Goal: Task Accomplishment & Management: Complete application form

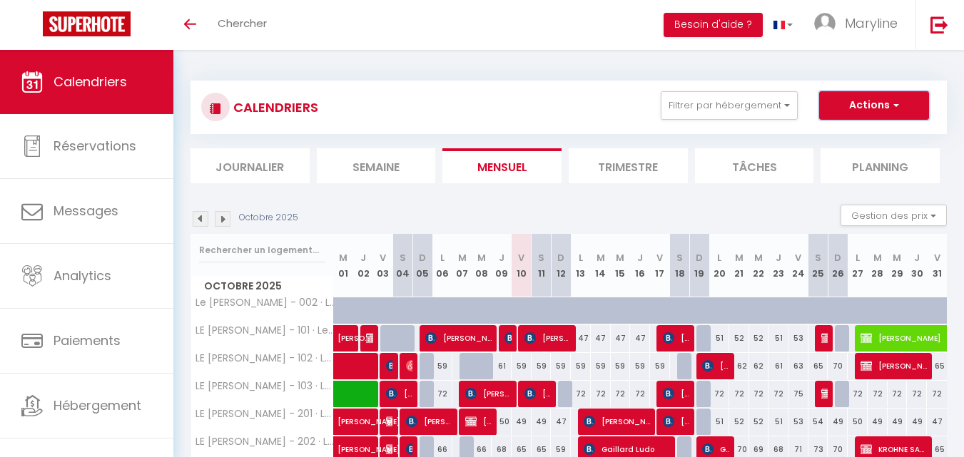
click at [839, 98] on button "Actions" at bounding box center [874, 105] width 110 height 29
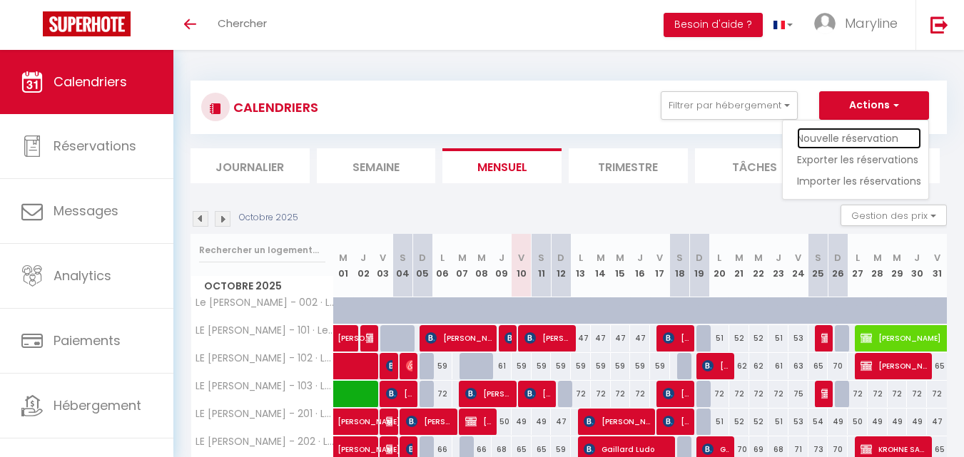
click at [844, 136] on link "Nouvelle réservation" at bounding box center [859, 138] width 124 height 21
select select
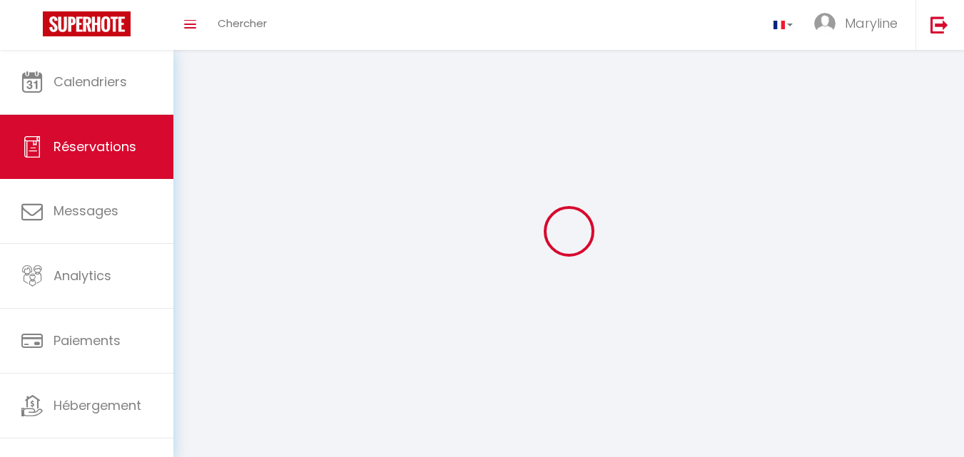
select select
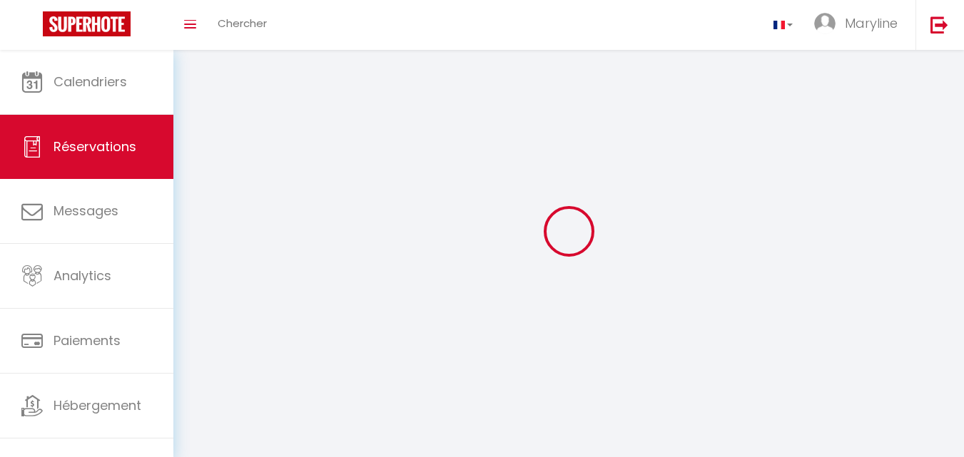
select select
checkbox input "false"
select select
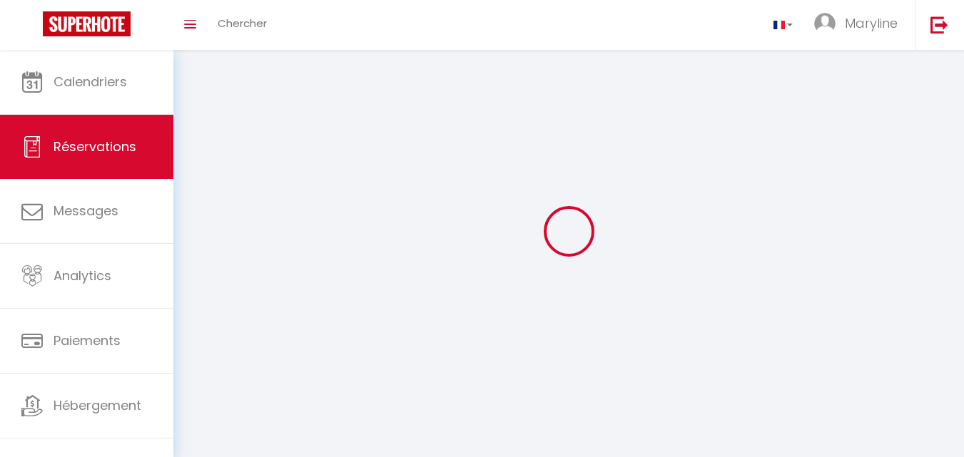
select select
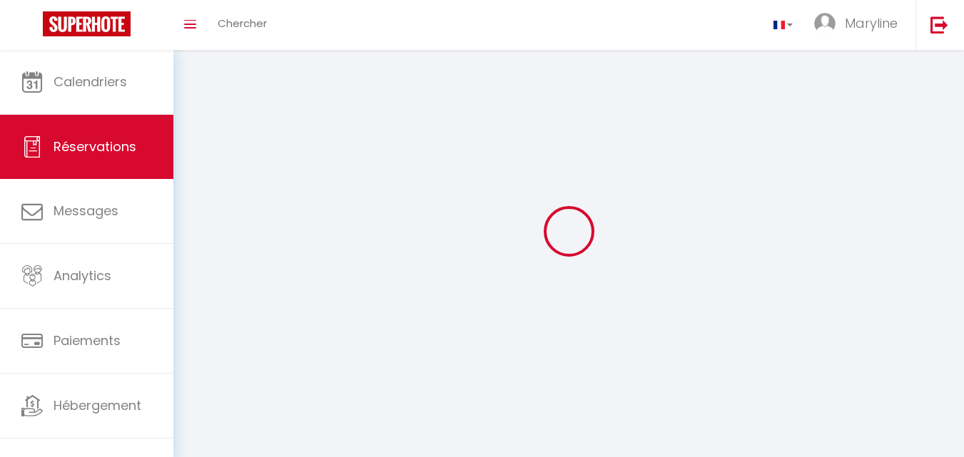
select select
checkbox input "false"
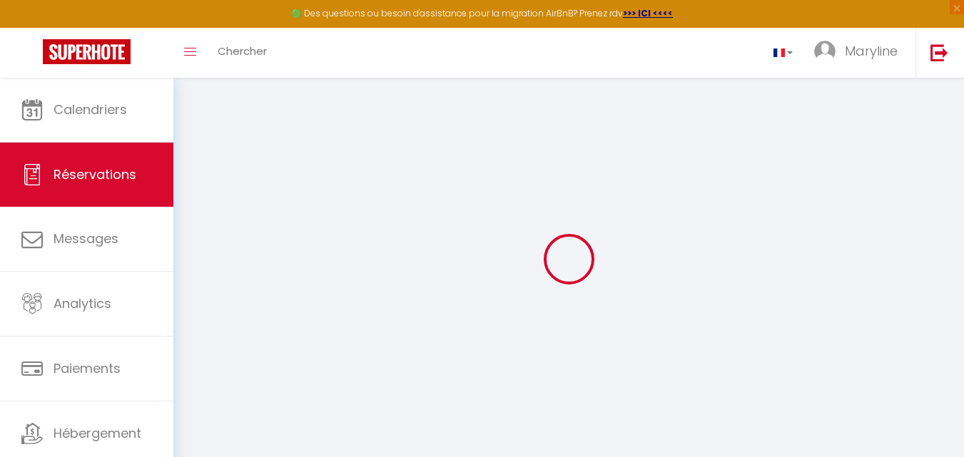
select select
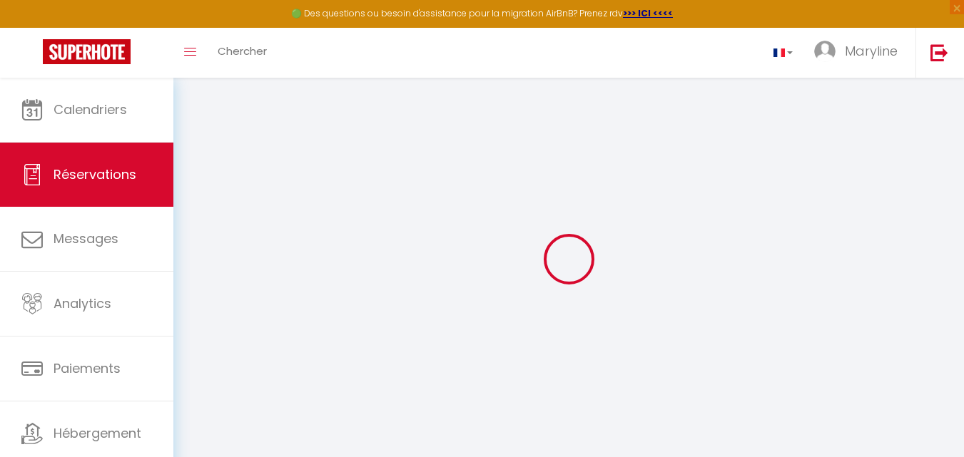
select select
checkbox input "false"
select select
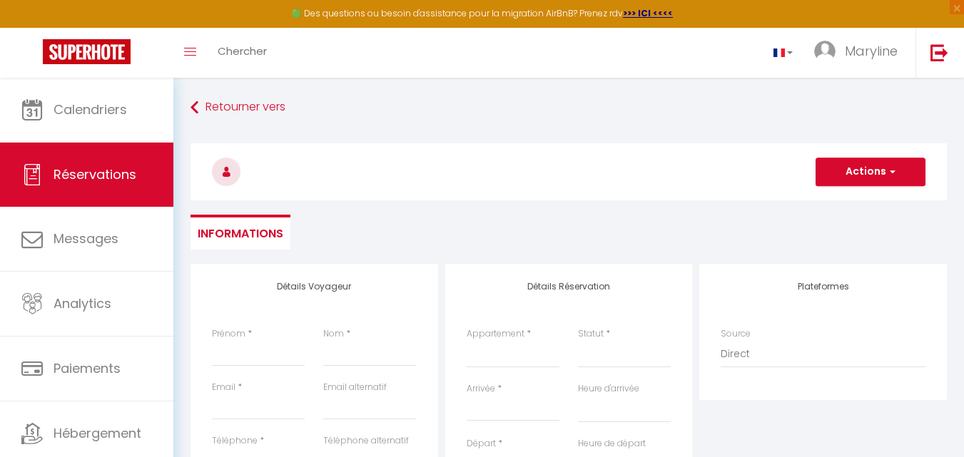
select select
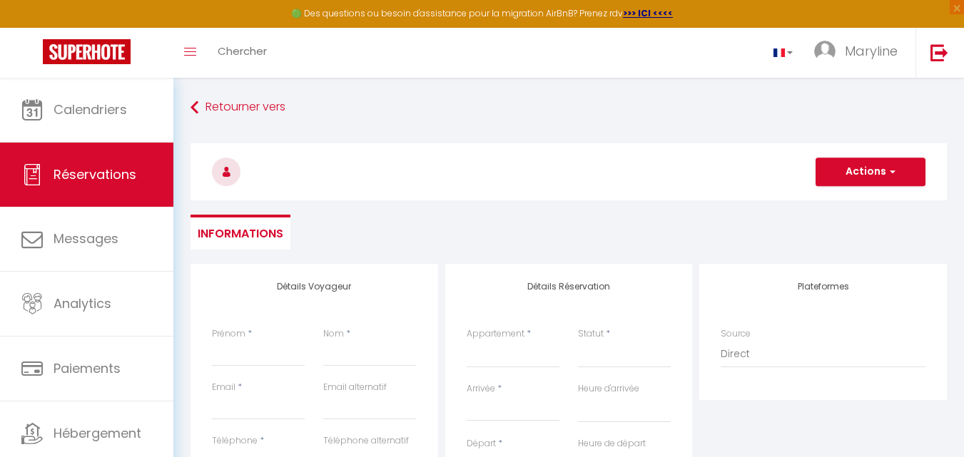
select select
checkbox input "false"
select select
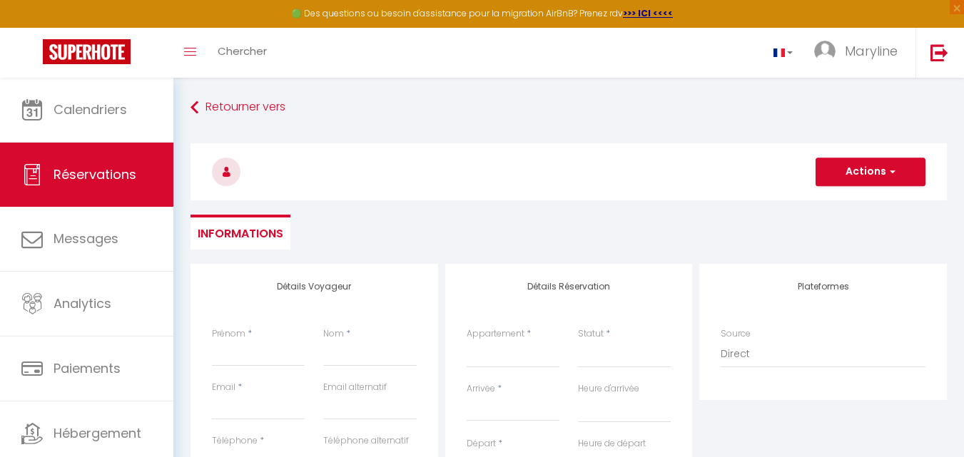
select select
checkbox input "false"
select select
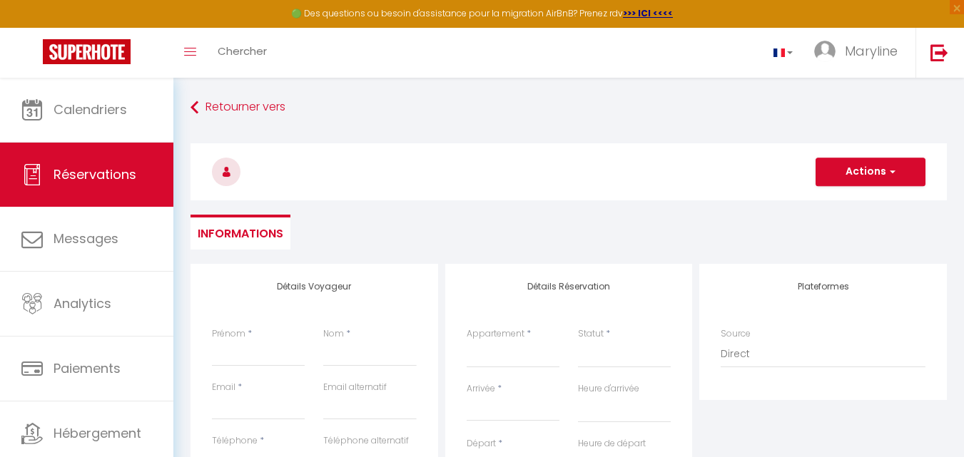
select select
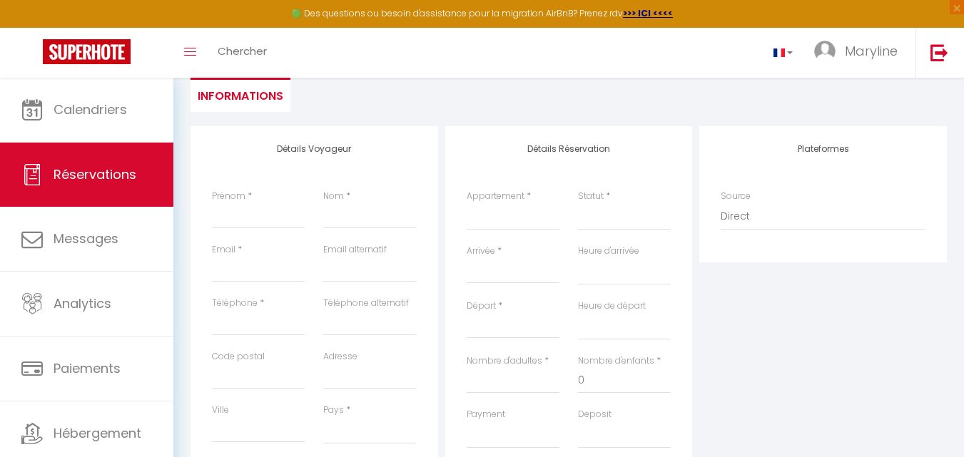
scroll to position [143, 0]
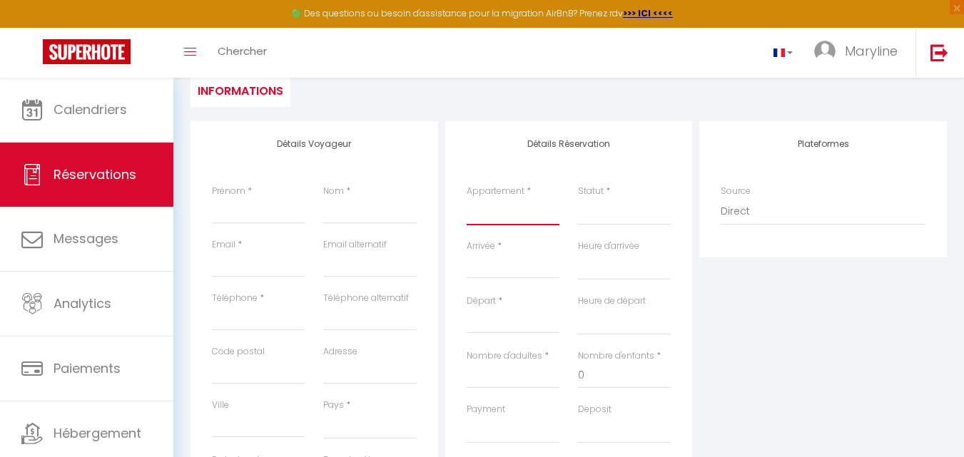
click at [514, 206] on select "LE JULES - 201 · Le [PERSON_NAME] - studio [GEOGRAPHIC_DATA][PERSON_NAME] · Le …" at bounding box center [512, 211] width 93 height 27
select select "70637"
click at [466, 198] on select "LE JULES - 201 · Le [PERSON_NAME] - studio [GEOGRAPHIC_DATA][PERSON_NAME] · Le …" at bounding box center [512, 211] width 93 height 27
select select
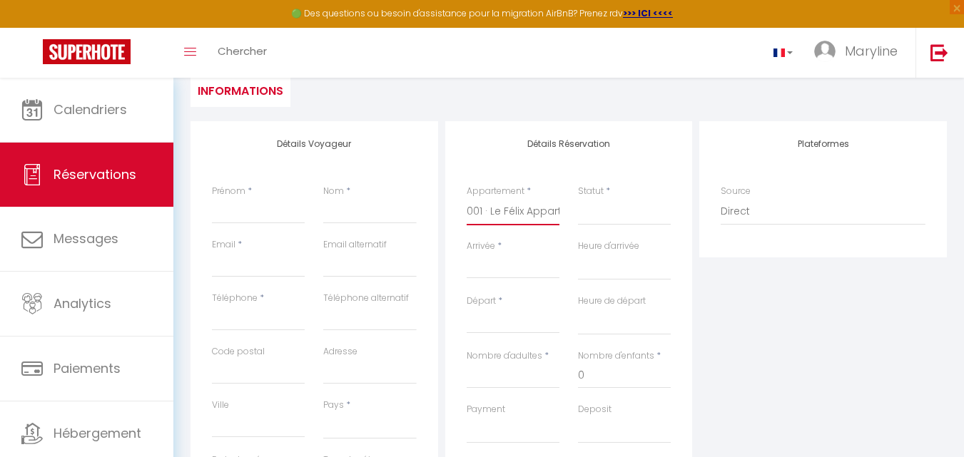
select select
checkbox input "false"
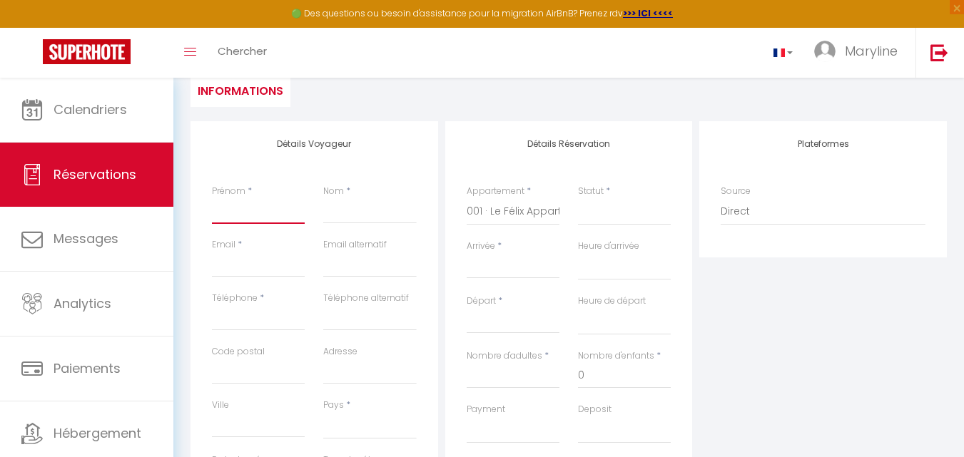
click at [265, 215] on input "Prénom" at bounding box center [258, 211] width 93 height 26
select select
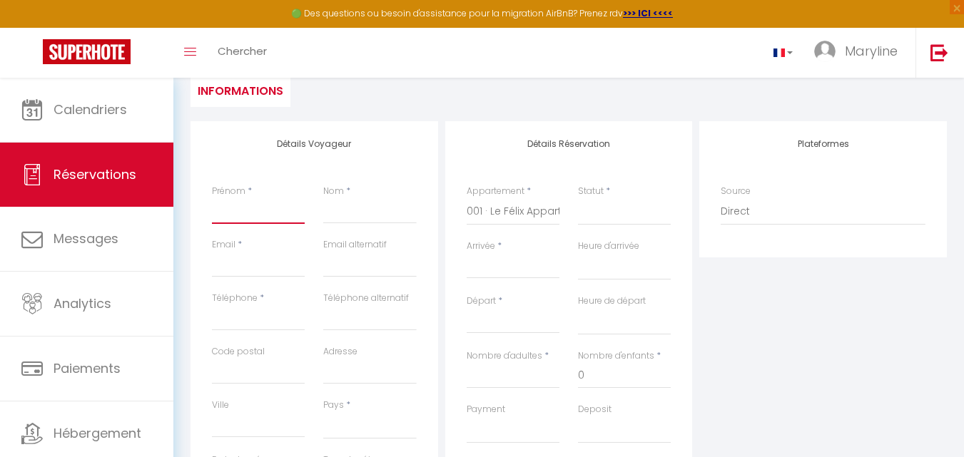
select select
checkbox input "false"
paste input "[PERSON_NAME]"
type input "[PERSON_NAME]"
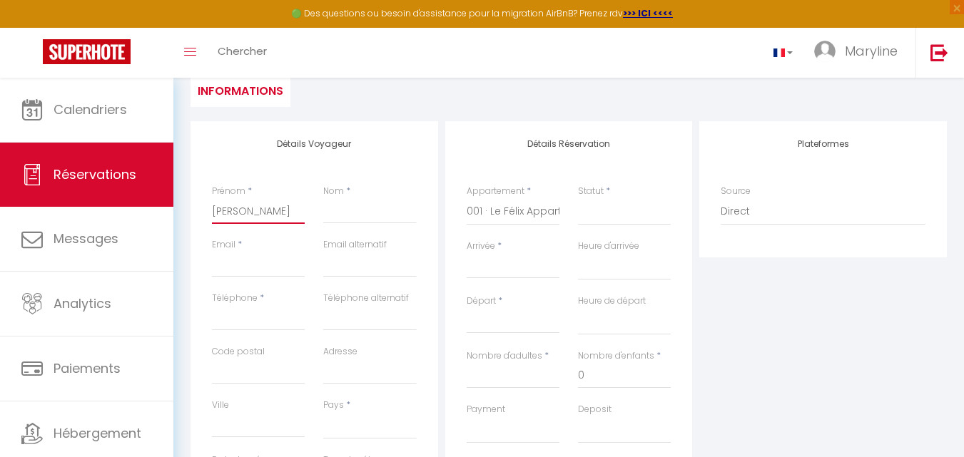
select select
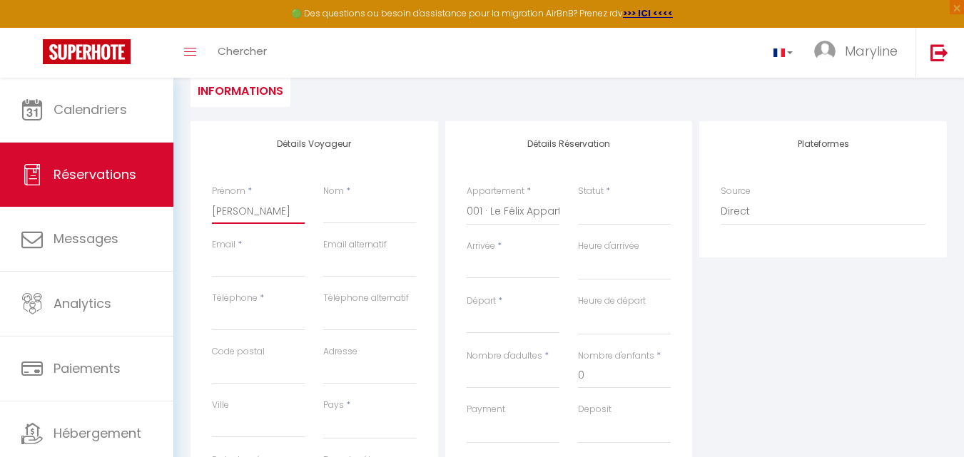
select select
checkbox input "false"
drag, startPoint x: 275, startPoint y: 213, endPoint x: 242, endPoint y: 215, distance: 32.9
click at [242, 215] on input "[PERSON_NAME]" at bounding box center [258, 211] width 93 height 26
type input "[PERSON_NAME]"
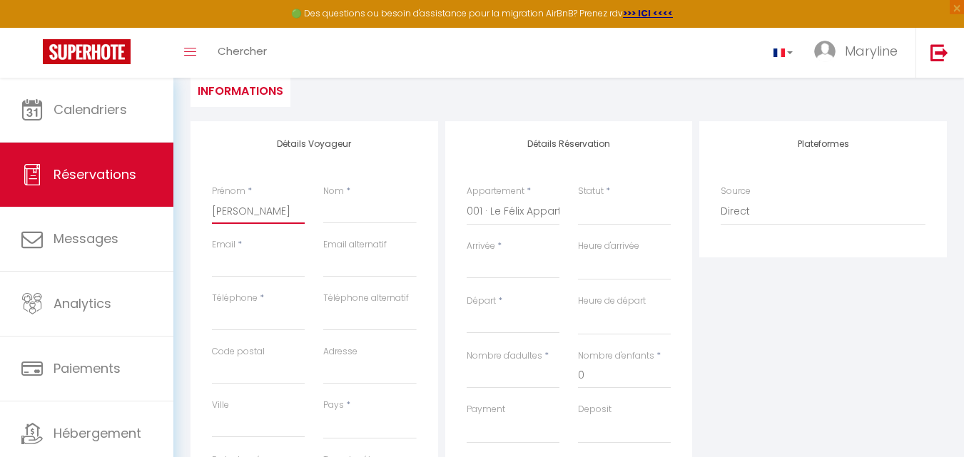
select select
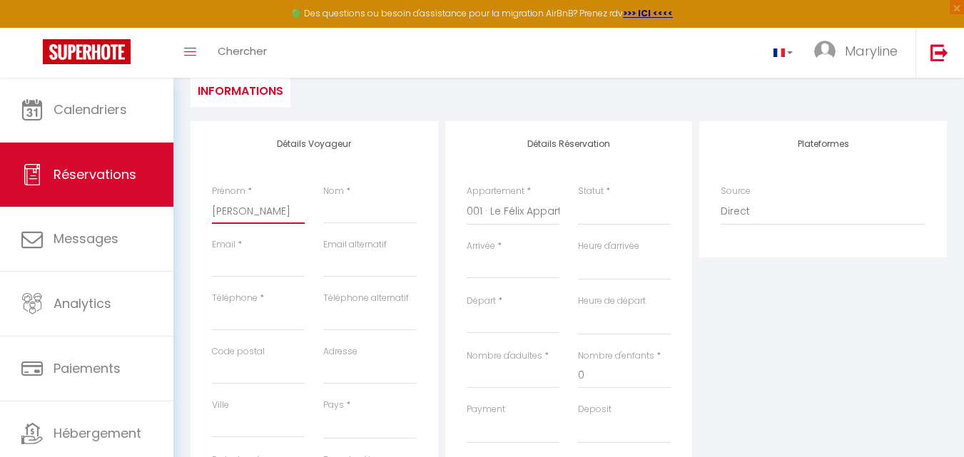
select select
checkbox input "false"
type input "[PERSON_NAME]"
paste input "Graus"
type input "Graus"
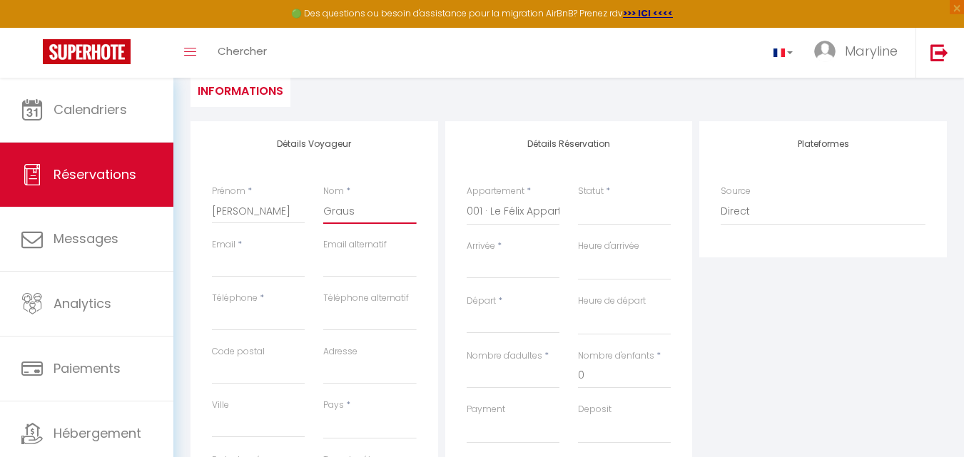
select select
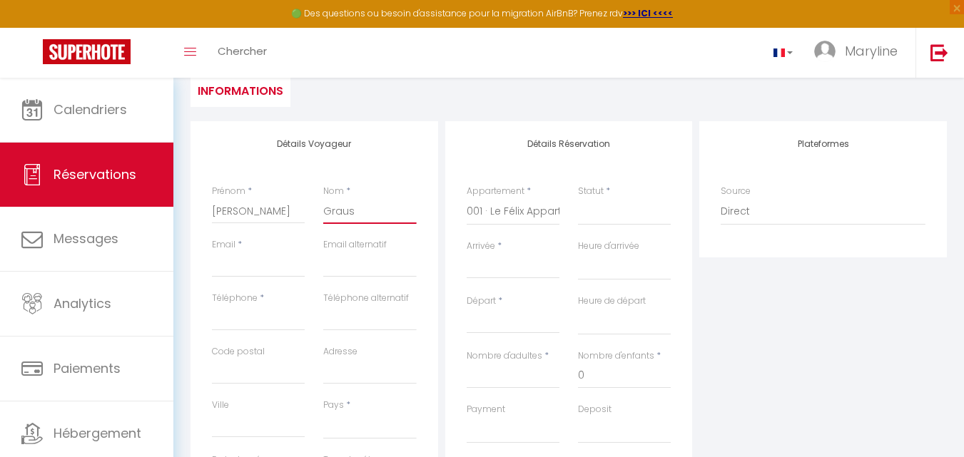
select select
checkbox input "false"
type input "Graus"
click at [240, 322] on input "Téléphone" at bounding box center [258, 318] width 93 height 26
click at [231, 260] on input "Email" at bounding box center [258, 265] width 93 height 26
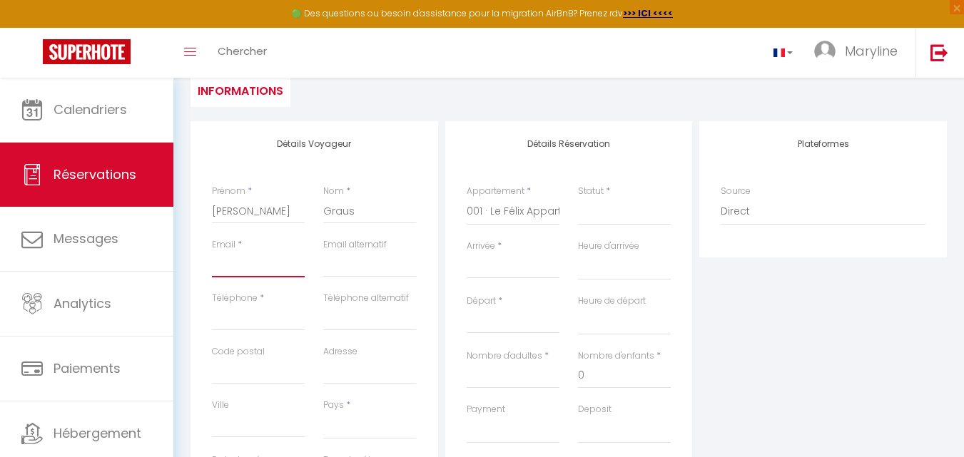
paste input "[PERSON_NAME][EMAIL_ADDRESS][PERSON_NAME][DOMAIN_NAME]"
type input "[PERSON_NAME][EMAIL_ADDRESS][PERSON_NAME][DOMAIN_NAME]"
select select
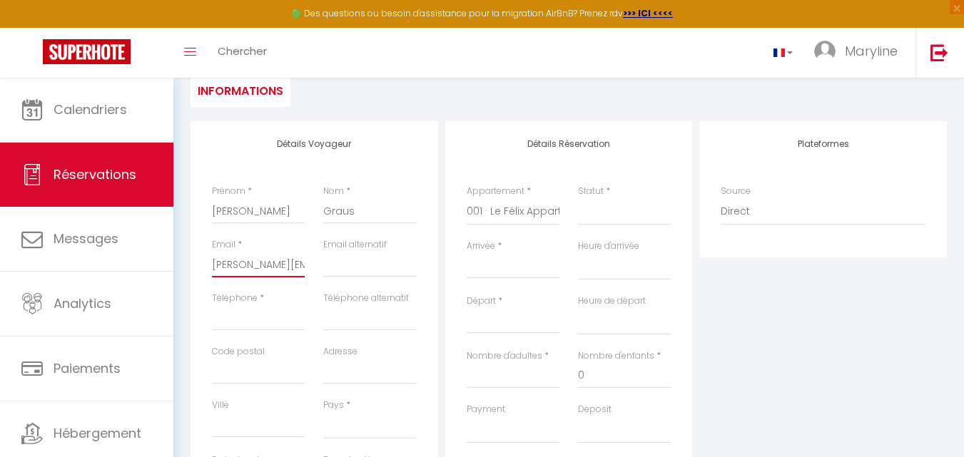
select select
checkbox input "false"
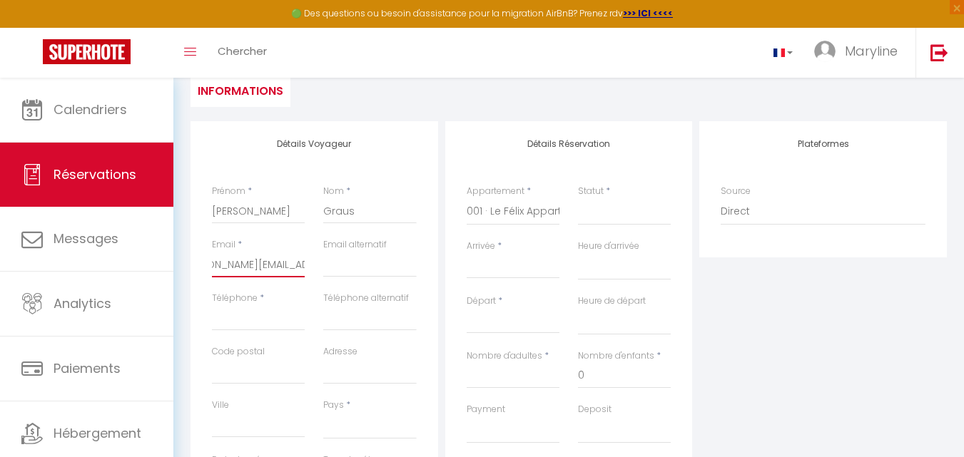
type input "[PERSON_NAME][EMAIL_ADDRESS][PERSON_NAME][DOMAIN_NAME]"
paste input "421 904 746 455"
type input "421 904 746 455"
select select
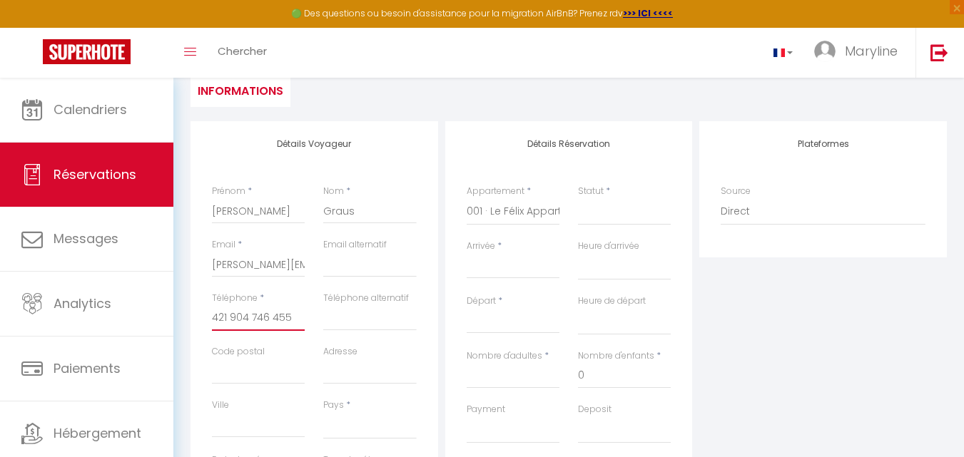
select select
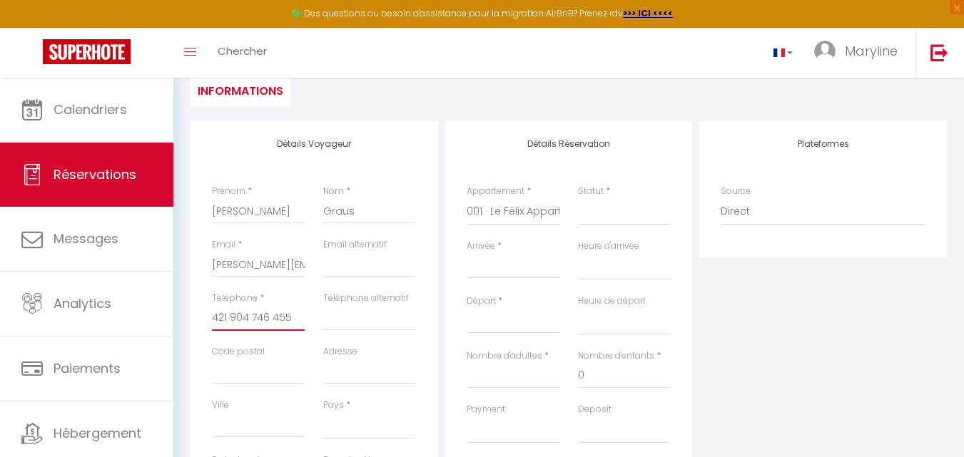
checkbox input "false"
click at [213, 319] on input "421 904 746 455" at bounding box center [258, 318] width 93 height 26
type input "=421 904 746 455"
select select
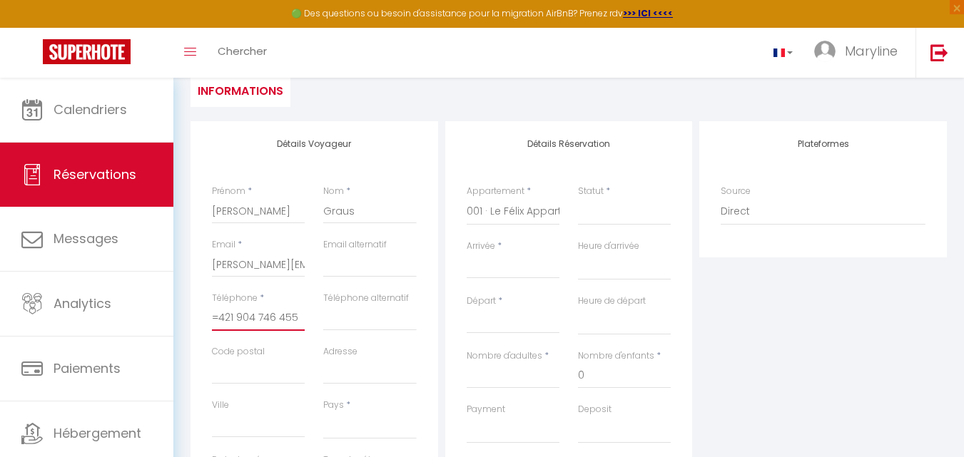
select select
checkbox input "false"
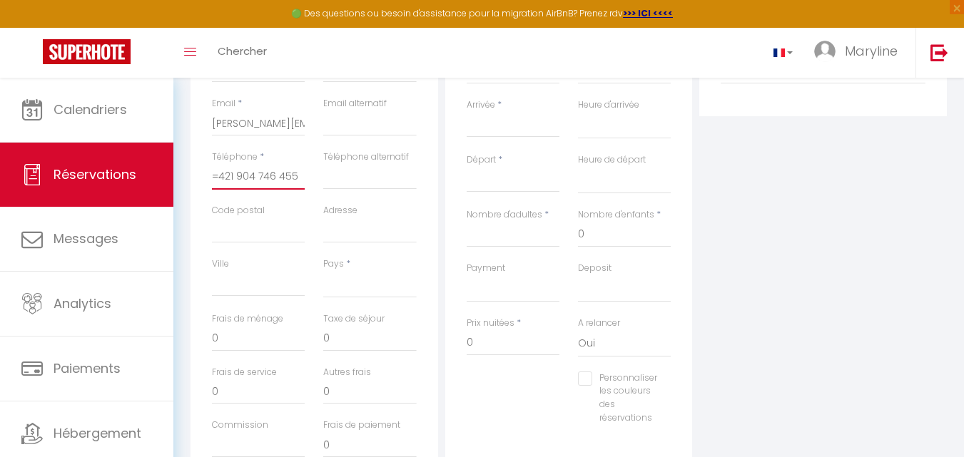
scroll to position [285, 0]
type input "421 904 746 455"
select select
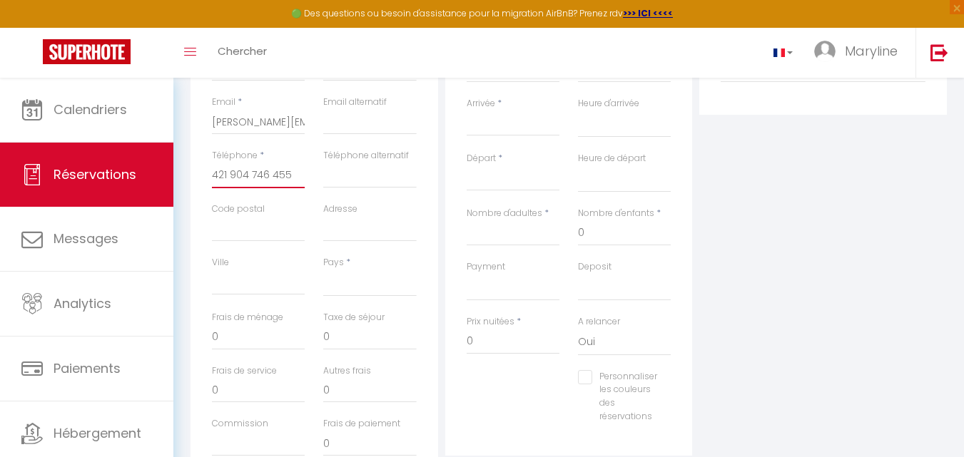
select select
checkbox input "false"
type input "[PHONE_NUMBER]"
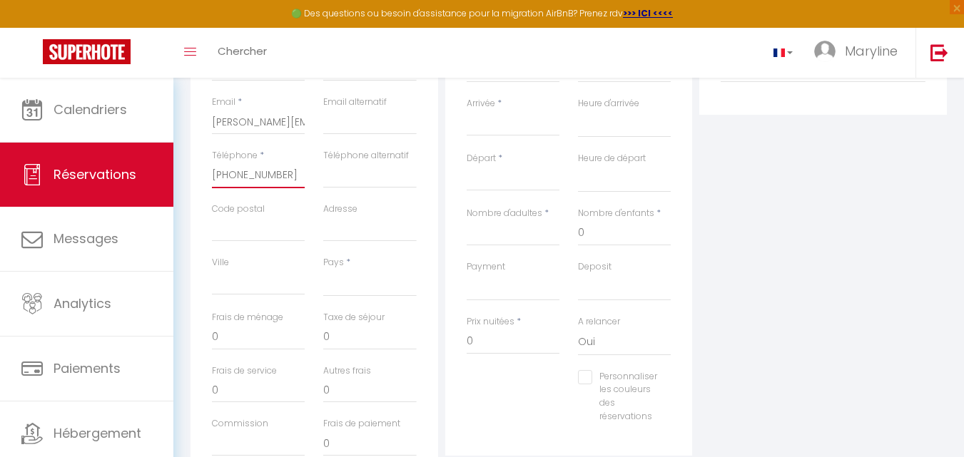
select select
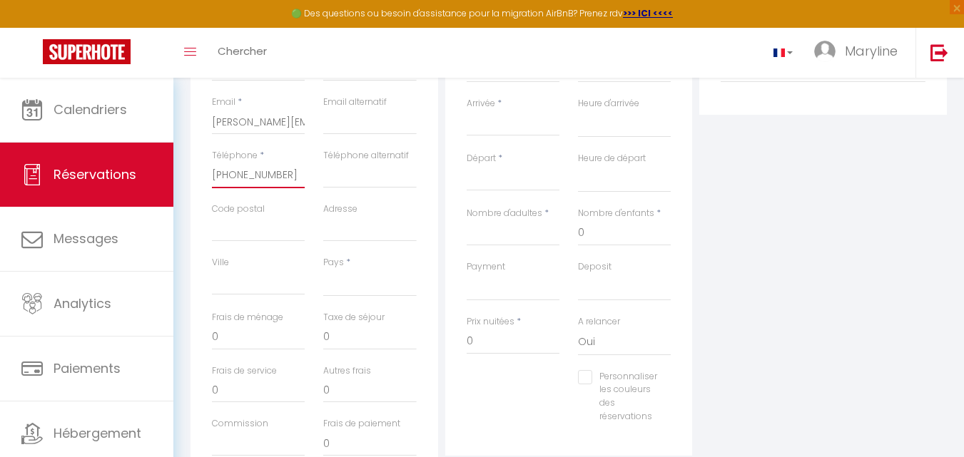
select select
checkbox input "false"
type input "[PHONE_NUMBER]"
click at [344, 282] on select "[GEOGRAPHIC_DATA] [GEOGRAPHIC_DATA] [GEOGRAPHIC_DATA] [GEOGRAPHIC_DATA] [GEOGRA…" at bounding box center [369, 283] width 93 height 27
select select "SK"
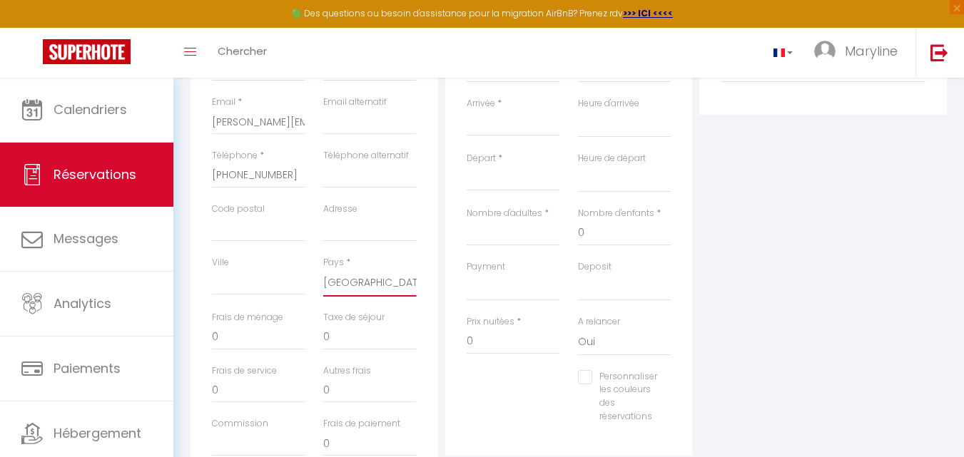
click at [323, 270] on select "[GEOGRAPHIC_DATA] [GEOGRAPHIC_DATA] [GEOGRAPHIC_DATA] [GEOGRAPHIC_DATA] [GEOGRA…" at bounding box center [369, 283] width 93 height 27
select select
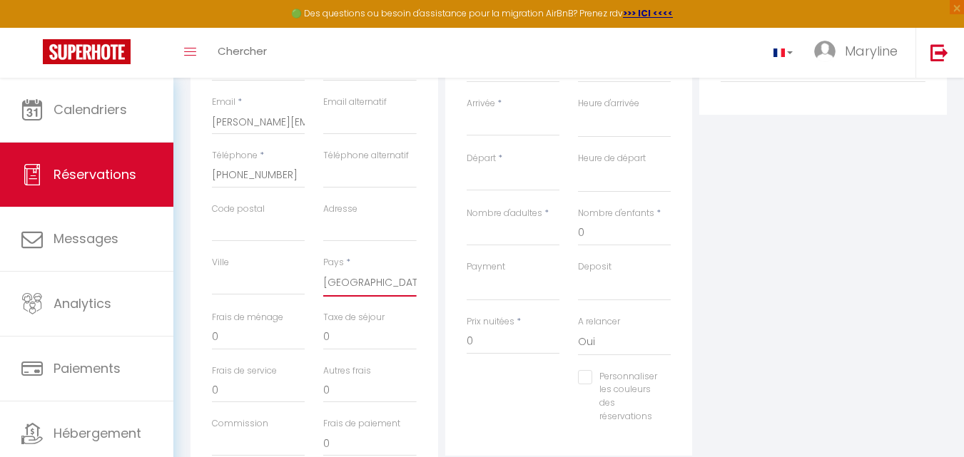
select select
checkbox input "false"
click at [255, 338] on input "0" at bounding box center [258, 338] width 93 height 26
select select
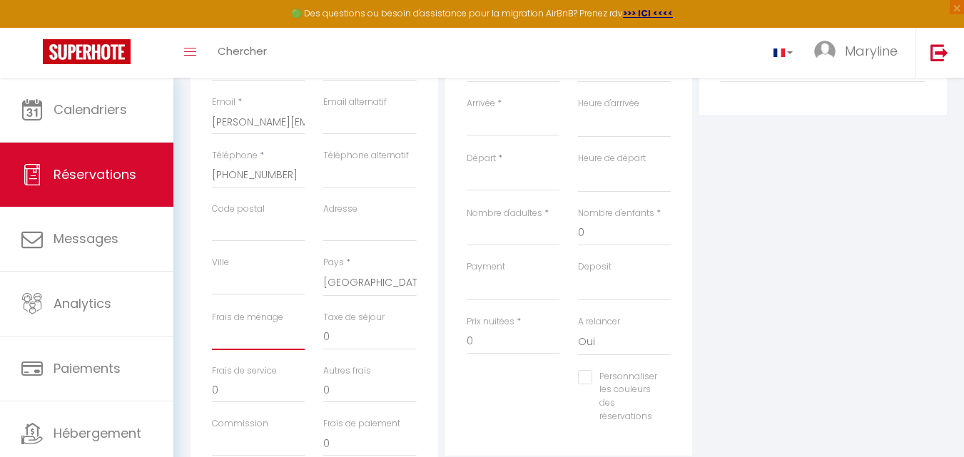
select select
checkbox input "false"
type input "4"
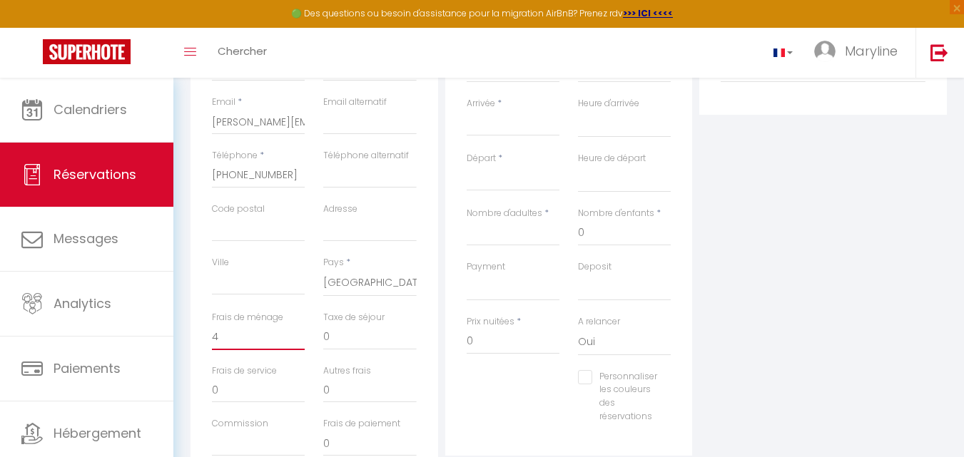
select select
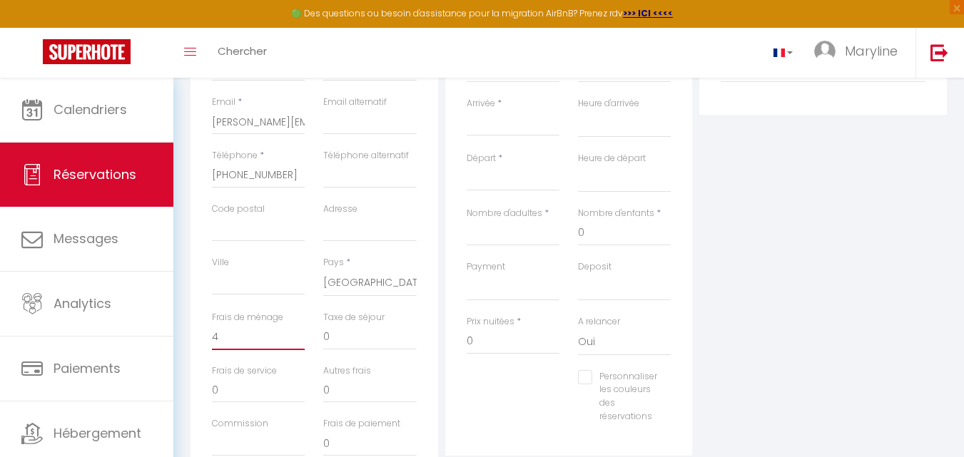
checkbox input "false"
type input "45"
select select
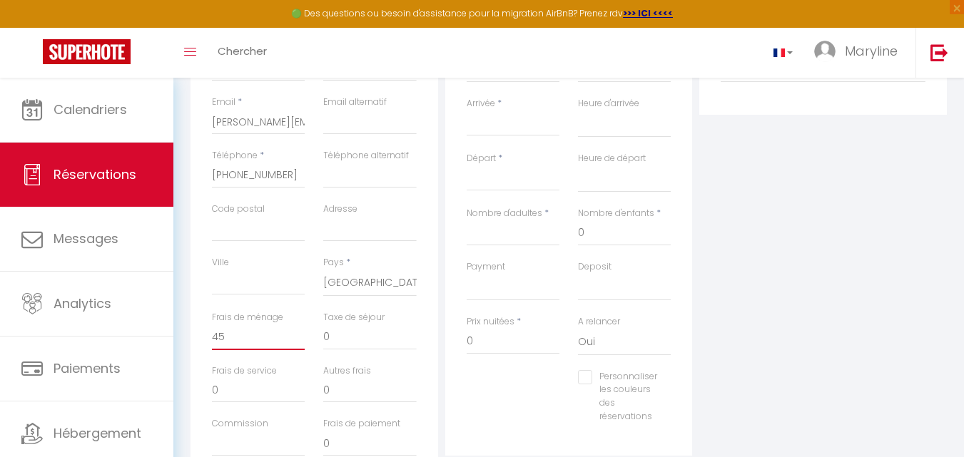
select select
checkbox input "false"
type input "45"
click at [506, 345] on input "0" at bounding box center [512, 342] width 93 height 26
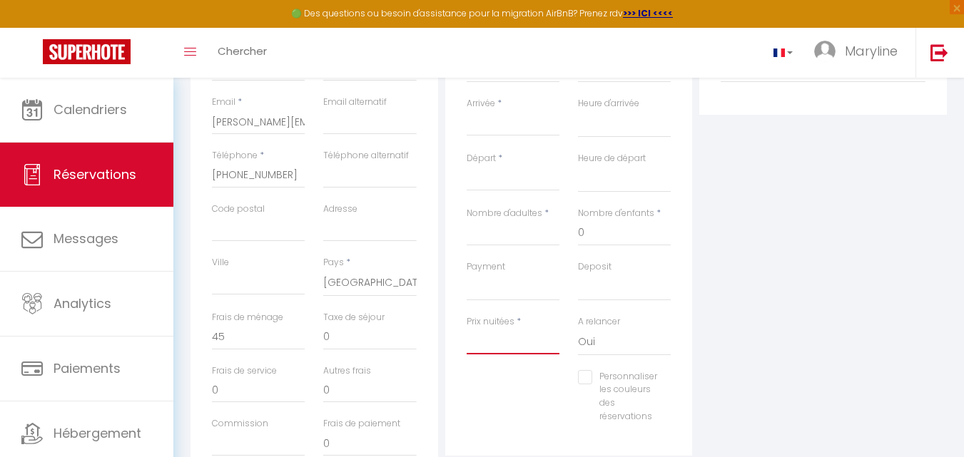
select select
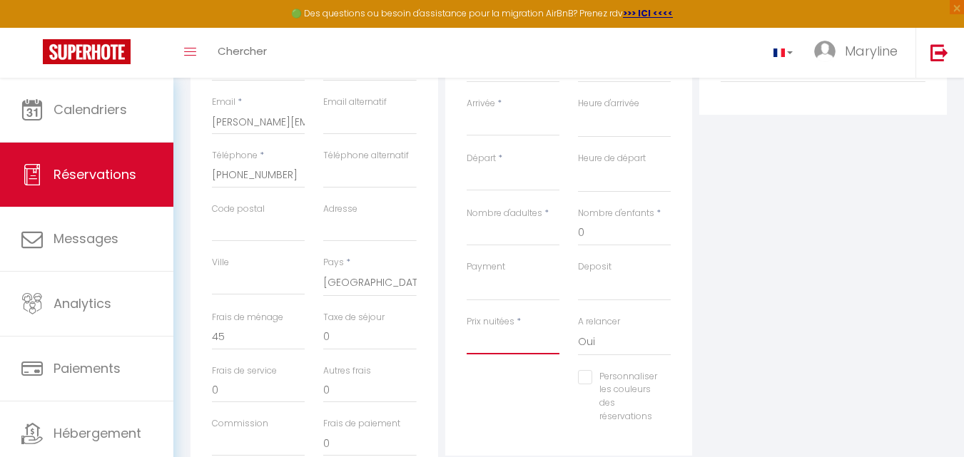
checkbox input "false"
type input "2"
select select
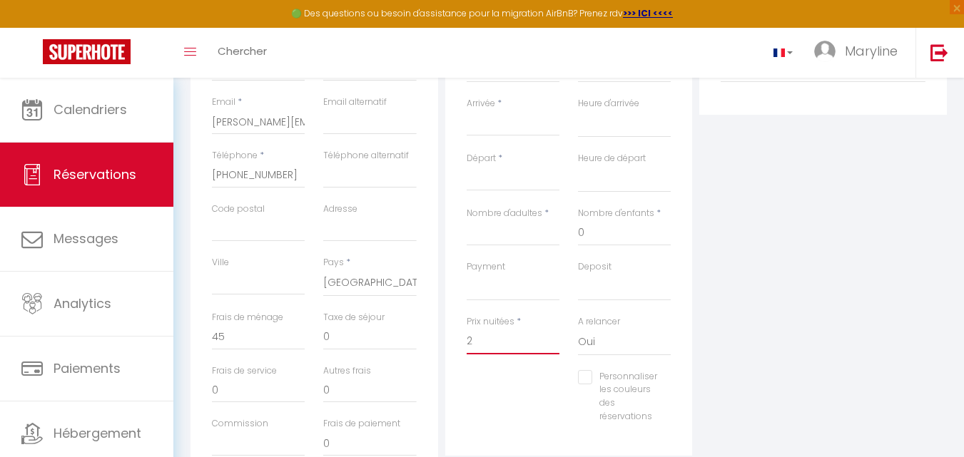
select select
checkbox input "false"
select select
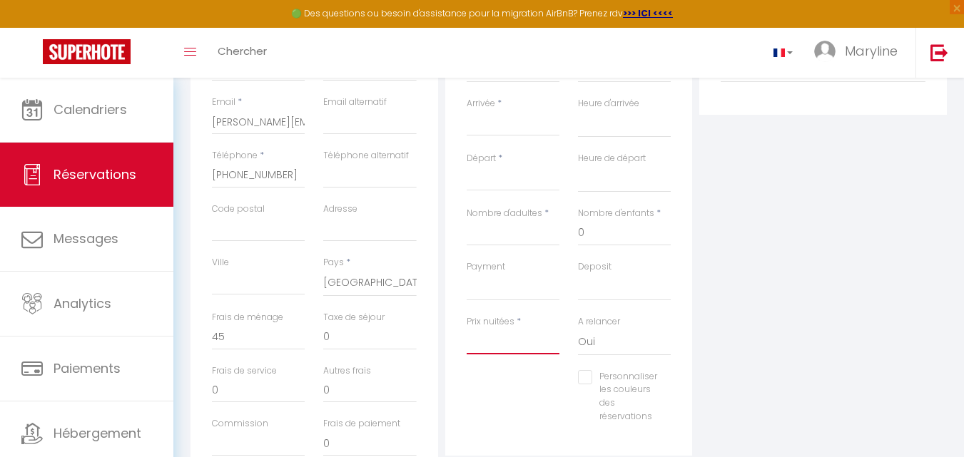
select select
checkbox input "false"
type input "1"
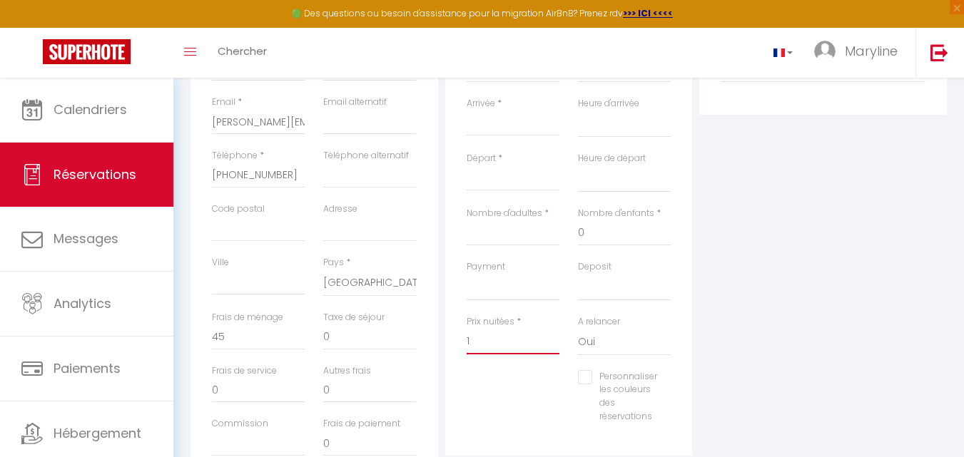
select select
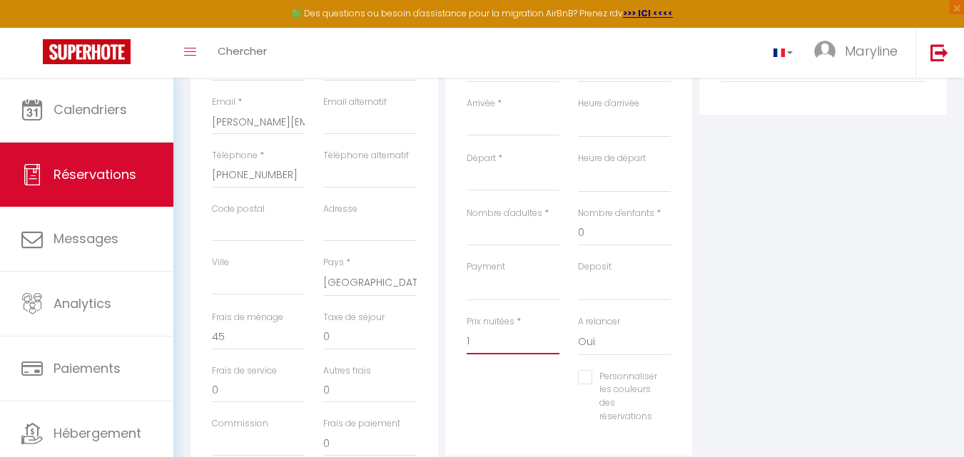
checkbox input "false"
type input "12"
select select
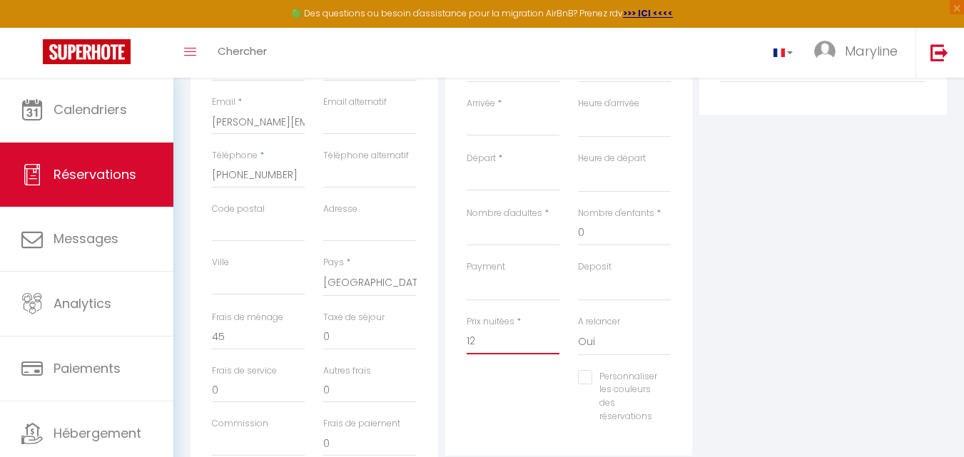
select select
checkbox input "false"
type input "124"
select select
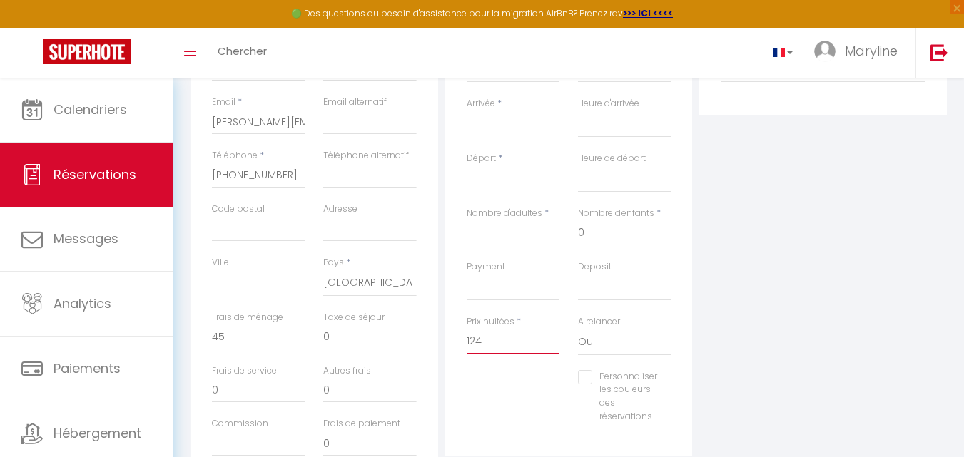
select select
checkbox input "false"
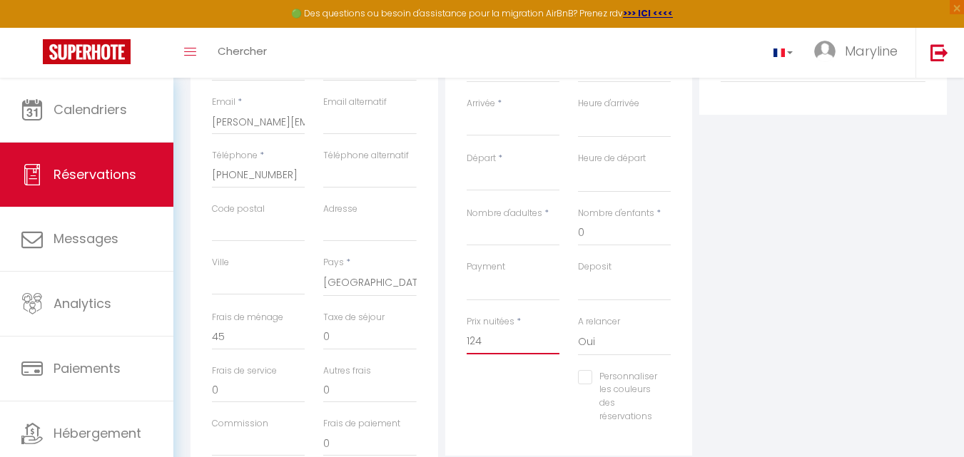
type input "124"
type input "0"
click at [590, 376] on input "Personnaliser les couleurs des réservations" at bounding box center [617, 377] width 79 height 14
click at [678, 395] on span at bounding box center [680, 394] width 11 height 11
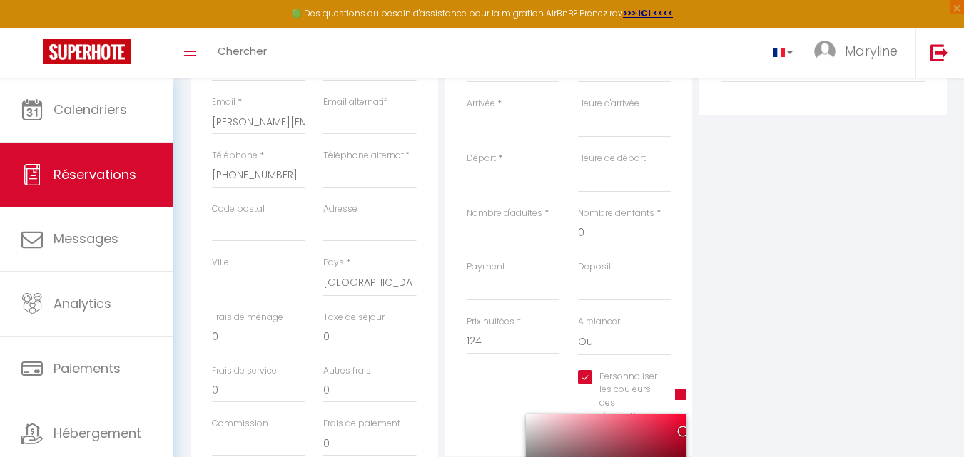
scroll to position [414, 0]
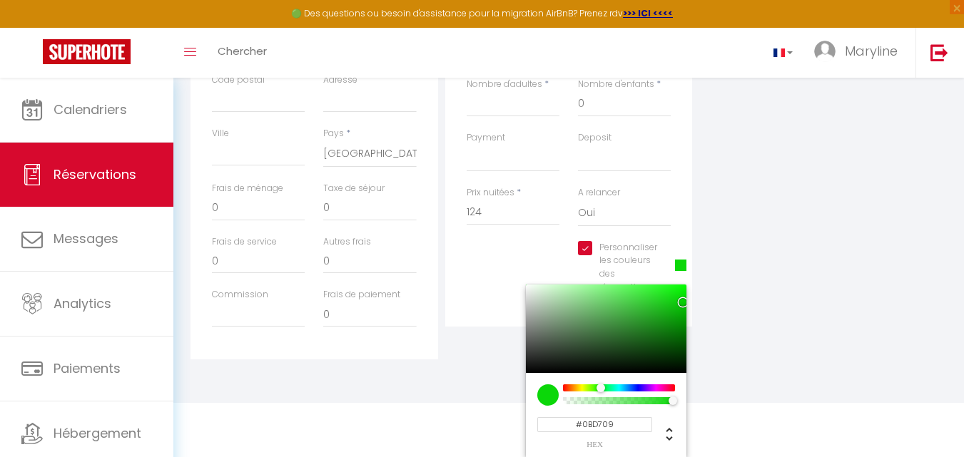
click at [599, 389] on div at bounding box center [618, 387] width 109 height 7
click at [223, 210] on input "0" at bounding box center [258, 208] width 93 height 26
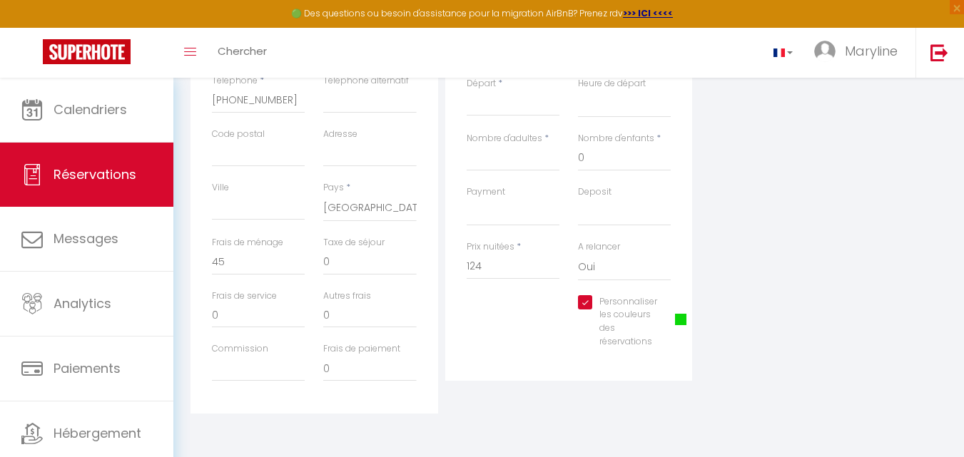
click at [767, 247] on div "Plateformes Source Direct [DOMAIN_NAME] [DOMAIN_NAME] Chalet montagne Expedia G…" at bounding box center [822, 159] width 255 height 510
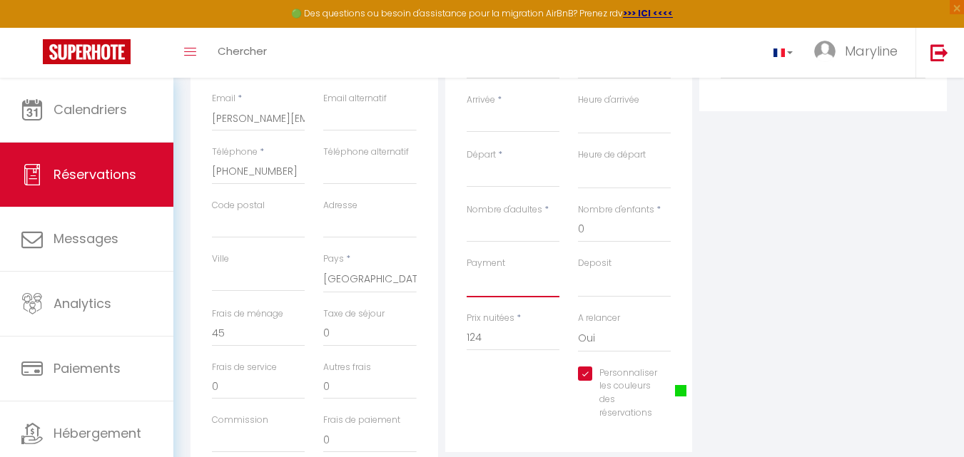
click at [524, 280] on select "OK KO" at bounding box center [512, 283] width 93 height 27
click at [466, 270] on select "OK KO" at bounding box center [512, 283] width 93 height 27
click at [731, 337] on div "Plateformes Source Direct [DOMAIN_NAME] [DOMAIN_NAME] Chalet montagne Expedia G…" at bounding box center [822, 230] width 255 height 510
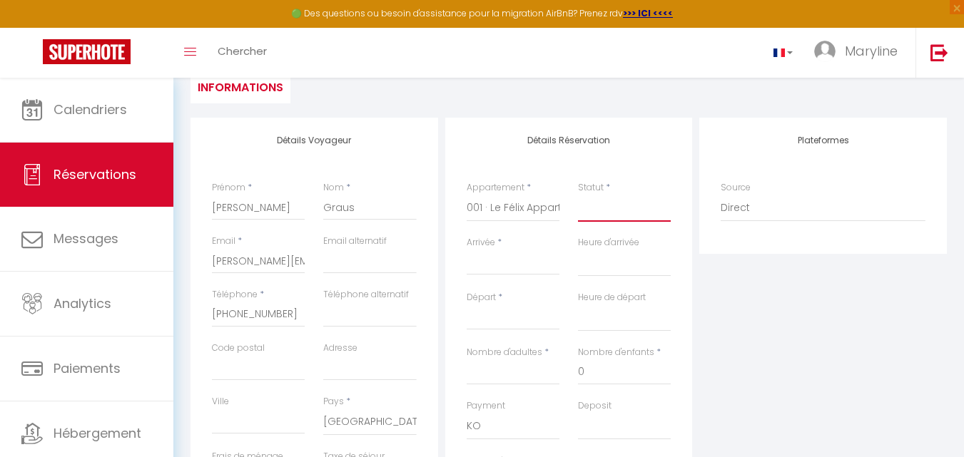
click at [623, 209] on select "Confirmé Non Confirmé [PERSON_NAME] par le voyageur No Show Request" at bounding box center [624, 208] width 93 height 27
click at [578, 195] on select "Confirmé Non Confirmé [PERSON_NAME] par le voyageur No Show Request" at bounding box center [624, 208] width 93 height 27
click at [474, 257] on input "Arrivée" at bounding box center [512, 264] width 93 height 19
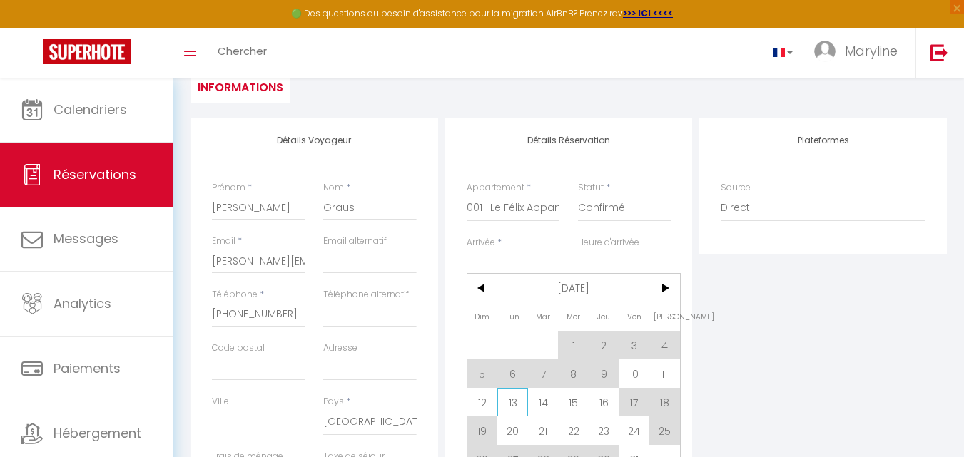
click at [513, 403] on span "13" at bounding box center [512, 402] width 31 height 29
click at [514, 400] on div "Payment OK KO" at bounding box center [512, 419] width 93 height 41
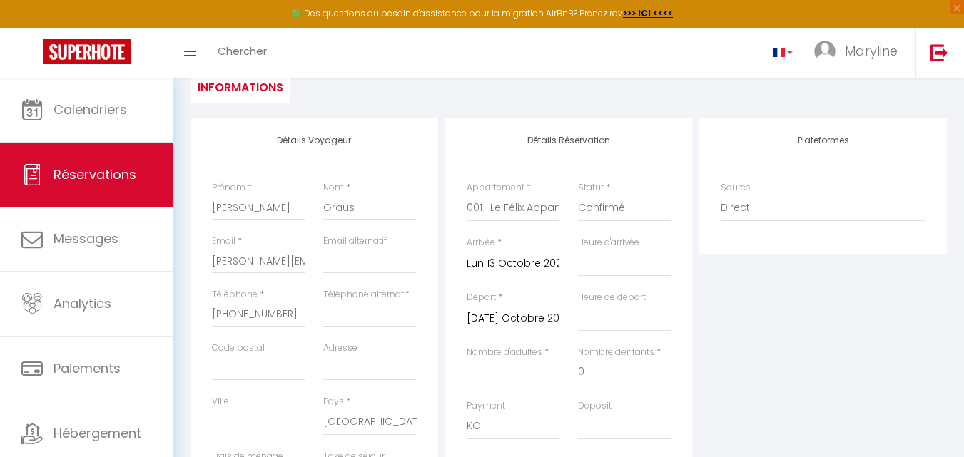
click at [514, 318] on input "[DATE] Octobre 2025" at bounding box center [512, 319] width 93 height 19
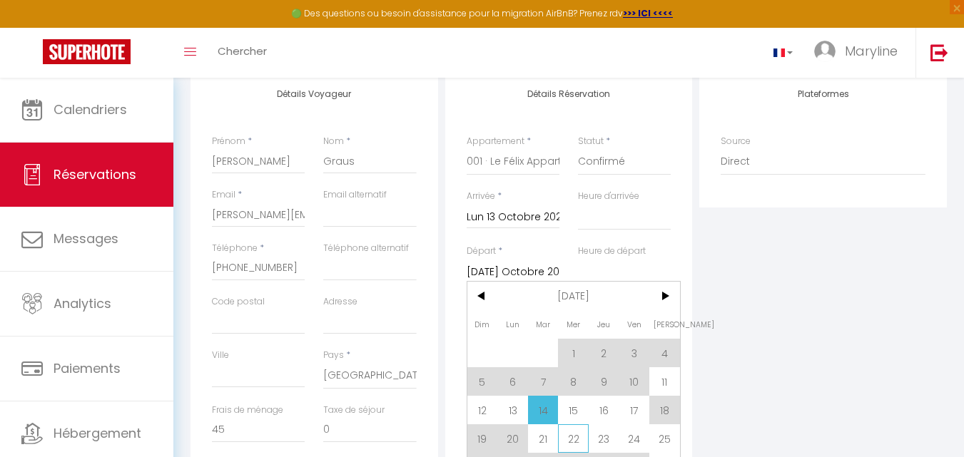
scroll to position [218, 0]
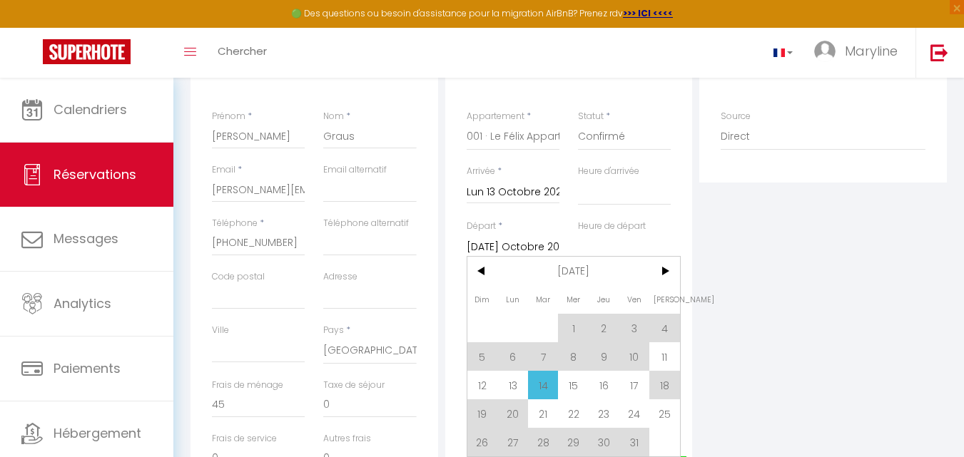
click at [575, 386] on span "15" at bounding box center [573, 385] width 31 height 29
click at [574, 386] on div "A relancer Oui Non" at bounding box center [623, 410] width 111 height 55
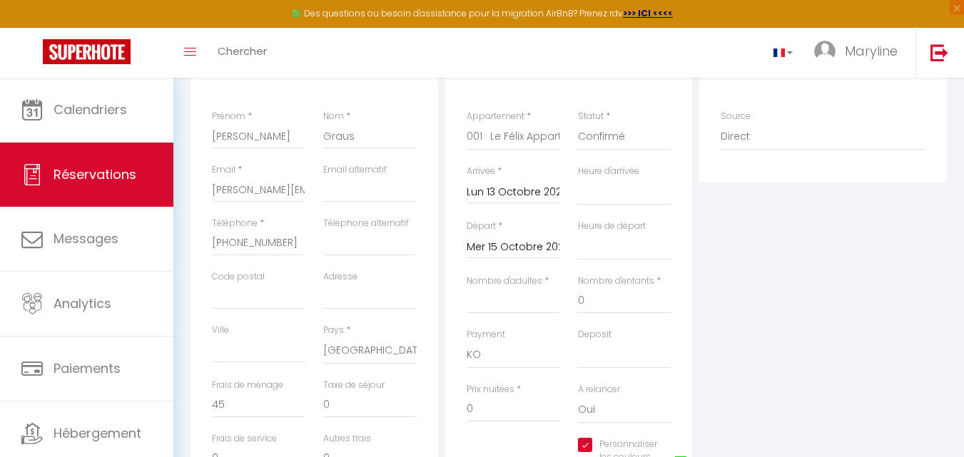
click at [751, 330] on div "Plateformes Source Direct [DOMAIN_NAME] [DOMAIN_NAME] Chalet montagne Expedia G…" at bounding box center [822, 301] width 255 height 510
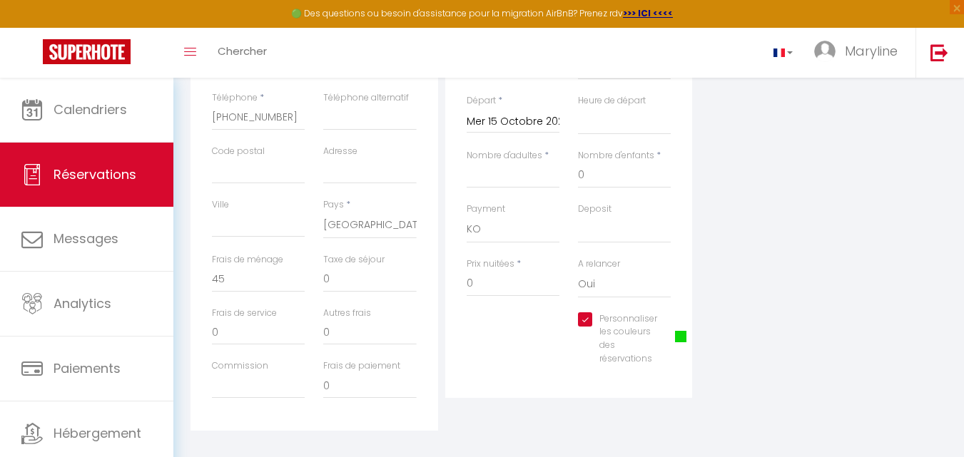
scroll to position [360, 0]
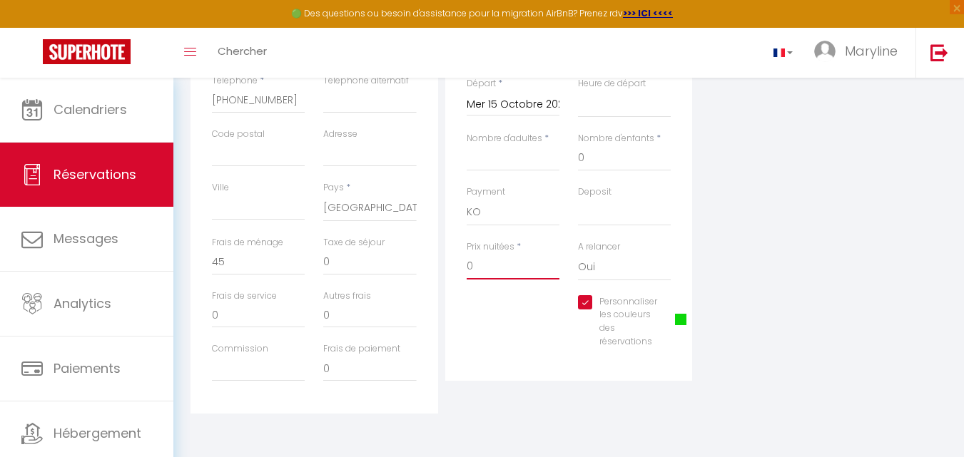
drag, startPoint x: 516, startPoint y: 270, endPoint x: 529, endPoint y: 257, distance: 17.7
click at [517, 269] on input "0" at bounding box center [512, 267] width 93 height 26
click at [917, 242] on div "Plateformes Source Direct [DOMAIN_NAME] [DOMAIN_NAME] Chalet montagne Expedia G…" at bounding box center [822, 159] width 255 height 510
drag, startPoint x: 230, startPoint y: 262, endPoint x: 232, endPoint y: 255, distance: 7.3
click at [231, 260] on input "0" at bounding box center [258, 263] width 93 height 26
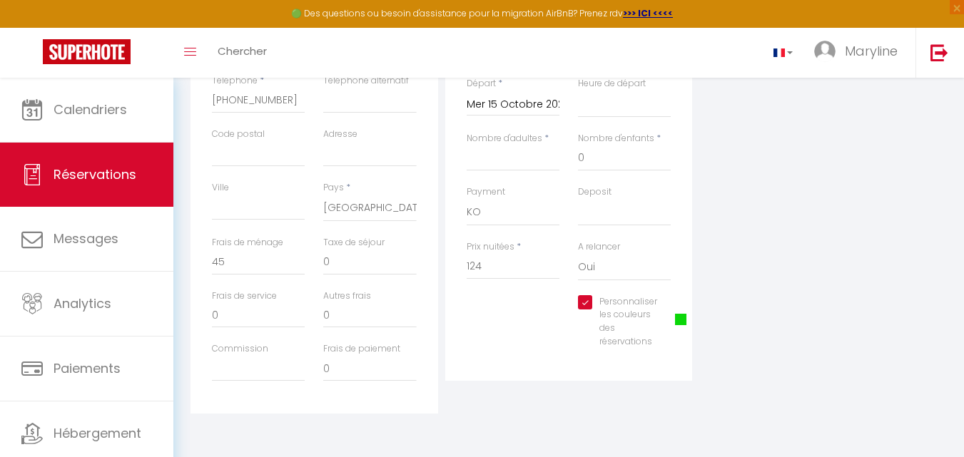
click at [723, 203] on div "Plateformes Source Direct [DOMAIN_NAME] [DOMAIN_NAME] Chalet montagne Expedia G…" at bounding box center [822, 159] width 255 height 510
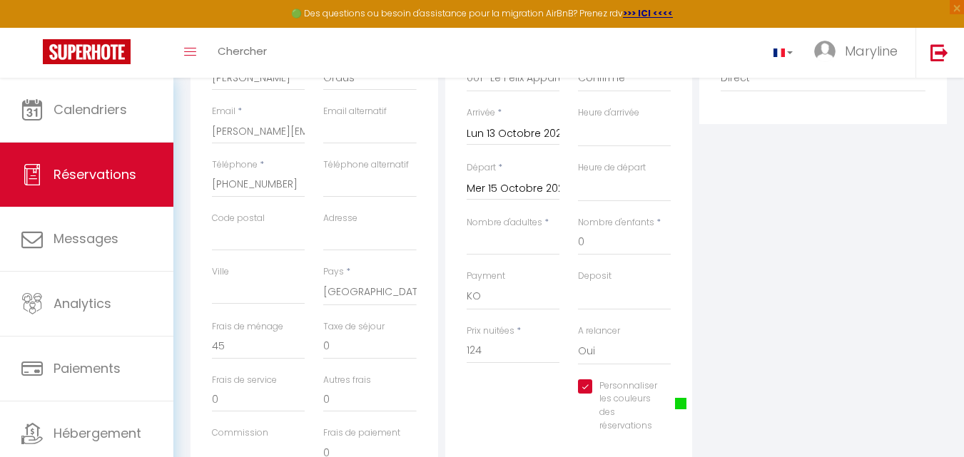
scroll to position [75, 0]
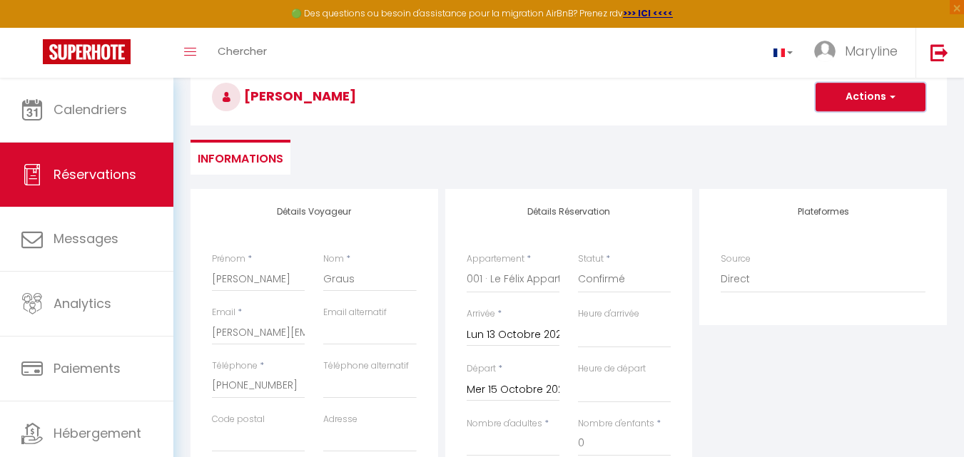
click at [869, 97] on button "Actions" at bounding box center [870, 97] width 110 height 29
click at [852, 131] on link "Enregistrer" at bounding box center [856, 128] width 113 height 19
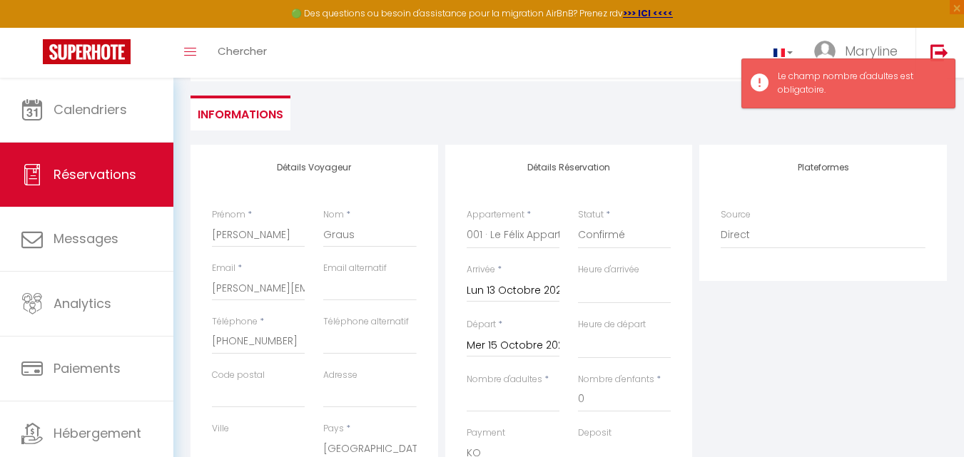
scroll to position [218, 0]
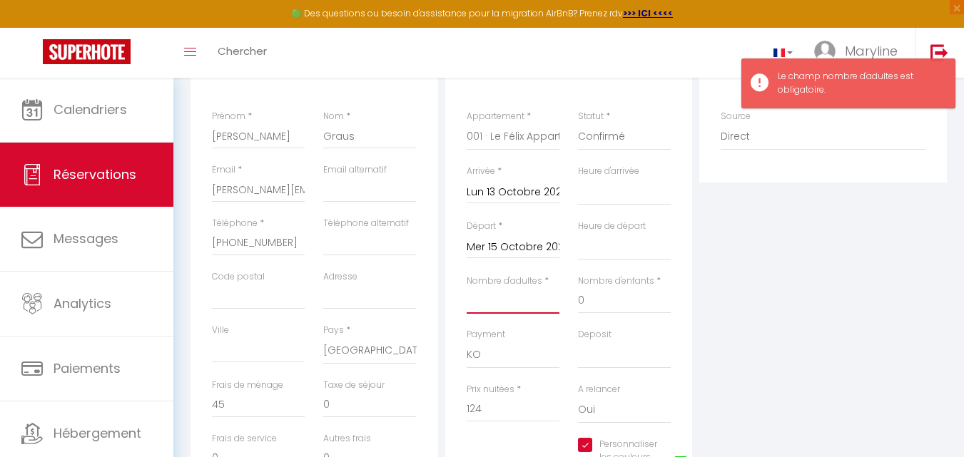
click at [516, 308] on input "Nombre d'adultes" at bounding box center [512, 301] width 93 height 26
click at [785, 321] on div "Plateformes Source Direct [DOMAIN_NAME] [DOMAIN_NAME] Chalet montagne Expedia G…" at bounding box center [822, 301] width 255 height 510
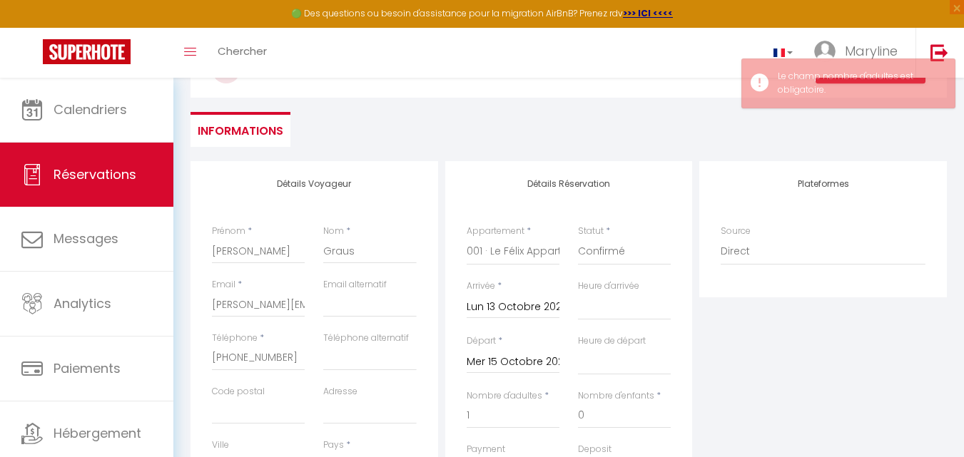
scroll to position [0, 0]
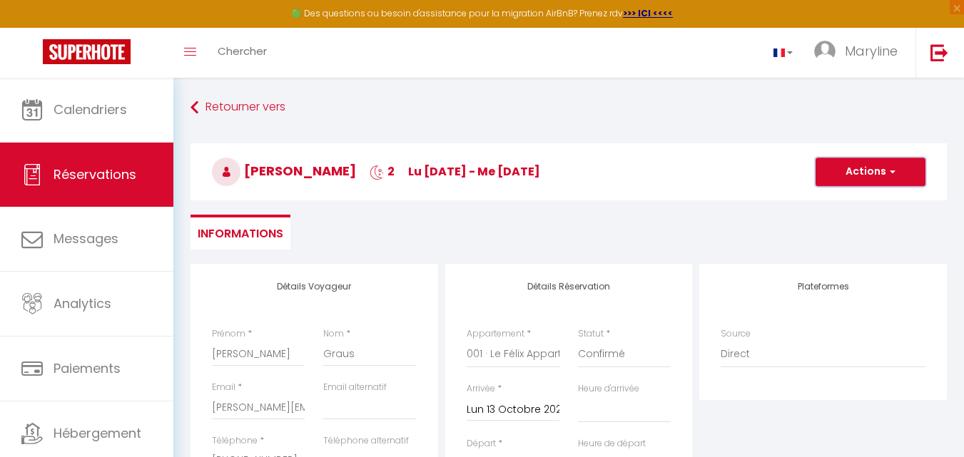
click at [845, 164] on button "Actions" at bounding box center [870, 172] width 110 height 29
click at [854, 199] on link "Enregistrer" at bounding box center [856, 203] width 113 height 19
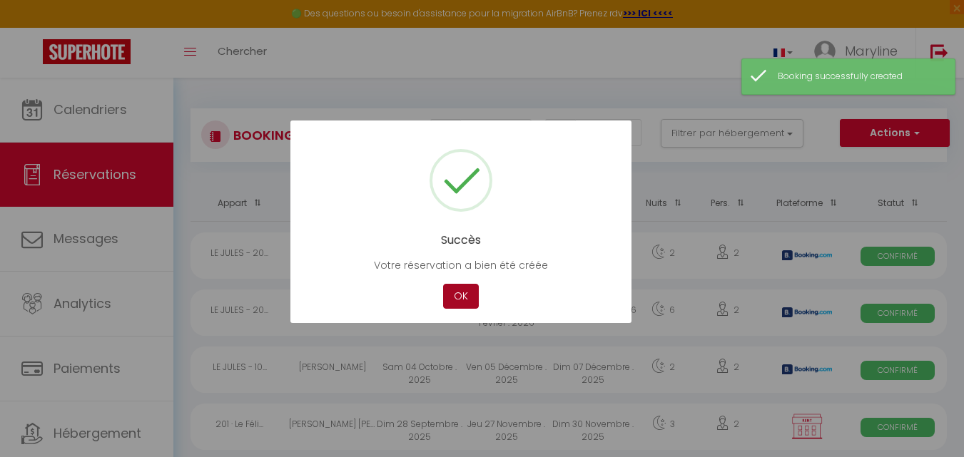
click at [459, 294] on button "OK" at bounding box center [461, 296] width 36 height 25
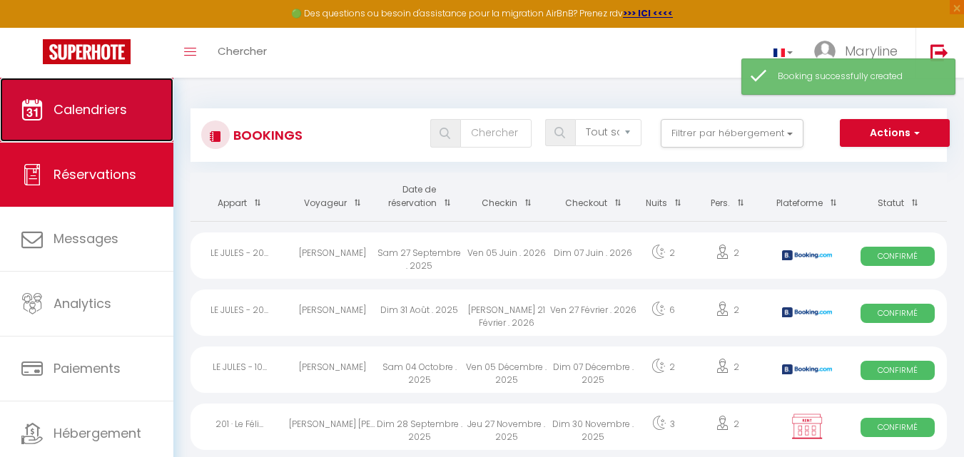
click at [91, 116] on span "Calendriers" at bounding box center [89, 110] width 73 height 18
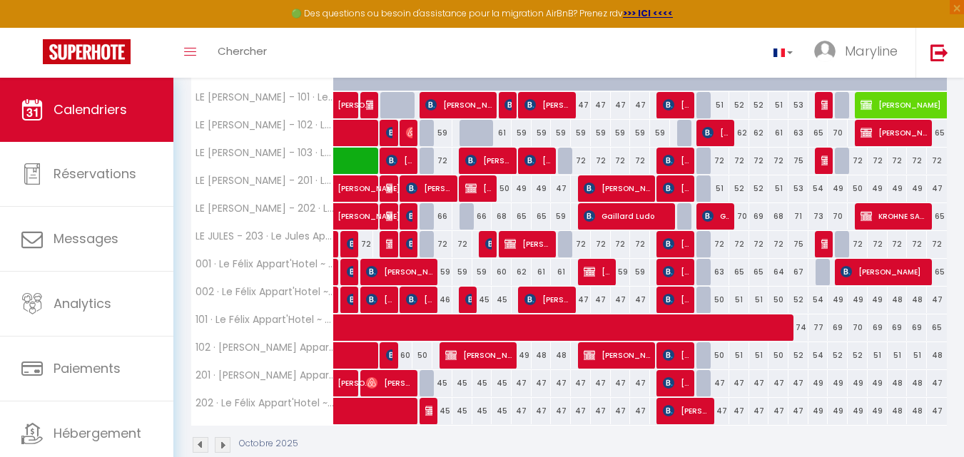
scroll to position [285, 0]
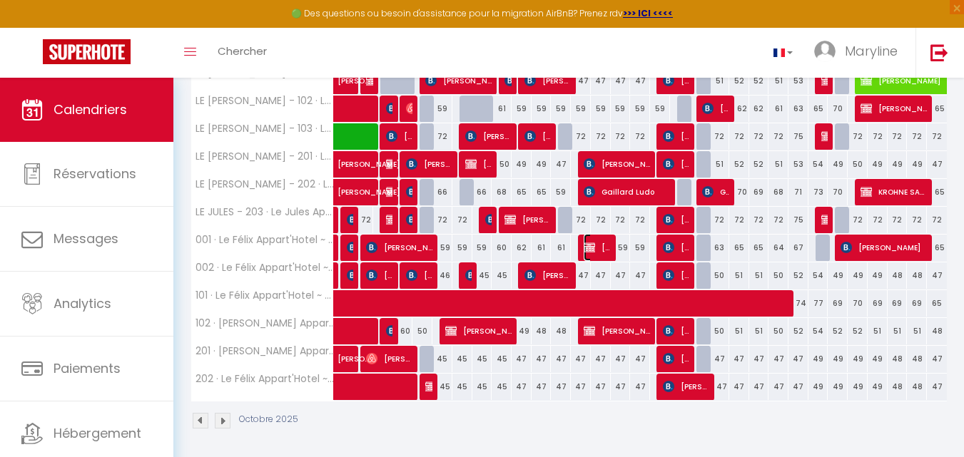
click at [597, 244] on span "[PERSON_NAME]" at bounding box center [596, 247] width 26 height 27
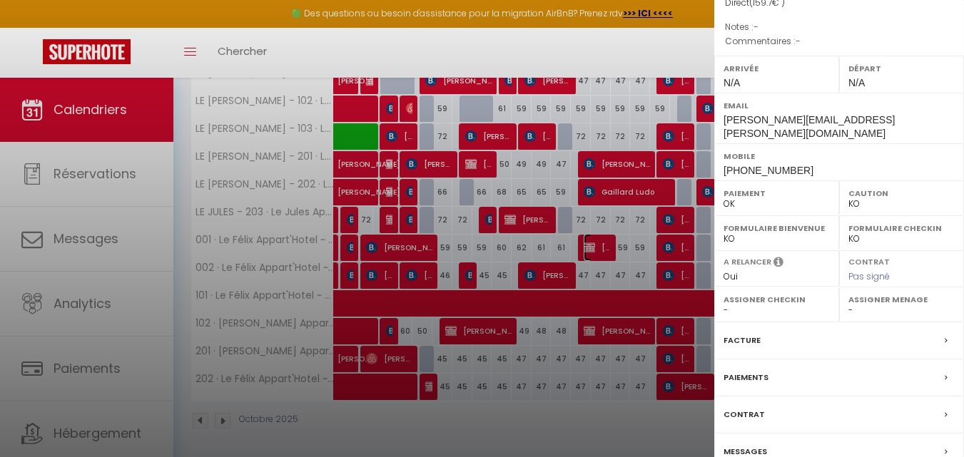
scroll to position [222, 0]
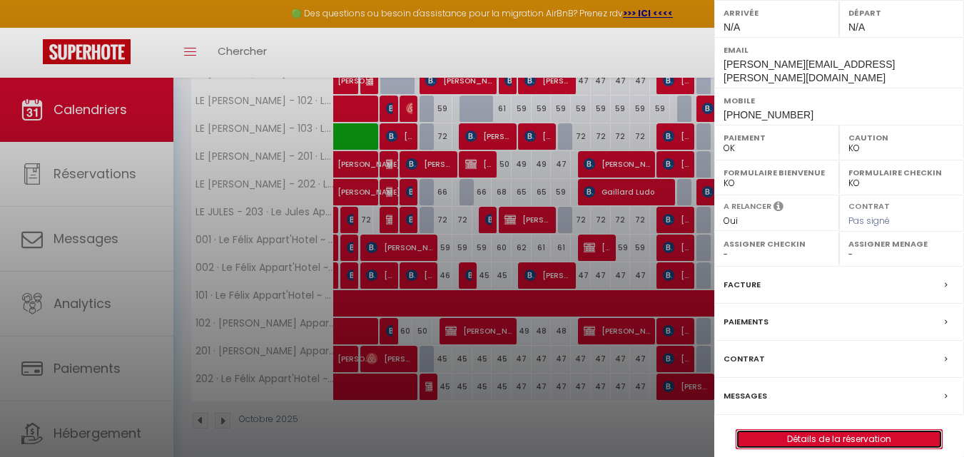
click at [821, 430] on link "Détails de la réservation" at bounding box center [838, 439] width 205 height 19
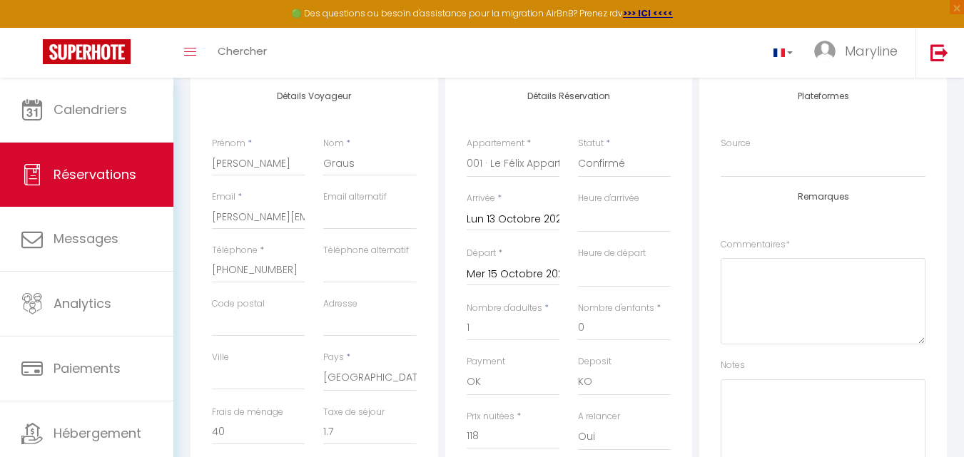
scroll to position [214, 0]
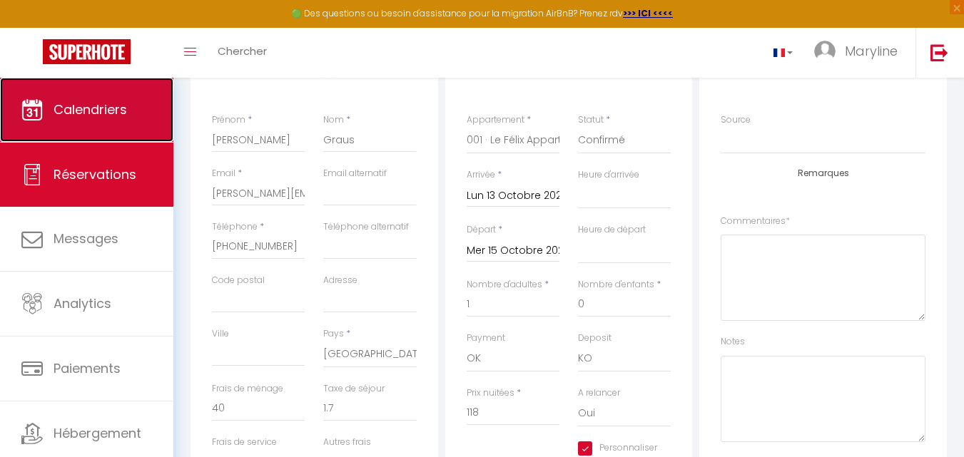
click at [98, 113] on span "Calendriers" at bounding box center [89, 110] width 73 height 18
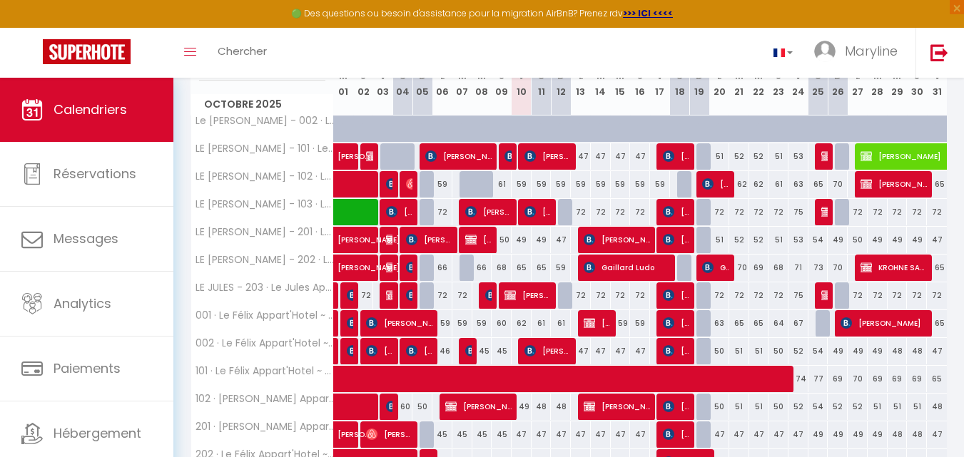
scroll to position [285, 0]
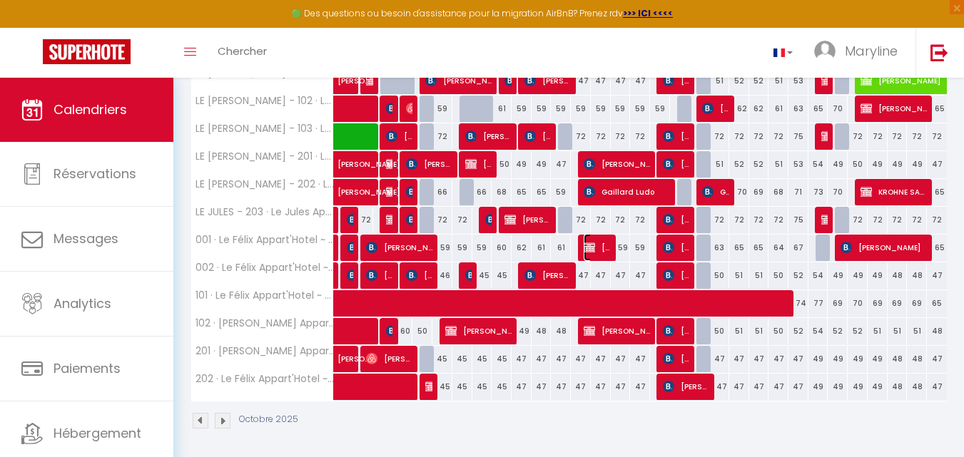
click at [600, 243] on span "[PERSON_NAME]" at bounding box center [596, 247] width 26 height 27
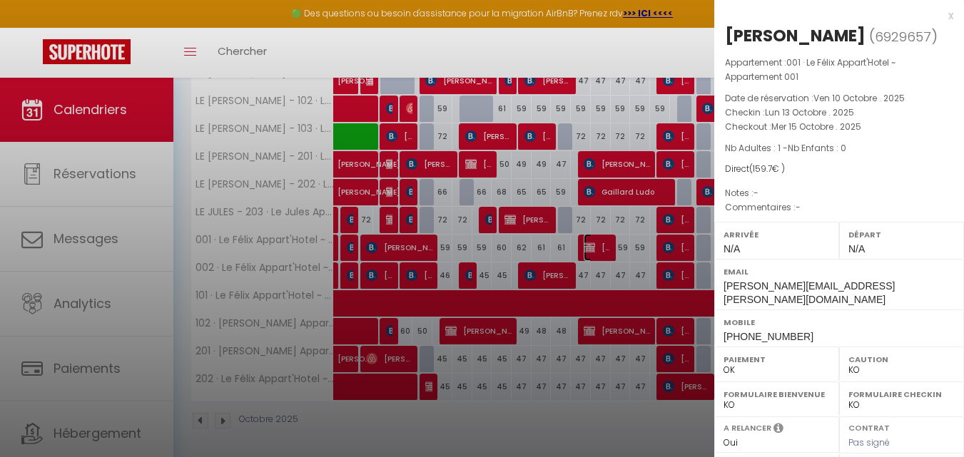
scroll to position [214, 0]
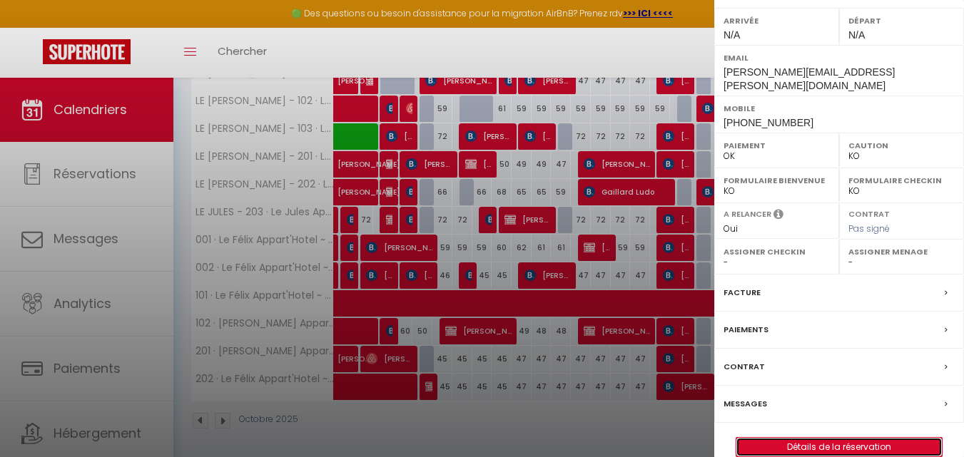
click at [810, 438] on link "Détails de la réservation" at bounding box center [838, 447] width 205 height 19
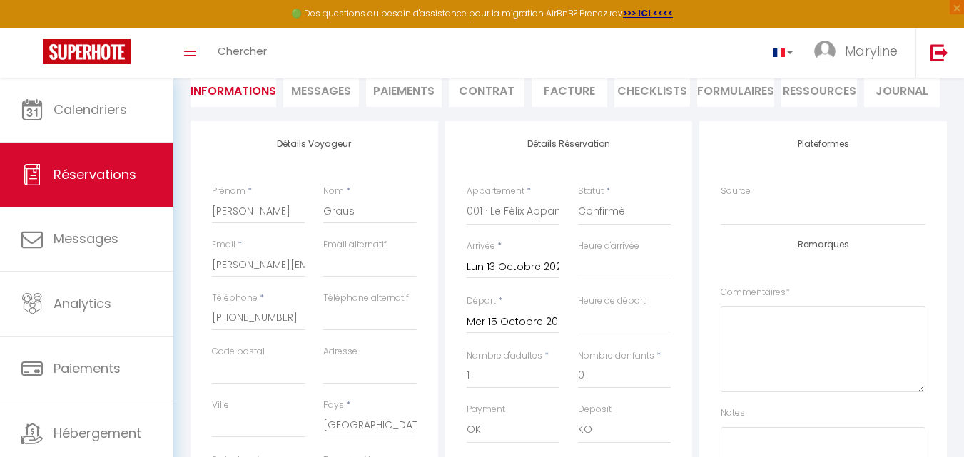
scroll to position [285, 0]
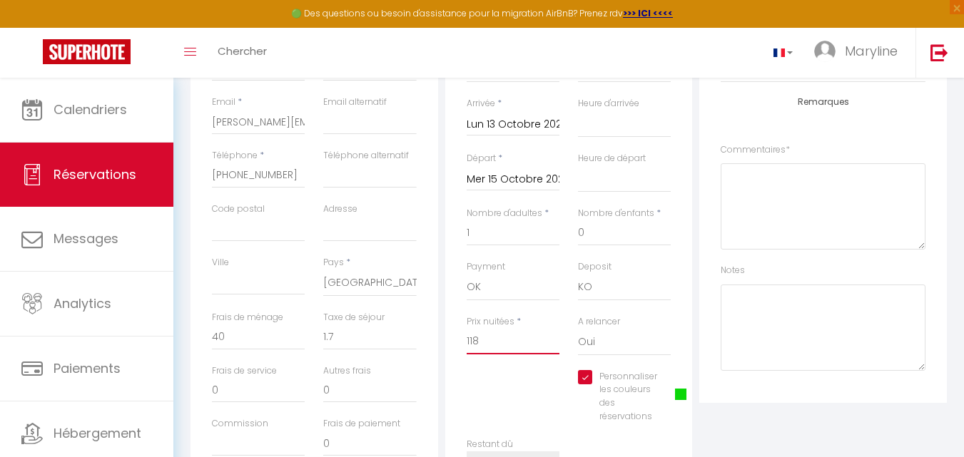
click at [499, 337] on input "118" at bounding box center [512, 342] width 93 height 26
drag, startPoint x: 352, startPoint y: 339, endPoint x: 310, endPoint y: 330, distance: 42.4
click at [322, 338] on div "Taxe de séjour 0" at bounding box center [369, 337] width 111 height 53
click at [235, 338] on input "0" at bounding box center [258, 338] width 93 height 26
click at [479, 407] on div "Personnaliser les couleurs des réservations #0BD709" at bounding box center [568, 404] width 223 height 68
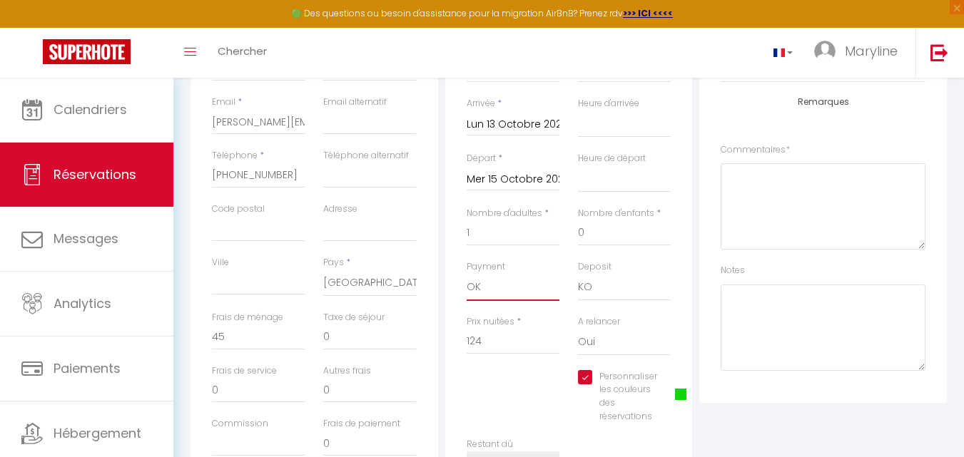
click at [508, 287] on select "OK KO" at bounding box center [512, 287] width 93 height 27
click at [466, 274] on select "OK KO" at bounding box center [512, 287] width 93 height 27
click at [528, 394] on div "Personnaliser les couleurs des réservations #0BD709" at bounding box center [568, 404] width 223 height 68
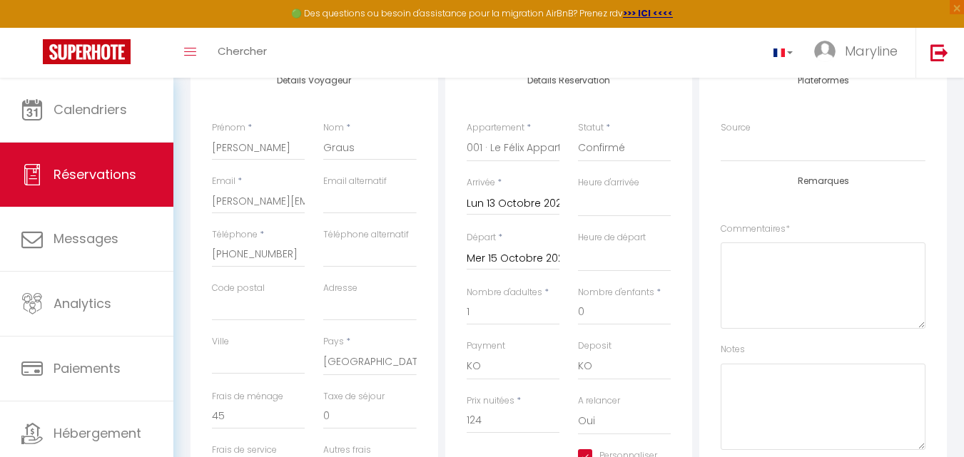
scroll to position [71, 0]
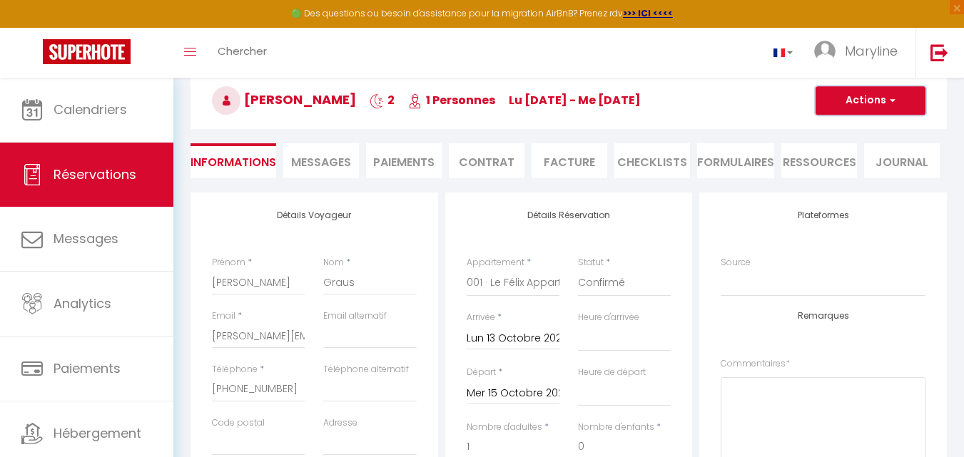
click at [840, 93] on button "Actions" at bounding box center [870, 100] width 110 height 29
click at [849, 130] on link "Enregistrer" at bounding box center [856, 132] width 113 height 19
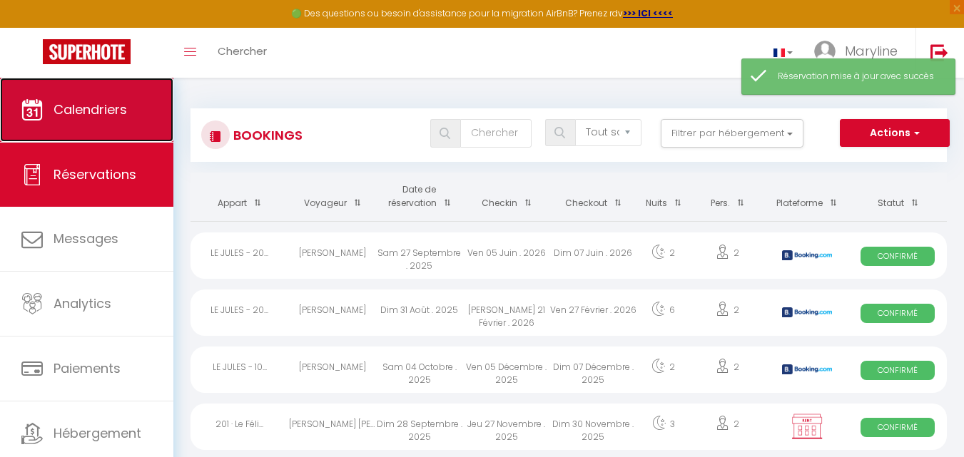
click at [71, 116] on span "Calendriers" at bounding box center [89, 110] width 73 height 18
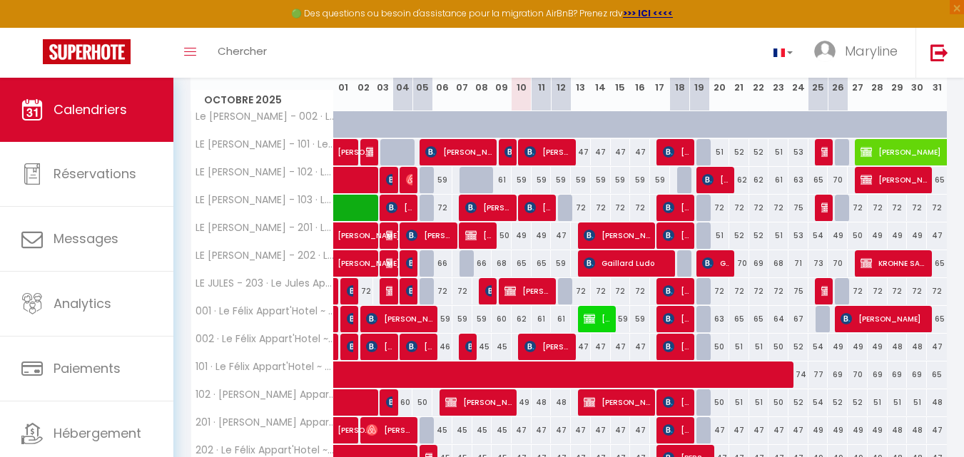
scroll to position [285, 0]
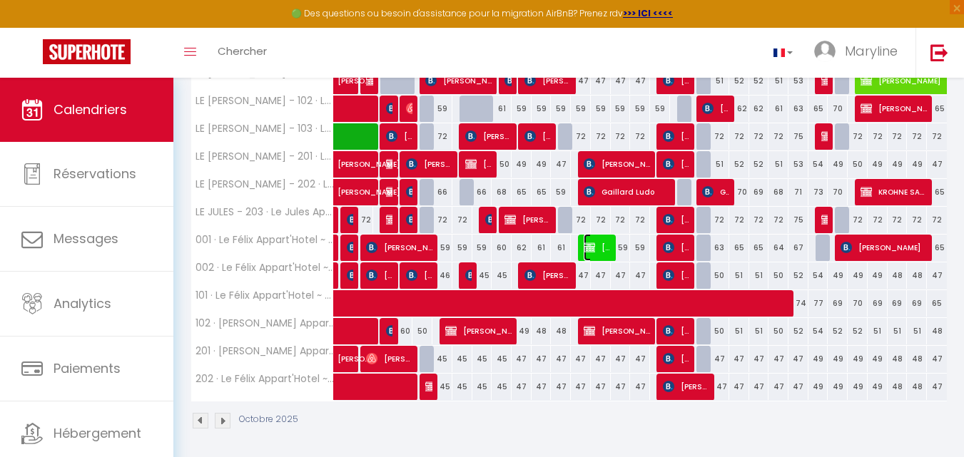
click at [596, 245] on span "[PERSON_NAME]" at bounding box center [596, 247] width 26 height 27
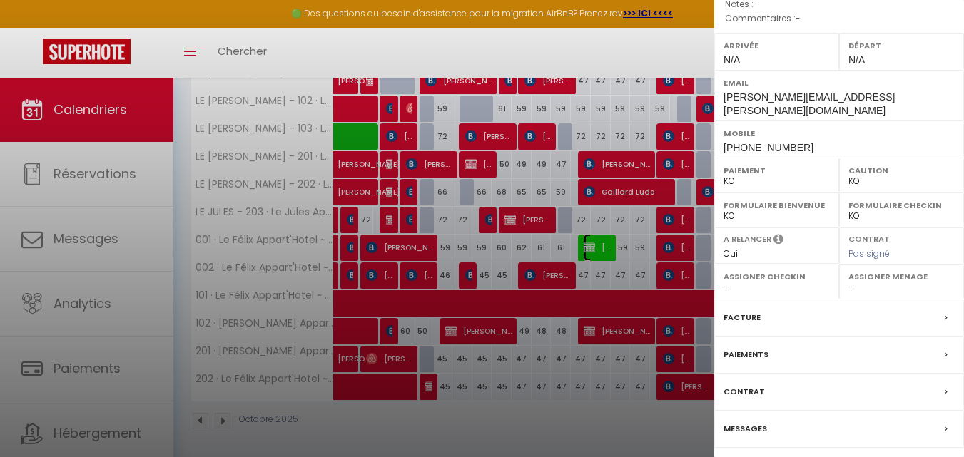
scroll to position [222, 0]
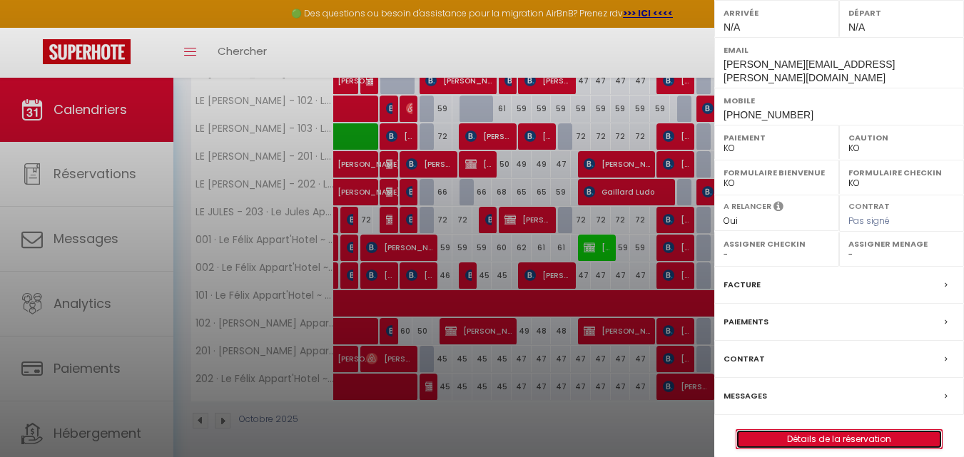
click at [807, 430] on link "Détails de la réservation" at bounding box center [838, 439] width 205 height 19
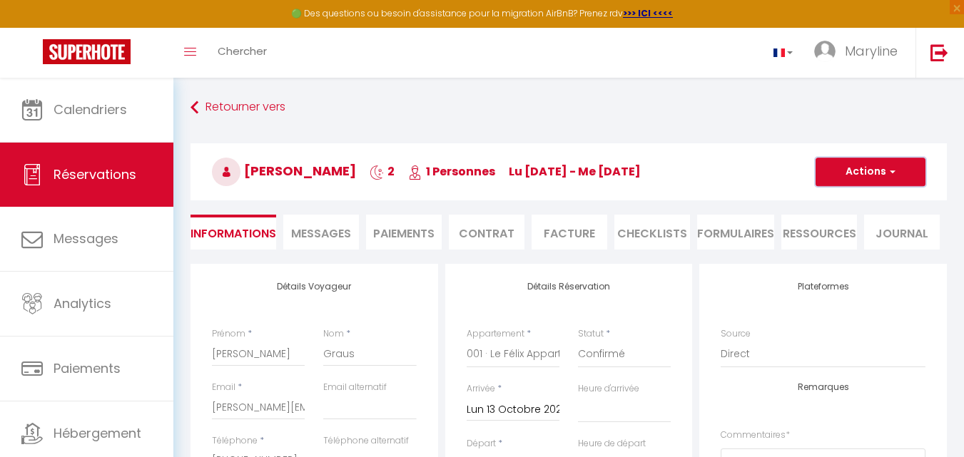
click at [861, 167] on button "Actions" at bounding box center [870, 172] width 110 height 29
click at [852, 219] on link "Dupliquer" at bounding box center [856, 222] width 113 height 19
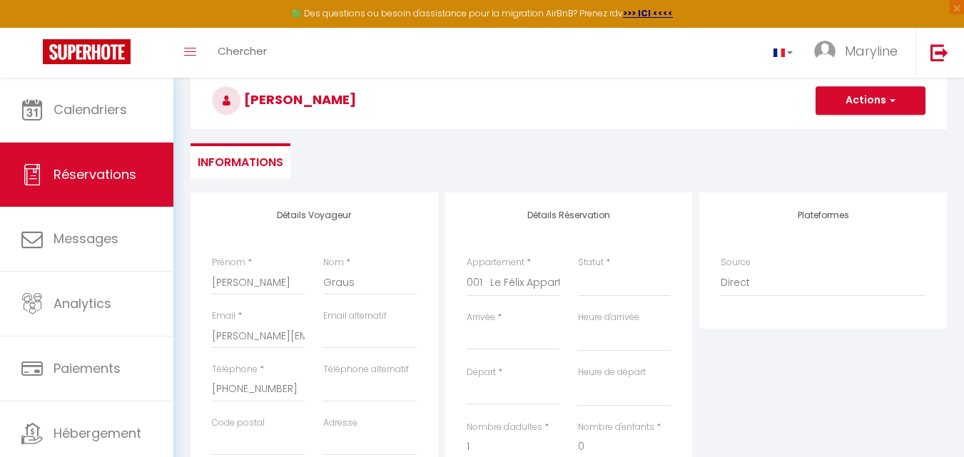
scroll to position [143, 0]
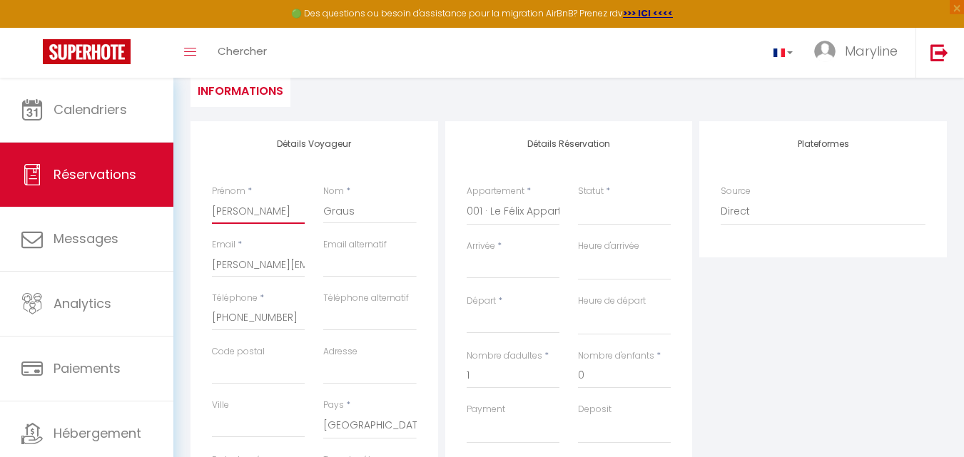
click at [260, 217] on input "[PERSON_NAME]" at bounding box center [258, 211] width 93 height 26
paste input "[PERSON_NAME]"
click at [359, 215] on input "Graus" at bounding box center [369, 211] width 93 height 26
drag, startPoint x: 252, startPoint y: 213, endPoint x: 295, endPoint y: 214, distance: 42.8
click at [295, 214] on input "[PERSON_NAME]" at bounding box center [258, 211] width 93 height 26
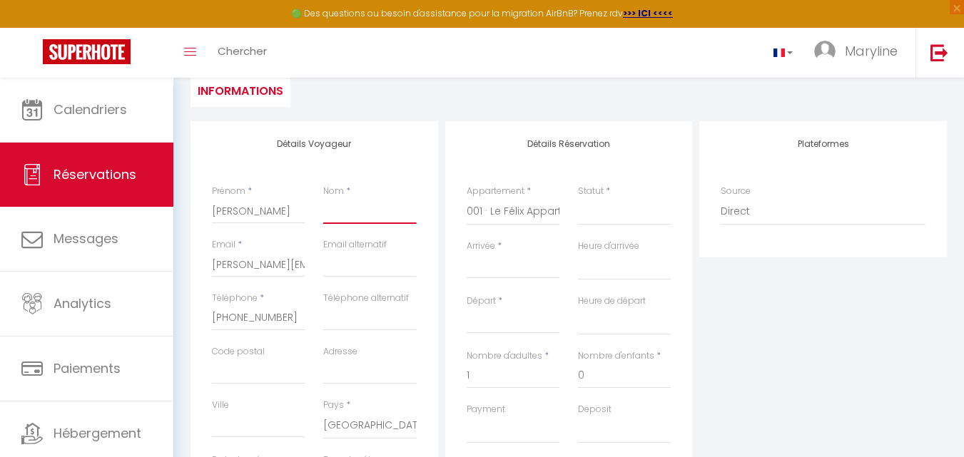
click at [327, 210] on input "Nom" at bounding box center [369, 211] width 93 height 26
paste input "[PERSON_NAME]"
click at [470, 206] on select "LE JULES - 201 · Le [PERSON_NAME] - studio [GEOGRAPHIC_DATA][PERSON_NAME] · Le …" at bounding box center [512, 211] width 93 height 27
click at [466, 198] on select "LE JULES - 201 · Le [PERSON_NAME] - studio [GEOGRAPHIC_DATA][PERSON_NAME] · Le …" at bounding box center [512, 211] width 93 height 27
click at [501, 261] on input "Arrivée" at bounding box center [512, 267] width 93 height 19
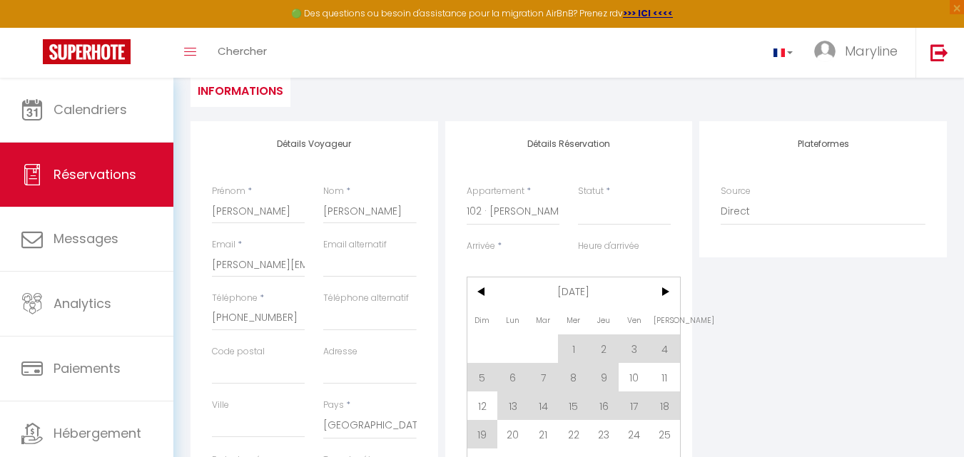
click at [484, 265] on input "Arrivée" at bounding box center [512, 267] width 93 height 19
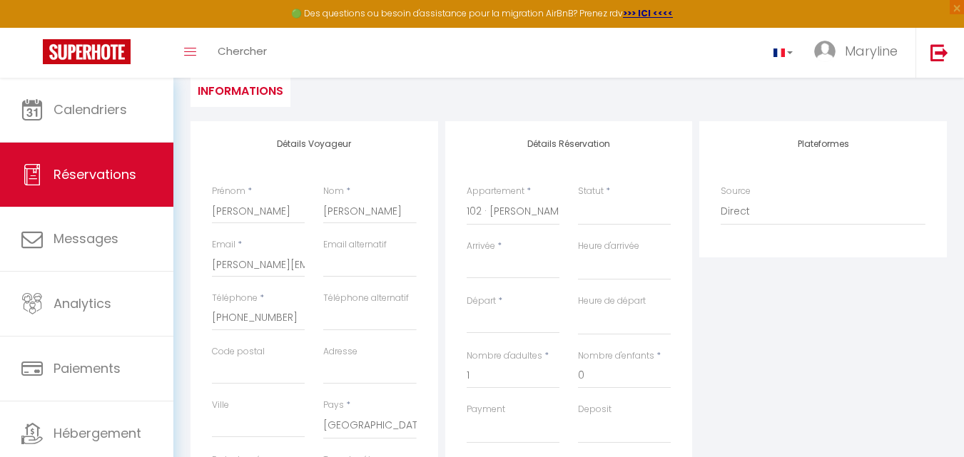
click at [486, 270] on input "Arrivée" at bounding box center [512, 267] width 93 height 19
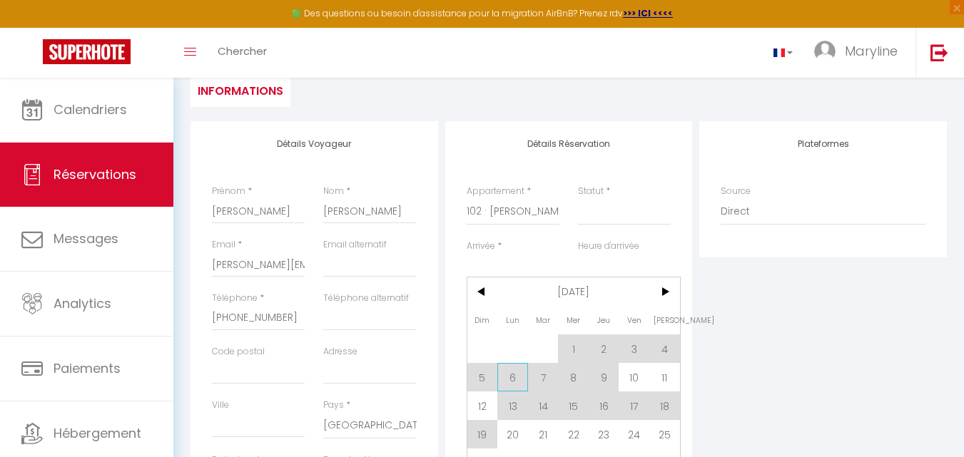
scroll to position [214, 0]
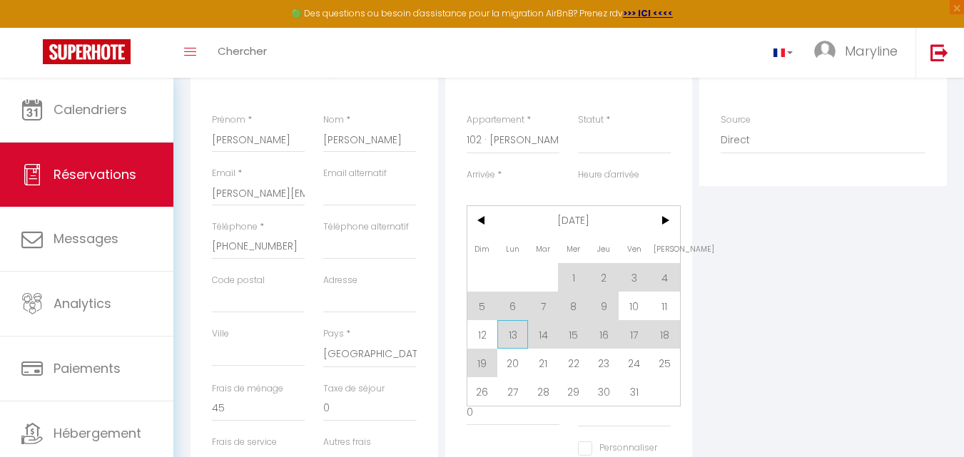
click at [504, 332] on span "13" at bounding box center [512, 334] width 31 height 29
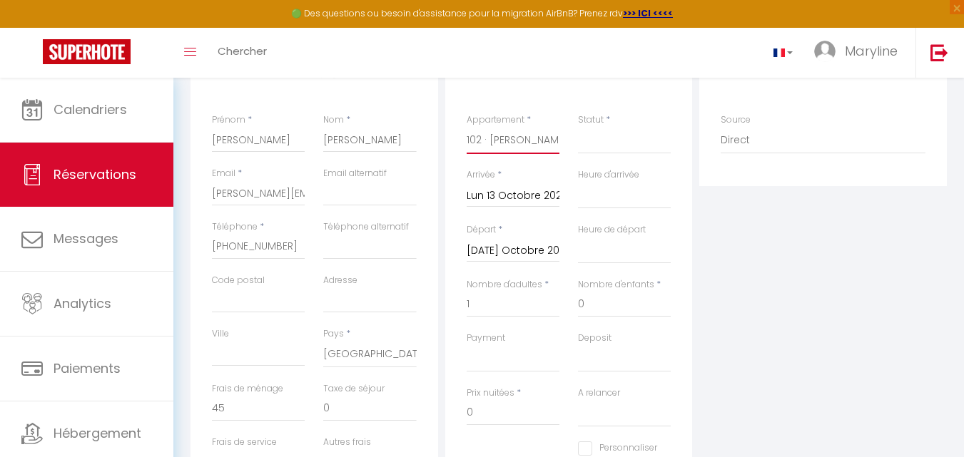
click at [519, 142] on select "LE JULES - 201 · Le [PERSON_NAME] - studio [GEOGRAPHIC_DATA][PERSON_NAME] · Le …" at bounding box center [512, 140] width 93 height 27
click at [466, 127] on select "LE JULES - 201 · Le [PERSON_NAME] - studio [GEOGRAPHIC_DATA][PERSON_NAME] · Le …" at bounding box center [512, 140] width 93 height 27
click at [504, 189] on input "Lun 13 Octobre 2025" at bounding box center [512, 196] width 93 height 19
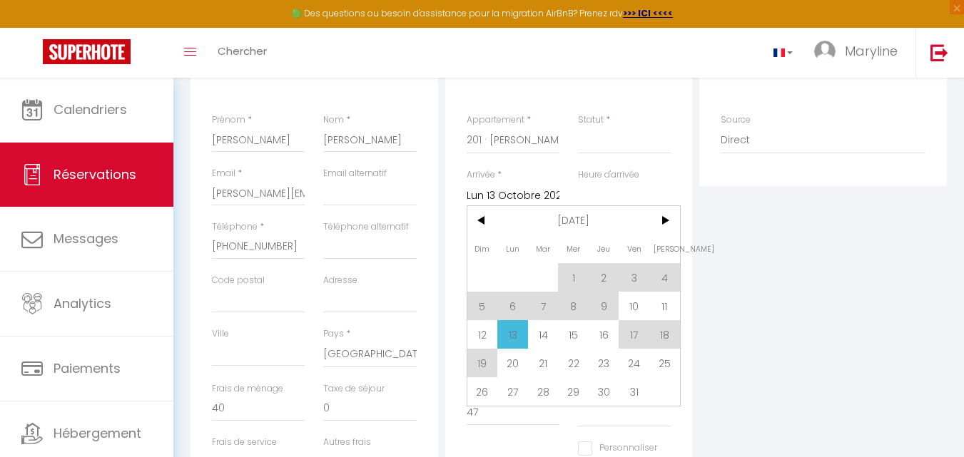
drag, startPoint x: 511, startPoint y: 336, endPoint x: 483, endPoint y: 217, distance: 122.3
click at [511, 335] on span "13" at bounding box center [512, 334] width 31 height 29
click at [506, 330] on div "Nombre d'adultes * 1" at bounding box center [512, 304] width 111 height 53
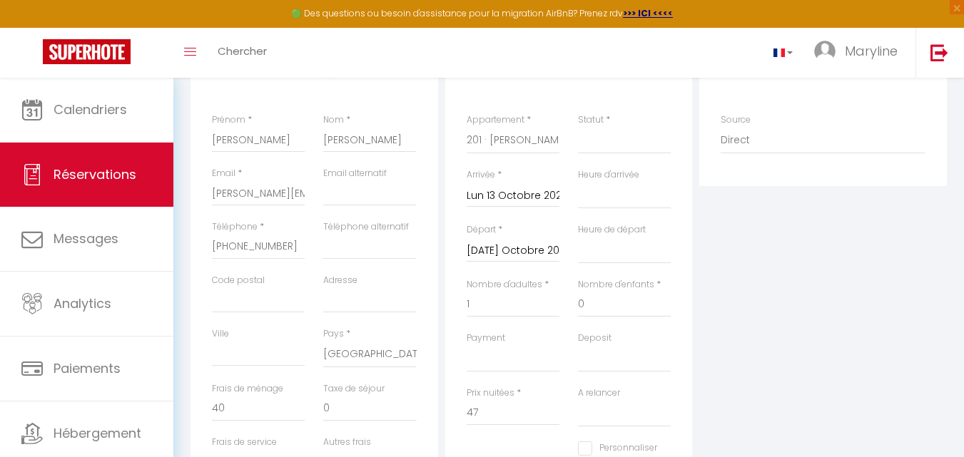
click at [501, 250] on input "[DATE] Octobre 2025" at bounding box center [512, 251] width 93 height 19
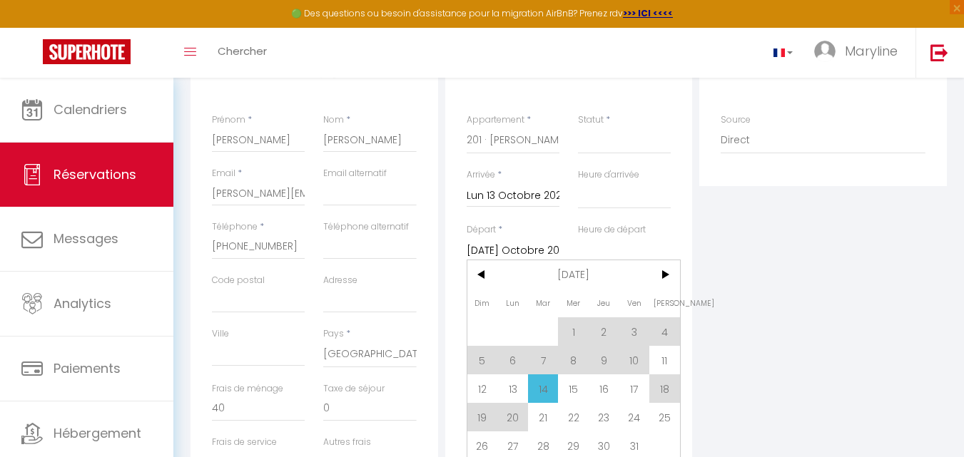
click at [578, 384] on span "15" at bounding box center [573, 388] width 31 height 29
click at [576, 384] on div "Deposit OK KO" at bounding box center [623, 359] width 111 height 55
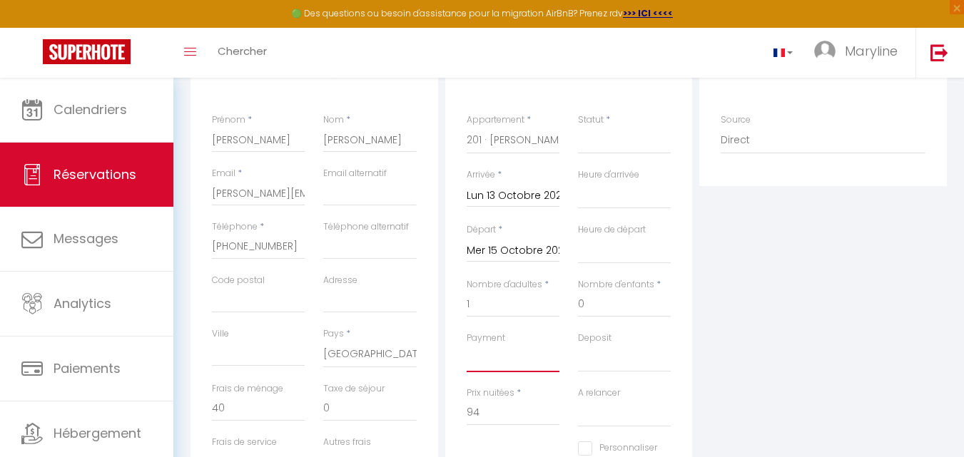
click at [546, 349] on select "OK KO" at bounding box center [512, 358] width 93 height 27
click at [466, 345] on select "OK KO" at bounding box center [512, 358] width 93 height 27
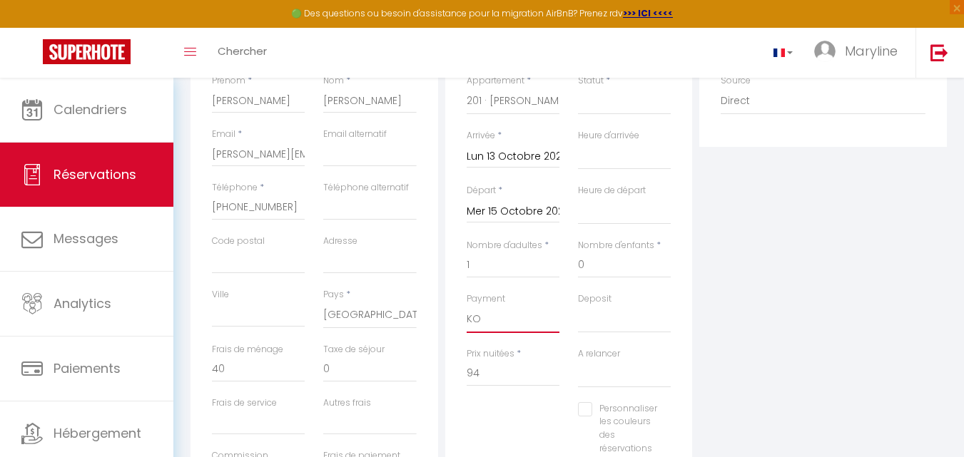
scroll to position [285, 0]
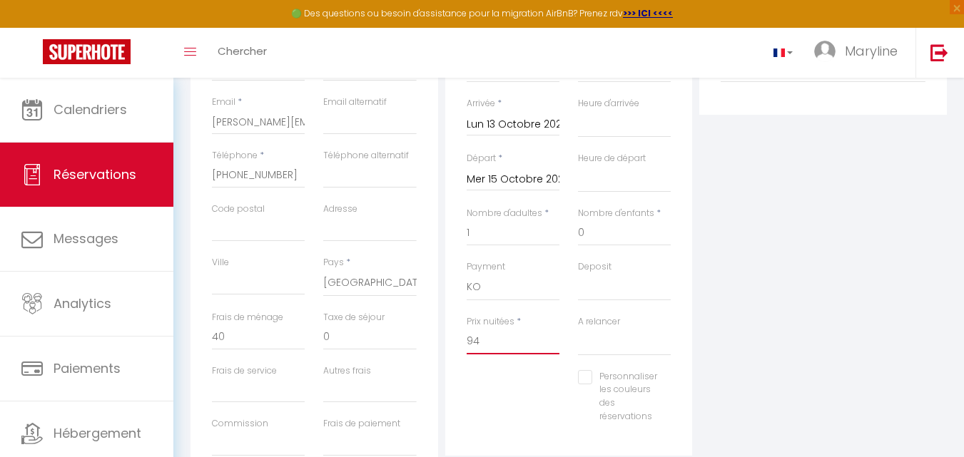
click at [495, 344] on input "94" at bounding box center [512, 342] width 93 height 26
click at [245, 336] on input "0" at bounding box center [258, 338] width 93 height 26
click at [584, 378] on input "Personnaliser les couleurs des réservations" at bounding box center [617, 377] width 79 height 14
click at [877, 376] on div "Plateformes Source Direct [DOMAIN_NAME] [DOMAIN_NAME] Chalet montagne Expedia G…" at bounding box center [822, 234] width 255 height 510
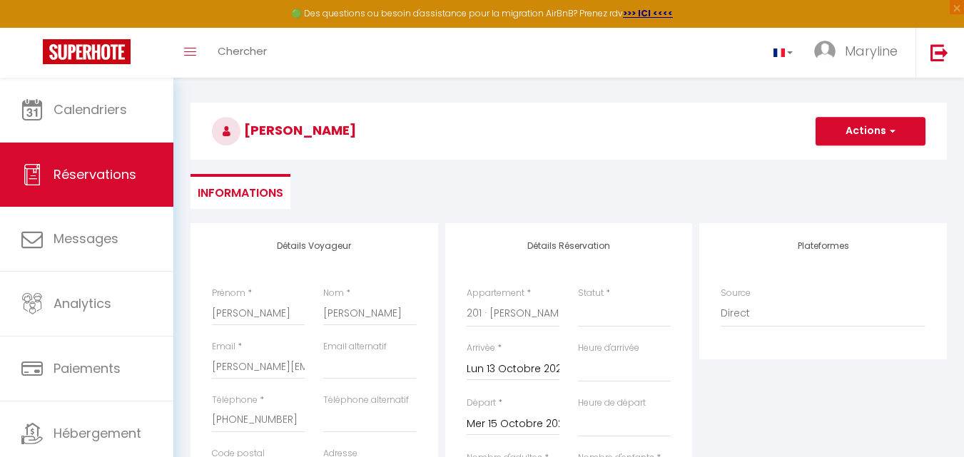
scroll to position [0, 0]
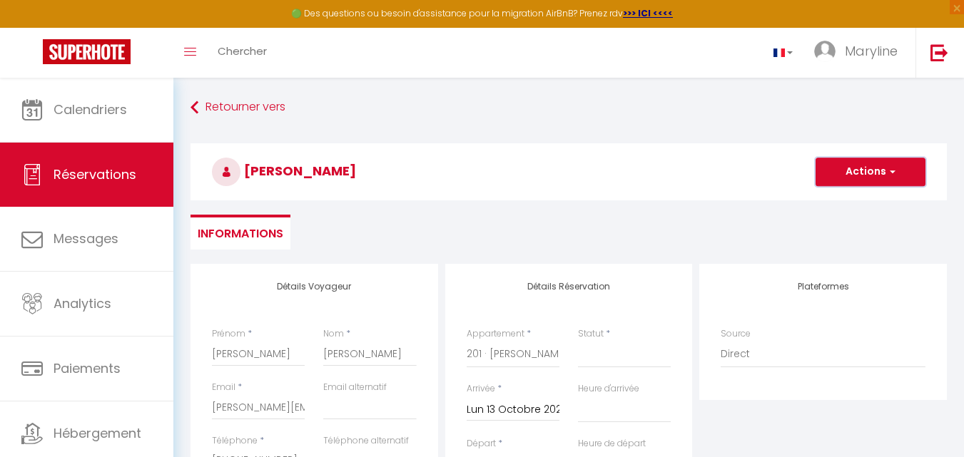
click at [844, 166] on button "Actions" at bounding box center [870, 172] width 110 height 29
click at [847, 196] on link "Enregistrer" at bounding box center [856, 203] width 113 height 19
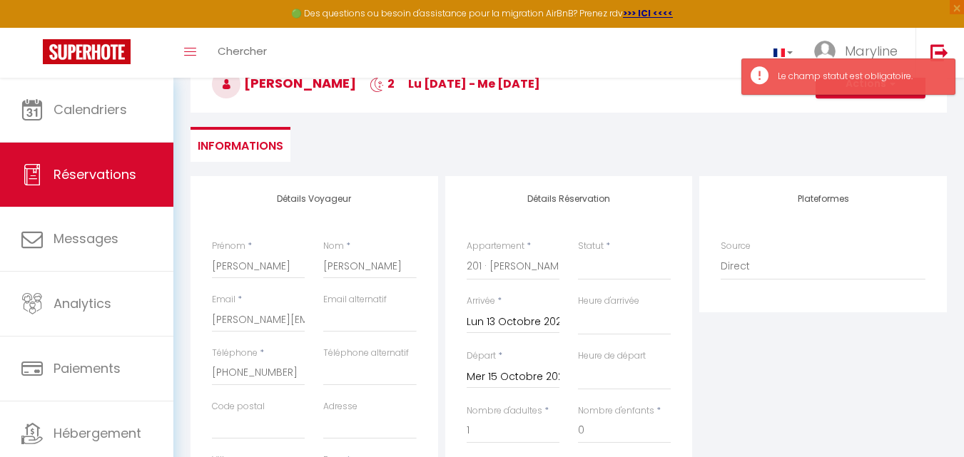
scroll to position [214, 0]
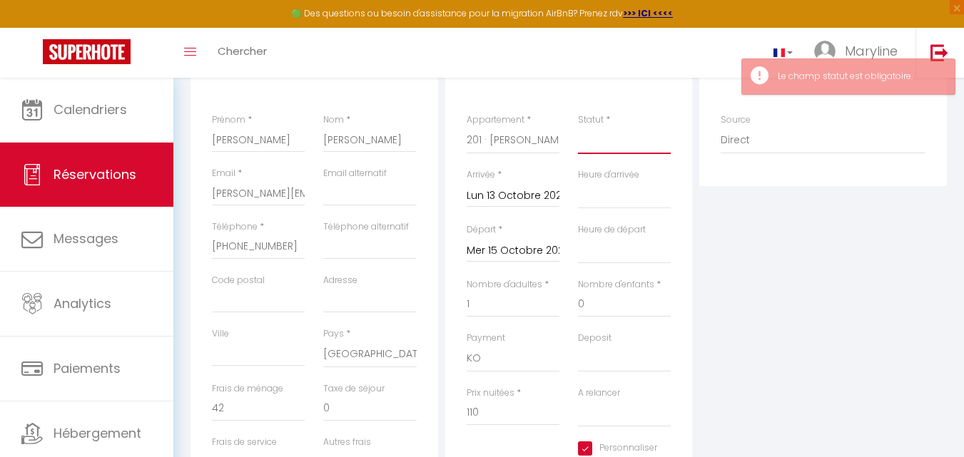
click at [618, 148] on select "Confirmé Non Confirmé [PERSON_NAME] par le voyageur No Show Request" at bounding box center [624, 140] width 93 height 27
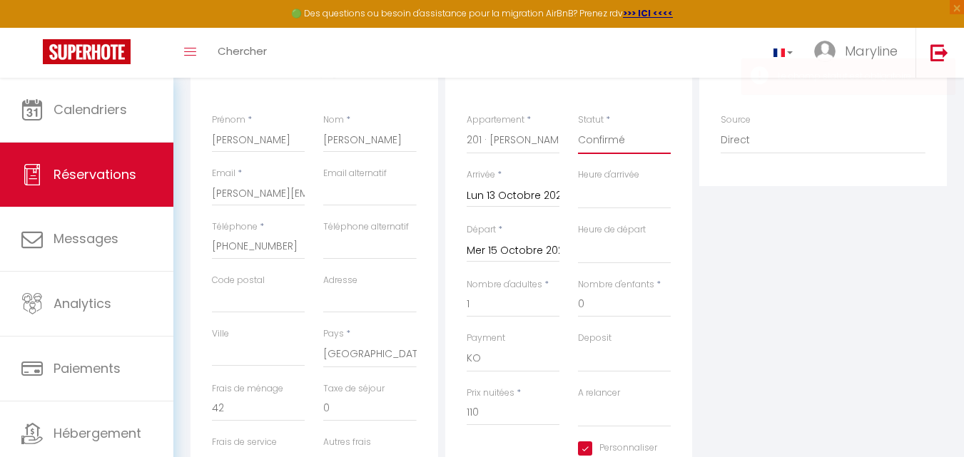
click at [578, 127] on select "Confirmé Non Confirmé [PERSON_NAME] par le voyageur No Show Request" at bounding box center [624, 140] width 93 height 27
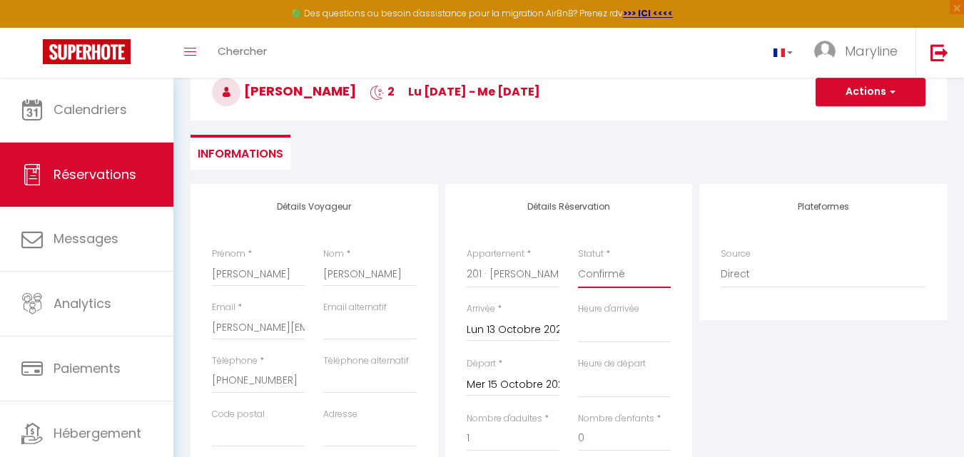
scroll to position [0, 0]
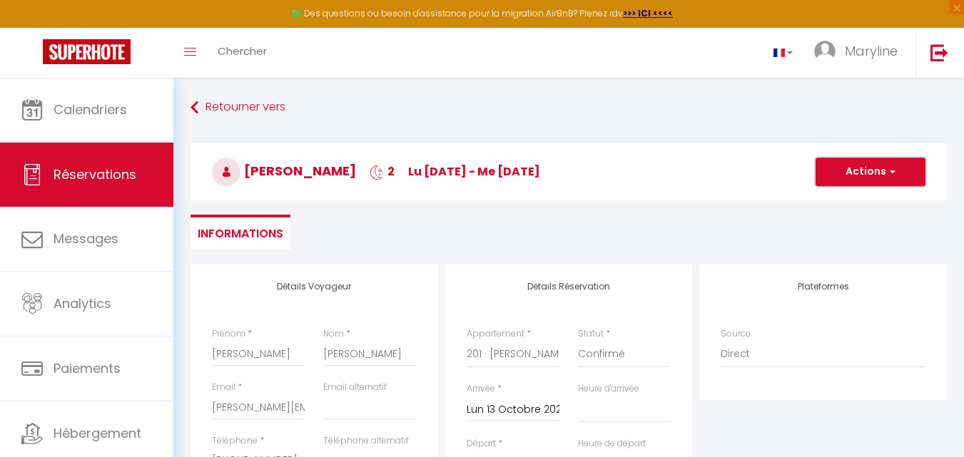
click at [879, 168] on button "Actions" at bounding box center [870, 172] width 110 height 29
click at [851, 201] on link "Enregistrer" at bounding box center [856, 203] width 113 height 19
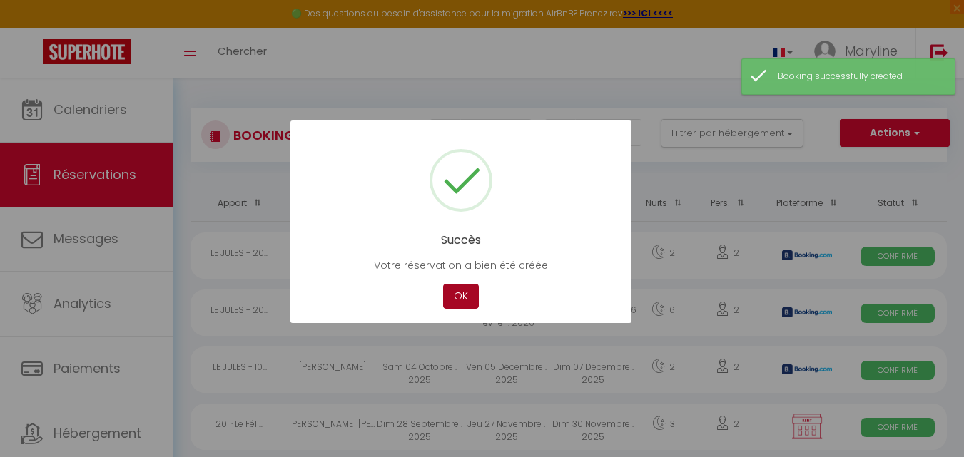
click at [461, 299] on button "OK" at bounding box center [461, 296] width 36 height 25
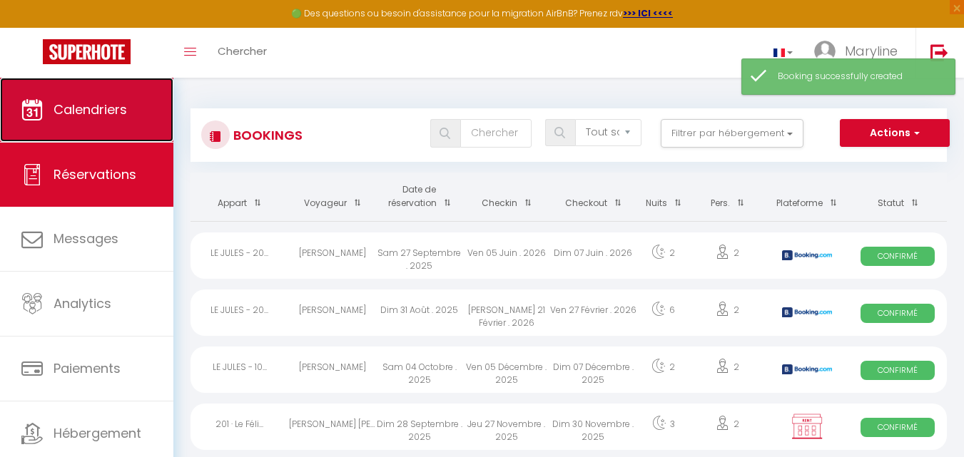
click at [71, 117] on span "Calendriers" at bounding box center [89, 110] width 73 height 18
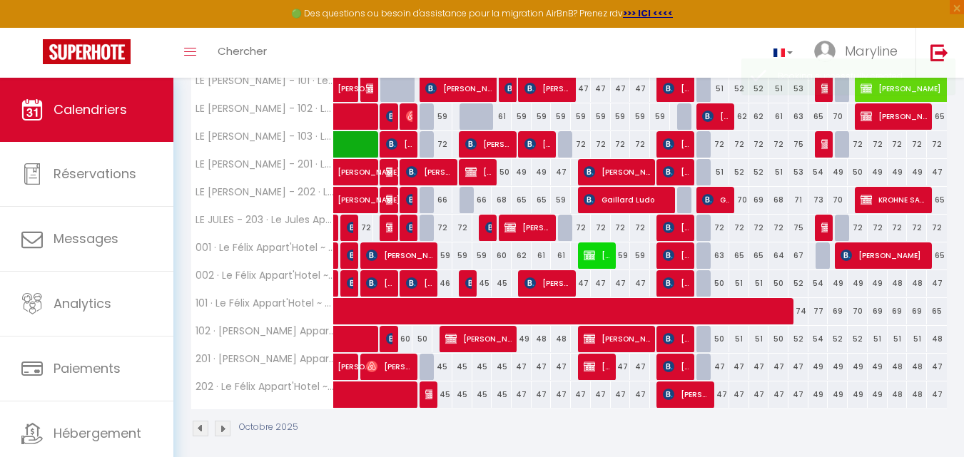
scroll to position [285, 0]
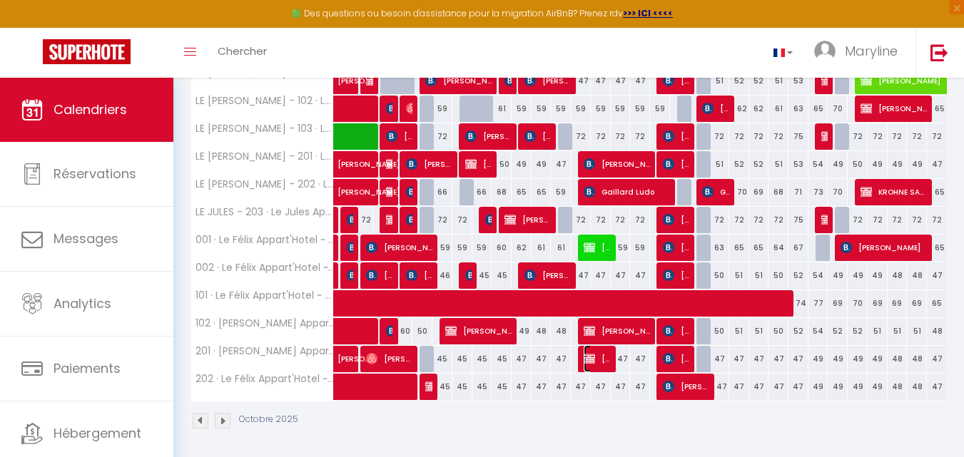
click at [591, 356] on img at bounding box center [588, 358] width 11 height 11
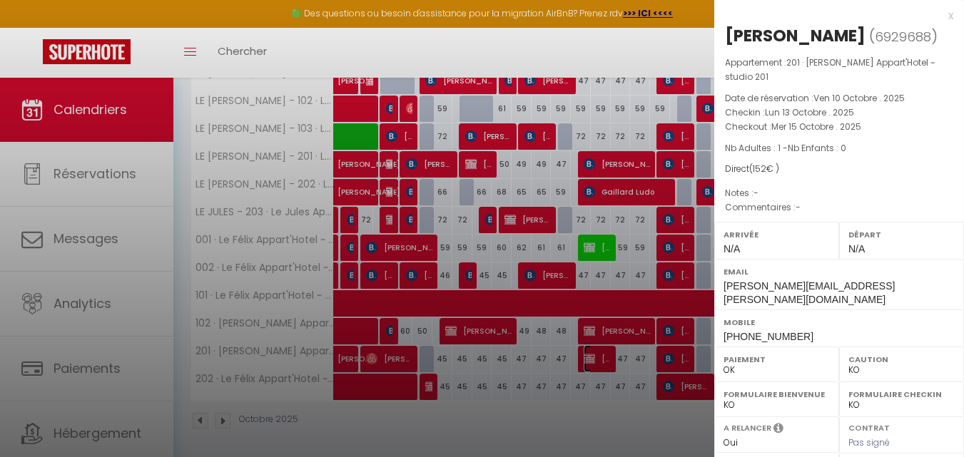
scroll to position [222, 0]
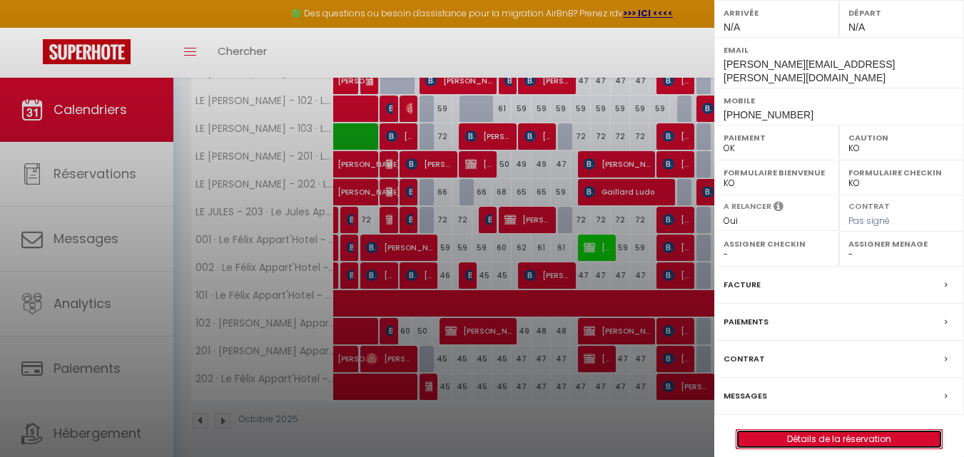
click at [800, 430] on link "Détails de la réservation" at bounding box center [838, 439] width 205 height 19
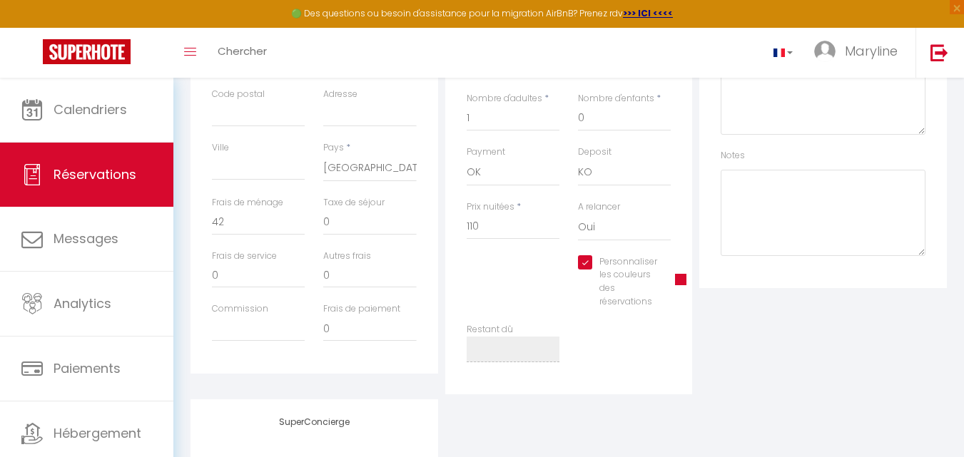
scroll to position [428, 0]
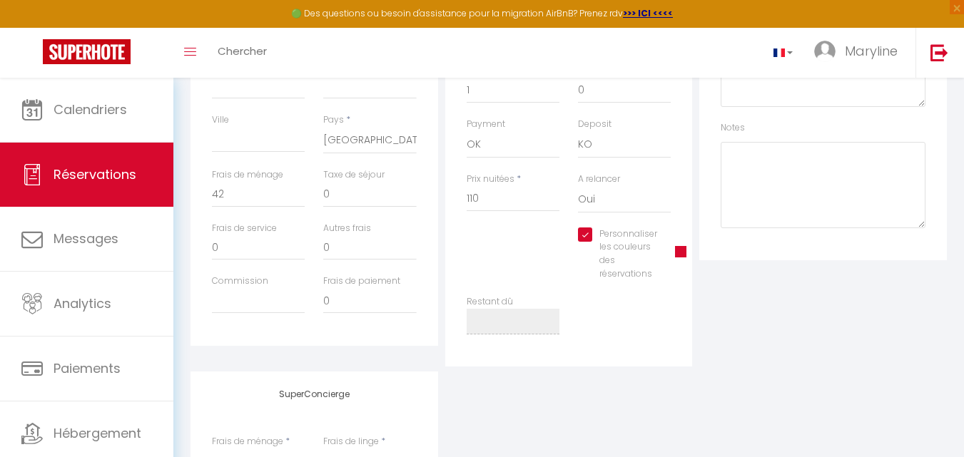
click at [679, 248] on span at bounding box center [680, 251] width 11 height 11
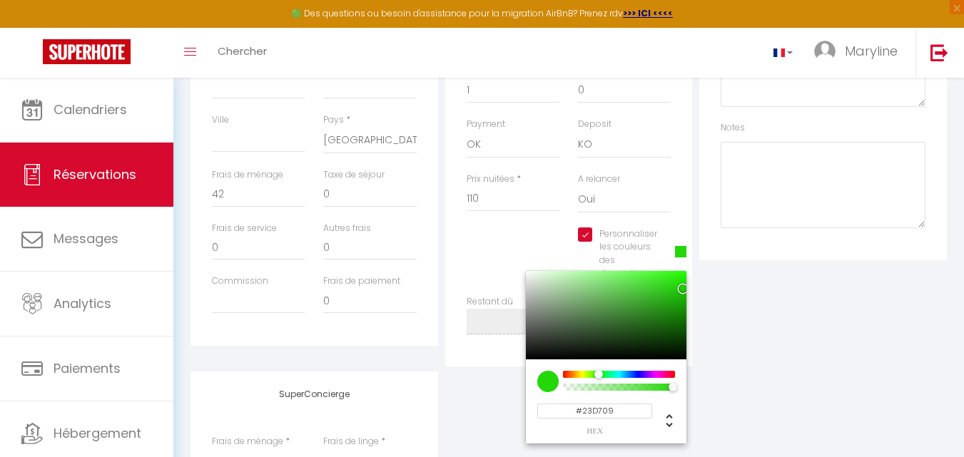
click at [597, 372] on div at bounding box center [618, 374] width 109 height 7
click at [507, 148] on select "OK KO" at bounding box center [512, 144] width 93 height 27
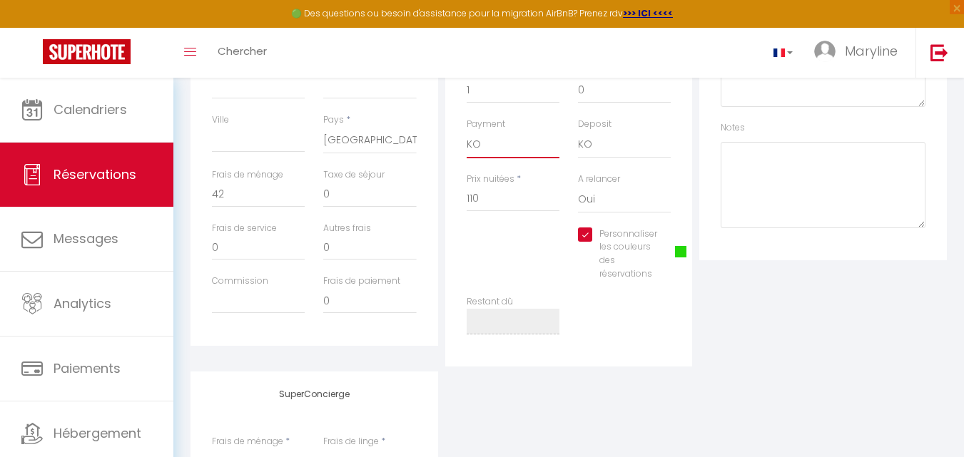
click at [466, 131] on select "OK KO" at bounding box center [512, 144] width 93 height 27
click at [722, 348] on div "Plateformes Source Direct [DOMAIN_NAME] [DOMAIN_NAME] Chalet montagne Expedia G…" at bounding box center [822, 101] width 255 height 531
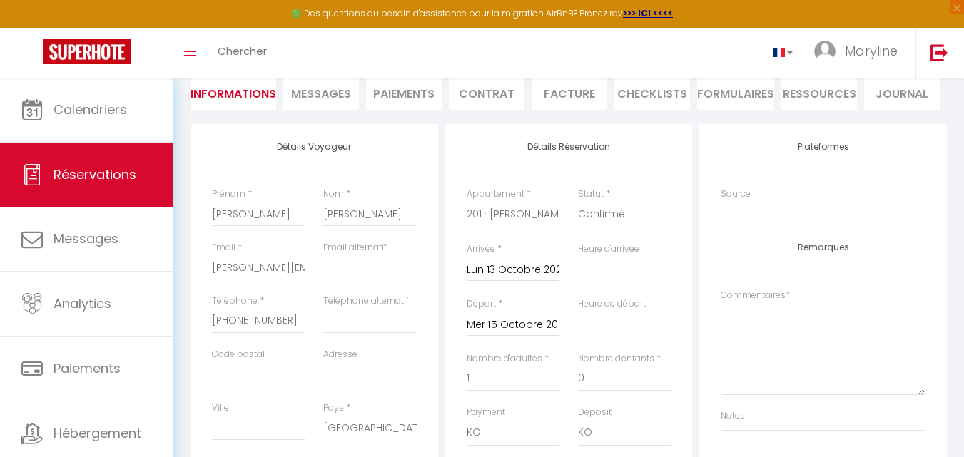
scroll to position [71, 0]
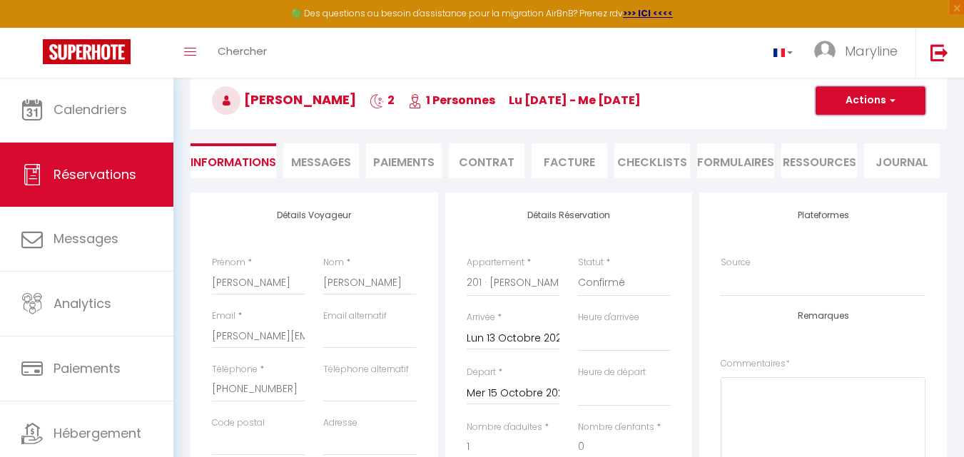
click at [849, 98] on button "Actions" at bounding box center [870, 100] width 110 height 29
click at [863, 126] on link "Enregistrer" at bounding box center [856, 132] width 113 height 19
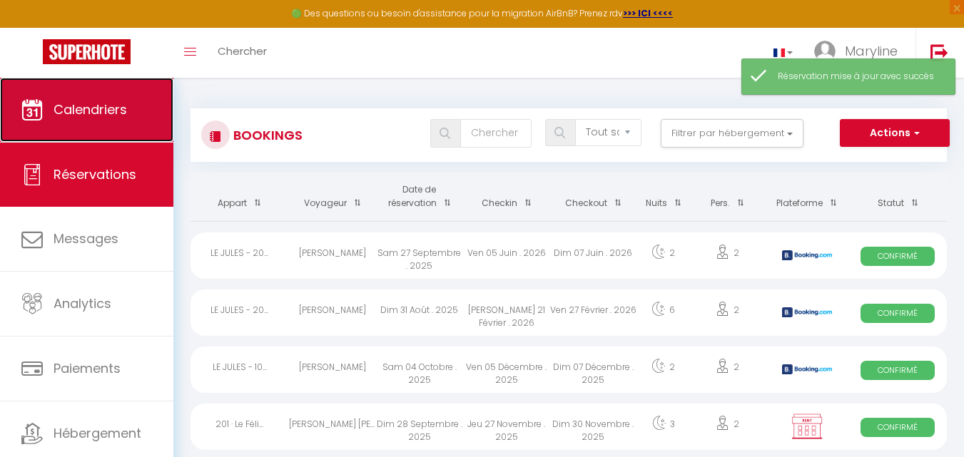
click at [93, 108] on span "Calendriers" at bounding box center [89, 110] width 73 height 18
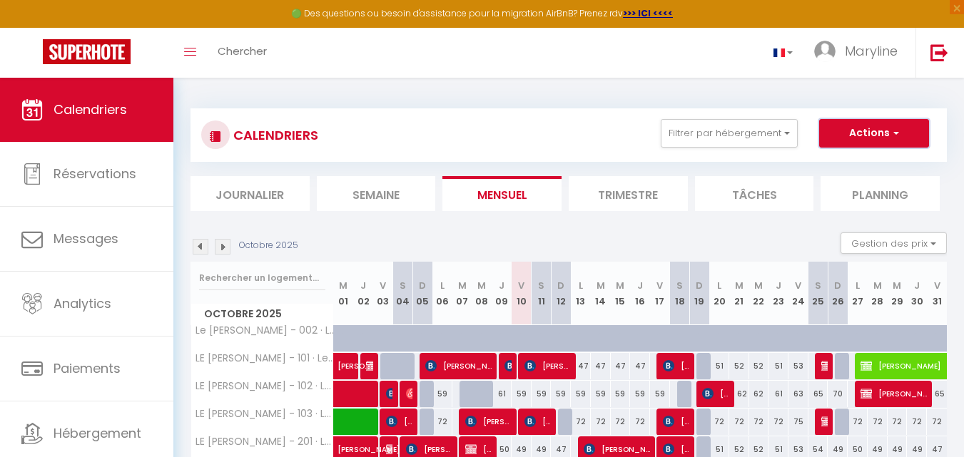
click at [868, 129] on button "Actions" at bounding box center [874, 133] width 110 height 29
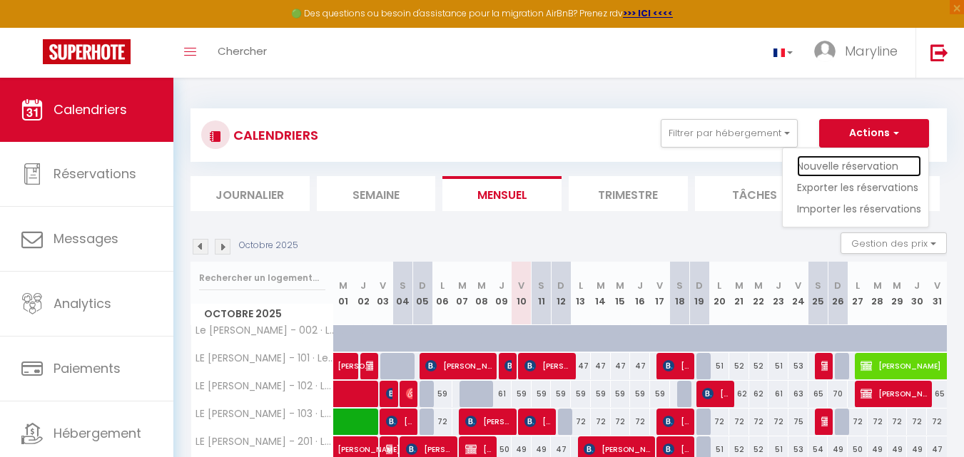
click at [864, 160] on link "Nouvelle réservation" at bounding box center [859, 165] width 124 height 21
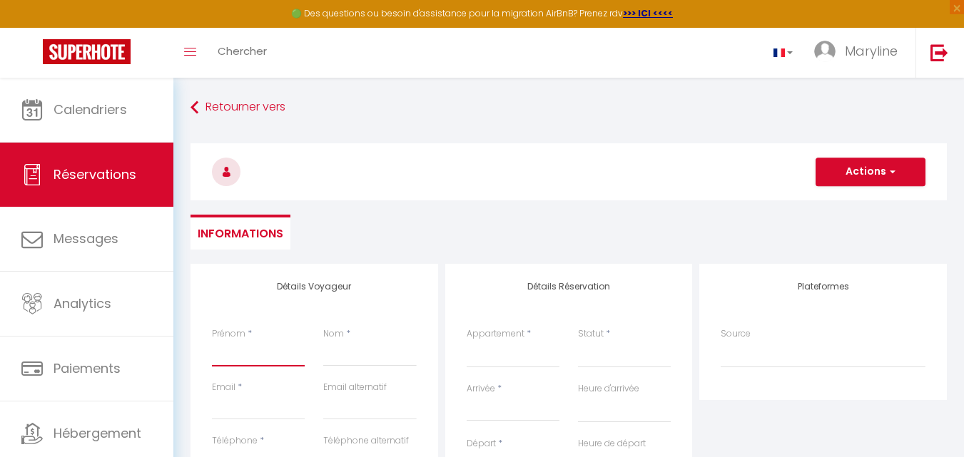
click at [233, 348] on input "Prénom" at bounding box center [258, 354] width 93 height 26
paste input "[PERSON_NAME]"
drag, startPoint x: 267, startPoint y: 357, endPoint x: 244, endPoint y: 357, distance: 23.5
click at [243, 357] on input "[PERSON_NAME]" at bounding box center [258, 354] width 93 height 26
click at [290, 352] on input "[PERSON_NAME]" at bounding box center [258, 354] width 93 height 26
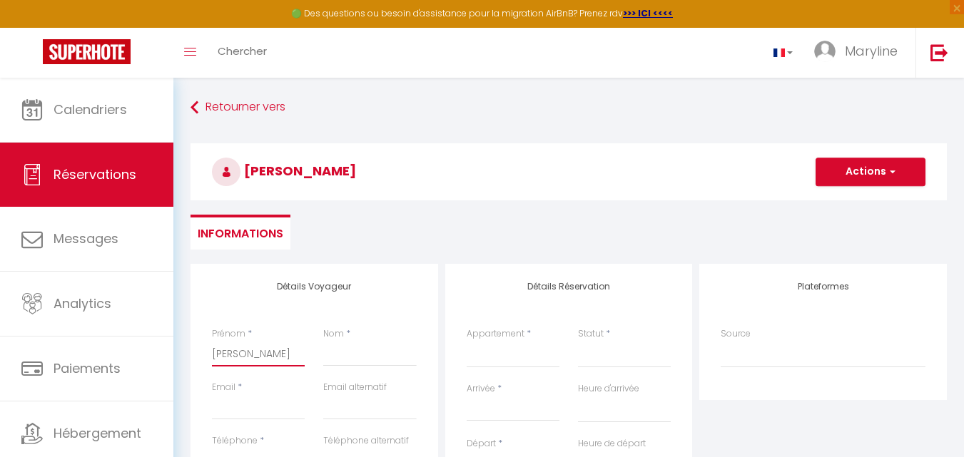
click at [279, 354] on input "[PERSON_NAME]" at bounding box center [258, 354] width 93 height 26
drag, startPoint x: 242, startPoint y: 354, endPoint x: 267, endPoint y: 356, distance: 24.3
click at [267, 356] on input "[PERSON_NAME]" at bounding box center [258, 354] width 93 height 26
paste input "Glasa"
paste input "[EMAIL_ADDRESS][DOMAIN_NAME]"
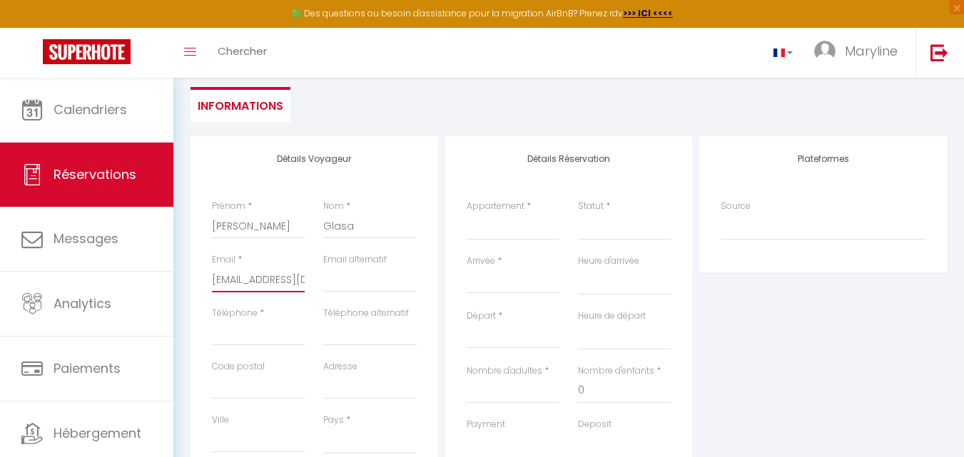
scroll to position [143, 0]
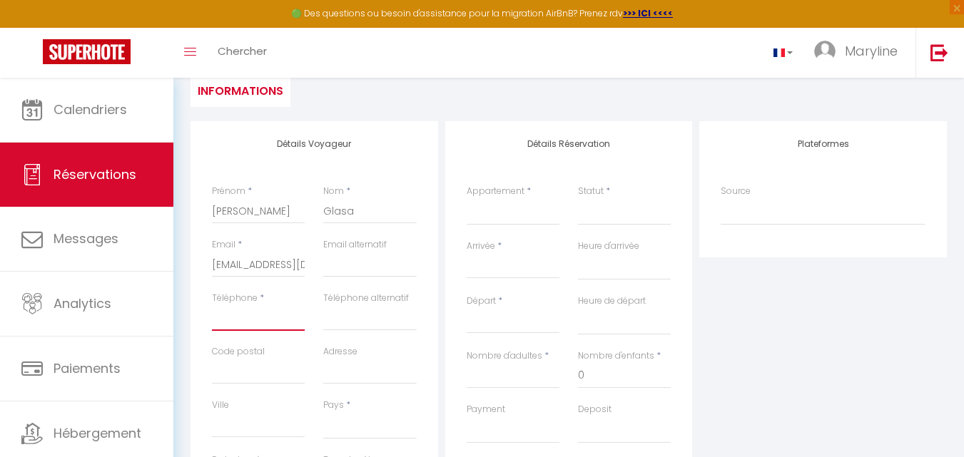
click at [246, 319] on input "Téléphone" at bounding box center [258, 318] width 93 height 26
paste input "421 918 636 973"
click at [213, 315] on input "421 918 636 973" at bounding box center [258, 318] width 93 height 26
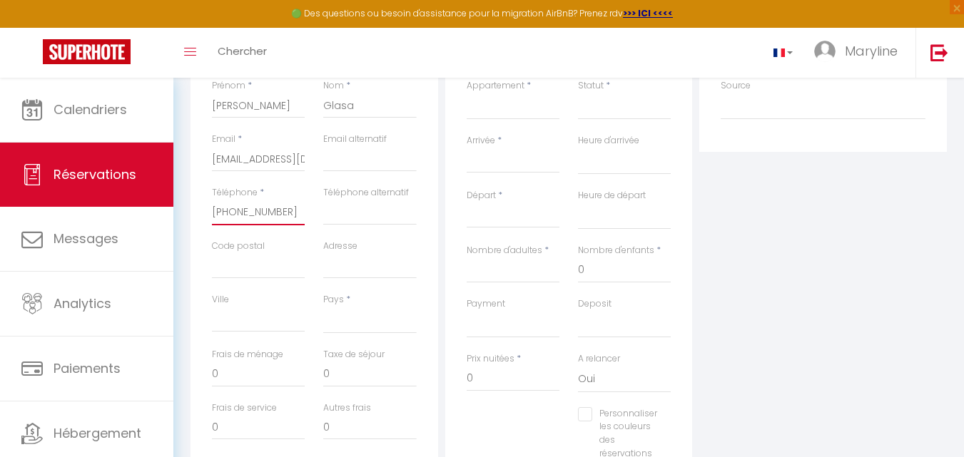
scroll to position [285, 0]
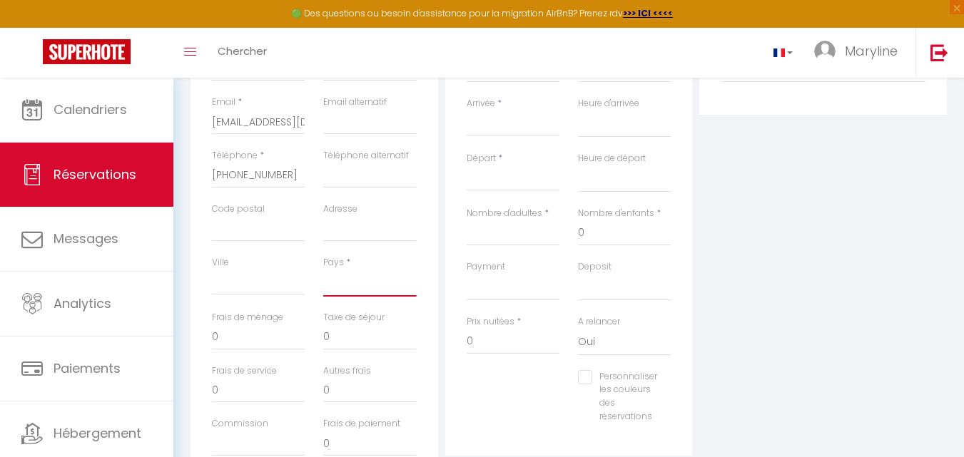
click at [377, 286] on select "[GEOGRAPHIC_DATA] [GEOGRAPHIC_DATA] [GEOGRAPHIC_DATA] [GEOGRAPHIC_DATA] [GEOGRA…" at bounding box center [369, 283] width 93 height 27
click at [323, 270] on select "[GEOGRAPHIC_DATA] [GEOGRAPHIC_DATA] [GEOGRAPHIC_DATA] [GEOGRAPHIC_DATA] [GEOGRA…" at bounding box center [369, 283] width 93 height 27
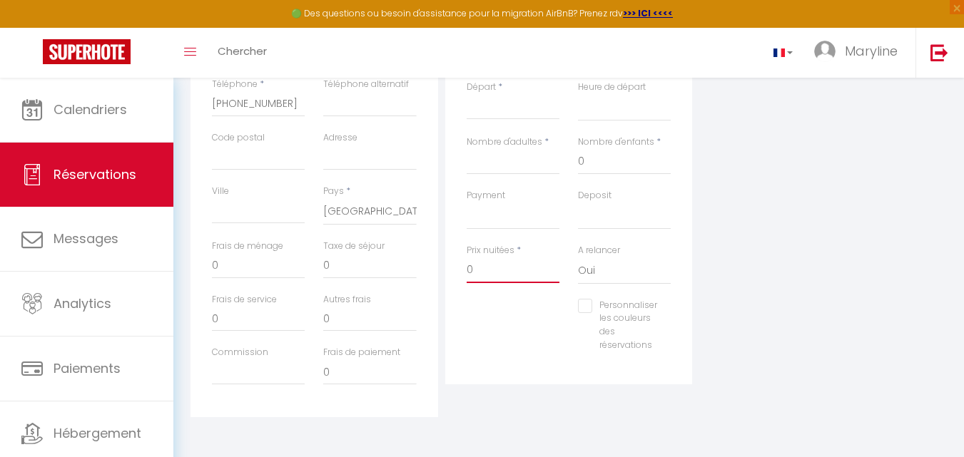
click at [502, 262] on input "0" at bounding box center [512, 270] width 93 height 26
click at [242, 265] on input "0" at bounding box center [258, 266] width 93 height 26
click at [583, 305] on input "Personnaliser les couleurs des réservations" at bounding box center [617, 306] width 79 height 14
click at [683, 324] on span at bounding box center [680, 322] width 11 height 11
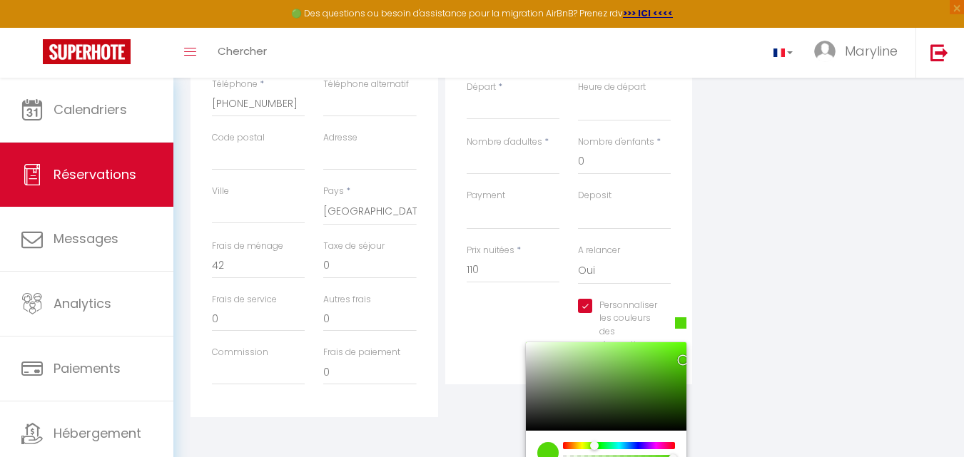
click at [593, 445] on div at bounding box center [618, 445] width 109 height 7
drag, startPoint x: 777, startPoint y: 292, endPoint x: 740, endPoint y: 281, distance: 39.3
click at [777, 291] on div "Plateformes Source Direct [DOMAIN_NAME] [DOMAIN_NAME] Chalet montagne Expedia G…" at bounding box center [822, 162] width 255 height 510
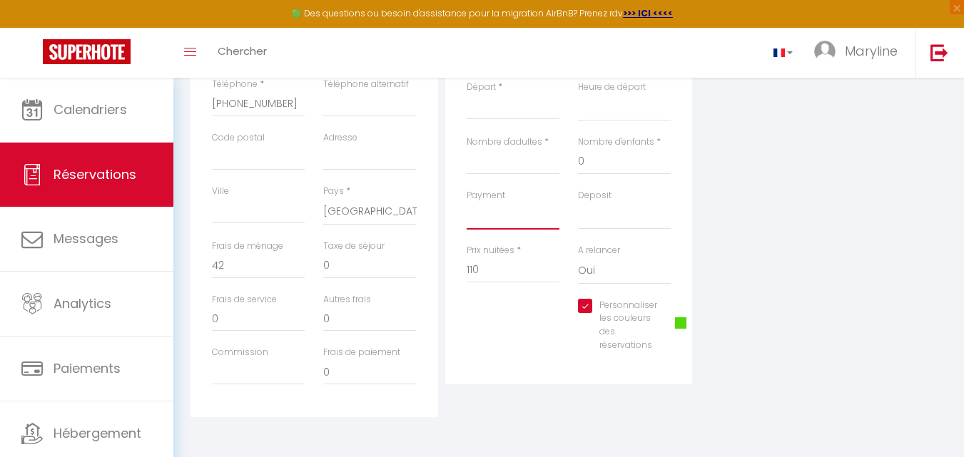
click at [477, 213] on select "OK KO" at bounding box center [512, 216] width 93 height 27
click at [466, 203] on select "OK KO" at bounding box center [512, 216] width 93 height 27
click at [524, 158] on input "Nombre d'adultes" at bounding box center [512, 162] width 93 height 26
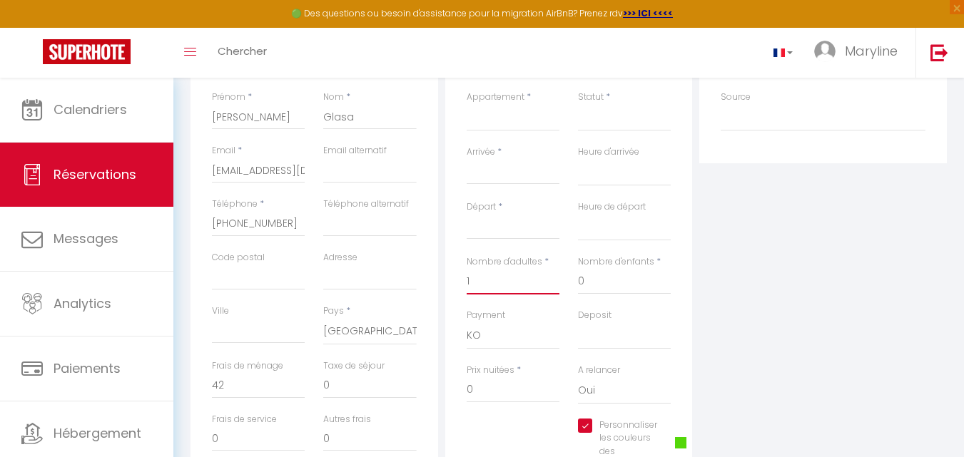
scroll to position [214, 0]
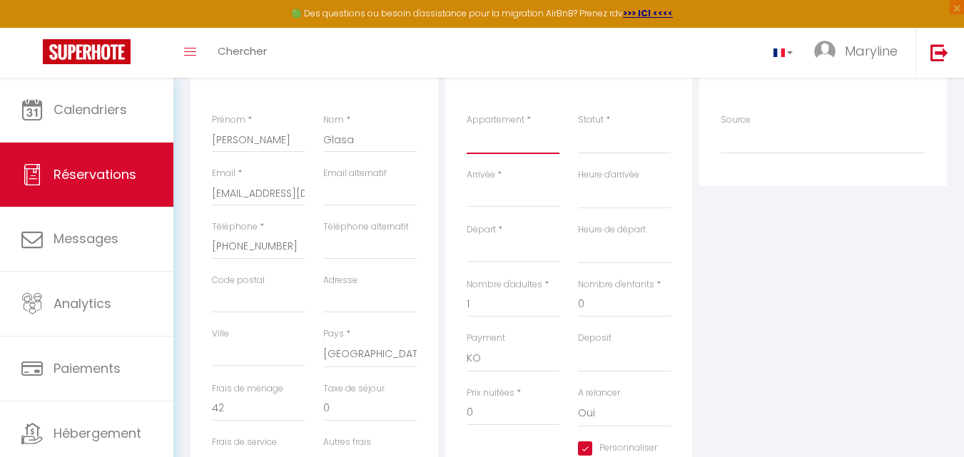
click at [489, 138] on select "LE JULES - 201 · Le [PERSON_NAME] - studio [GEOGRAPHIC_DATA][PERSON_NAME] · Le …" at bounding box center [512, 140] width 93 height 27
click at [466, 127] on select "LE JULES - 201 · Le [PERSON_NAME] - studio [GEOGRAPHIC_DATA][PERSON_NAME] · Le …" at bounding box center [512, 140] width 93 height 27
click at [536, 195] on input "Arrivée" at bounding box center [512, 196] width 93 height 19
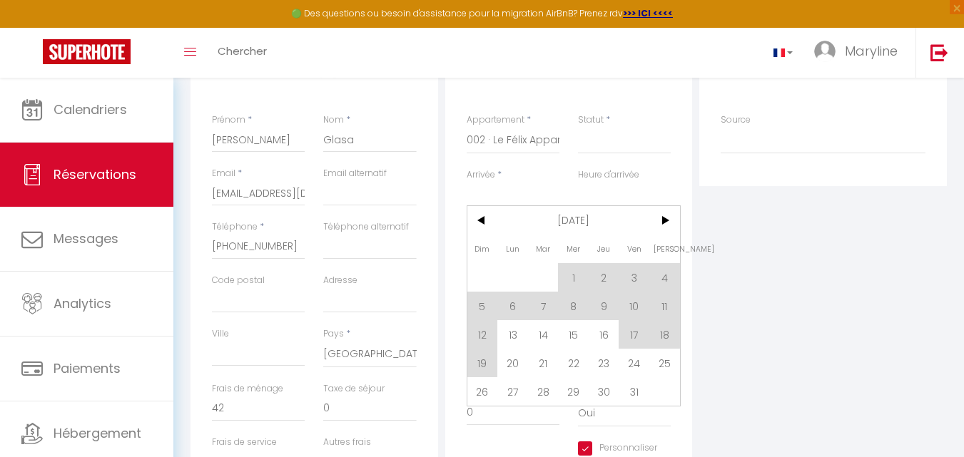
click at [524, 189] on input "Arrivée" at bounding box center [512, 196] width 93 height 19
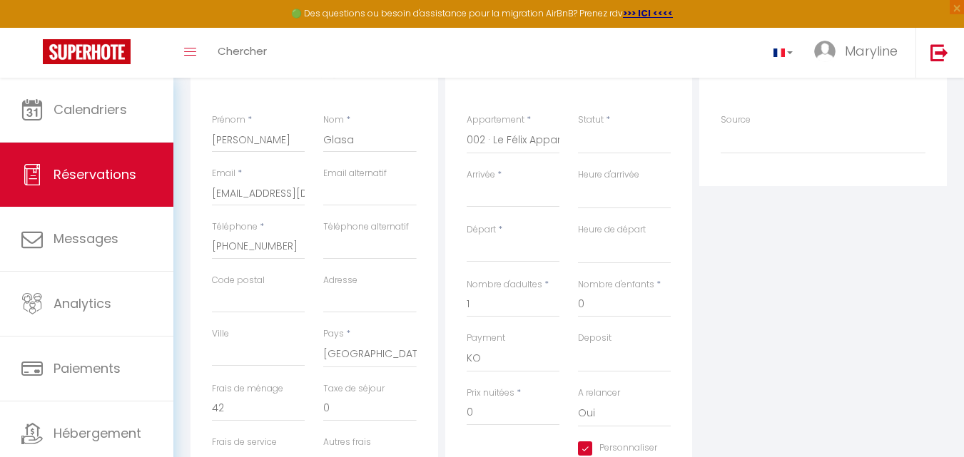
click at [524, 188] on input "Arrivée" at bounding box center [512, 196] width 93 height 19
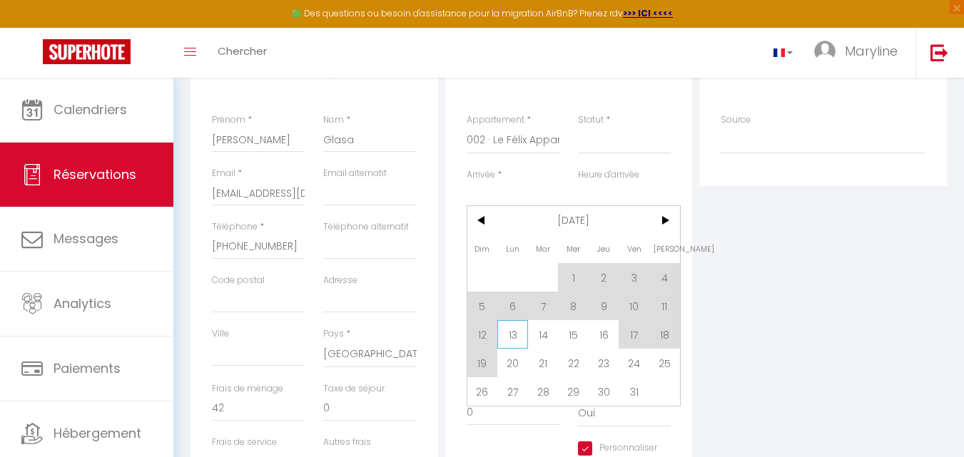
click at [514, 340] on span "13" at bounding box center [512, 334] width 31 height 29
click at [510, 339] on div "Payment OK KO" at bounding box center [512, 352] width 93 height 41
click at [507, 332] on div "Payment OK KO" at bounding box center [512, 352] width 93 height 41
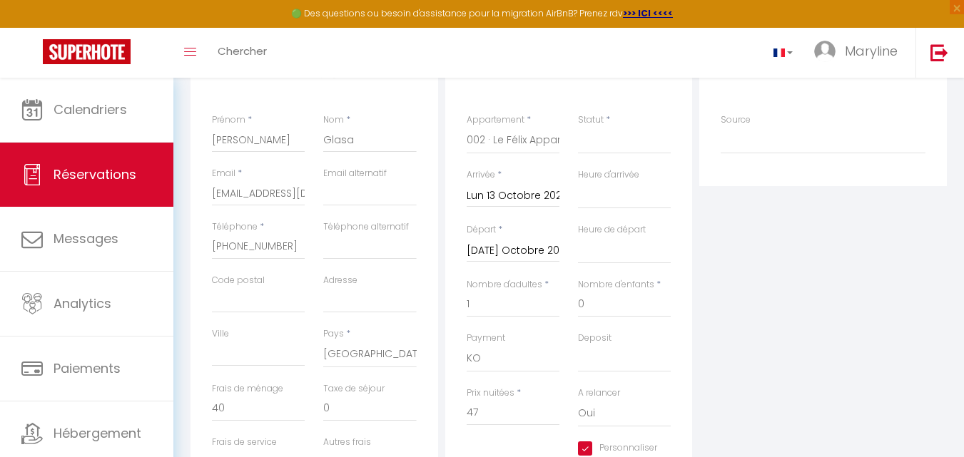
click at [490, 249] on input "[DATE] Octobre 2025" at bounding box center [512, 251] width 93 height 19
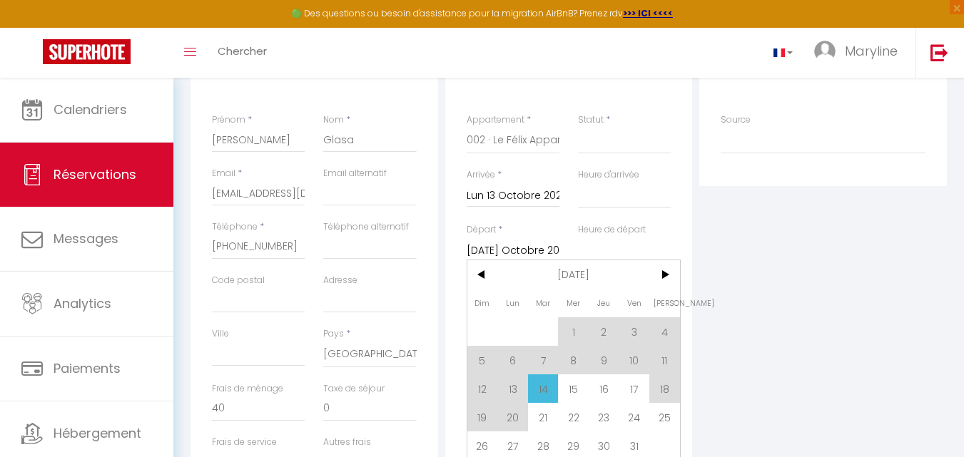
click at [570, 384] on span "15" at bounding box center [573, 388] width 31 height 29
click at [571, 385] on div "Deposit OK KO" at bounding box center [623, 359] width 111 height 55
click at [574, 382] on div "Deposit OK KO" at bounding box center [623, 359] width 111 height 55
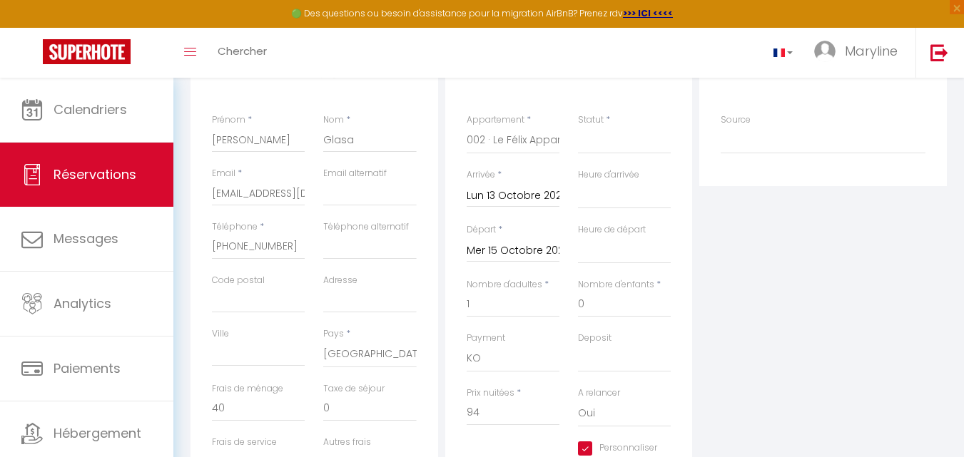
click at [740, 278] on div "Plateformes Source Direct [DOMAIN_NAME] [DOMAIN_NAME] Chalet montagne Expedia G…" at bounding box center [822, 305] width 255 height 510
click at [605, 144] on select "Confirmé Non Confirmé [PERSON_NAME] par le voyageur No Show Request" at bounding box center [624, 140] width 93 height 27
click at [578, 127] on select "Confirmé Non Confirmé [PERSON_NAME] par le voyageur No Show Request" at bounding box center [624, 140] width 93 height 27
click at [755, 269] on div "Plateformes Source Direct [DOMAIN_NAME] [DOMAIN_NAME] Chalet montagne Expedia G…" at bounding box center [822, 305] width 255 height 510
click at [506, 405] on input "94" at bounding box center [512, 413] width 93 height 26
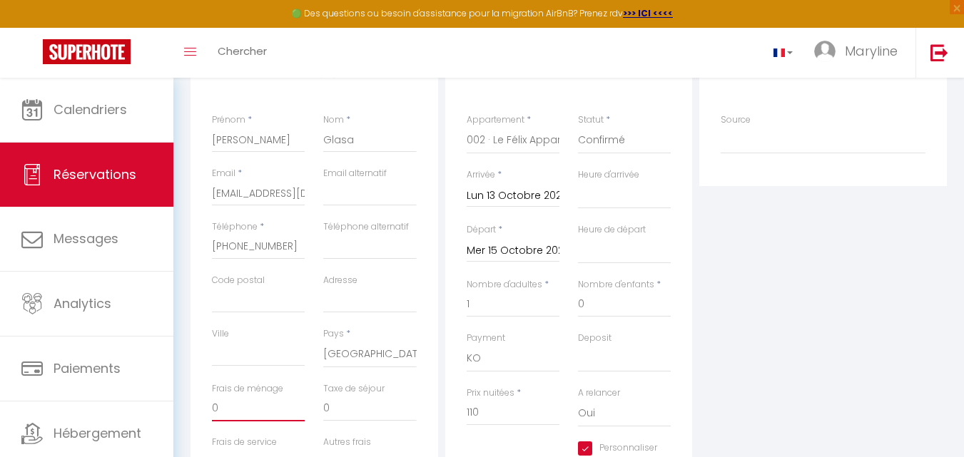
click at [257, 407] on input "0" at bounding box center [258, 409] width 93 height 26
click at [773, 277] on div "Plateformes Source Direct [DOMAIN_NAME] [DOMAIN_NAME] Chalet montagne Expedia G…" at bounding box center [822, 305] width 255 height 510
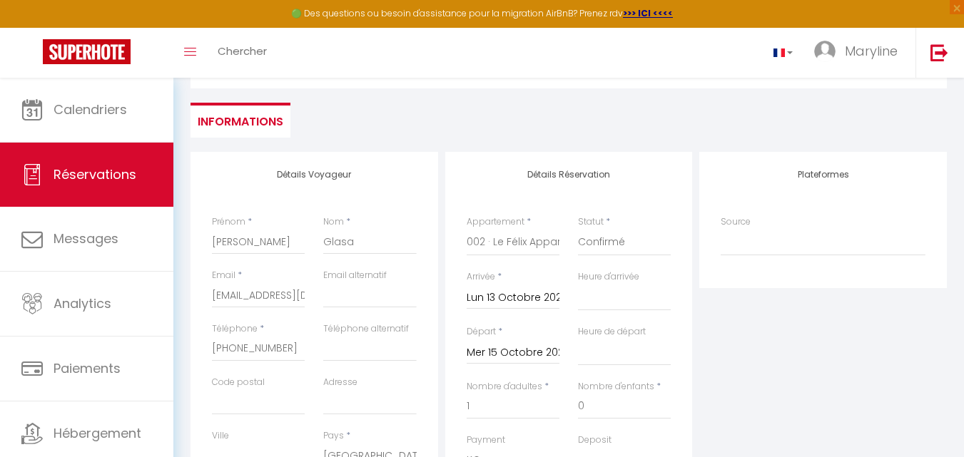
scroll to position [71, 0]
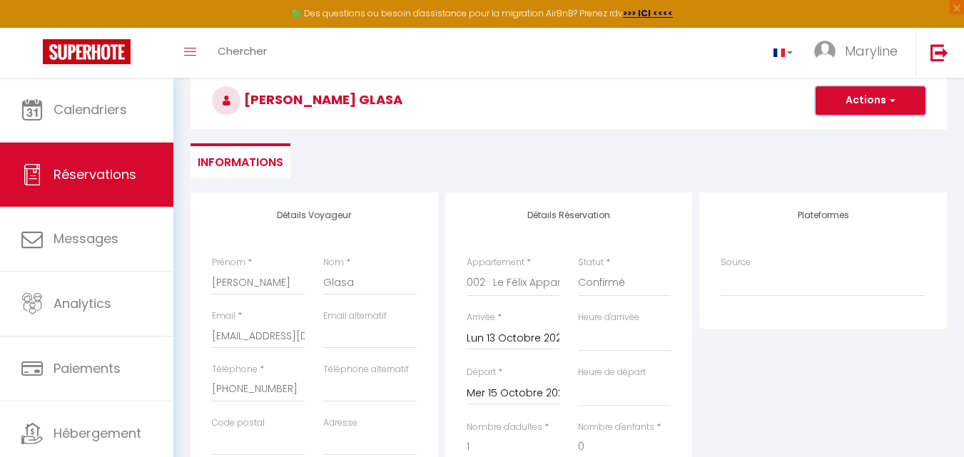
click at [842, 101] on button "Actions" at bounding box center [870, 100] width 110 height 29
click at [850, 130] on link "Enregistrer" at bounding box center [856, 132] width 113 height 19
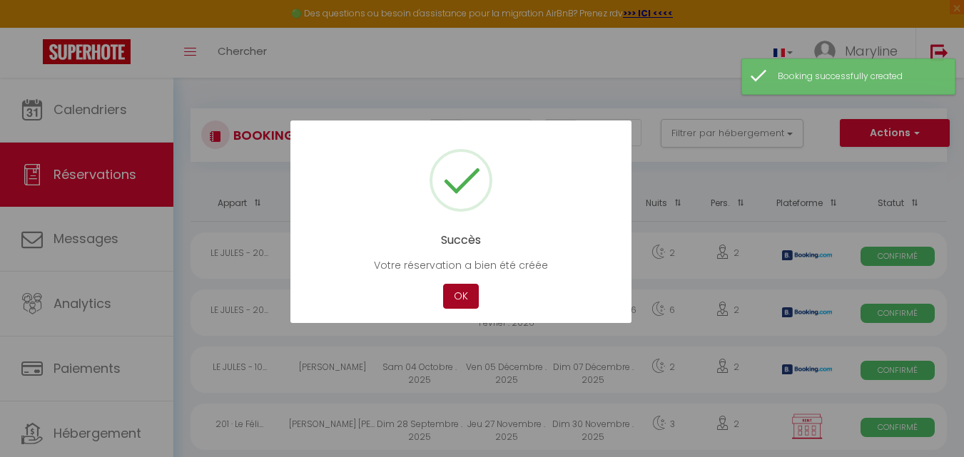
drag, startPoint x: 460, startPoint y: 289, endPoint x: 454, endPoint y: 283, distance: 8.6
click at [455, 285] on button "OK" at bounding box center [461, 296] width 36 height 25
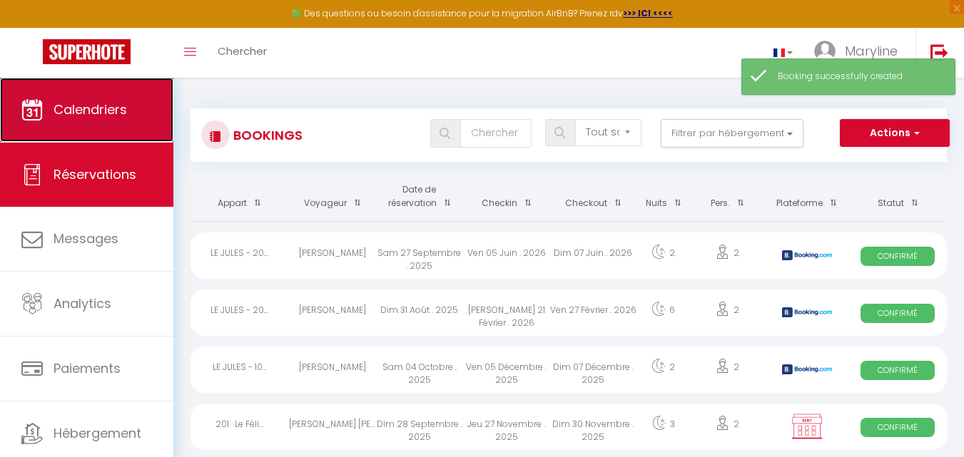
click at [73, 106] on span "Calendriers" at bounding box center [89, 110] width 73 height 18
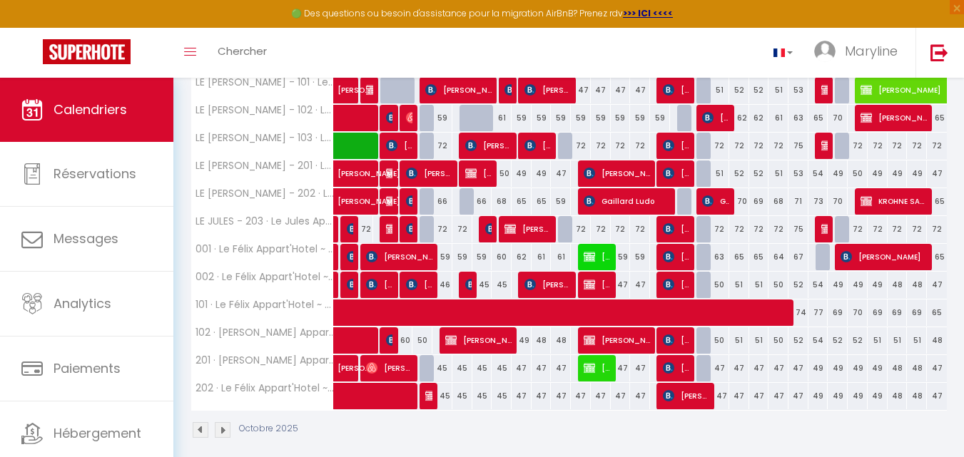
scroll to position [289, 0]
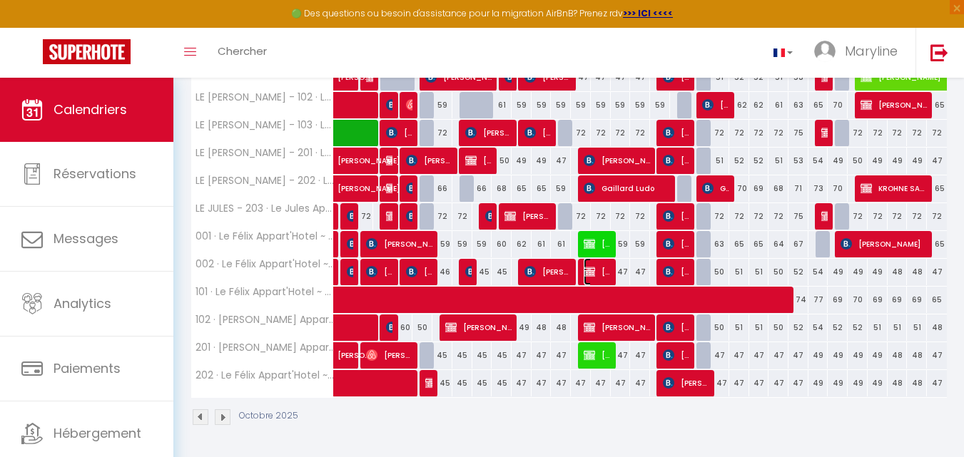
click at [589, 268] on img at bounding box center [588, 271] width 11 height 11
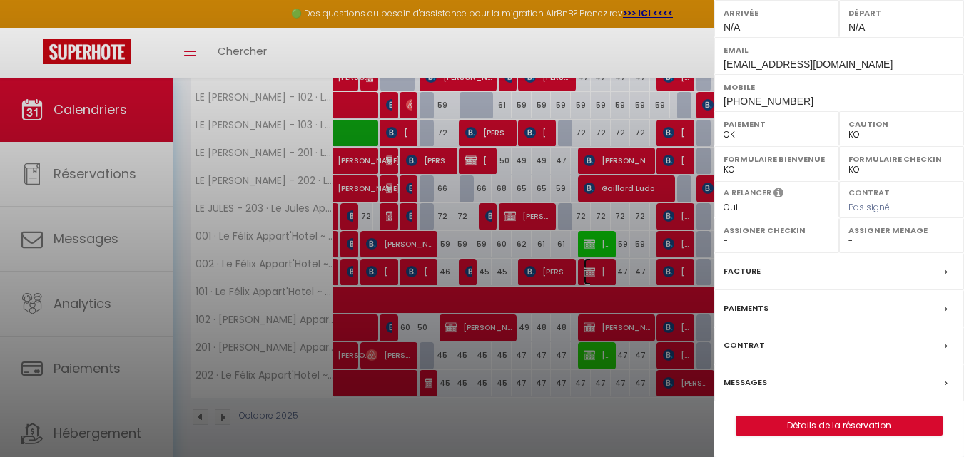
scroll to position [245, 0]
click at [810, 423] on link "Détails de la réservation" at bounding box center [838, 426] width 205 height 19
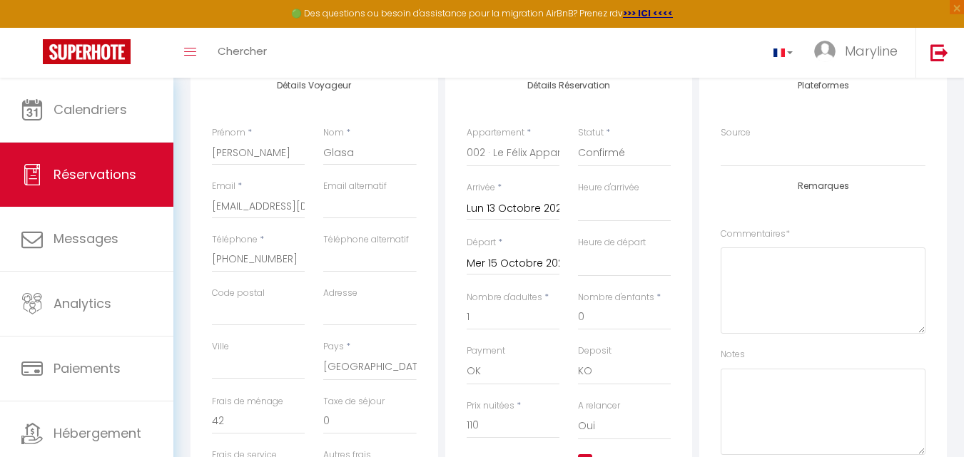
scroll to position [285, 0]
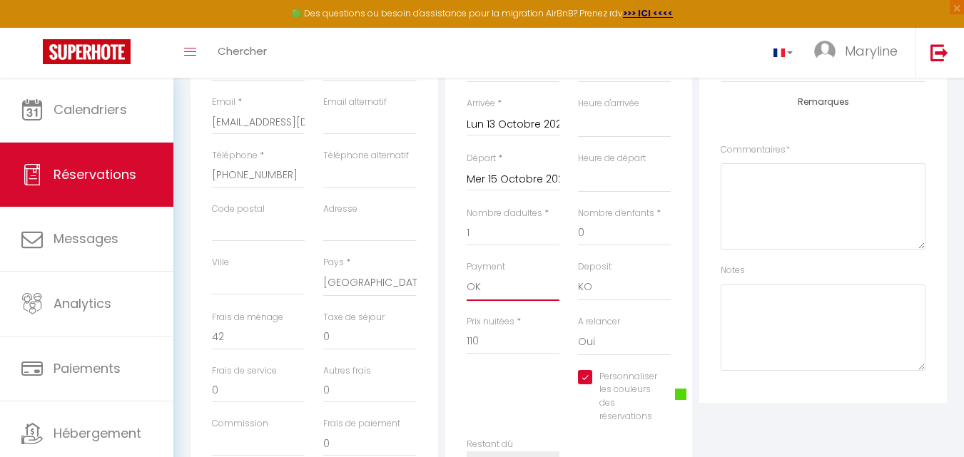
click at [514, 287] on select "OK KO" at bounding box center [512, 287] width 93 height 27
click at [466, 274] on select "OK KO" at bounding box center [512, 287] width 93 height 27
click at [665, 336] on select "Oui Non" at bounding box center [624, 342] width 93 height 27
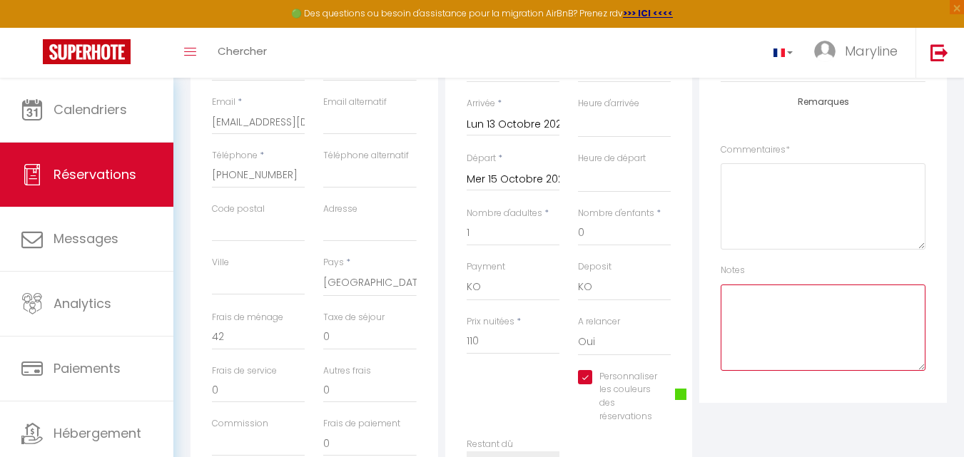
click at [814, 302] on textarea at bounding box center [822, 328] width 205 height 86
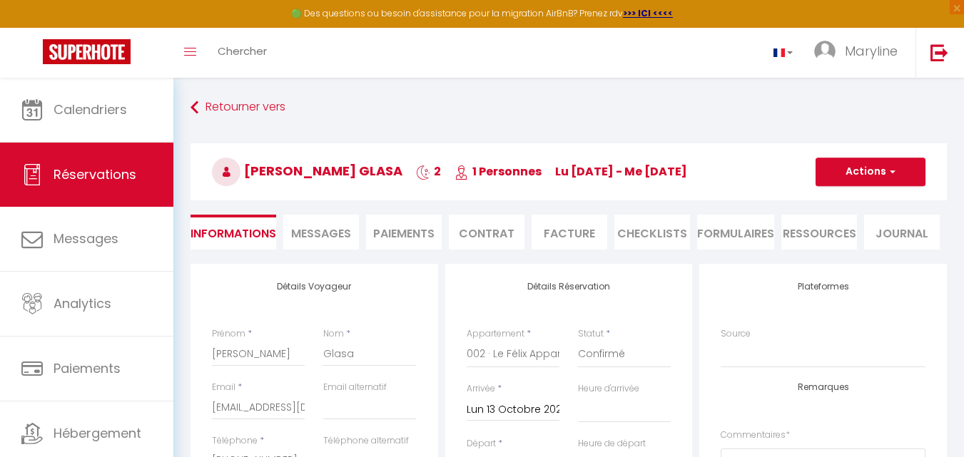
click at [834, 156] on h3 "[PERSON_NAME] Glasa 2 1 Personnes lu [DATE] - me [DATE]" at bounding box center [568, 171] width 756 height 57
click at [837, 163] on button "Actions" at bounding box center [870, 172] width 110 height 29
click at [845, 197] on link "Enregistrer" at bounding box center [856, 203] width 113 height 19
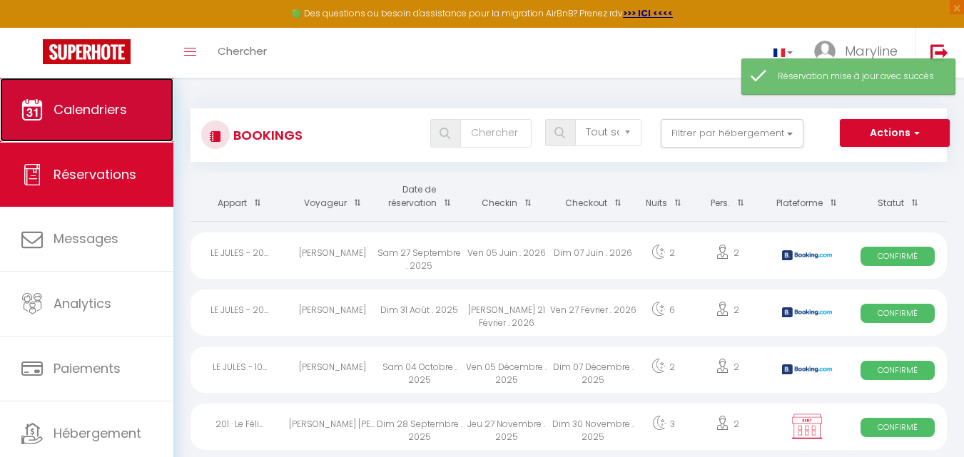
click at [73, 105] on span "Calendriers" at bounding box center [89, 110] width 73 height 18
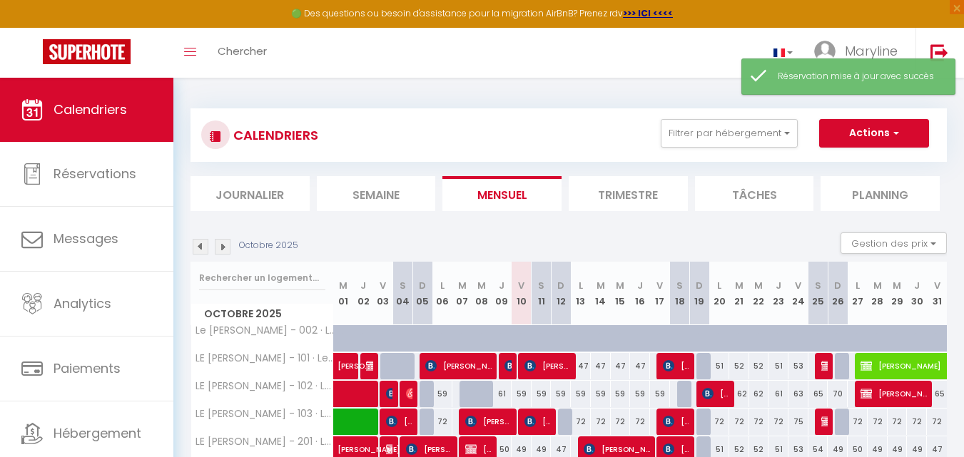
scroll to position [285, 0]
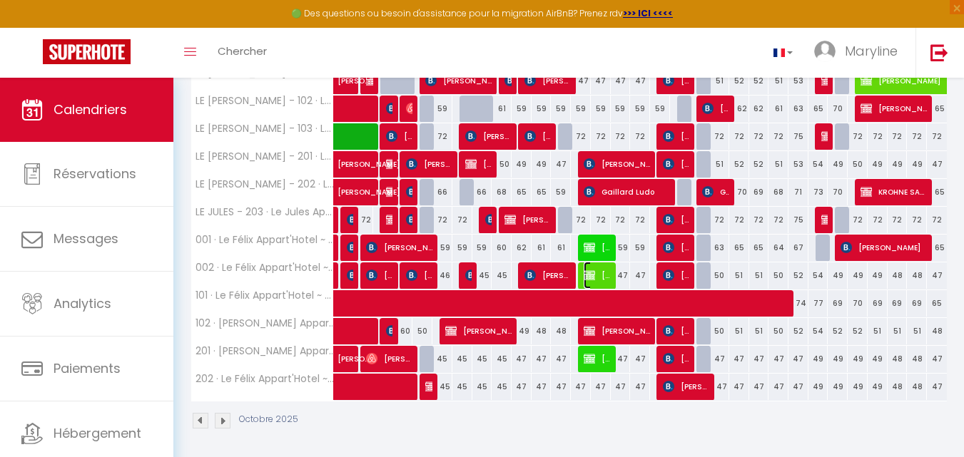
click at [602, 274] on span "[PERSON_NAME] Glasa" at bounding box center [596, 275] width 26 height 27
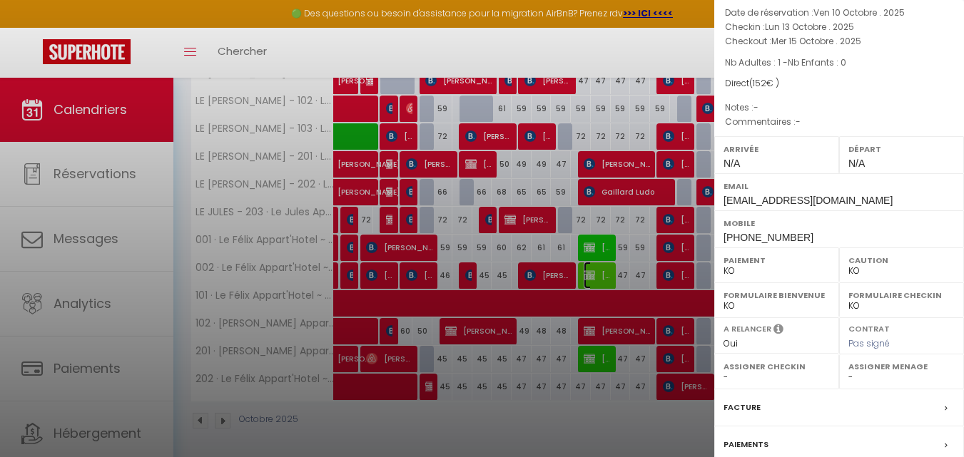
scroll to position [245, 0]
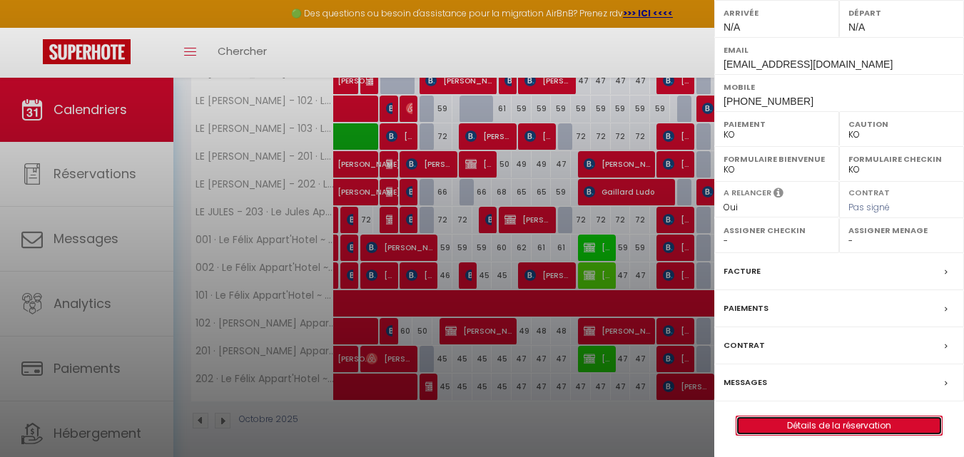
click at [803, 417] on link "Détails de la réservation" at bounding box center [838, 426] width 205 height 19
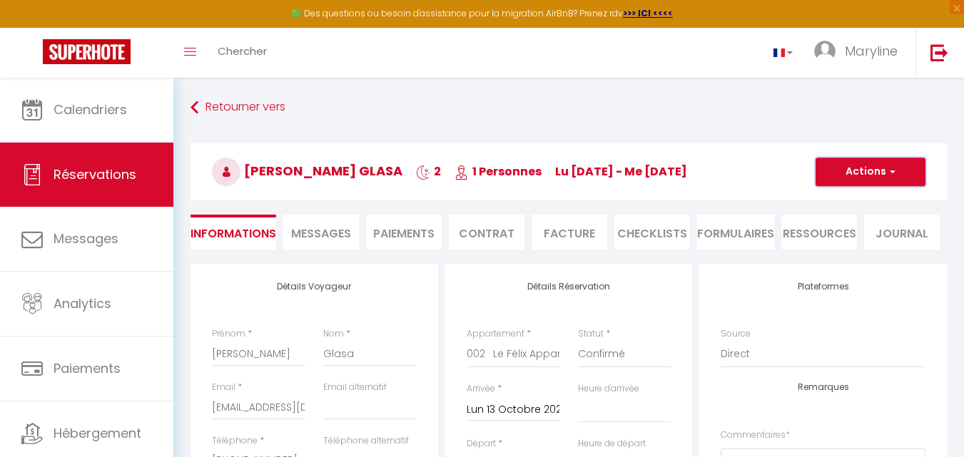
click at [870, 166] on button "Actions" at bounding box center [870, 172] width 110 height 29
click at [857, 203] on link "Enregistrer" at bounding box center [856, 203] width 113 height 19
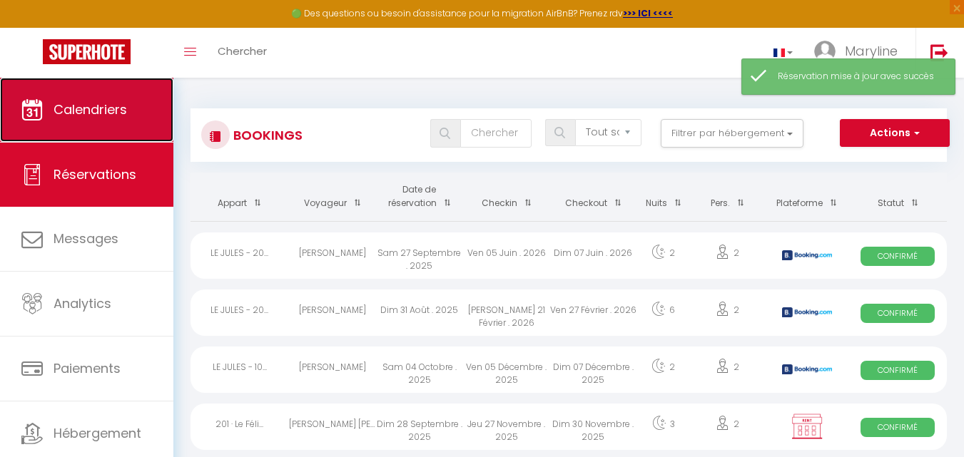
click at [96, 101] on span "Calendriers" at bounding box center [89, 110] width 73 height 18
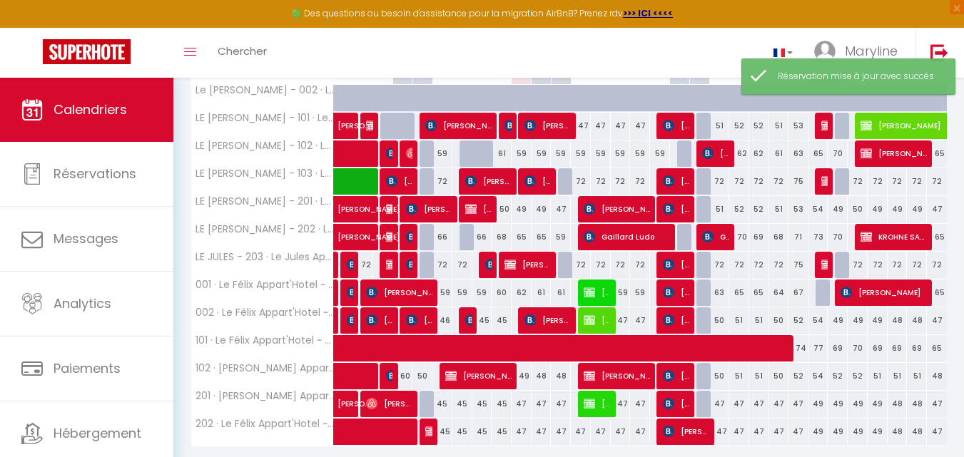
scroll to position [289, 0]
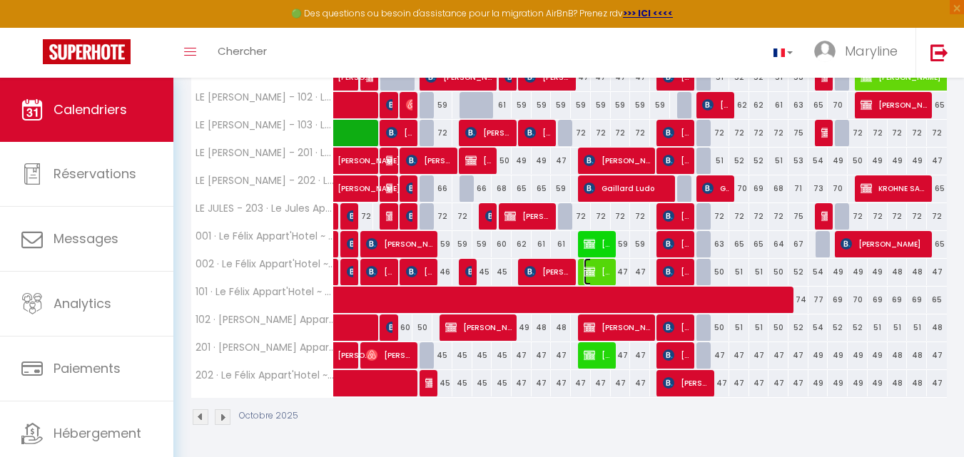
click at [601, 263] on span "[PERSON_NAME] Glasa" at bounding box center [596, 271] width 26 height 27
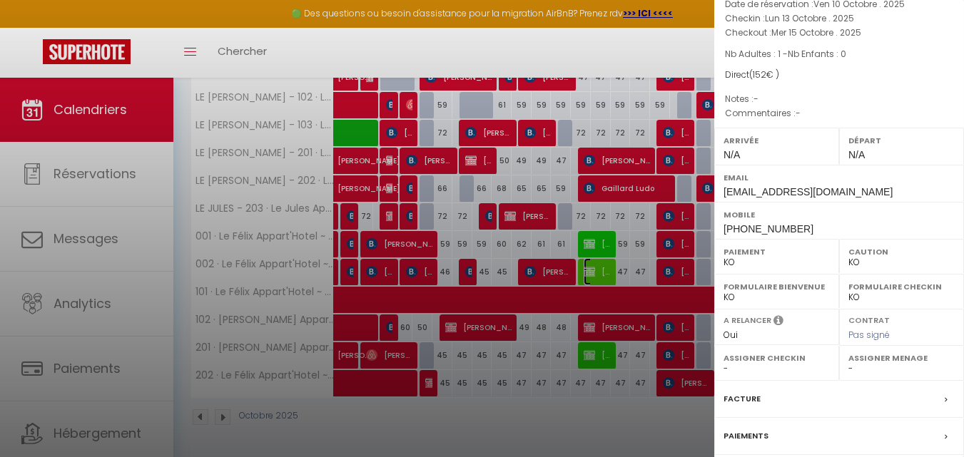
scroll to position [245, 0]
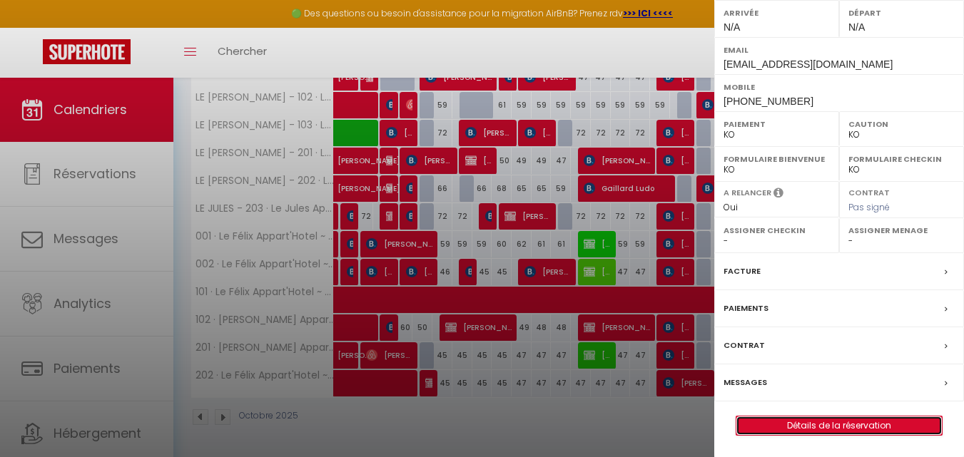
click at [842, 420] on link "Détails de la réservation" at bounding box center [838, 426] width 205 height 19
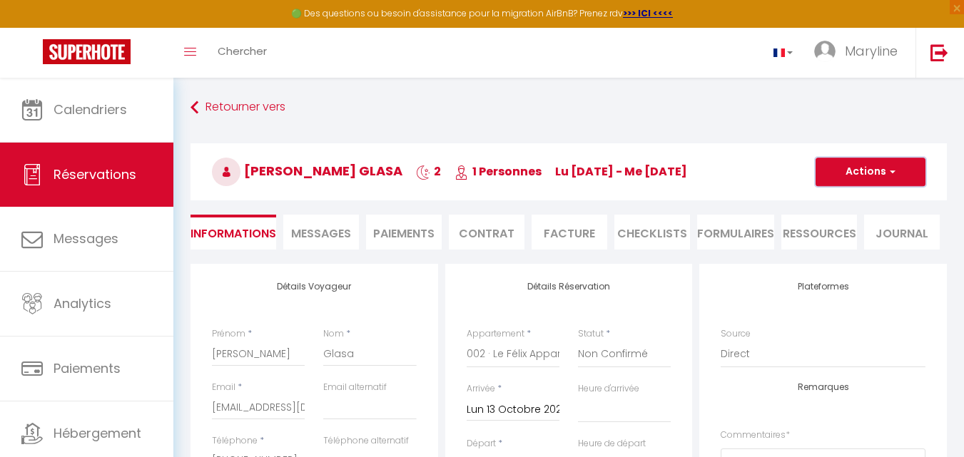
click at [885, 164] on button "Actions" at bounding box center [870, 172] width 110 height 29
click at [851, 198] on link "Enregistrer" at bounding box center [856, 203] width 113 height 19
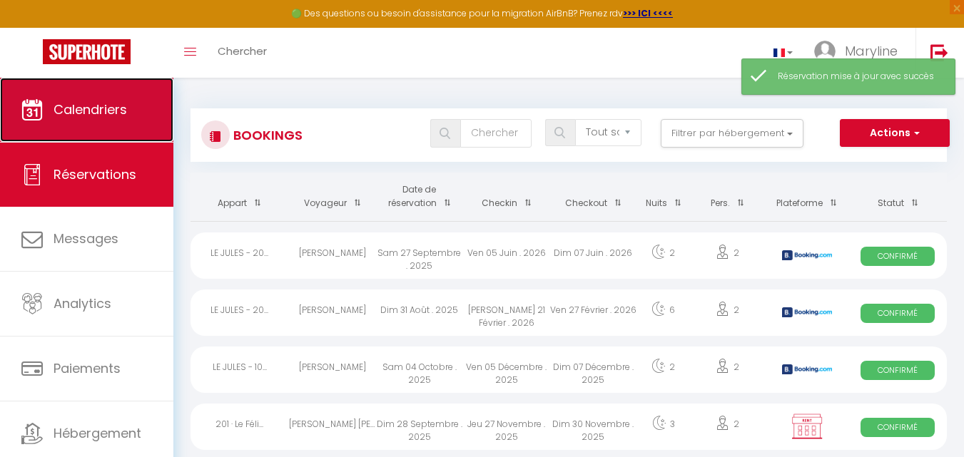
click at [114, 103] on span "Calendriers" at bounding box center [89, 110] width 73 height 18
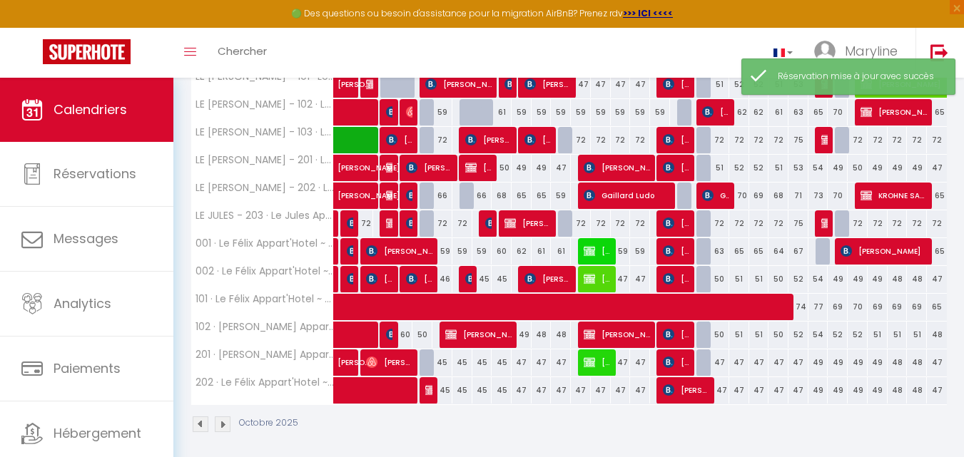
scroll to position [285, 0]
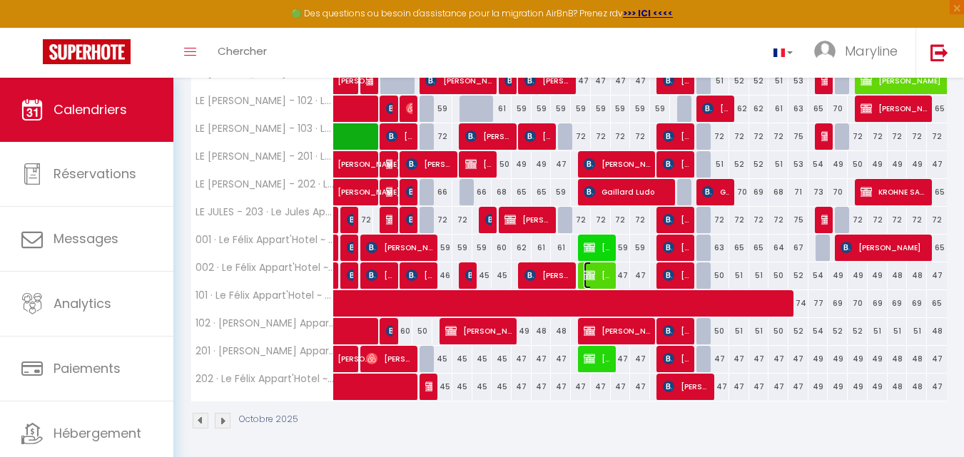
click at [598, 272] on span "[PERSON_NAME] Glasa" at bounding box center [596, 275] width 26 height 27
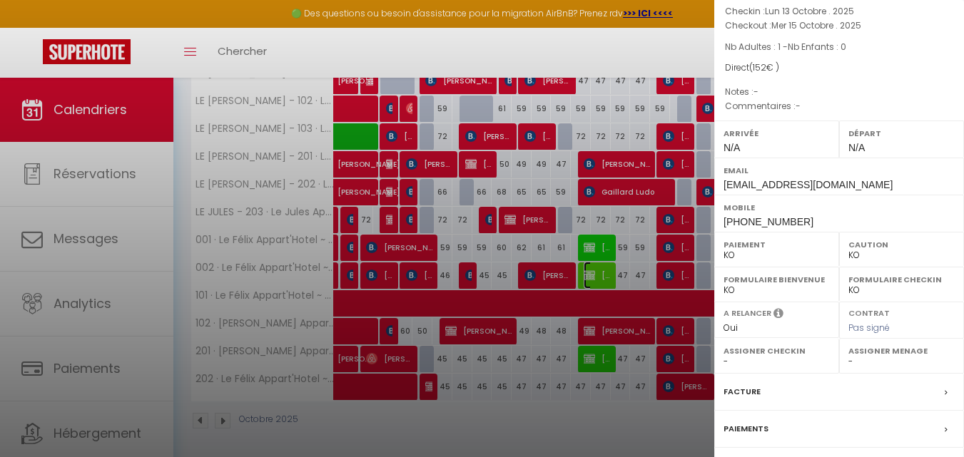
scroll to position [245, 0]
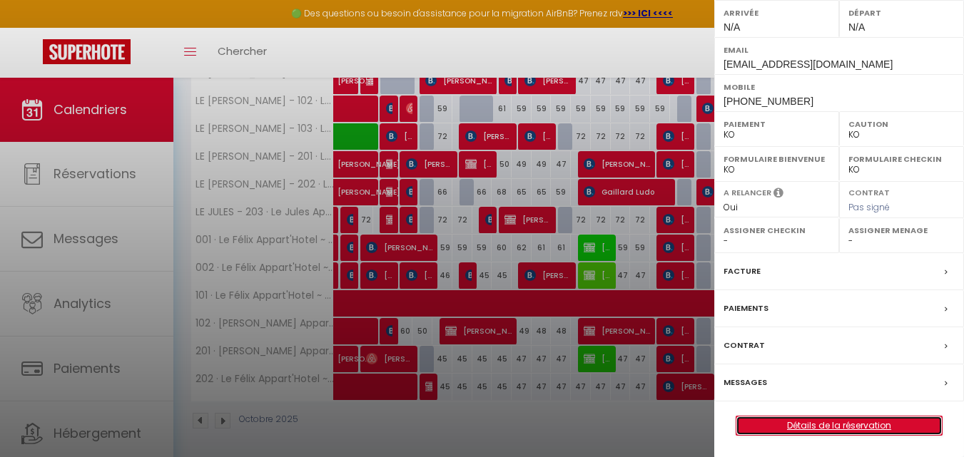
drag, startPoint x: 814, startPoint y: 422, endPoint x: 809, endPoint y: 407, distance: 15.1
click at [813, 421] on link "Détails de la réservation" at bounding box center [838, 426] width 205 height 19
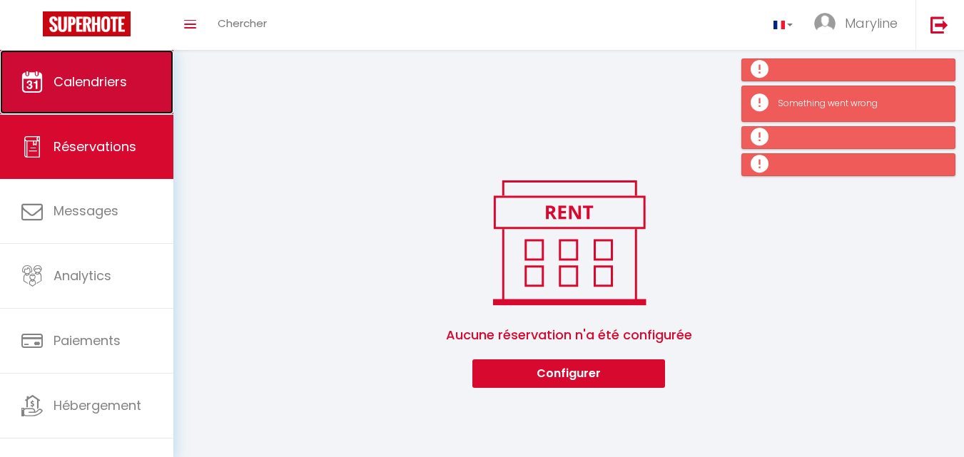
click at [100, 86] on span "Calendriers" at bounding box center [89, 82] width 73 height 18
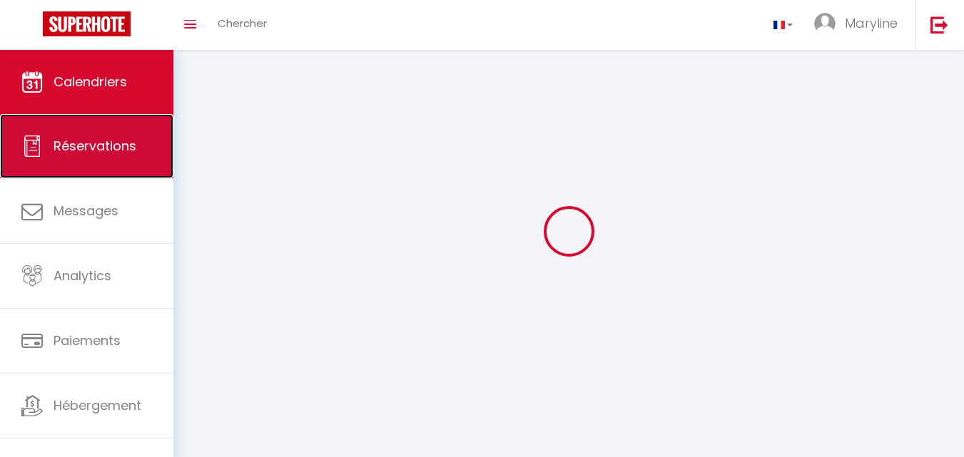
click at [107, 155] on link "Réservations" at bounding box center [86, 146] width 173 height 64
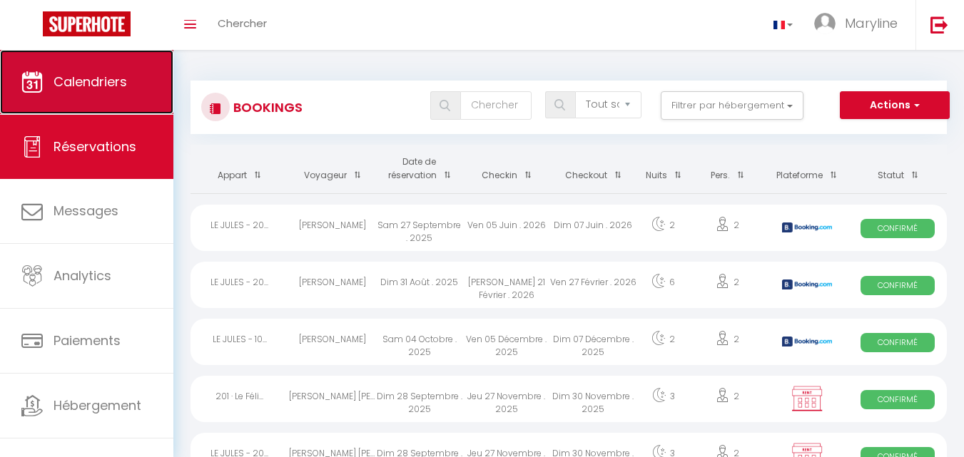
click at [67, 89] on span "Calendriers" at bounding box center [89, 82] width 73 height 18
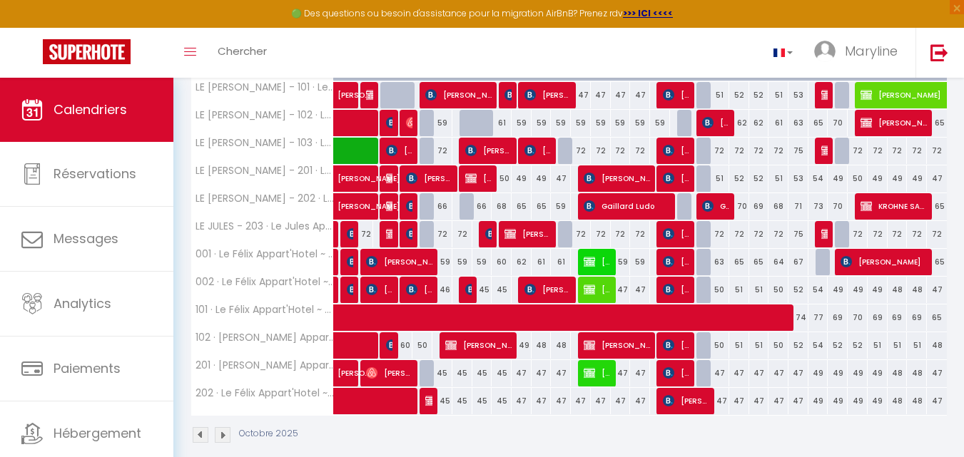
scroll to position [285, 0]
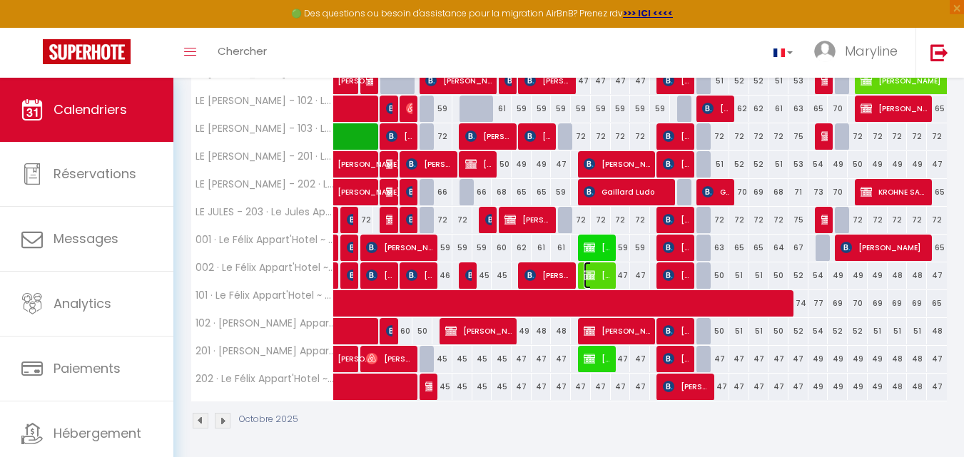
click at [592, 272] on img at bounding box center [588, 275] width 11 height 11
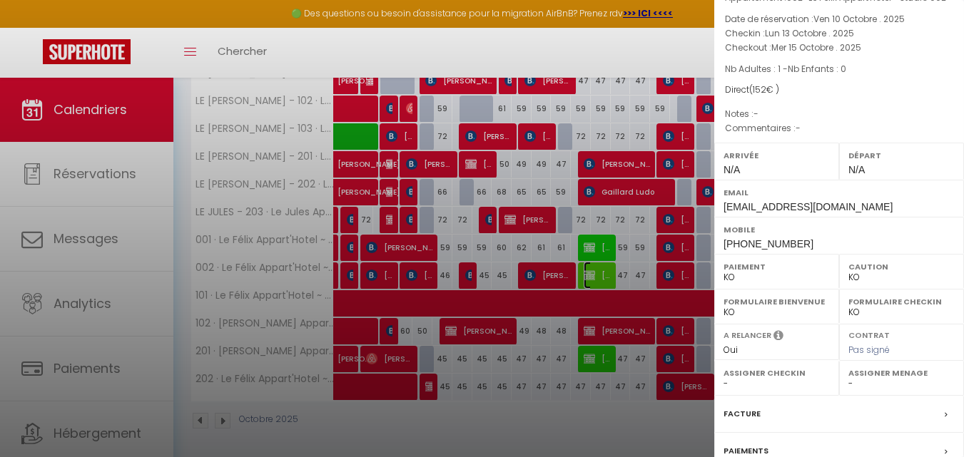
scroll to position [245, 0]
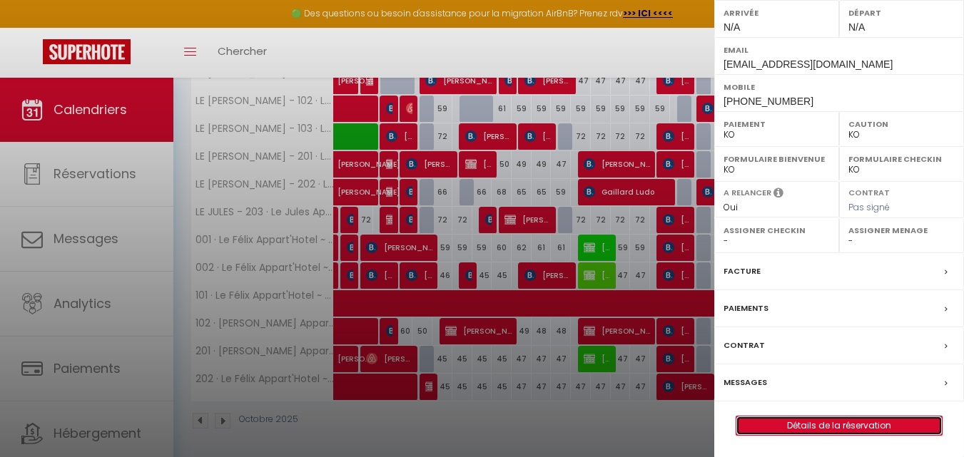
click at [811, 421] on link "Détails de la réservation" at bounding box center [838, 426] width 205 height 19
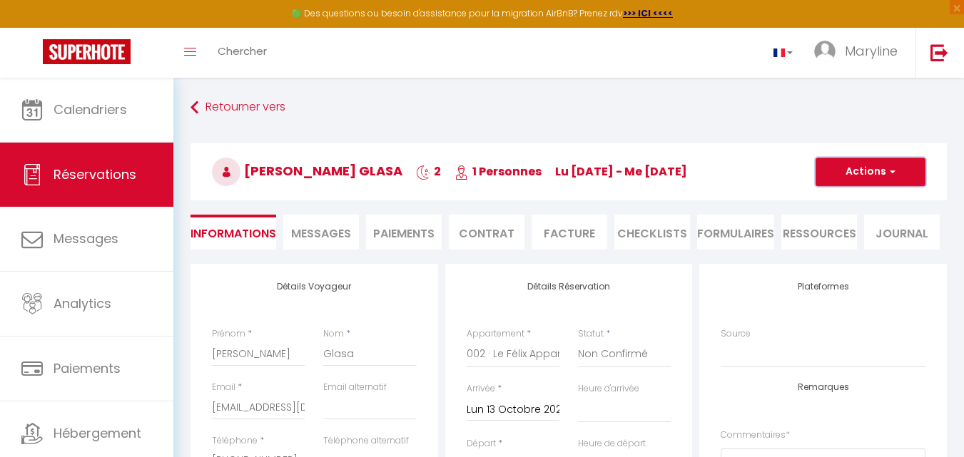
click at [875, 166] on button "Actions" at bounding box center [870, 172] width 110 height 29
click at [849, 219] on link "Dupliquer" at bounding box center [856, 222] width 113 height 19
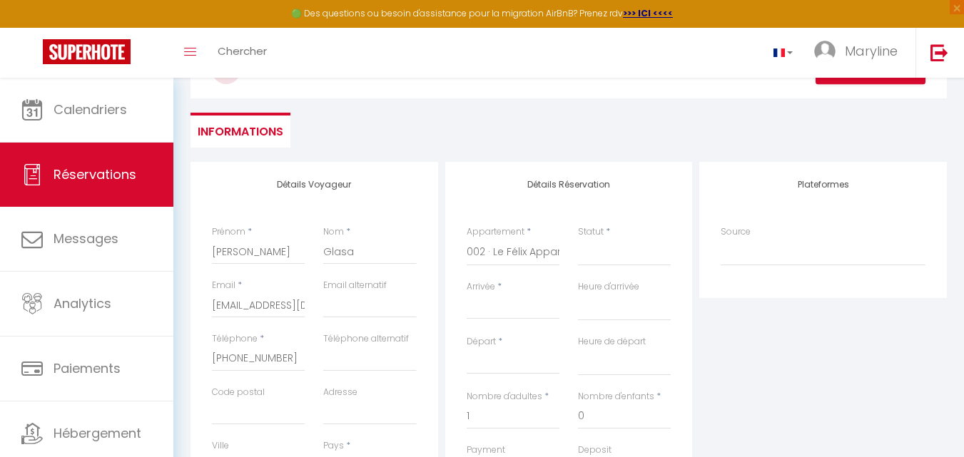
scroll to position [143, 0]
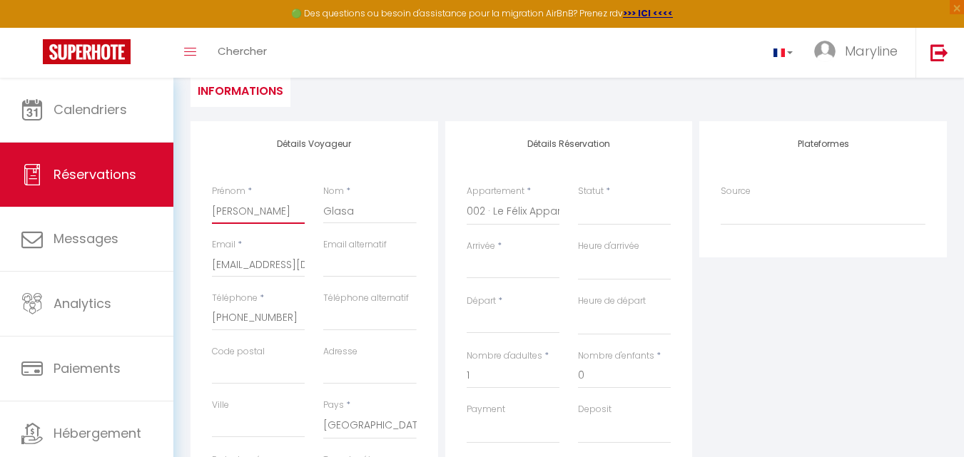
drag, startPoint x: 273, startPoint y: 215, endPoint x: 196, endPoint y: 208, distance: 77.3
click at [198, 213] on div "Détails Voyageur Prénom * [PERSON_NAME] Nom * Glasa Email * [EMAIL_ADDRESS][DOM…" at bounding box center [313, 376] width 247 height 510
paste input "[PERSON_NAME]"
click at [352, 211] on input "Glasa" at bounding box center [369, 211] width 93 height 26
drag, startPoint x: 285, startPoint y: 211, endPoint x: 247, endPoint y: 208, distance: 38.0
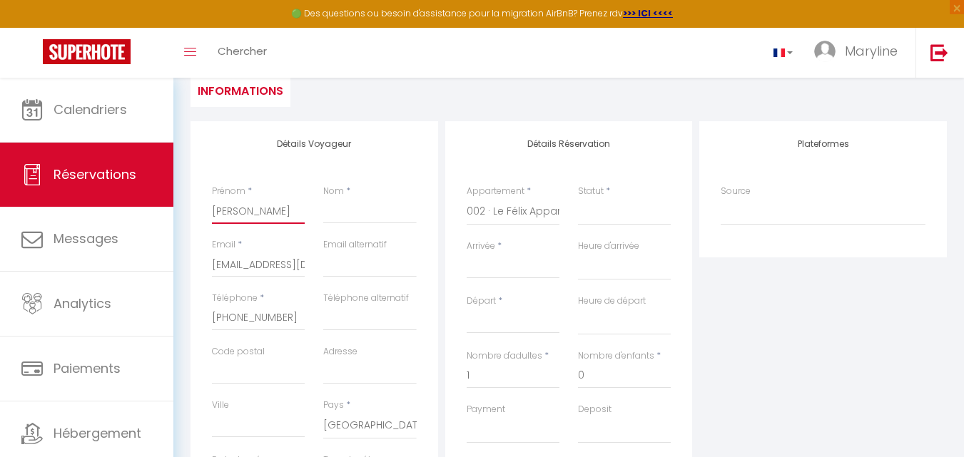
click at [247, 208] on input "[PERSON_NAME]" at bounding box center [258, 211] width 93 height 26
click at [332, 214] on input "Nom" at bounding box center [369, 211] width 93 height 26
paste input "Ferencz"
click at [504, 263] on input "Arrivée" at bounding box center [512, 267] width 93 height 19
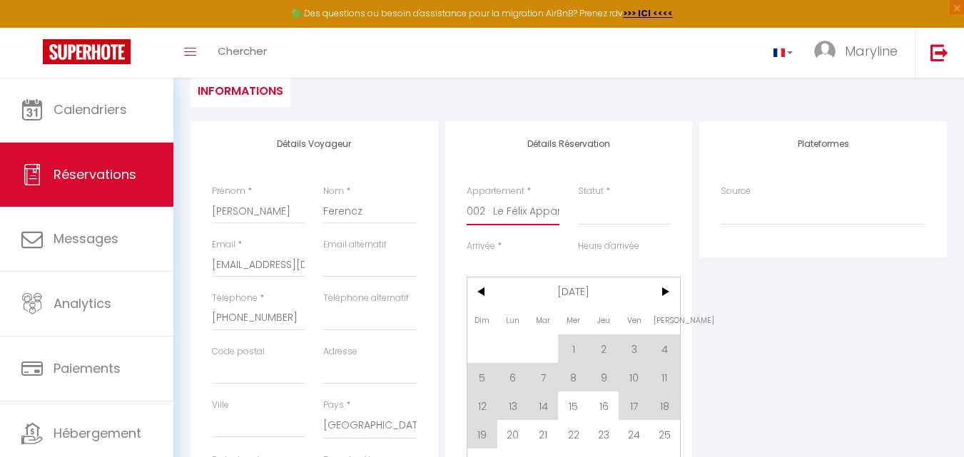
click at [496, 209] on select "LE JULES - 201 · Le [PERSON_NAME] - studio [GEOGRAPHIC_DATA][PERSON_NAME] · Le …" at bounding box center [512, 211] width 93 height 27
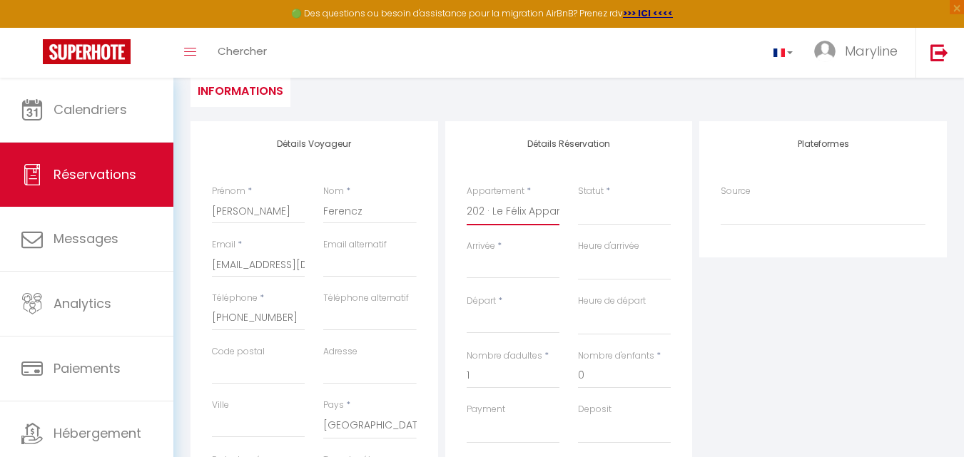
click at [466, 198] on select "LE JULES - 201 · Le [PERSON_NAME] - studio [GEOGRAPHIC_DATA][PERSON_NAME] · Le …" at bounding box center [512, 211] width 93 height 27
click at [520, 265] on input "Arrivée" at bounding box center [512, 267] width 93 height 19
click at [489, 271] on input "Arrivée" at bounding box center [512, 267] width 93 height 19
click at [489, 268] on input "Arrivée" at bounding box center [512, 267] width 93 height 19
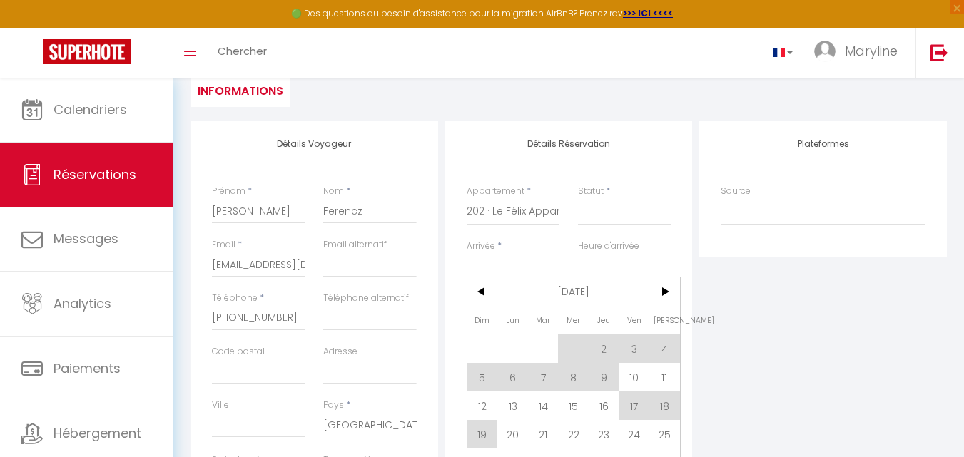
drag, startPoint x: 524, startPoint y: 405, endPoint x: 512, endPoint y: 398, distance: 13.5
click at [522, 405] on span "13" at bounding box center [512, 406] width 31 height 29
click at [506, 396] on div "Nombre d'adultes * 1" at bounding box center [512, 375] width 111 height 53
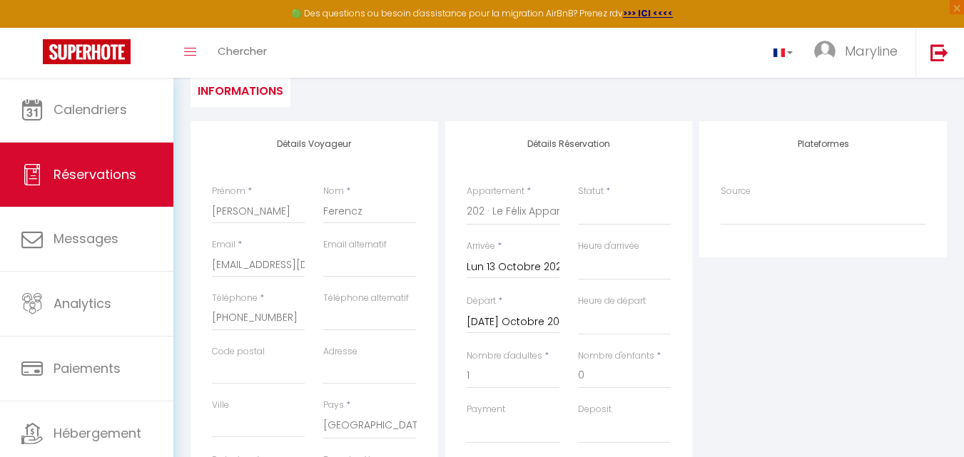
click at [528, 318] on input "[DATE] Octobre 2025" at bounding box center [512, 322] width 93 height 19
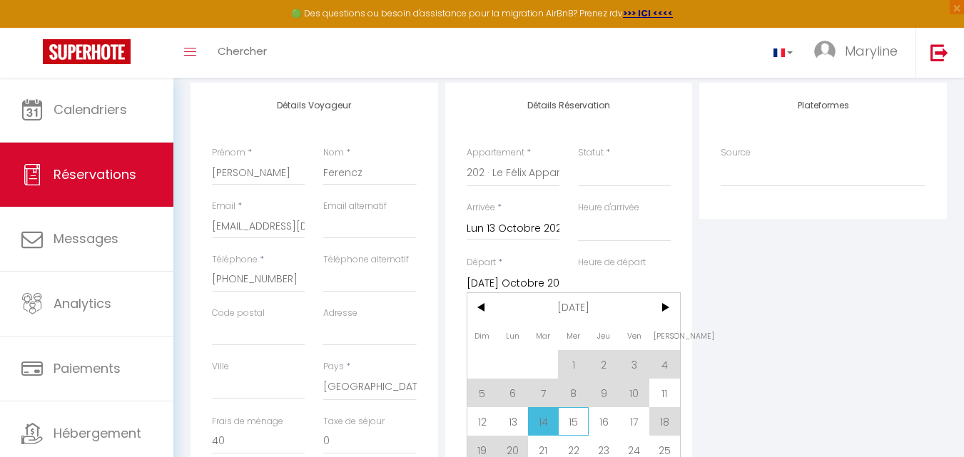
scroll to position [214, 0]
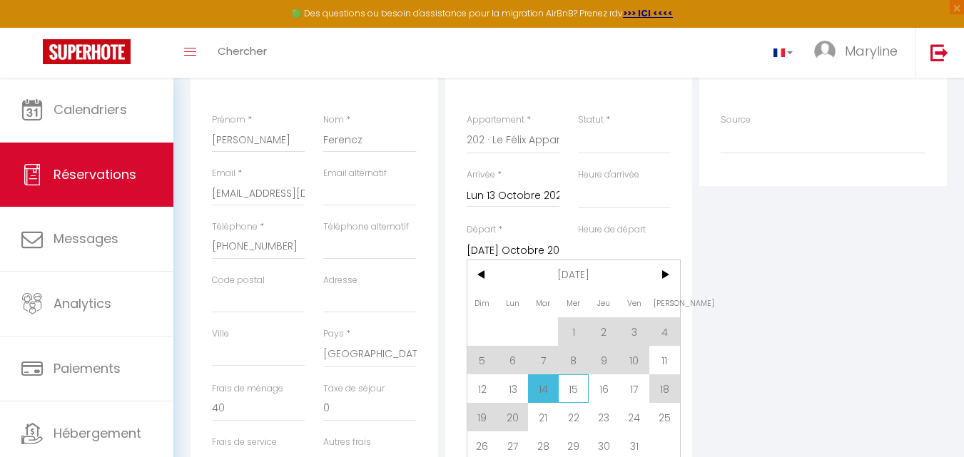
click at [571, 386] on span "15" at bounding box center [573, 388] width 31 height 29
click at [571, 387] on div "A relancer Oui Non" at bounding box center [623, 414] width 111 height 55
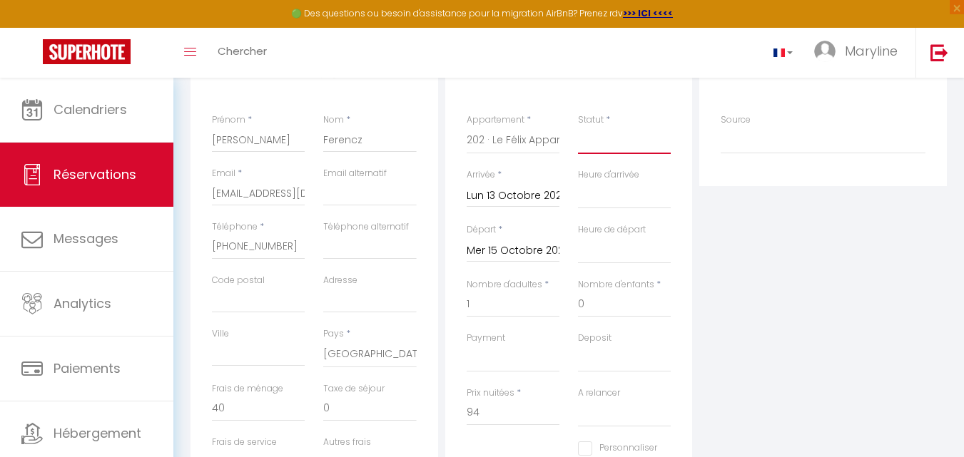
click at [623, 135] on select "Confirmé Non Confirmé [PERSON_NAME] par le voyageur No Show Request" at bounding box center [624, 140] width 93 height 27
click at [578, 127] on select "Confirmé Non Confirmé [PERSON_NAME] par le voyageur No Show Request" at bounding box center [624, 140] width 93 height 27
click at [729, 308] on div "Plateformes Source Direct [DOMAIN_NAME] [DOMAIN_NAME] Chalet montagne Expedia G…" at bounding box center [822, 305] width 255 height 510
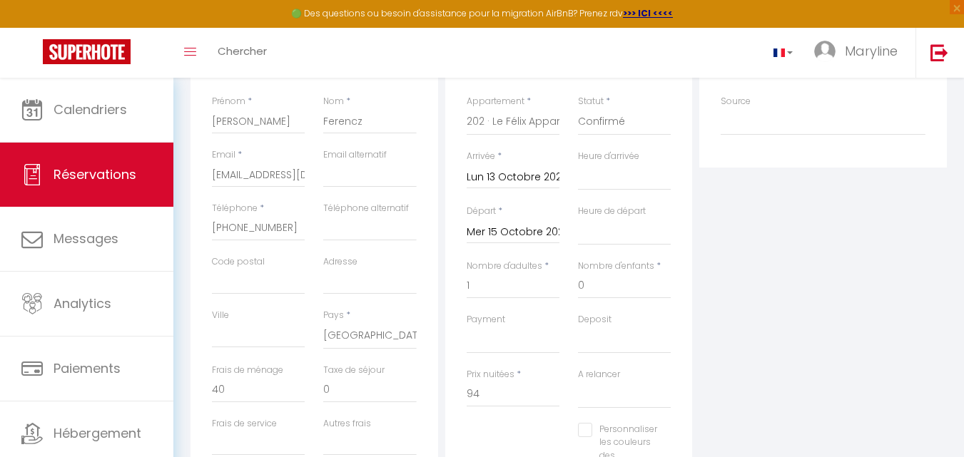
scroll to position [285, 0]
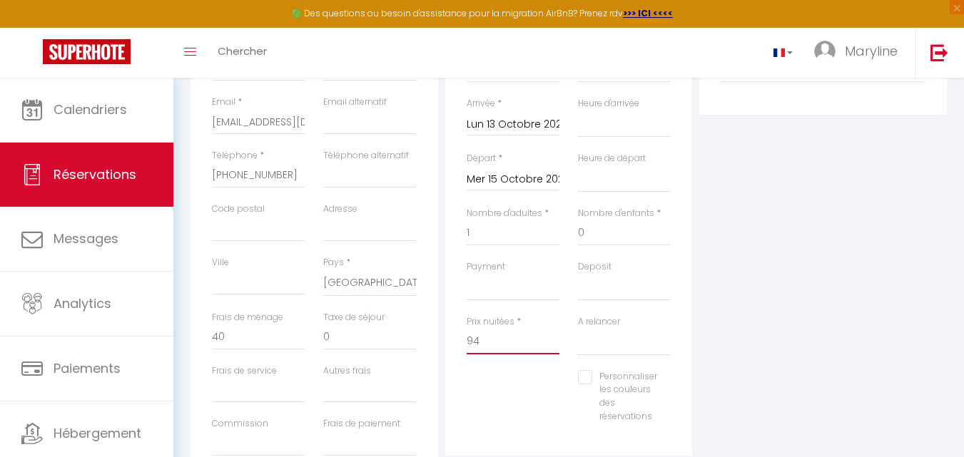
click at [526, 349] on input "94" at bounding box center [512, 342] width 93 height 26
click at [502, 288] on select "OK KO" at bounding box center [512, 287] width 93 height 27
click at [466, 274] on select "OK KO" at bounding box center [512, 287] width 93 height 27
click at [506, 339] on input "94" at bounding box center [512, 342] width 93 height 26
drag, startPoint x: 242, startPoint y: 335, endPoint x: 231, endPoint y: 329, distance: 13.1
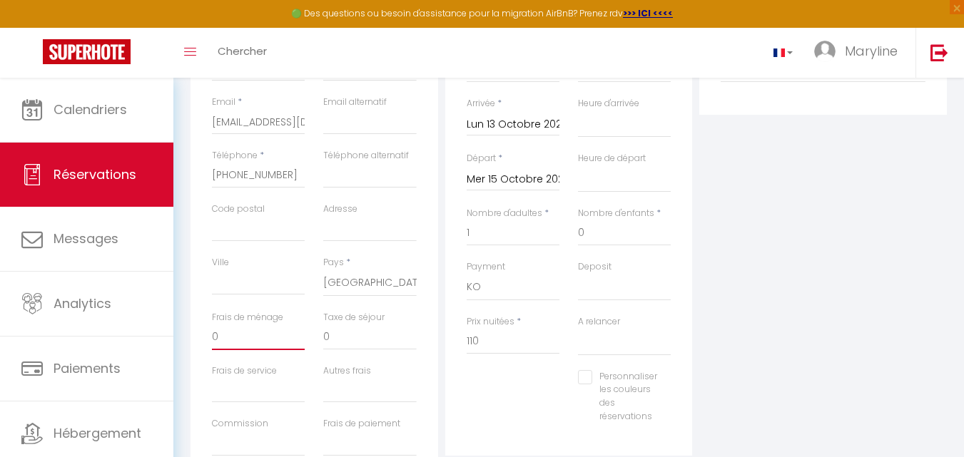
click at [243, 335] on input "0" at bounding box center [258, 338] width 93 height 26
click at [590, 379] on input "Personnaliser les couleurs des réservations" at bounding box center [617, 377] width 79 height 14
click at [847, 327] on div "Plateformes Source Direct [DOMAIN_NAME] [DOMAIN_NAME] Chalet montagne Expedia G…" at bounding box center [822, 234] width 255 height 510
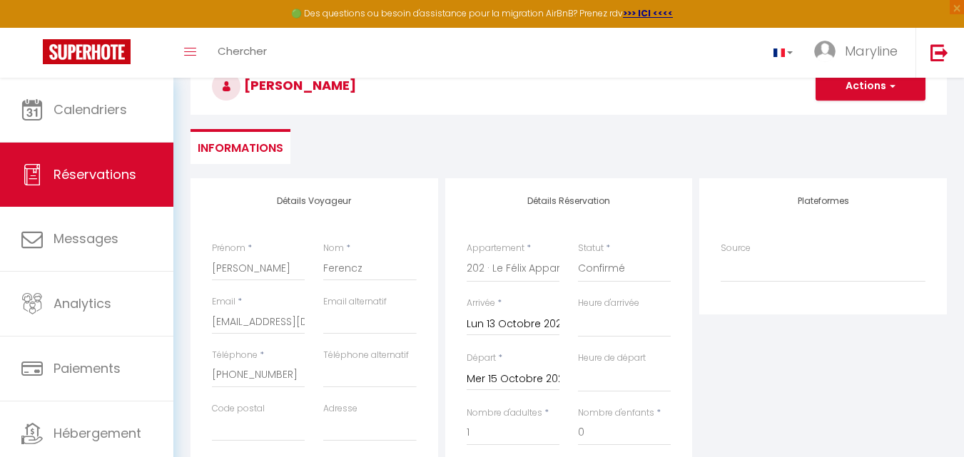
scroll to position [71, 0]
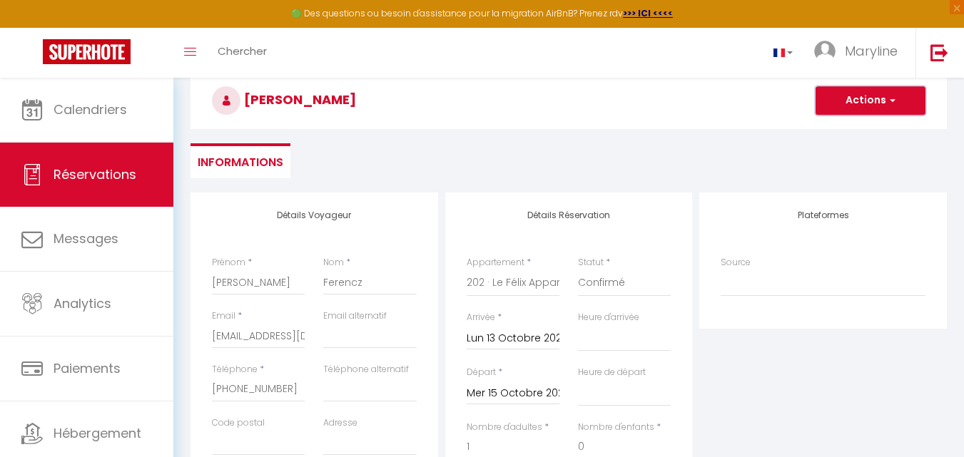
click at [833, 101] on button "Actions" at bounding box center [870, 100] width 110 height 29
click at [845, 129] on link "Enregistrer" at bounding box center [856, 132] width 113 height 19
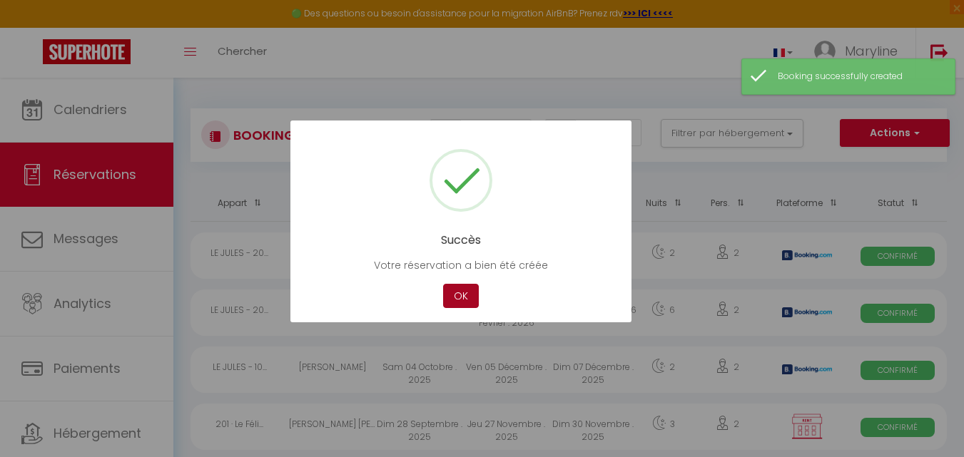
click at [469, 288] on button "OK" at bounding box center [461, 296] width 36 height 25
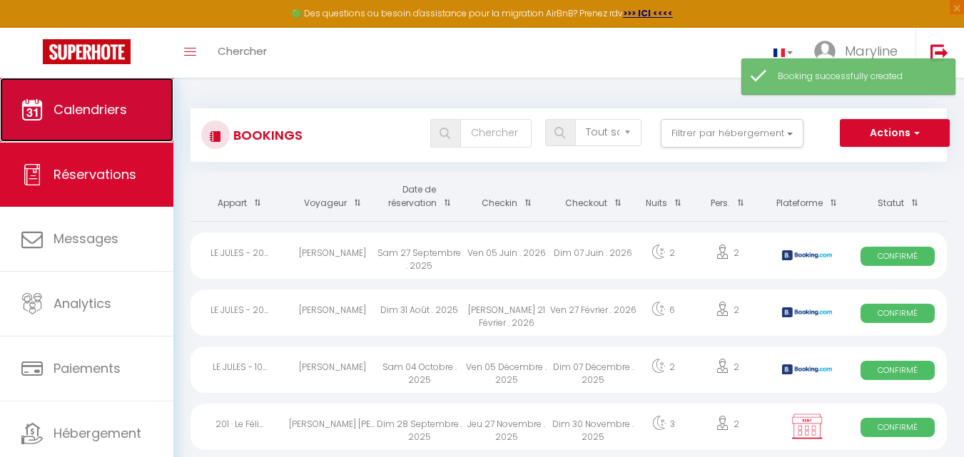
click at [92, 108] on span "Calendriers" at bounding box center [89, 110] width 73 height 18
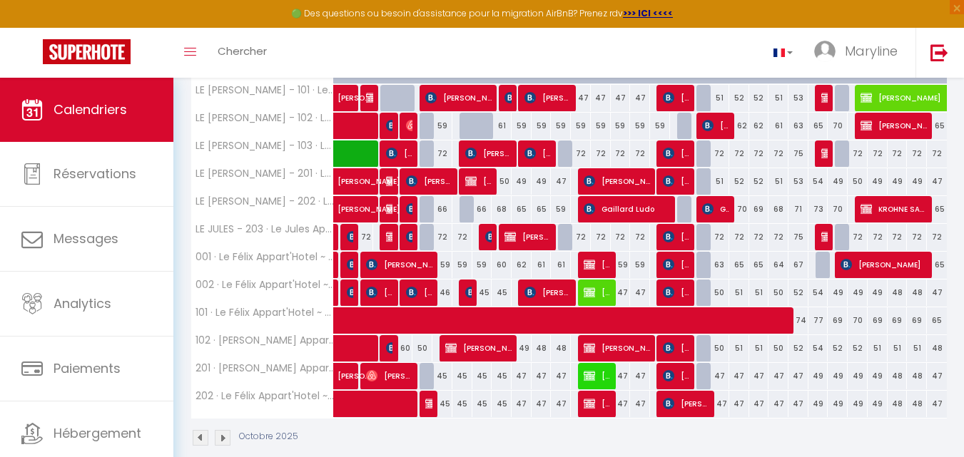
scroll to position [289, 0]
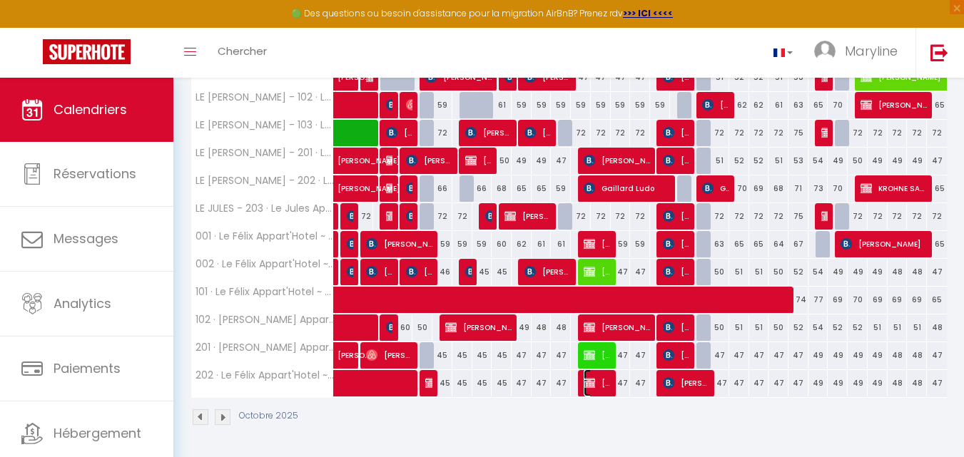
click at [600, 377] on span "[PERSON_NAME]" at bounding box center [596, 382] width 26 height 27
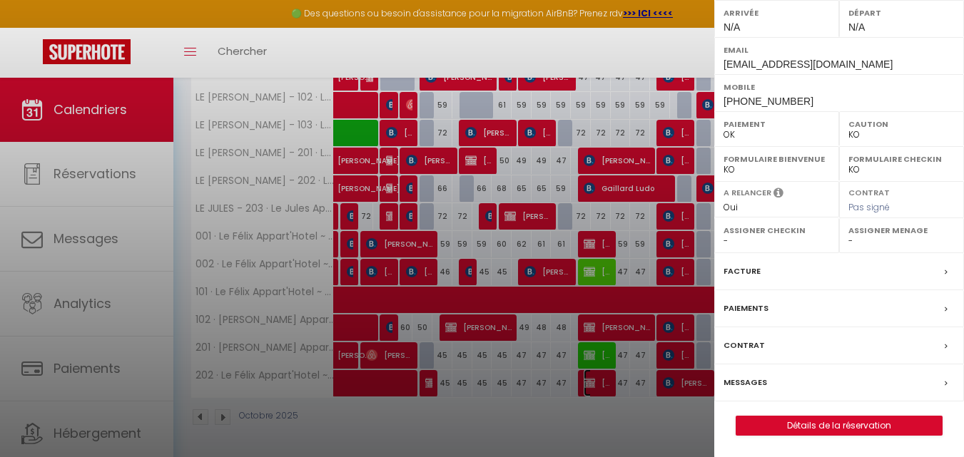
scroll to position [214, 0]
click at [789, 432] on link "Détails de la réservation" at bounding box center [838, 426] width 205 height 19
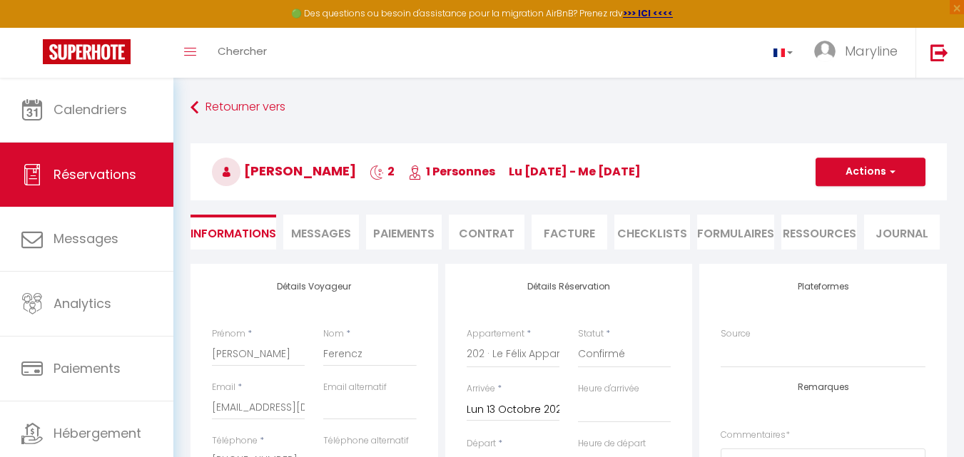
click at [570, 228] on li "Facture" at bounding box center [569, 232] width 76 height 35
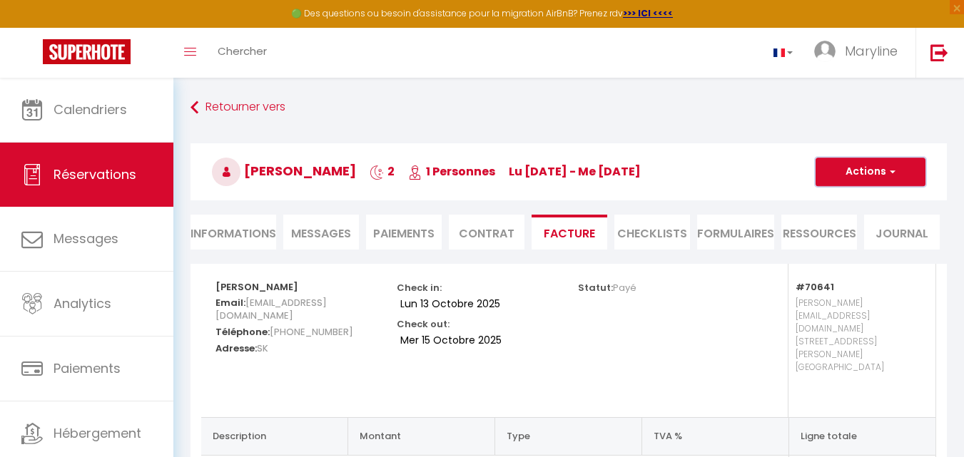
click at [864, 165] on button "Actions" at bounding box center [870, 172] width 110 height 29
click at [874, 237] on link "Envoyer la facture" at bounding box center [860, 240] width 120 height 19
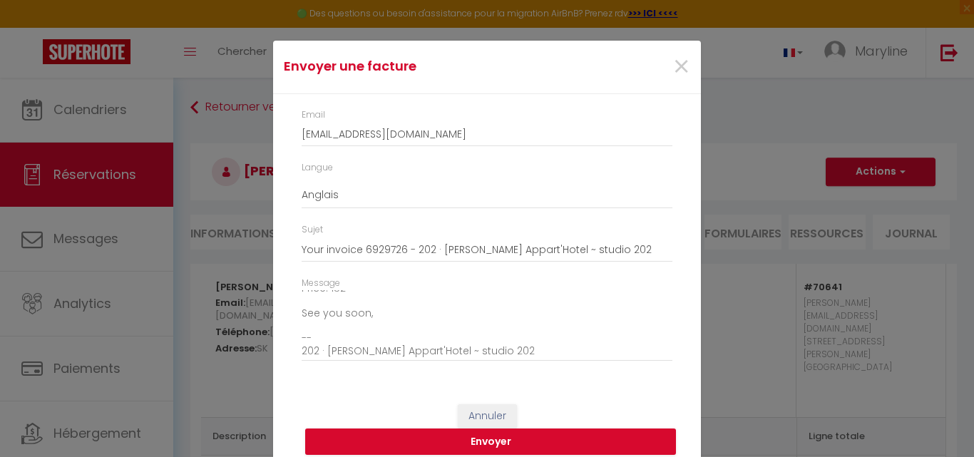
scroll to position [36, 0]
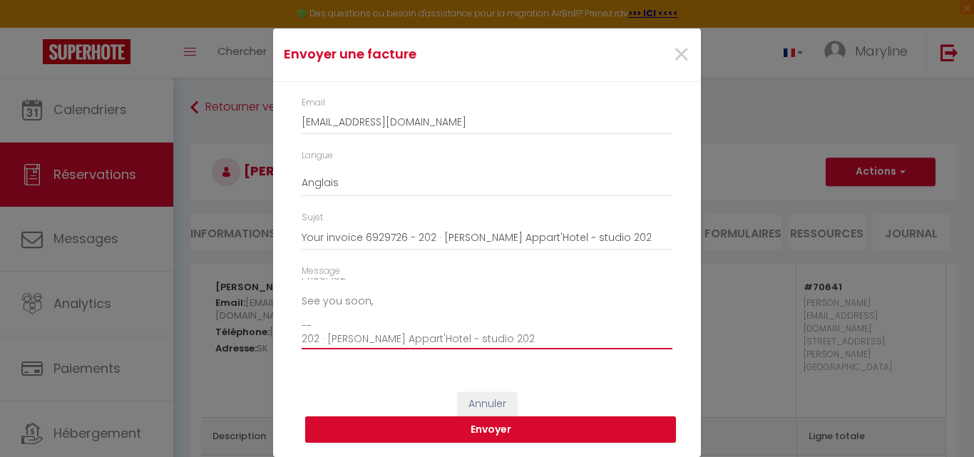
click at [387, 298] on textarea "Hi, Here is the link to download your invoice: [URL][DOMAIN_NAME] Reservation d…" at bounding box center [487, 314] width 371 height 72
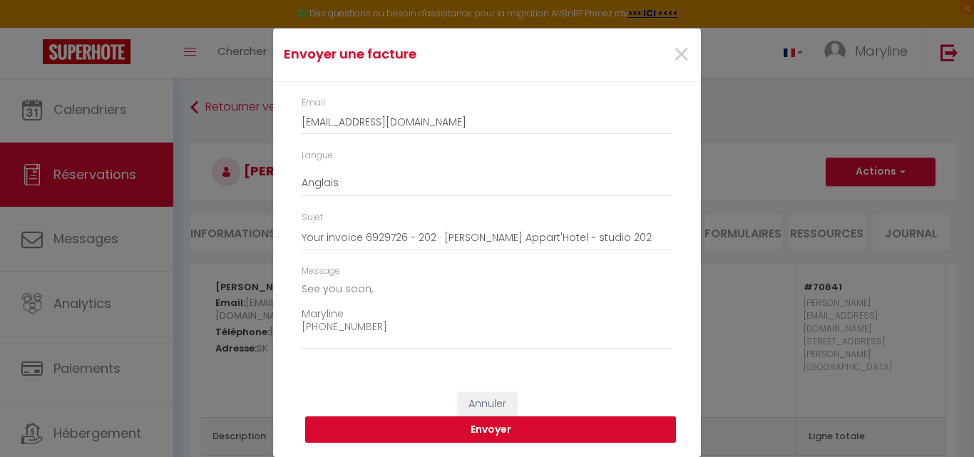
click at [490, 427] on button "Envoyer" at bounding box center [490, 430] width 371 height 27
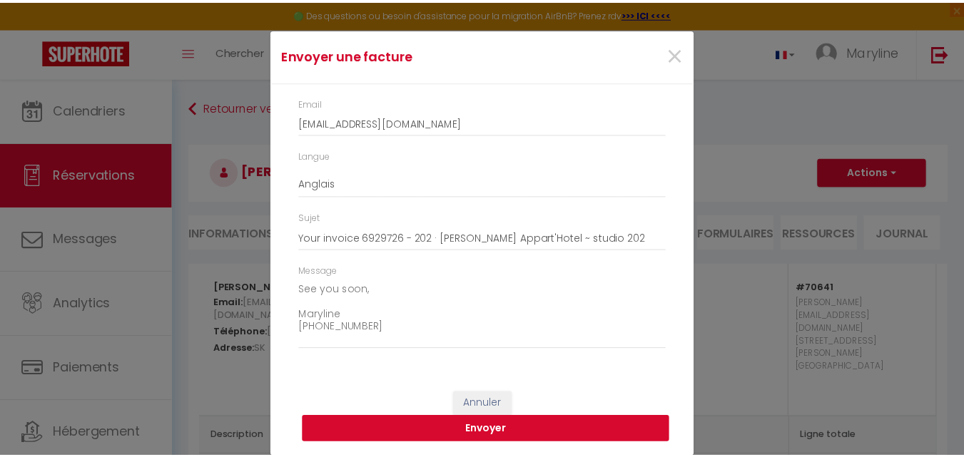
scroll to position [18, 0]
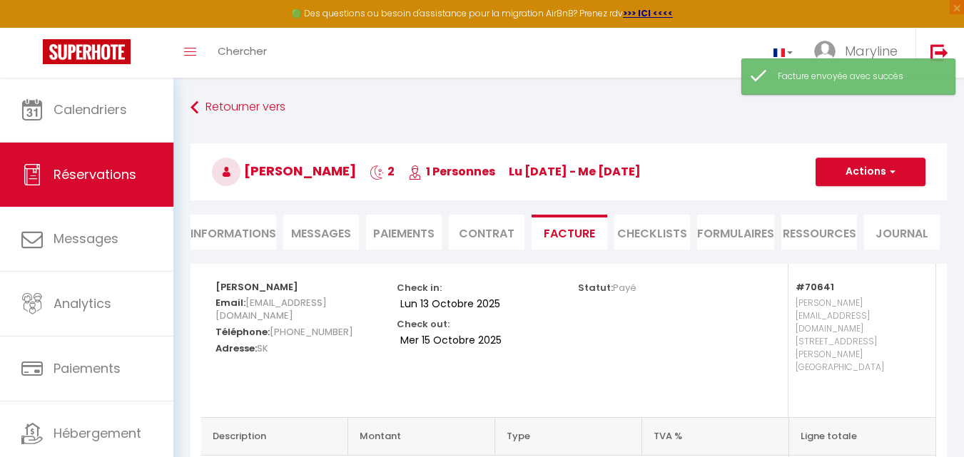
click at [407, 226] on li "Paiements" at bounding box center [404, 232] width 76 height 35
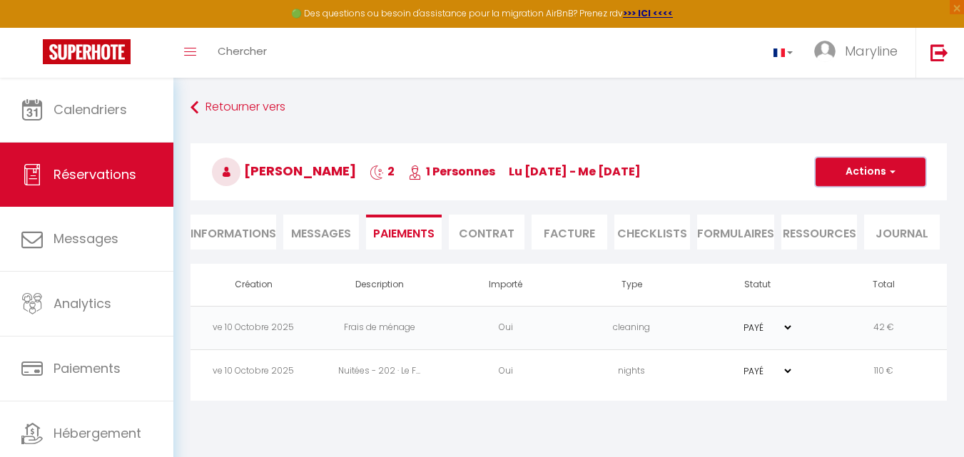
click at [859, 170] on button "Actions" at bounding box center [870, 172] width 110 height 29
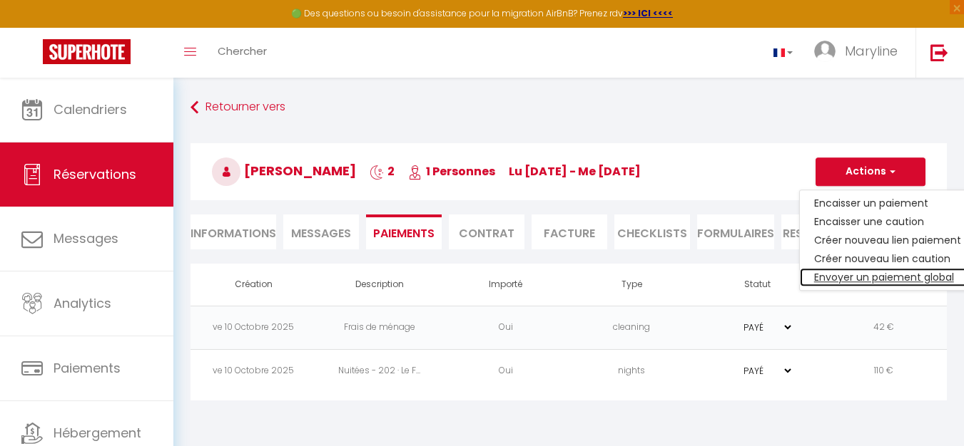
click at [865, 272] on link "Envoyer un paiement global" at bounding box center [887, 277] width 175 height 19
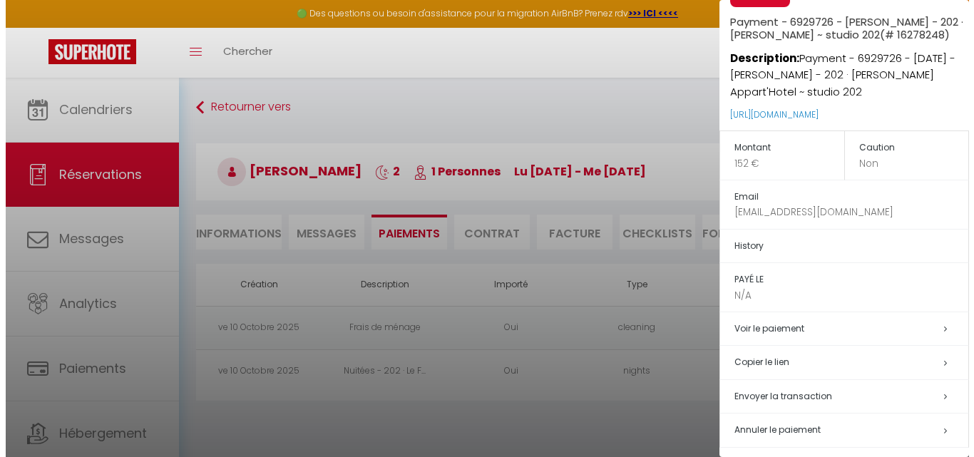
scroll to position [62, 0]
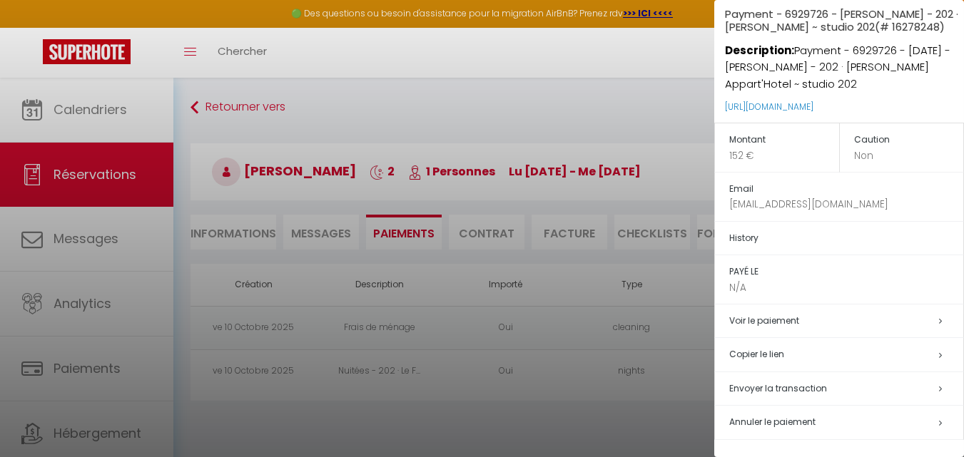
click at [787, 385] on span "Envoyer la transaction" at bounding box center [778, 388] width 98 height 12
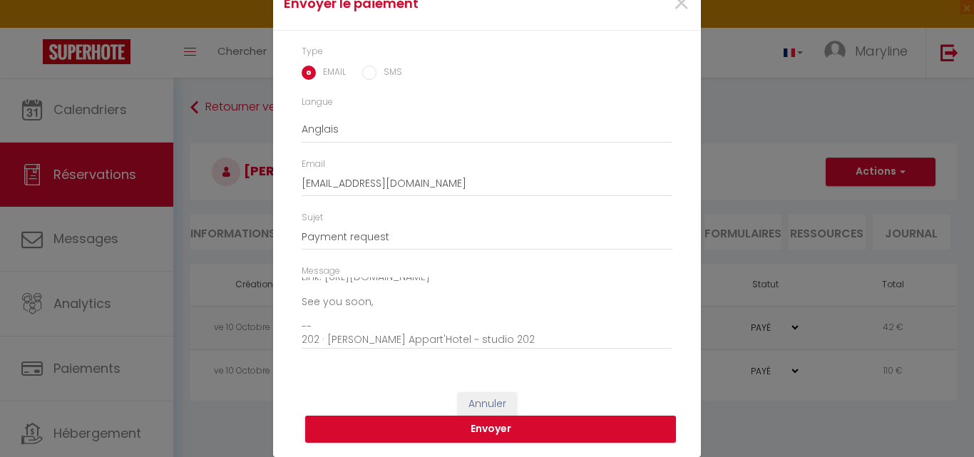
scroll to position [112, 0]
click at [506, 426] on button "Envoyer" at bounding box center [490, 429] width 371 height 27
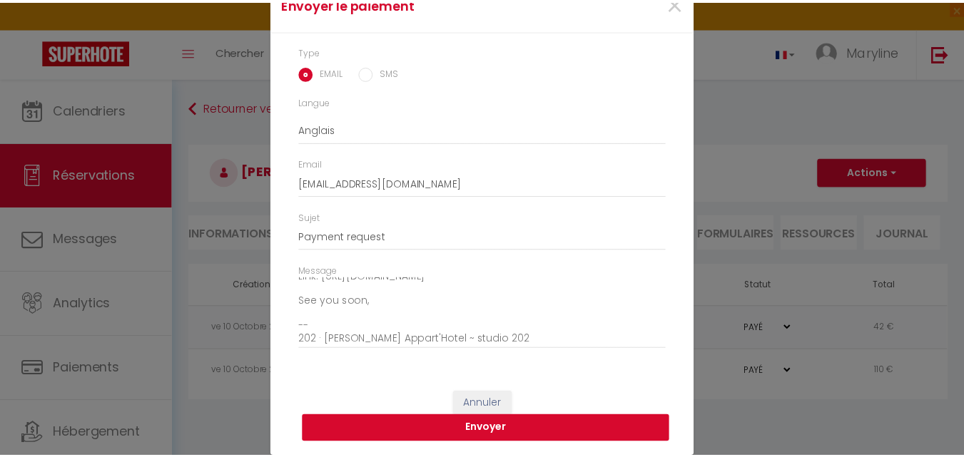
scroll to position [44, 0]
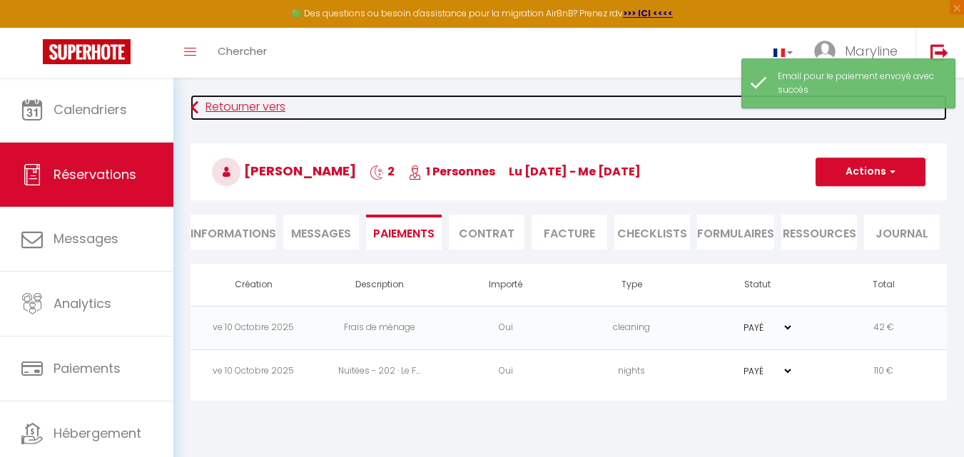
click at [197, 104] on icon at bounding box center [194, 108] width 8 height 26
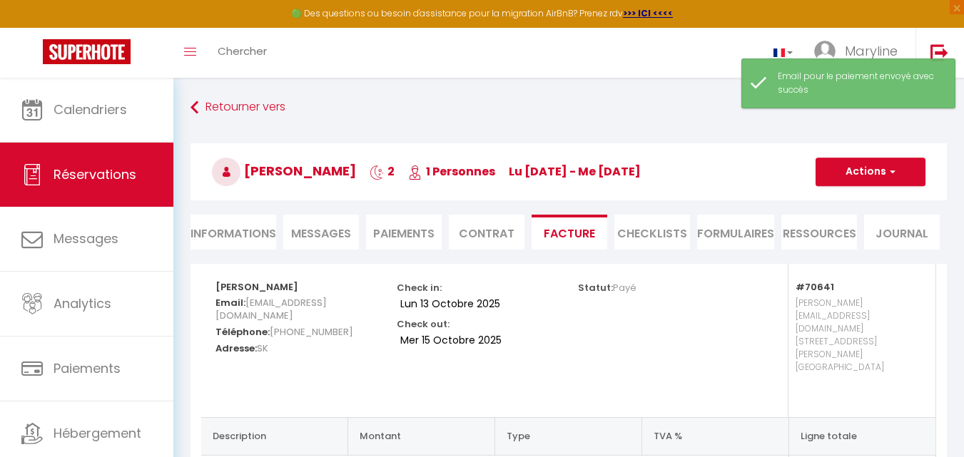
click at [240, 226] on li "Informations" at bounding box center [233, 232] width 86 height 35
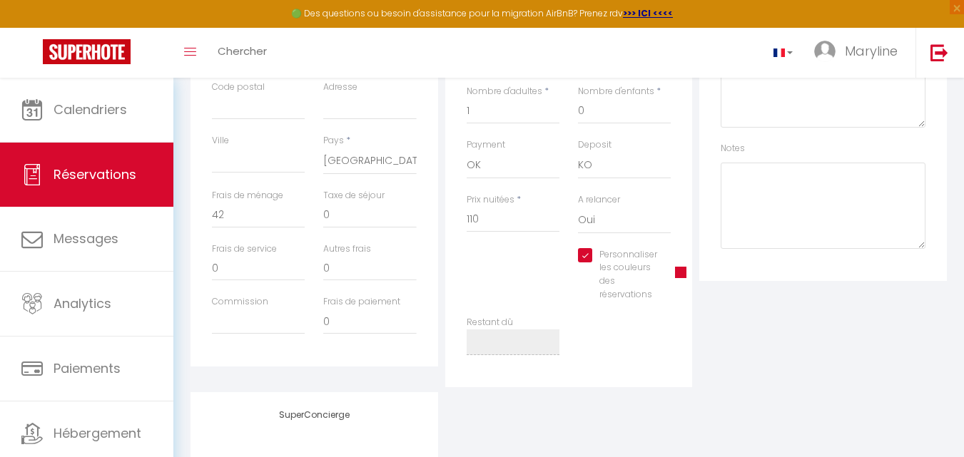
scroll to position [428, 0]
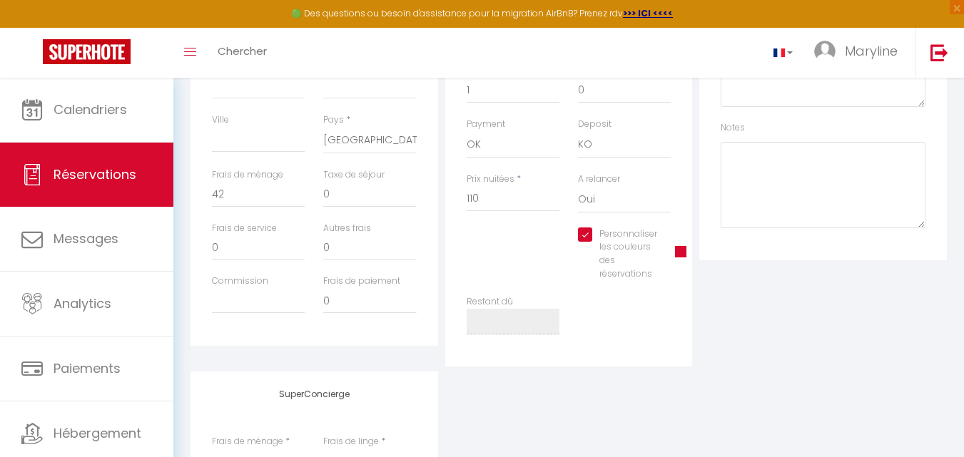
click at [678, 251] on span at bounding box center [680, 251] width 11 height 11
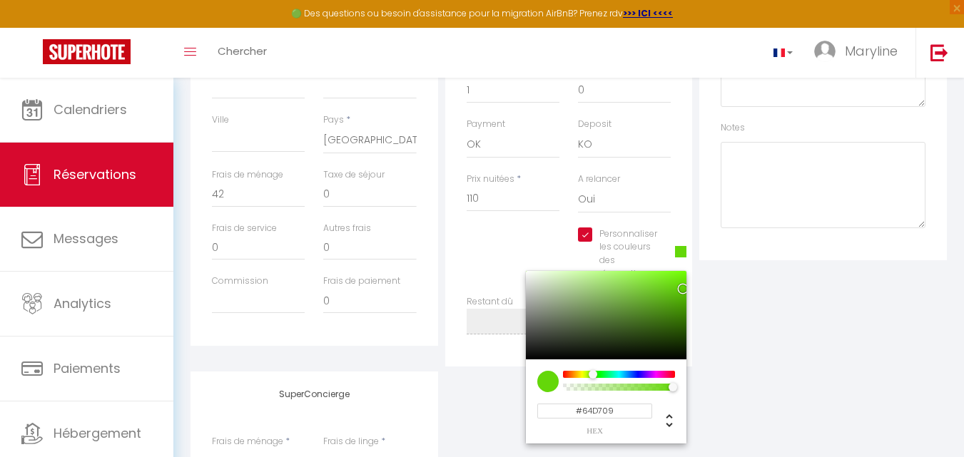
click at [591, 374] on div at bounding box center [618, 374] width 109 height 7
click at [504, 148] on select "OK KO" at bounding box center [512, 144] width 93 height 27
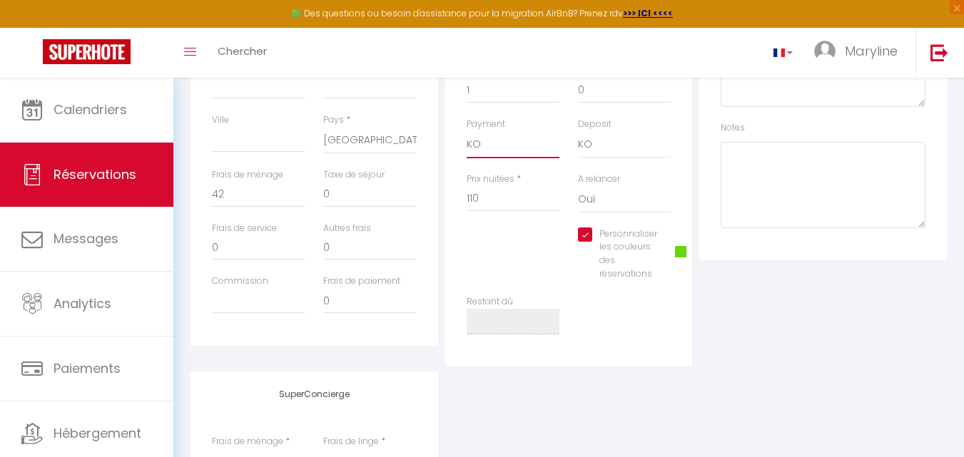
click at [466, 131] on select "OK KO" at bounding box center [512, 144] width 93 height 27
click at [781, 369] on div "Détails Voyageur Prénom * [PERSON_NAME] * [PERSON_NAME] Email * [EMAIL_ADDRESS]…" at bounding box center [568, 201] width 756 height 731
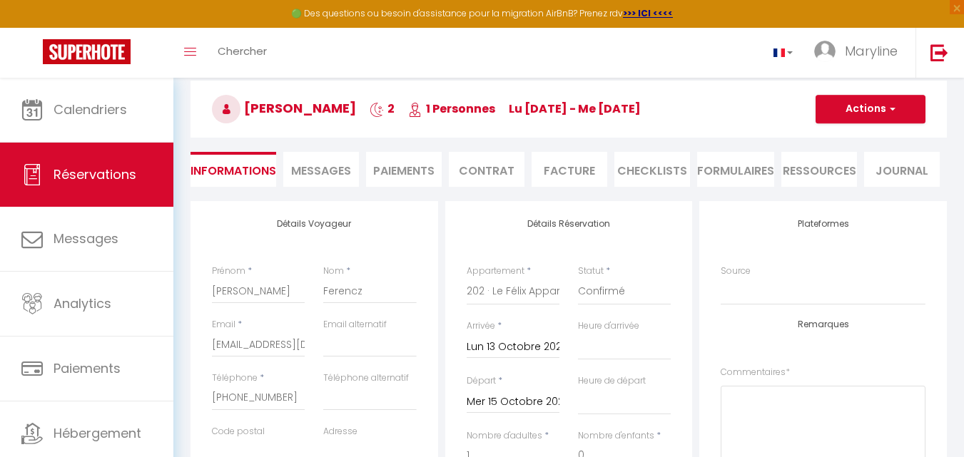
scroll to position [0, 0]
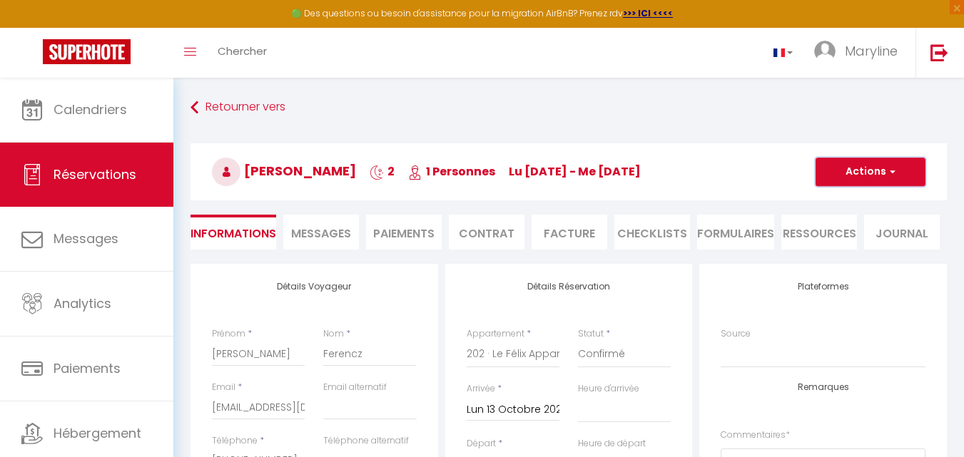
click at [849, 167] on button "Actions" at bounding box center [870, 172] width 110 height 29
click at [857, 200] on link "Enregistrer" at bounding box center [856, 203] width 113 height 19
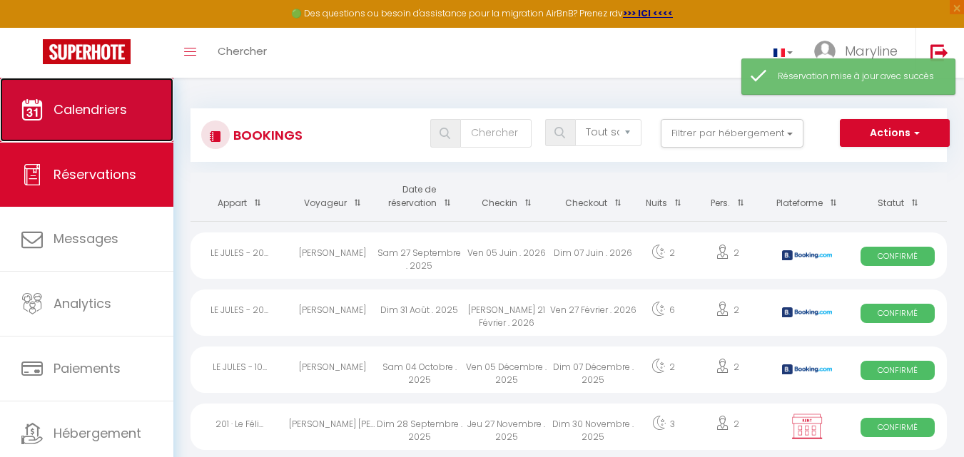
click at [100, 99] on link "Calendriers" at bounding box center [86, 110] width 173 height 64
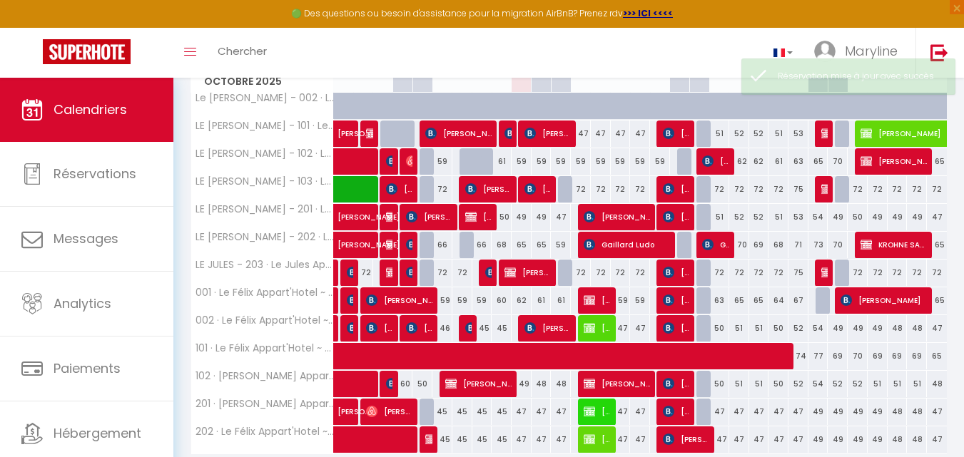
scroll to position [285, 0]
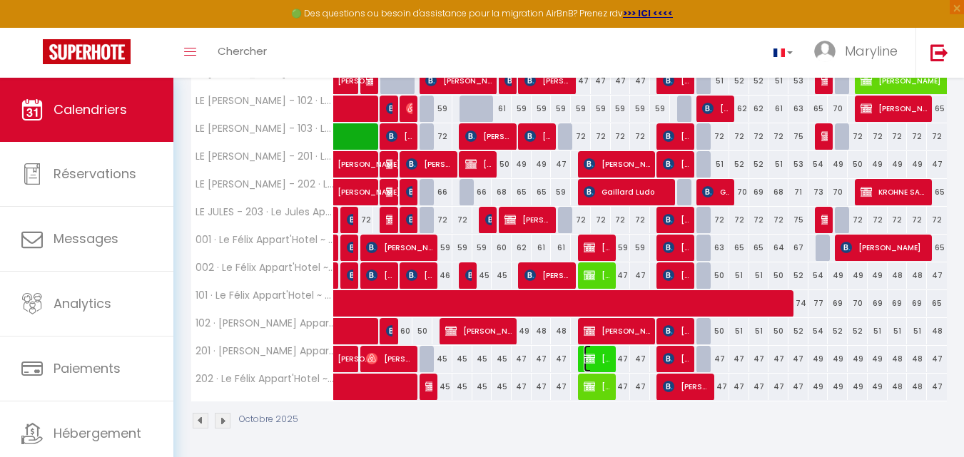
click at [603, 353] on span "[PERSON_NAME]" at bounding box center [596, 358] width 26 height 27
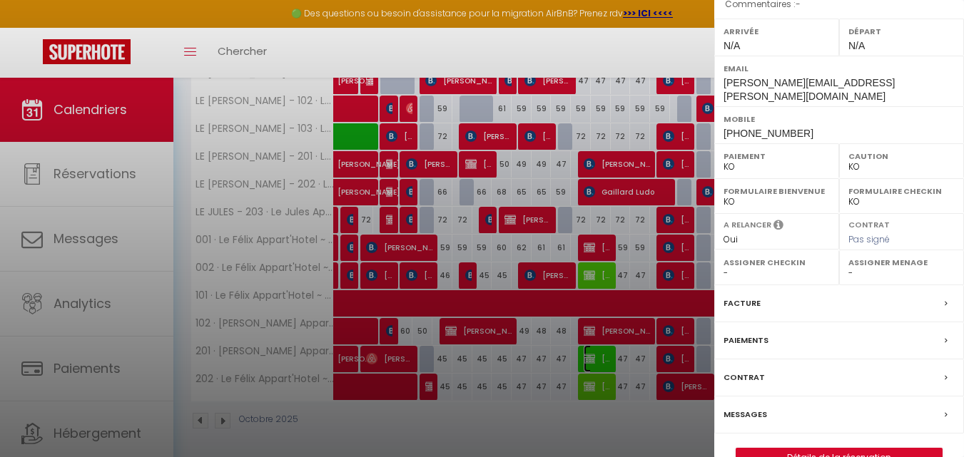
scroll to position [214, 0]
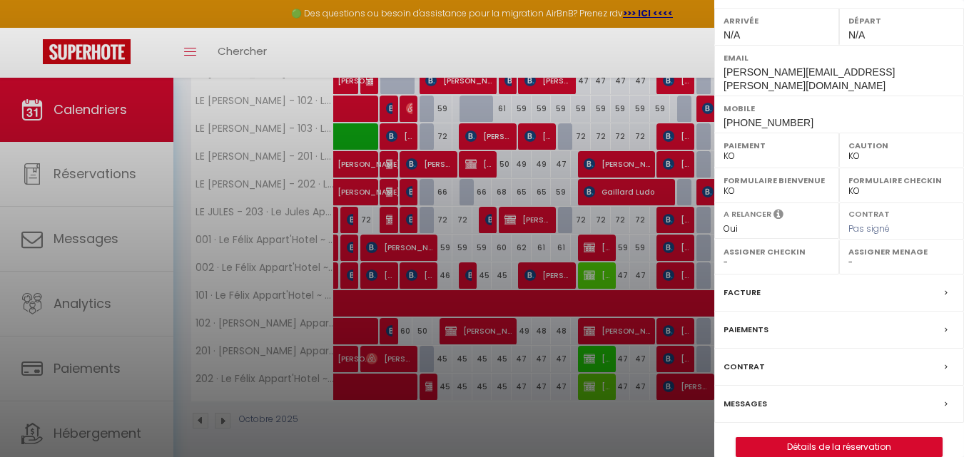
click at [764, 280] on div "Facture" at bounding box center [839, 293] width 250 height 37
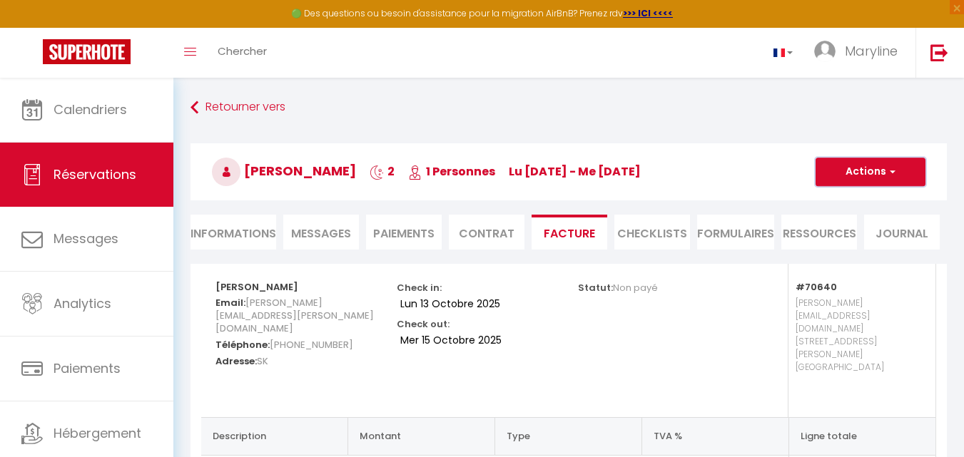
click at [837, 171] on button "Actions" at bounding box center [870, 172] width 110 height 29
click at [854, 238] on link "Envoyer la facture" at bounding box center [860, 240] width 120 height 19
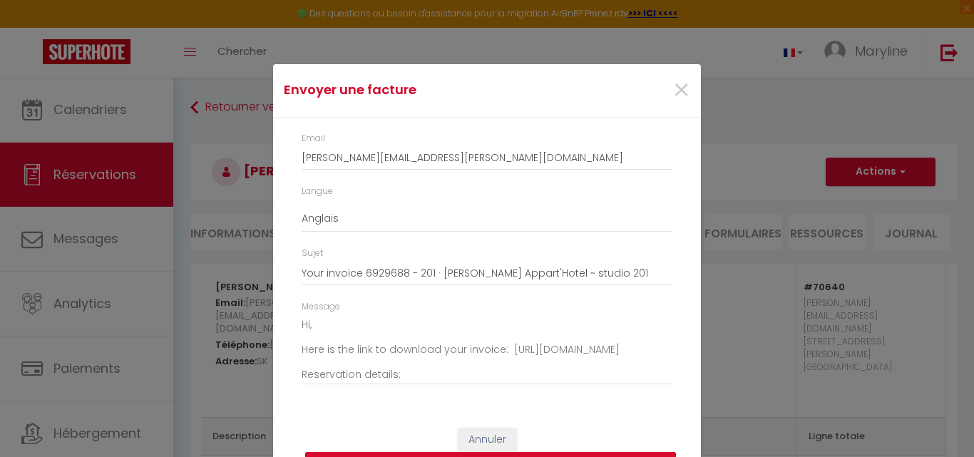
scroll to position [162, 0]
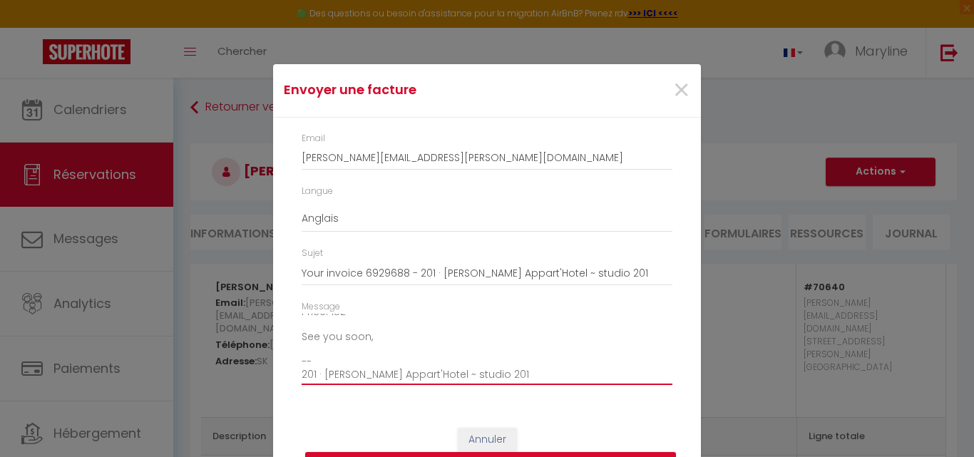
click at [374, 341] on textarea "Hi, Here is the link to download your invoice: [URL][DOMAIN_NAME] Reservation d…" at bounding box center [487, 350] width 371 height 72
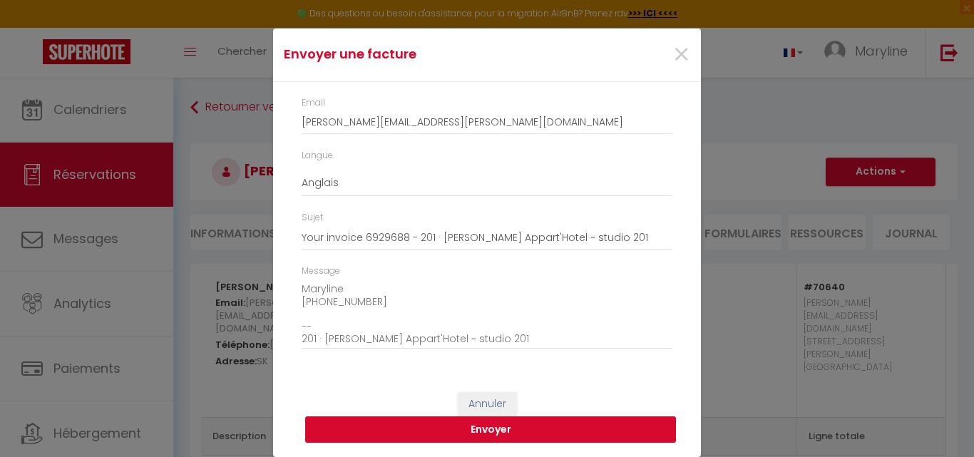
click at [533, 422] on button "Envoyer" at bounding box center [490, 430] width 371 height 27
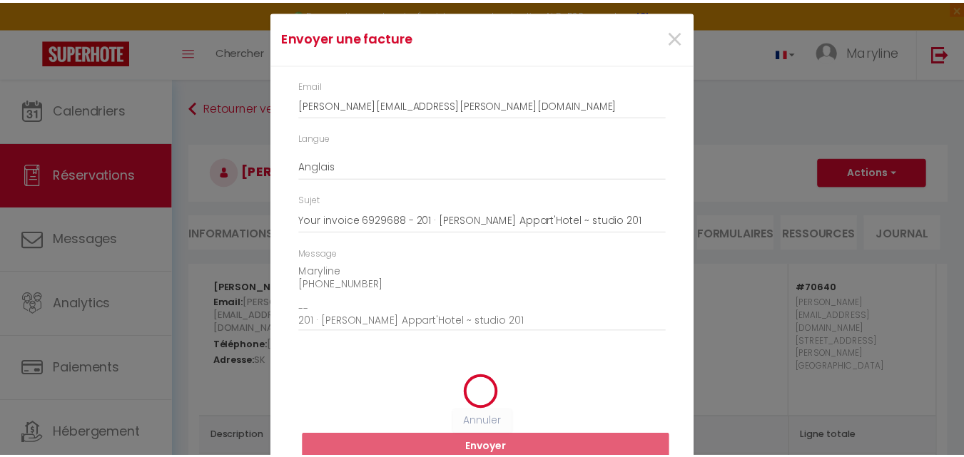
scroll to position [18, 0]
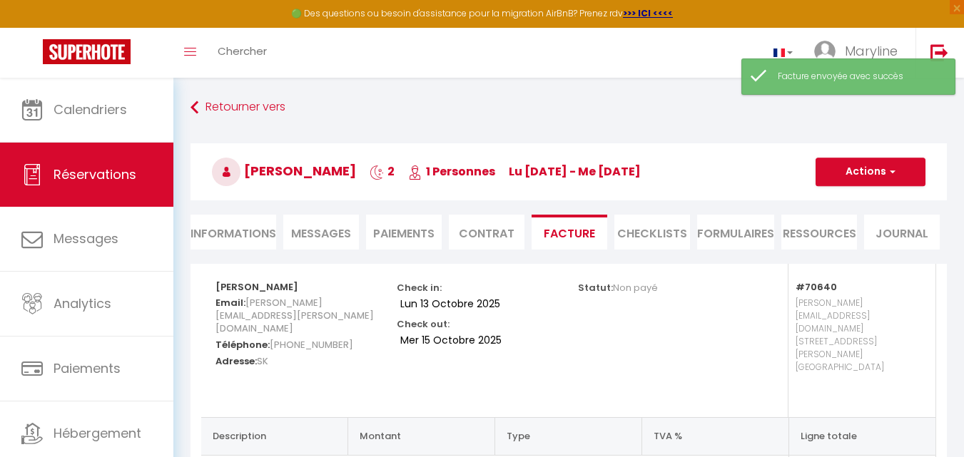
click at [418, 230] on li "Paiements" at bounding box center [404, 232] width 76 height 35
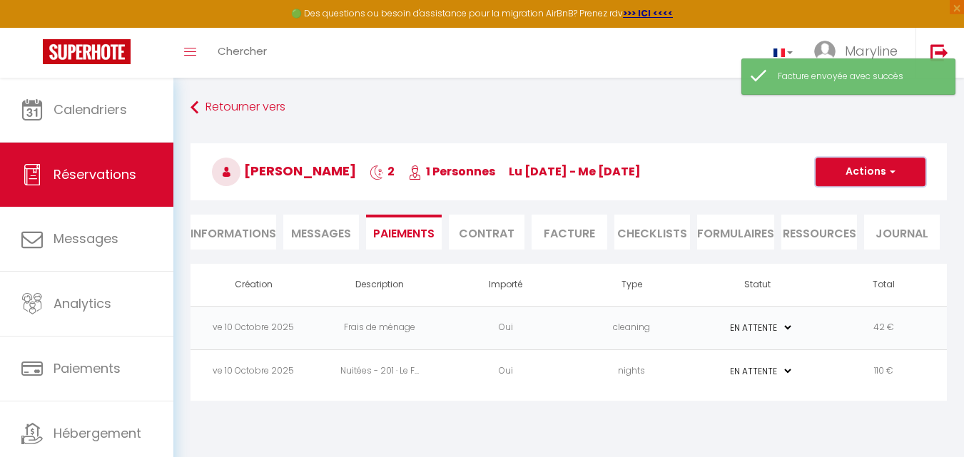
click at [864, 164] on button "Actions" at bounding box center [870, 172] width 110 height 29
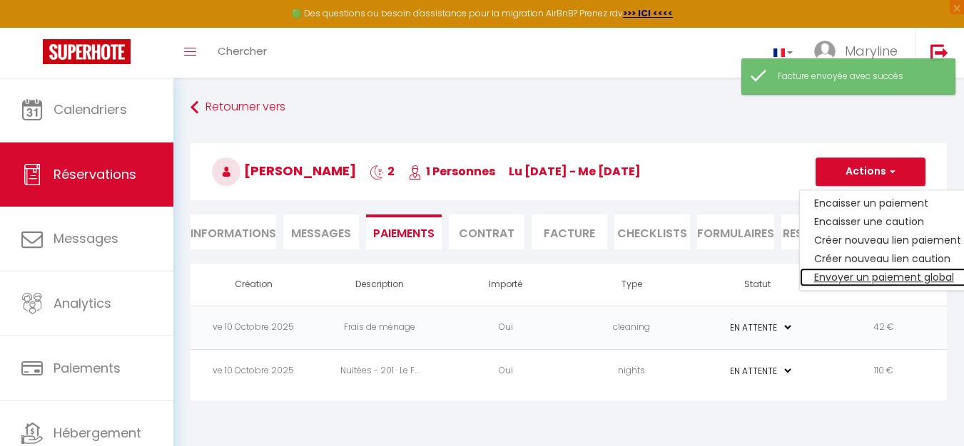
click at [867, 275] on link "Envoyer un paiement global" at bounding box center [887, 277] width 175 height 19
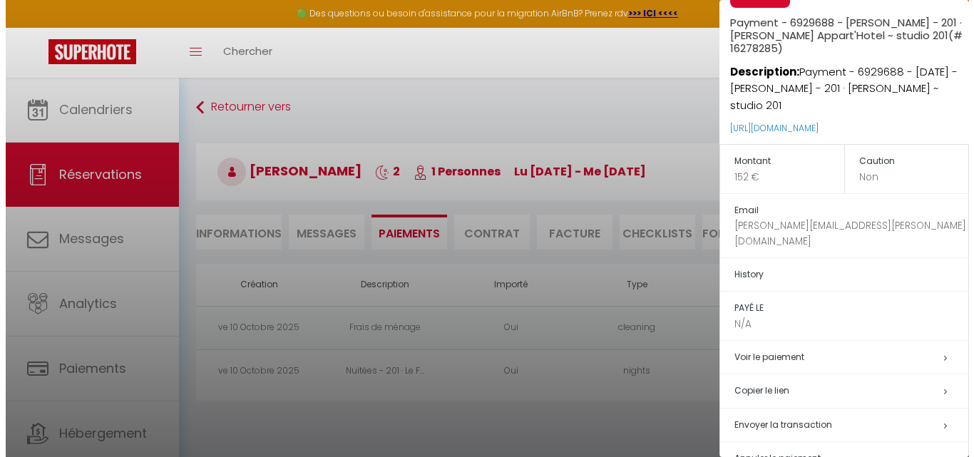
scroll to position [62, 0]
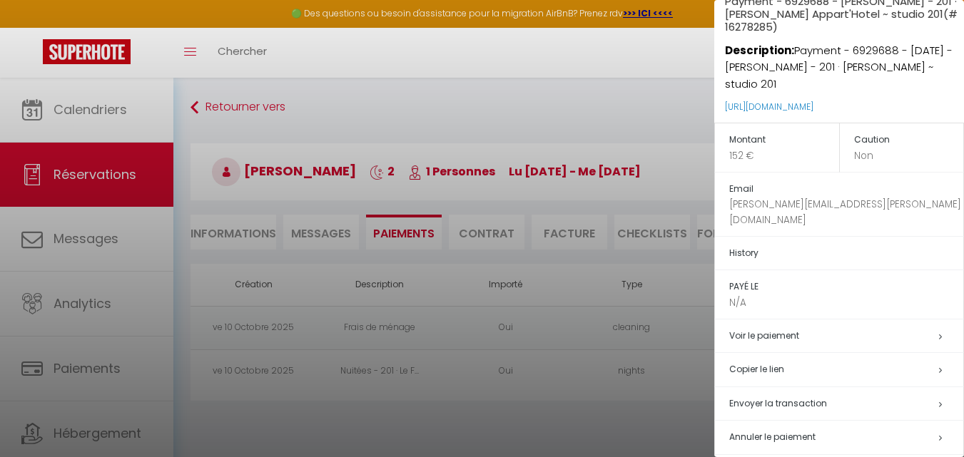
click at [787, 397] on span "Envoyer la transaction" at bounding box center [778, 403] width 98 height 12
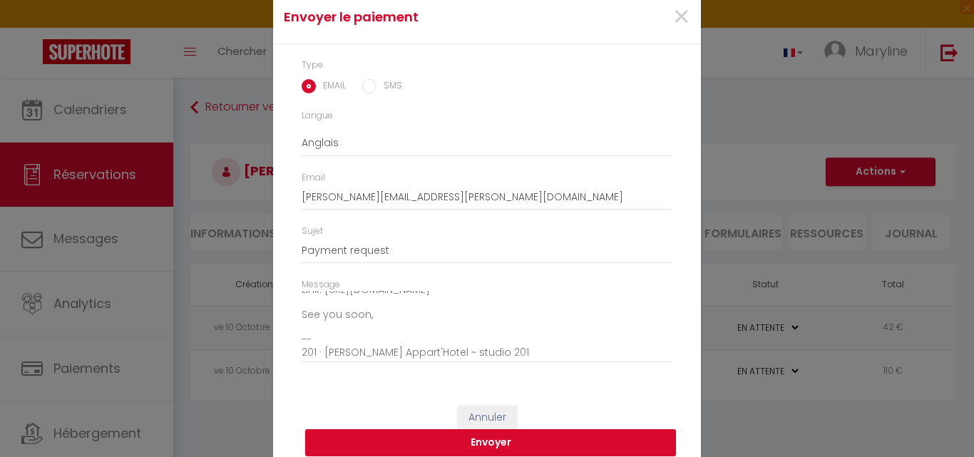
scroll to position [61, 0]
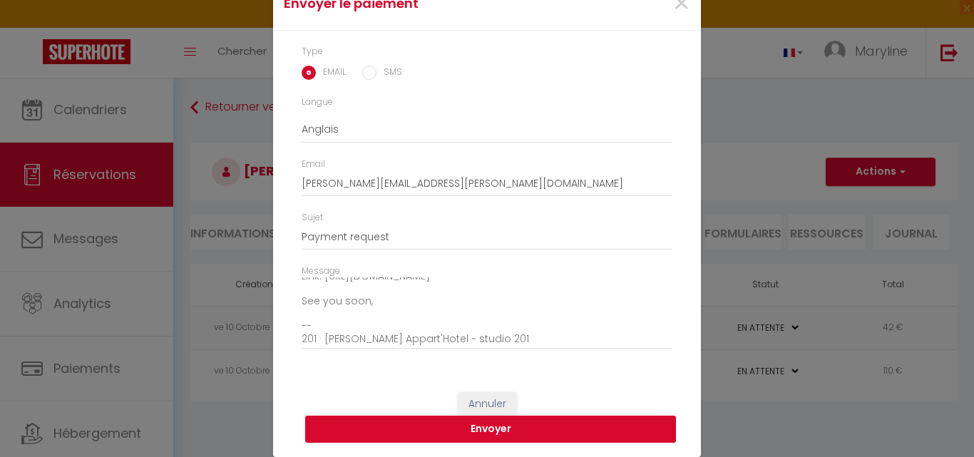
click at [471, 423] on button "Envoyer" at bounding box center [490, 429] width 371 height 27
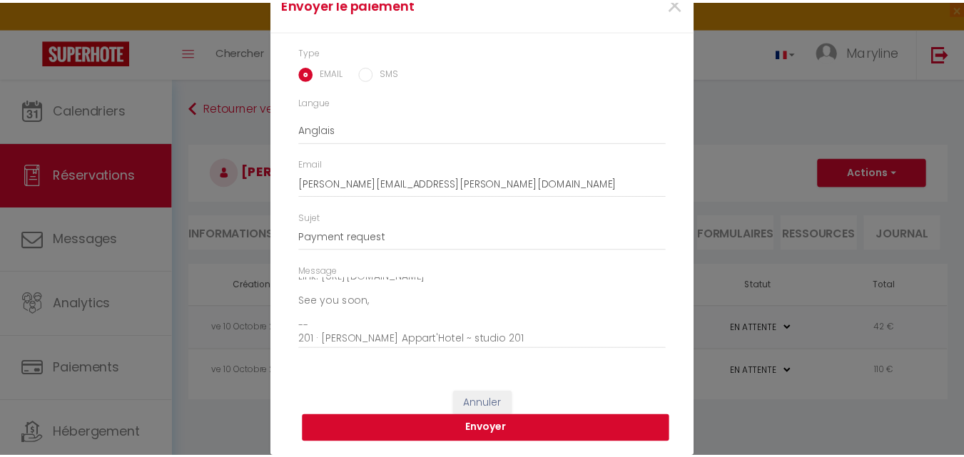
scroll to position [44, 0]
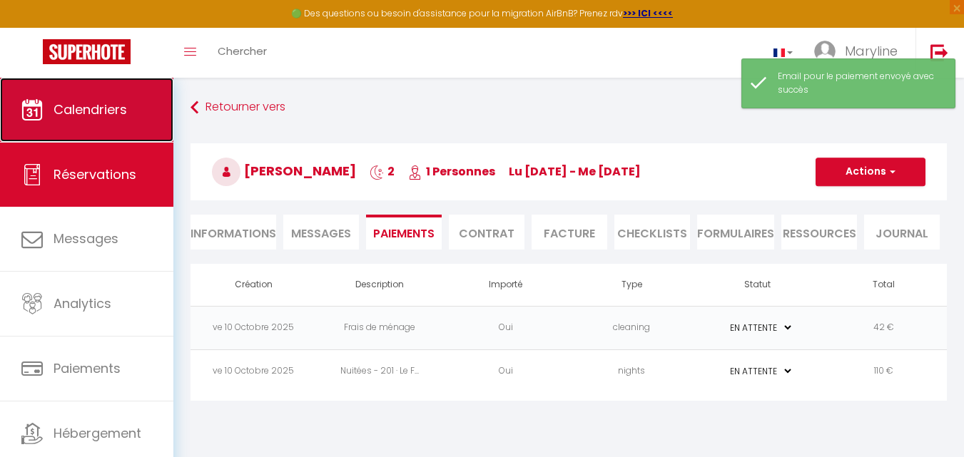
click at [90, 106] on span "Calendriers" at bounding box center [89, 110] width 73 height 18
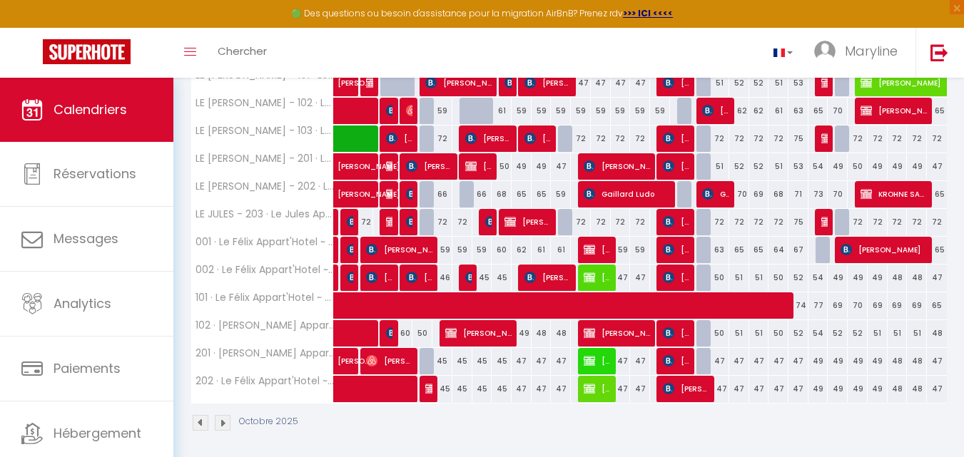
scroll to position [285, 0]
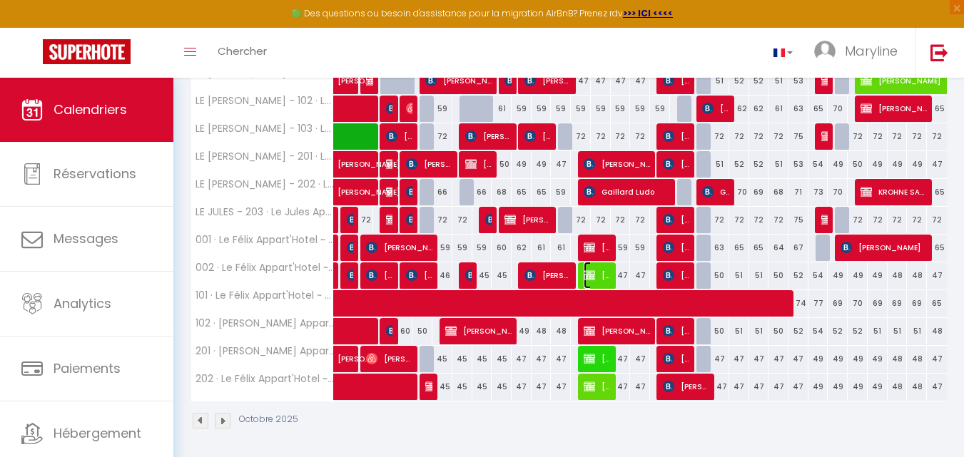
click at [597, 270] on span "[PERSON_NAME] Glasa" at bounding box center [596, 275] width 26 height 27
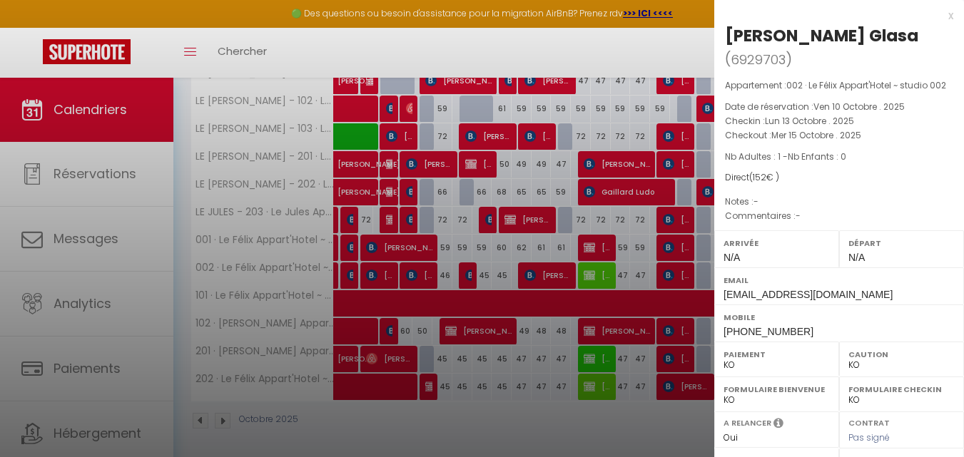
click at [590, 229] on div at bounding box center [482, 228] width 964 height 457
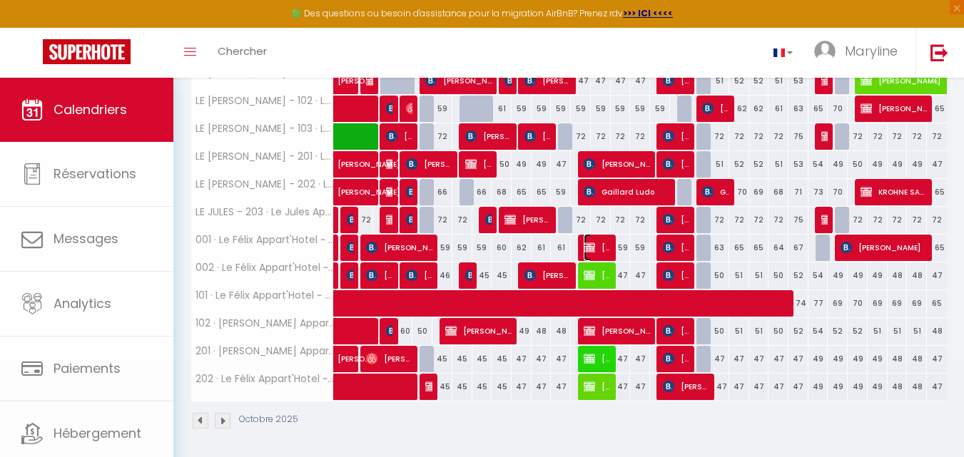
click at [604, 247] on span "[PERSON_NAME]" at bounding box center [596, 247] width 26 height 27
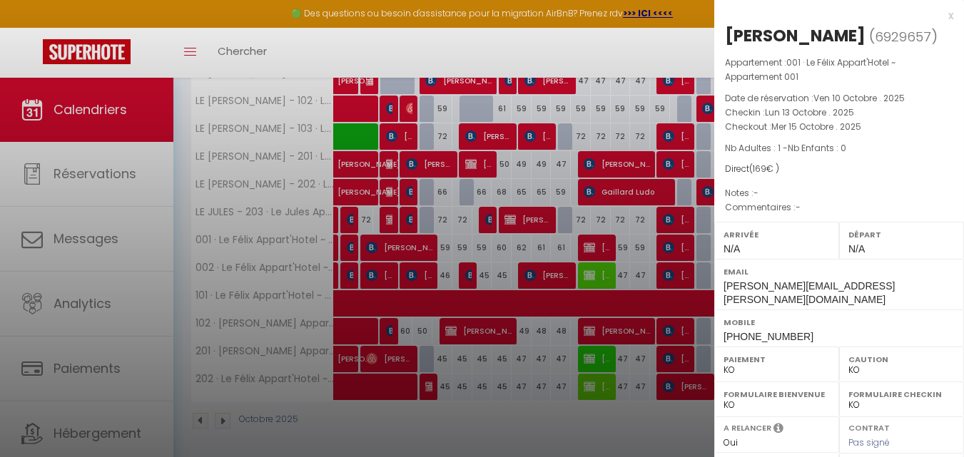
click at [608, 264] on div at bounding box center [482, 228] width 964 height 457
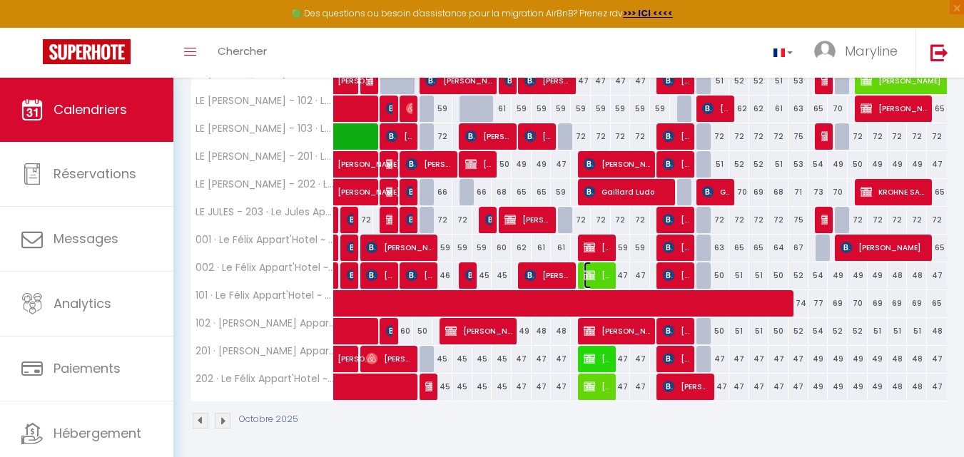
click at [599, 272] on span "[PERSON_NAME] Glasa" at bounding box center [596, 275] width 26 height 27
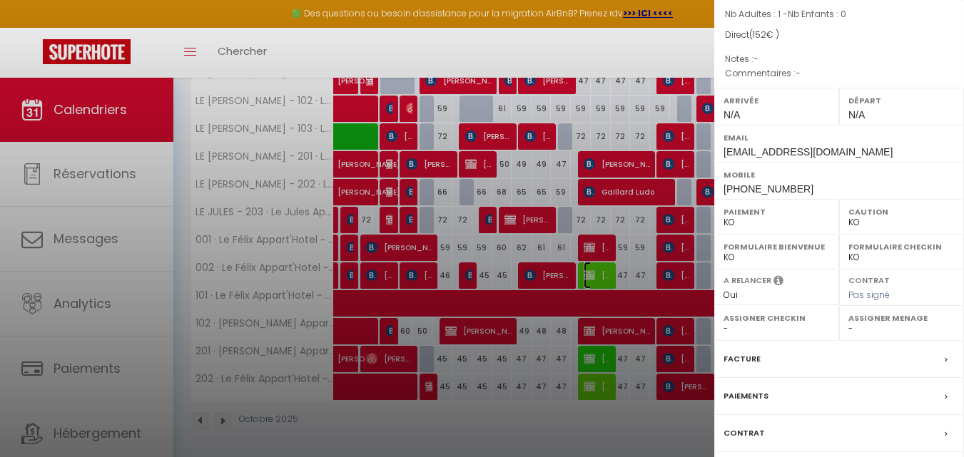
scroll to position [245, 0]
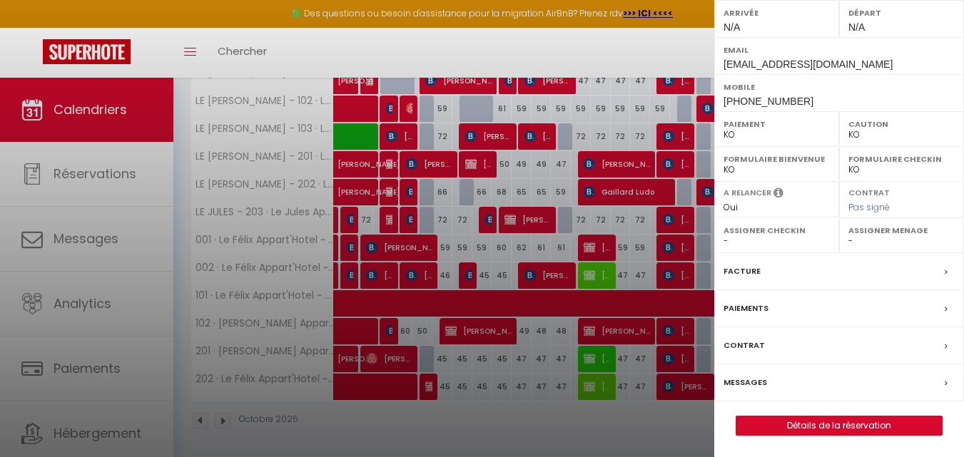
click at [742, 266] on label "Facture" at bounding box center [741, 271] width 37 height 15
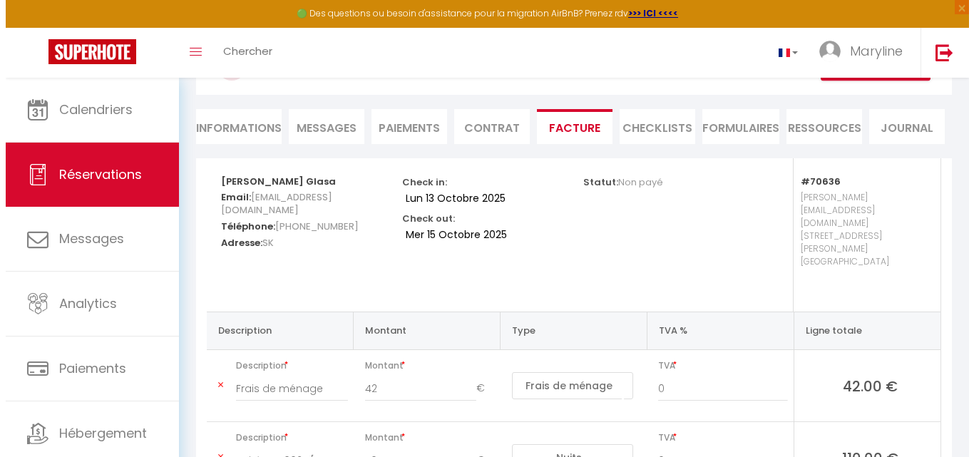
scroll to position [58, 0]
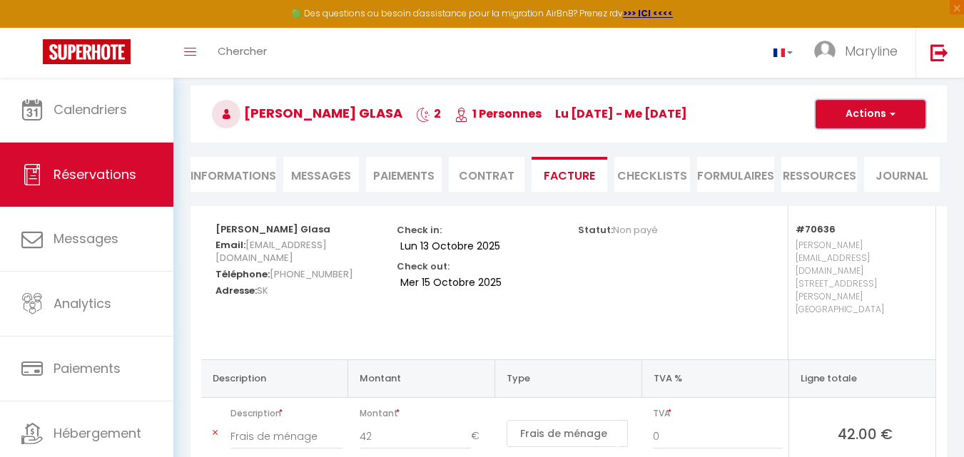
click at [890, 115] on span "button" at bounding box center [890, 114] width 9 height 13
click at [877, 180] on link "Envoyer la facture" at bounding box center [860, 182] width 120 height 19
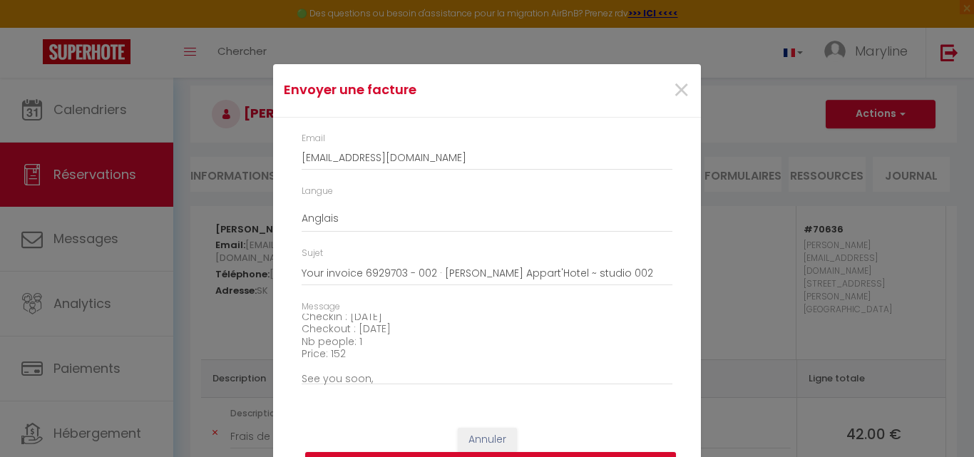
scroll to position [162, 0]
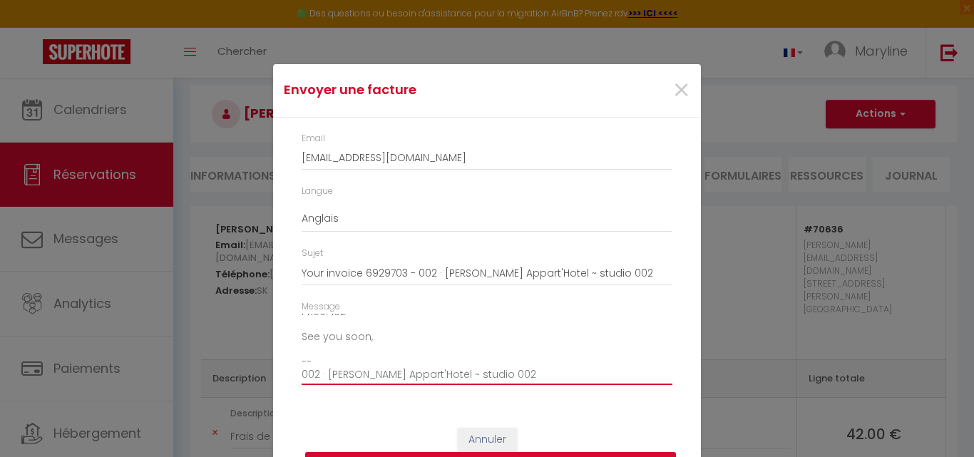
click at [375, 341] on textarea "Hi, Here is the link to download your invoice: [URL][DOMAIN_NAME] Reservation d…" at bounding box center [487, 350] width 371 height 72
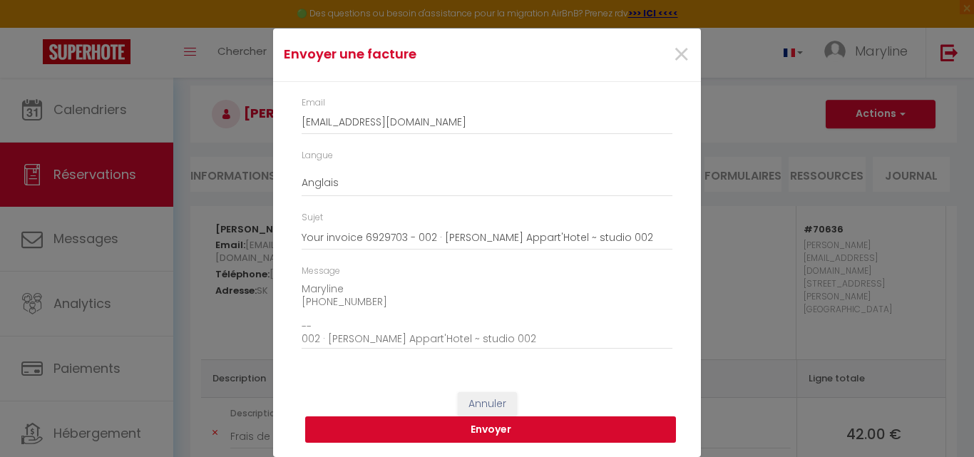
click at [524, 421] on button "Envoyer" at bounding box center [490, 430] width 371 height 27
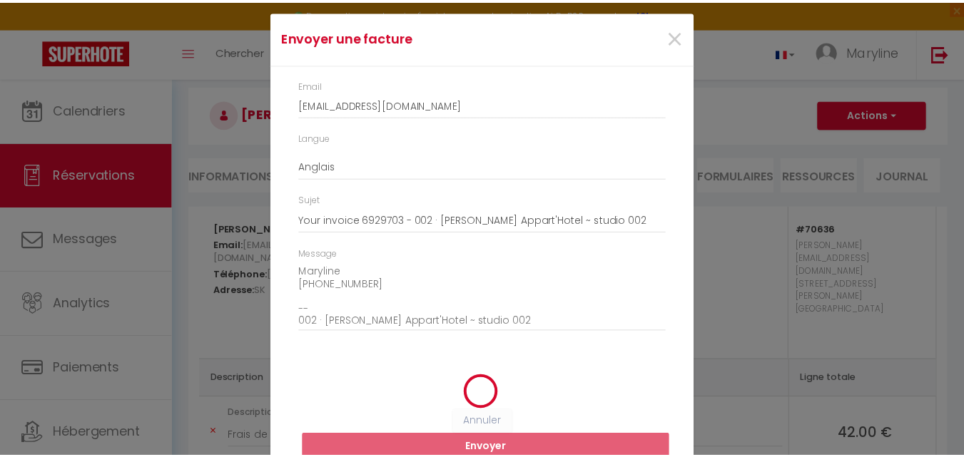
scroll to position [18, 0]
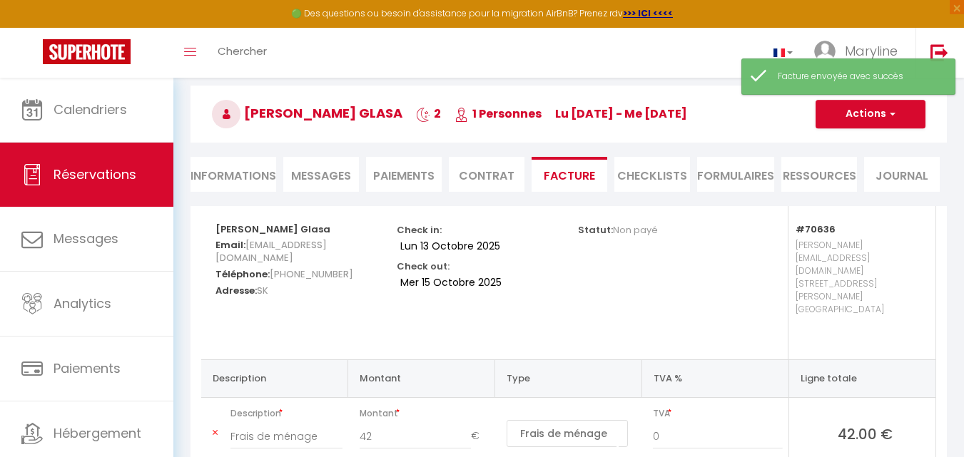
click at [421, 165] on li "Paiements" at bounding box center [404, 174] width 76 height 35
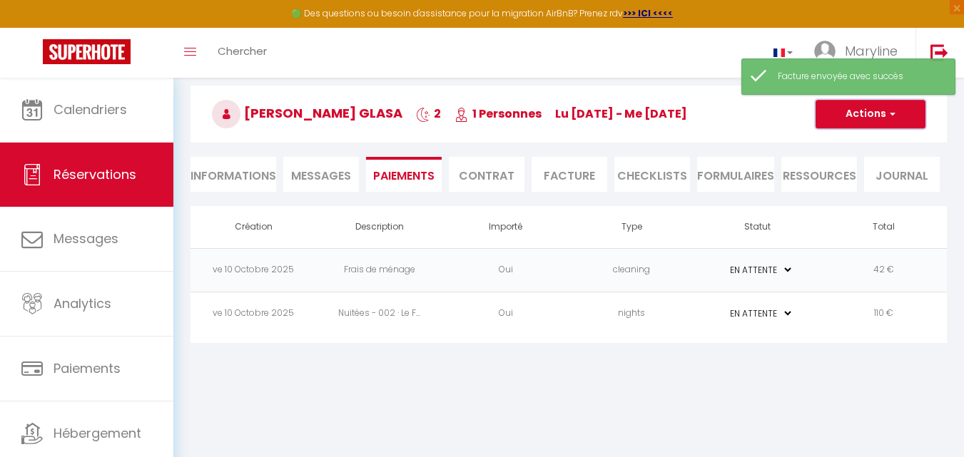
click at [862, 113] on button "Actions" at bounding box center [870, 114] width 110 height 29
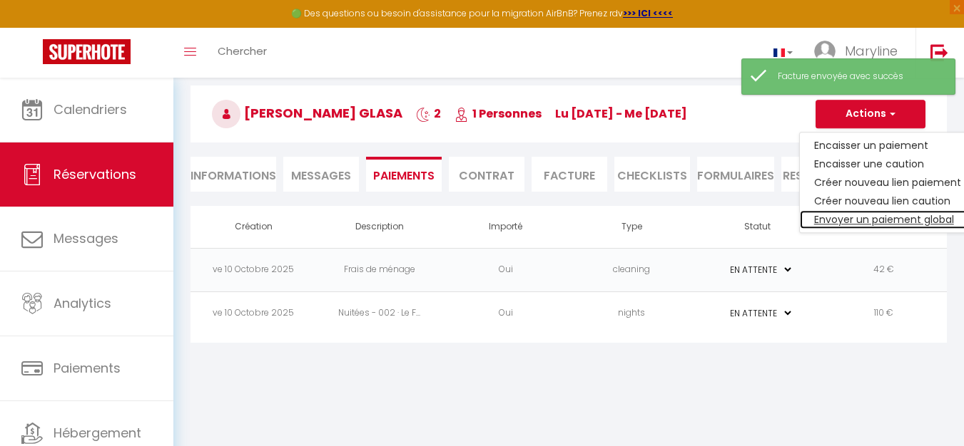
click at [893, 216] on link "Envoyer un paiement global" at bounding box center [887, 219] width 175 height 19
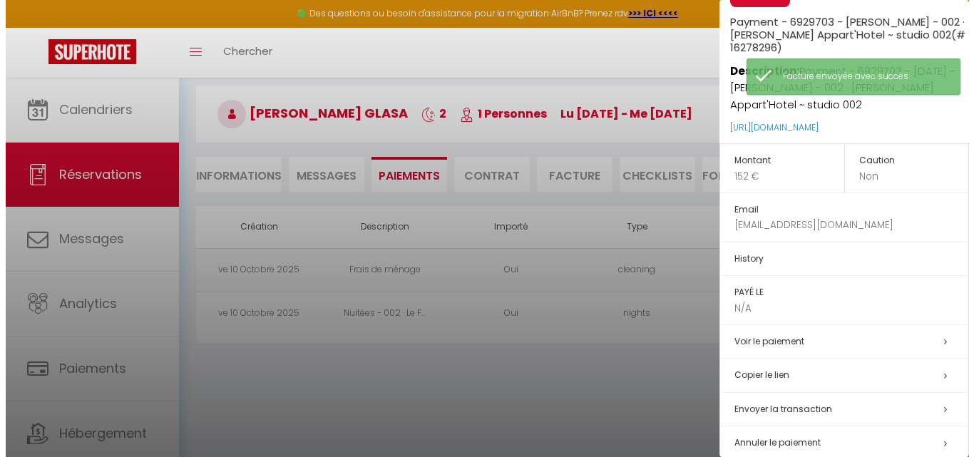
scroll to position [62, 0]
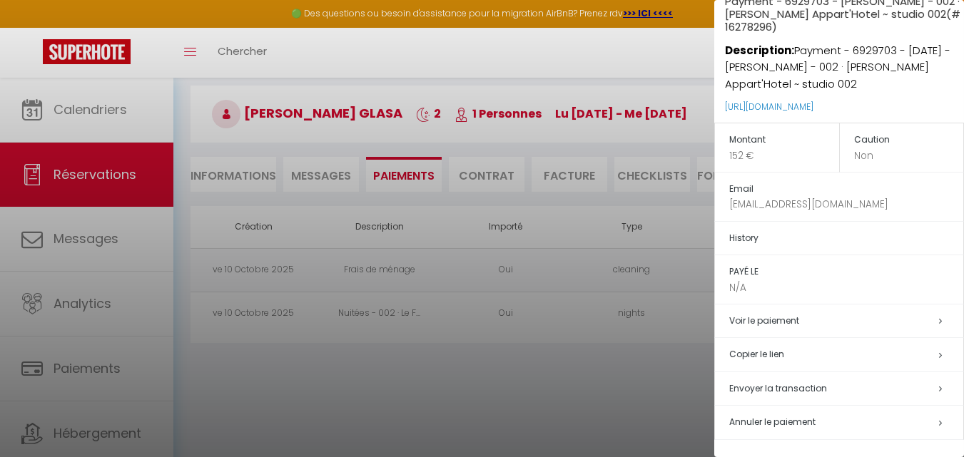
click at [810, 386] on span "Envoyer la transaction" at bounding box center [778, 388] width 98 height 12
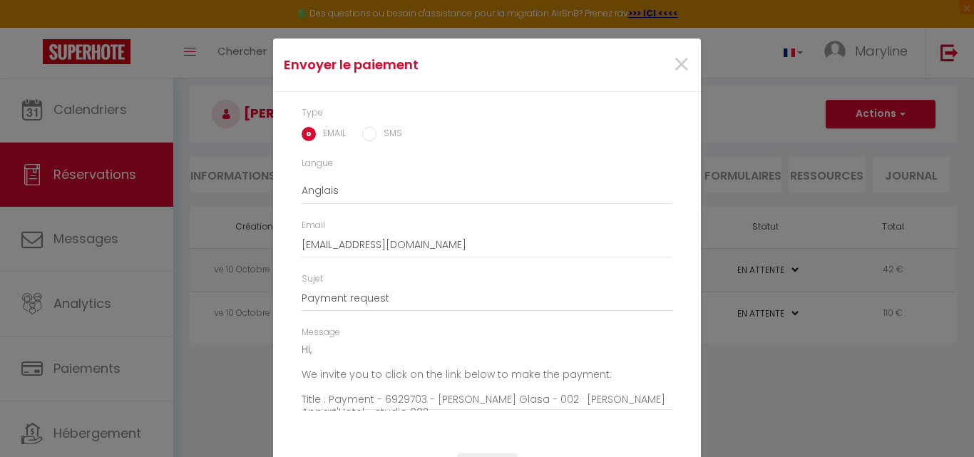
scroll to position [61, 0]
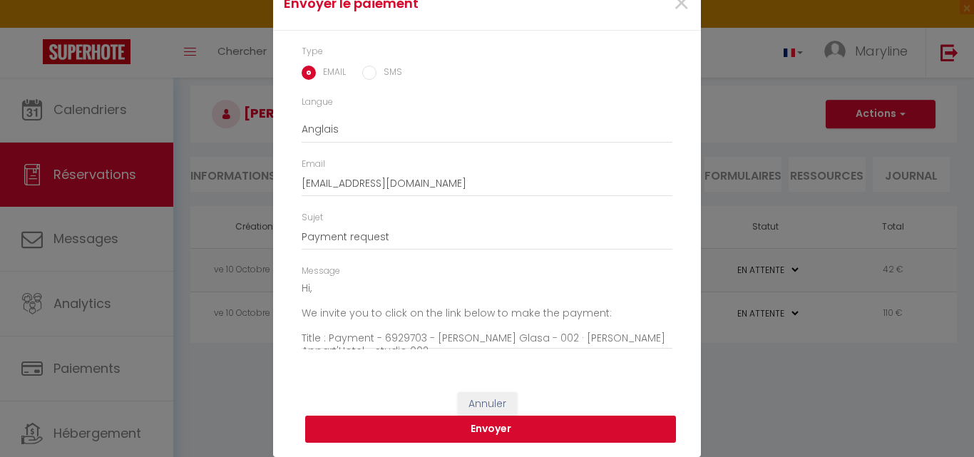
click at [507, 425] on button "Envoyer" at bounding box center [490, 429] width 371 height 27
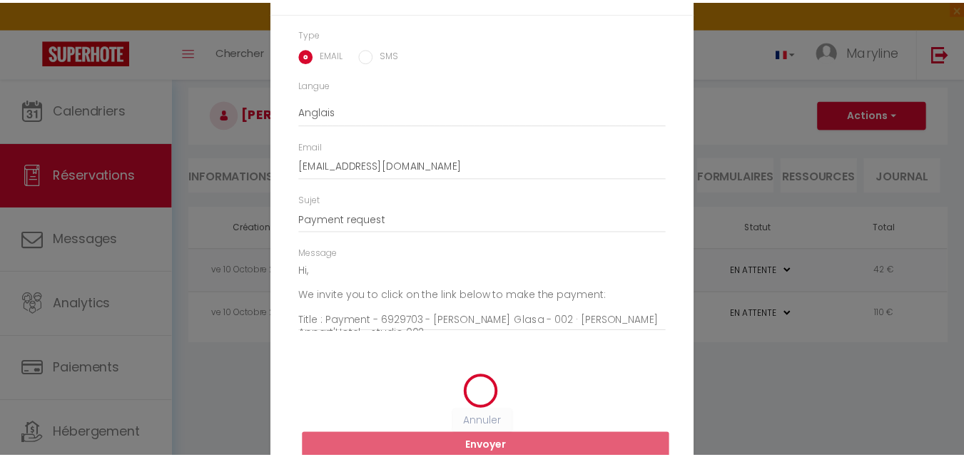
scroll to position [44, 0]
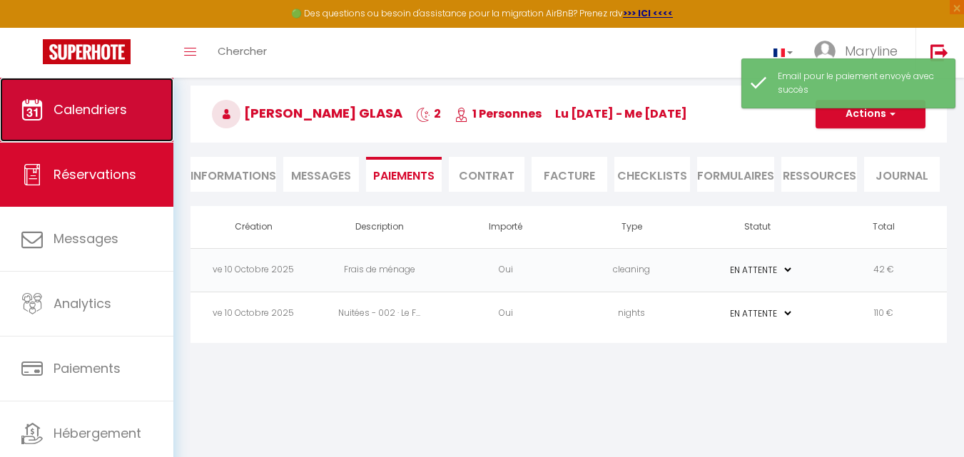
click at [91, 103] on span "Calendriers" at bounding box center [89, 110] width 73 height 18
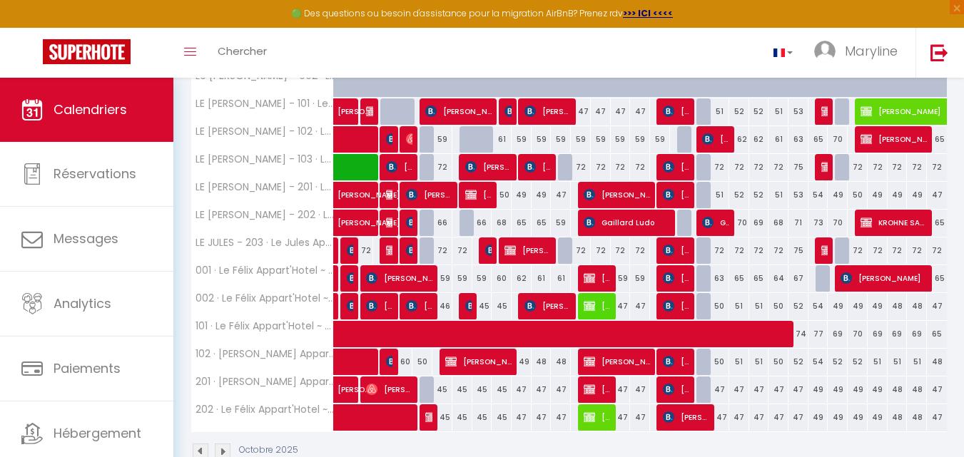
scroll to position [285, 0]
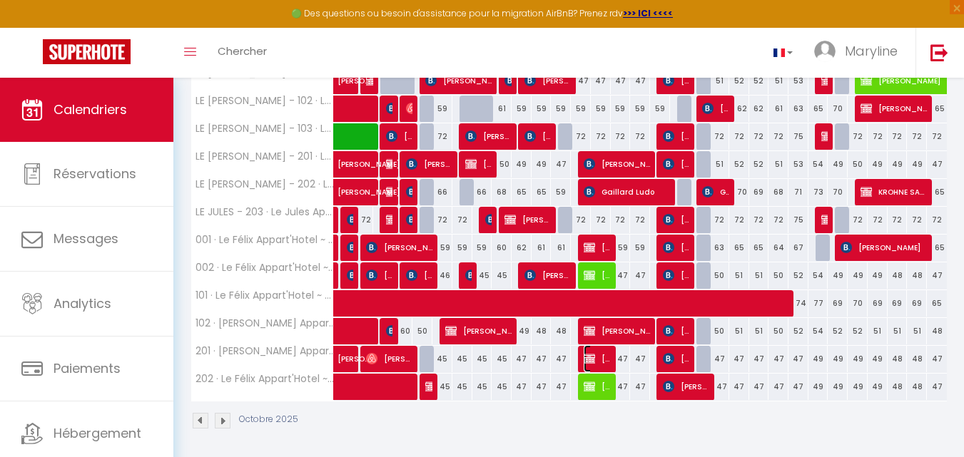
click at [595, 353] on img at bounding box center [588, 358] width 11 height 11
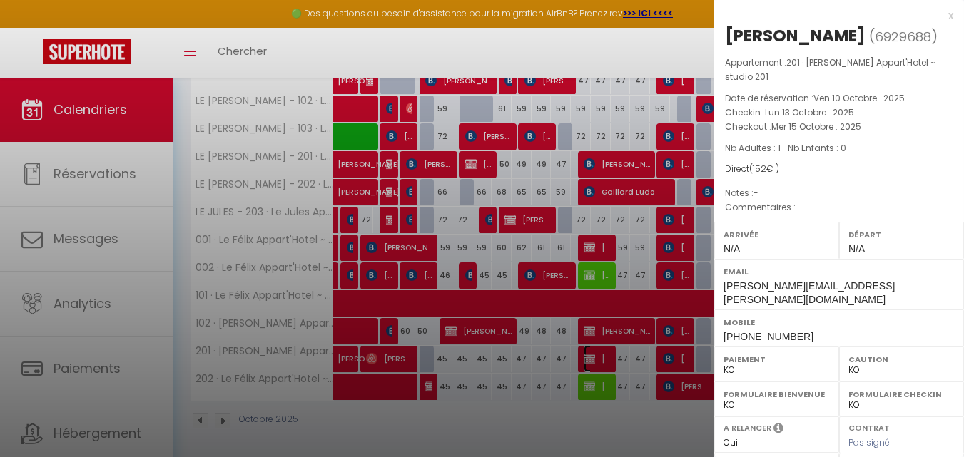
scroll to position [214, 0]
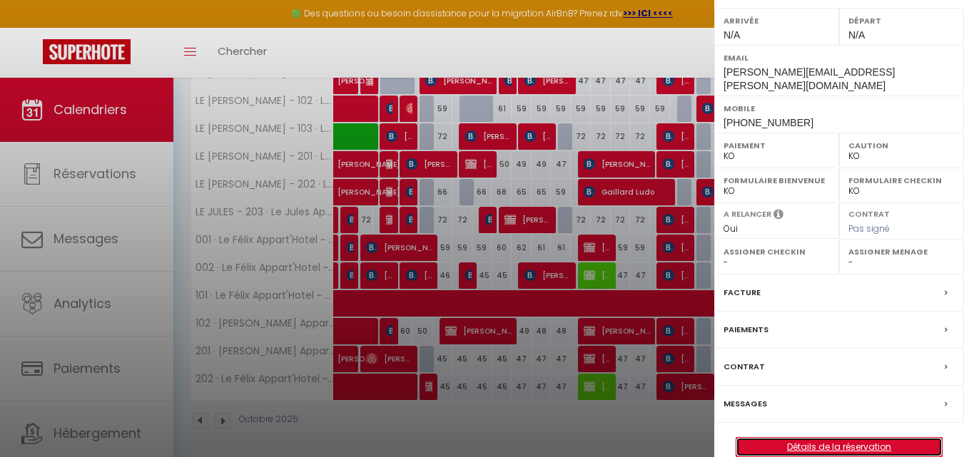
click at [874, 438] on link "Détails de la réservation" at bounding box center [838, 447] width 205 height 19
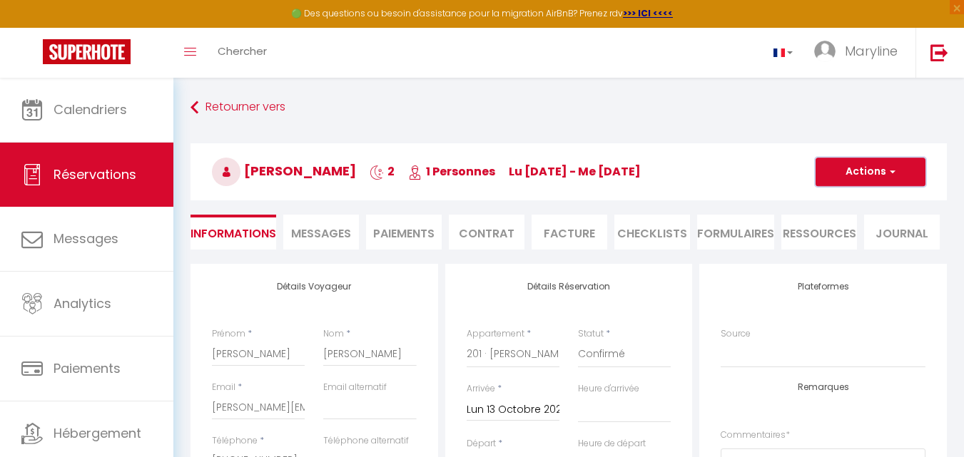
click at [878, 176] on button "Actions" at bounding box center [870, 172] width 110 height 29
click at [860, 201] on link "Enregistrer" at bounding box center [856, 203] width 113 height 19
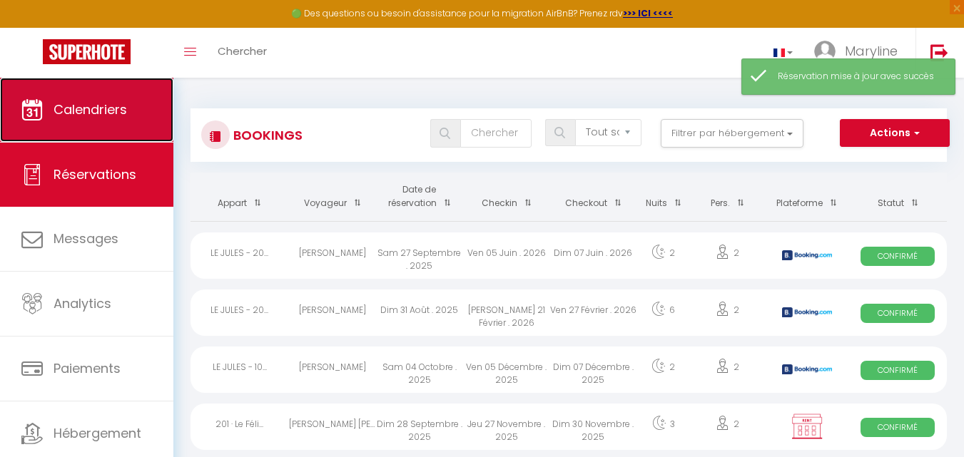
click at [112, 109] on span "Calendriers" at bounding box center [89, 110] width 73 height 18
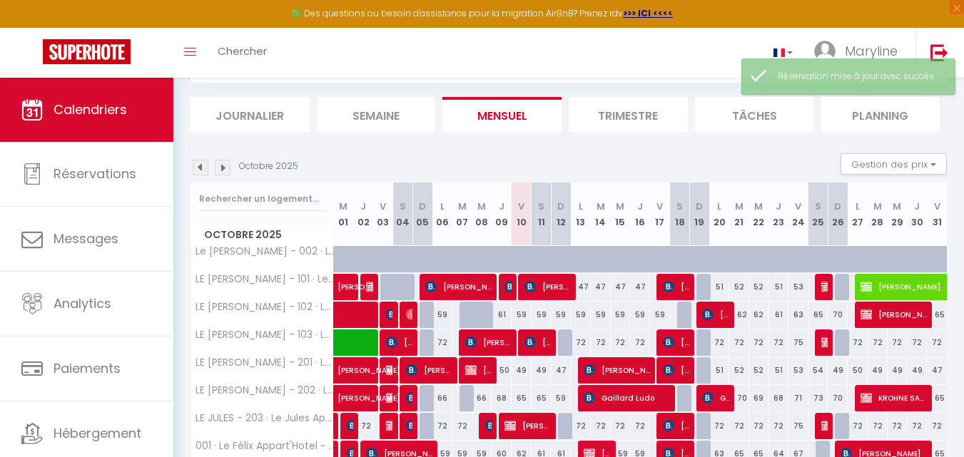
scroll to position [214, 0]
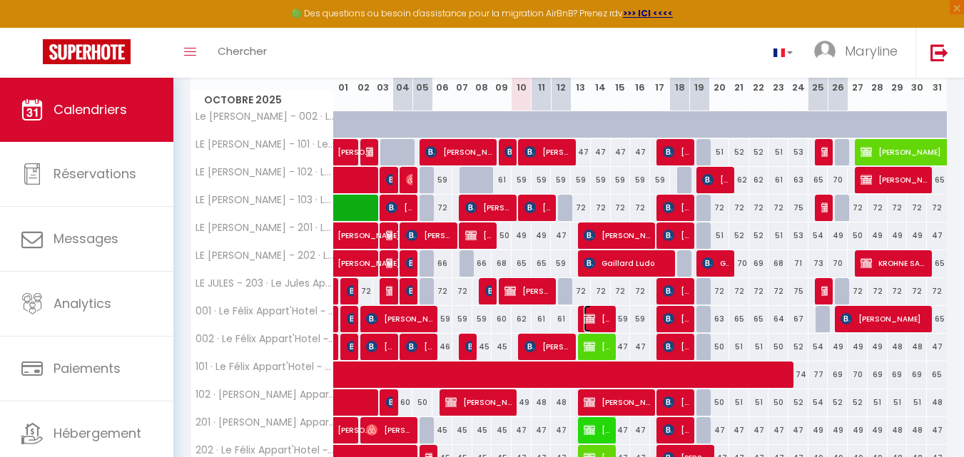
click at [586, 312] on span "[PERSON_NAME]" at bounding box center [596, 318] width 26 height 27
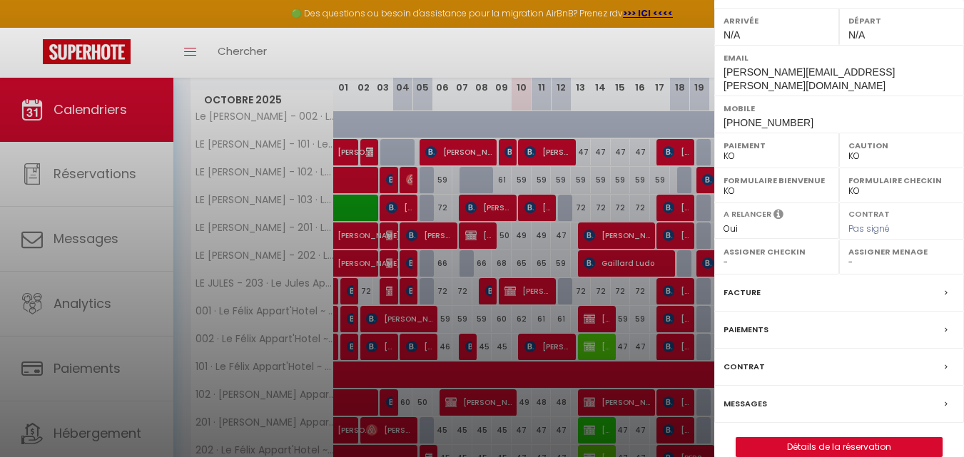
click at [740, 285] on label "Facture" at bounding box center [741, 292] width 37 height 15
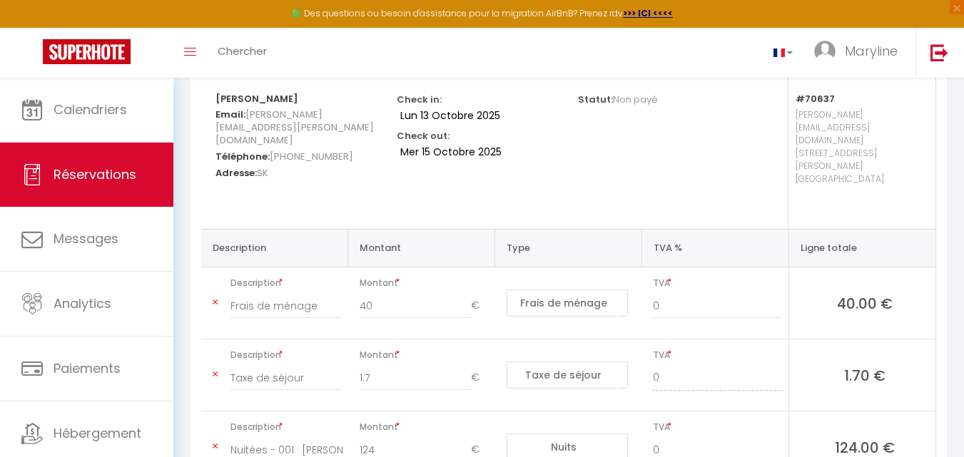
scroll to position [214, 0]
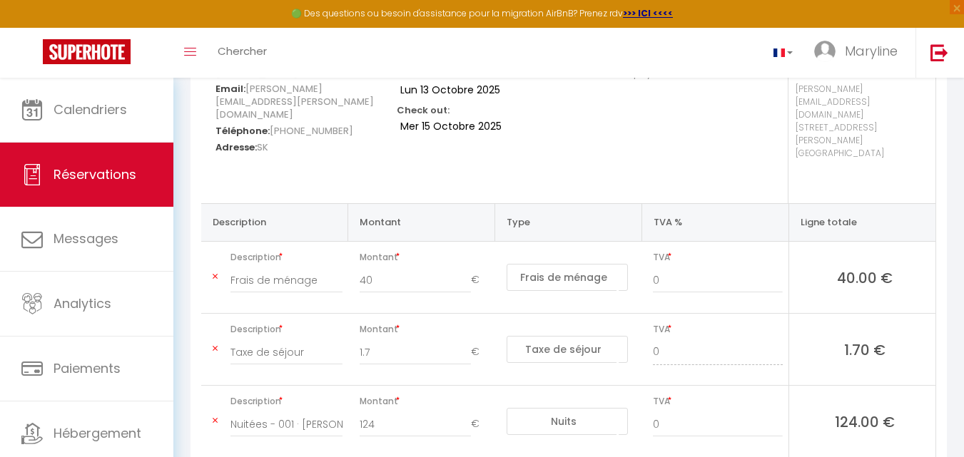
click at [216, 344] on icon at bounding box center [215, 348] width 5 height 9
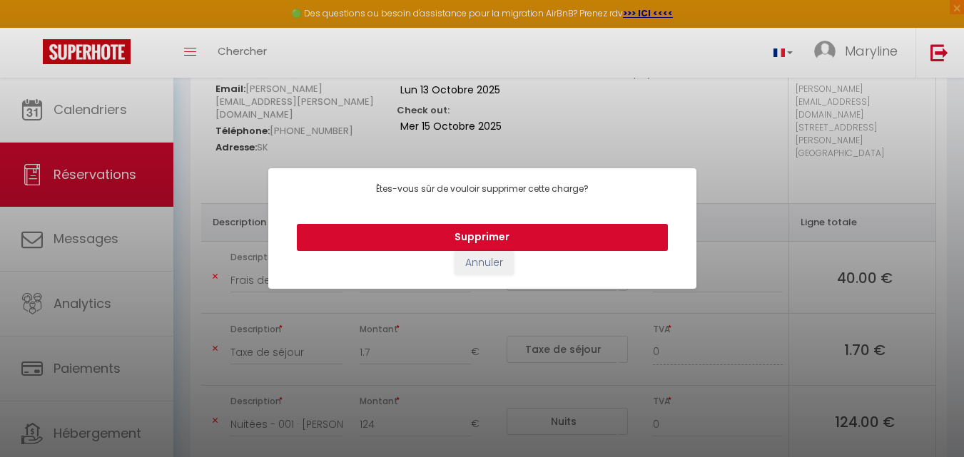
click at [466, 232] on button "Supprimer" at bounding box center [482, 237] width 371 height 27
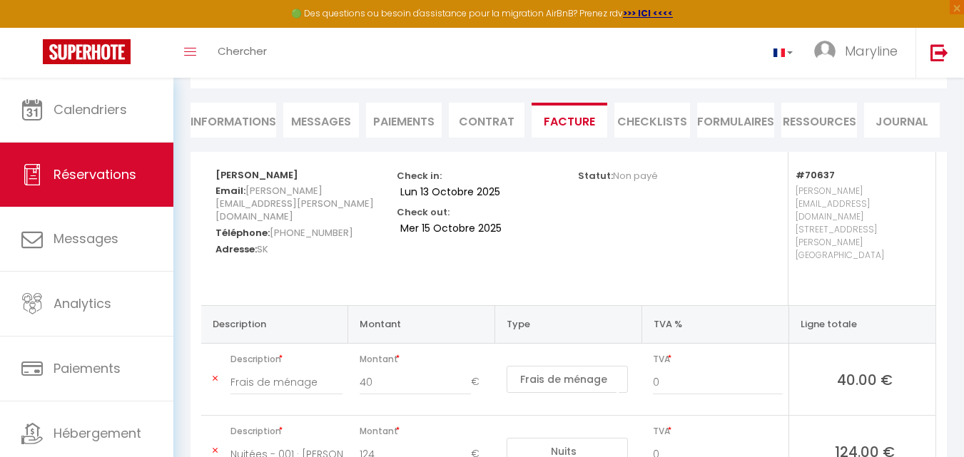
scroll to position [0, 0]
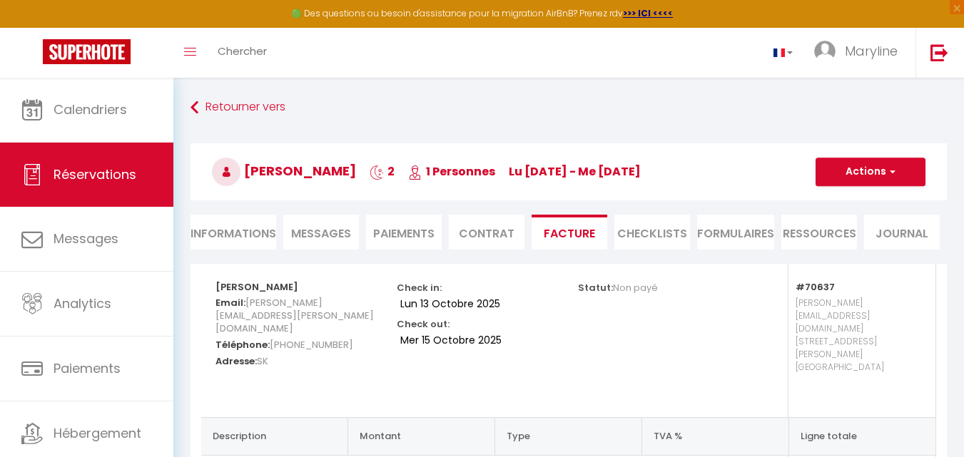
click at [235, 224] on li "Informations" at bounding box center [233, 232] width 86 height 35
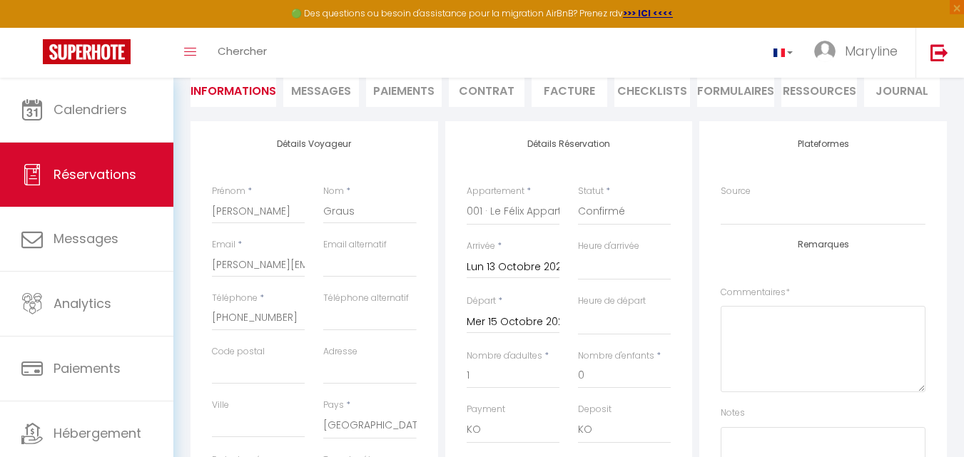
scroll to position [71, 0]
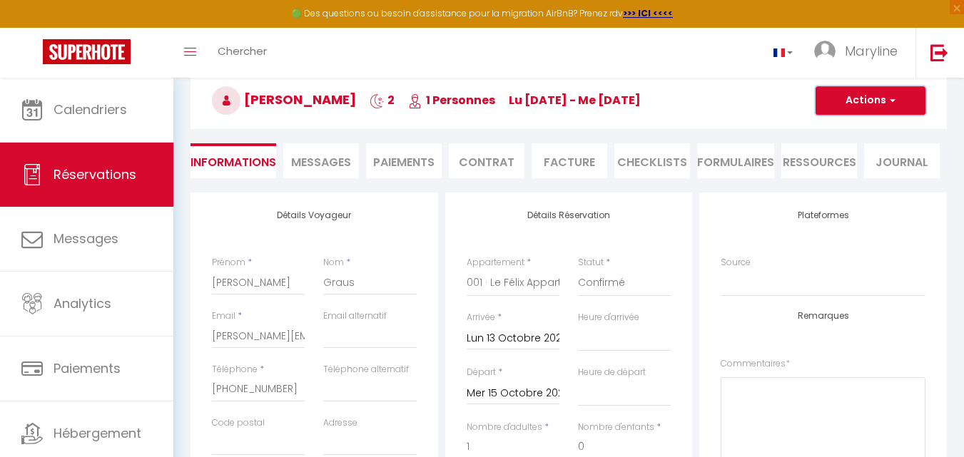
click at [841, 98] on button "Actions" at bounding box center [870, 100] width 110 height 29
click at [849, 127] on link "Enregistrer" at bounding box center [856, 132] width 113 height 19
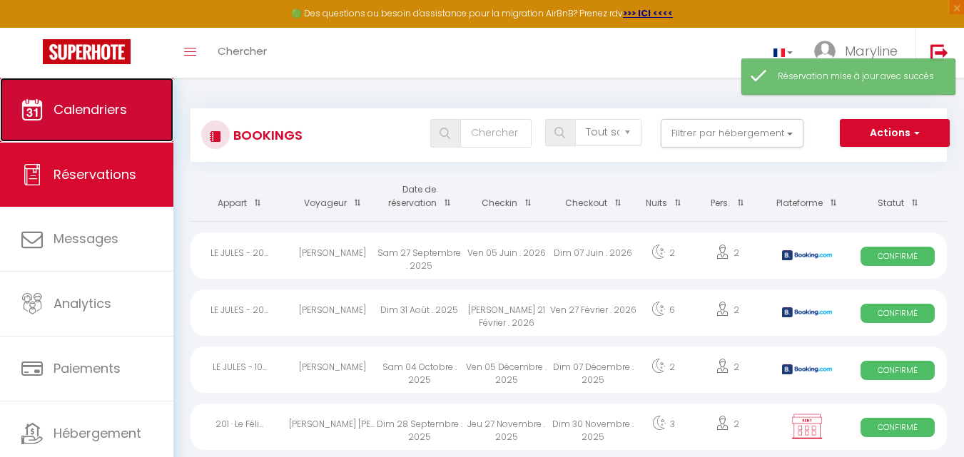
click at [103, 111] on span "Calendriers" at bounding box center [89, 110] width 73 height 18
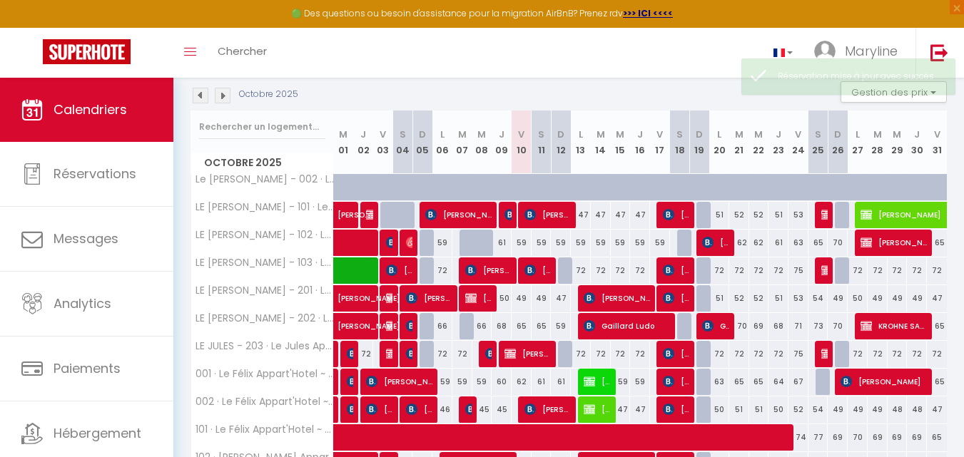
scroll to position [214, 0]
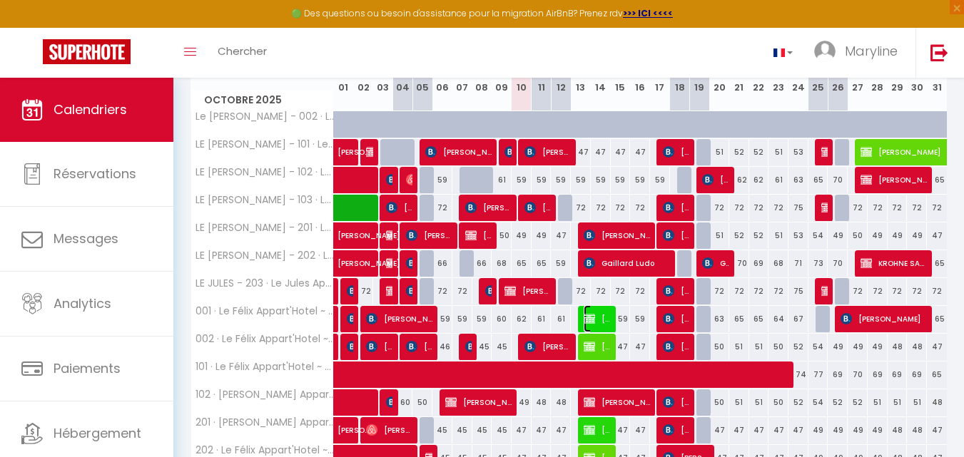
click at [596, 310] on span "[PERSON_NAME]" at bounding box center [596, 318] width 26 height 27
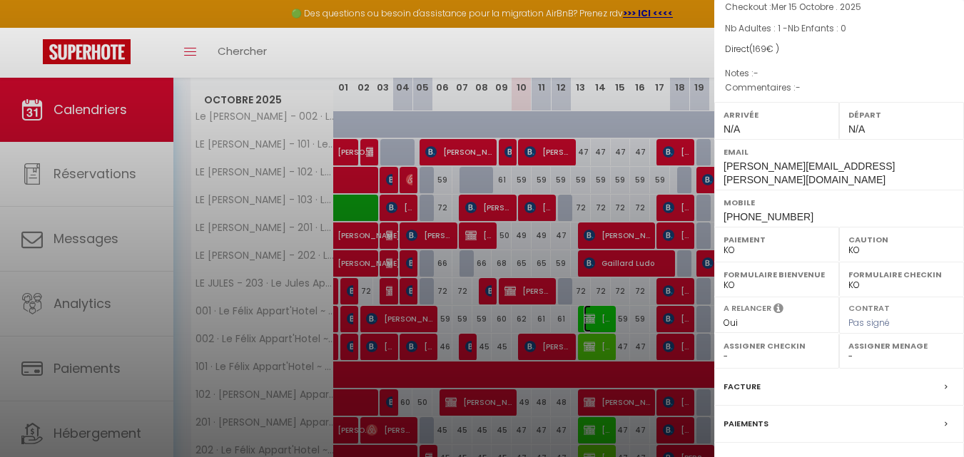
scroll to position [222, 0]
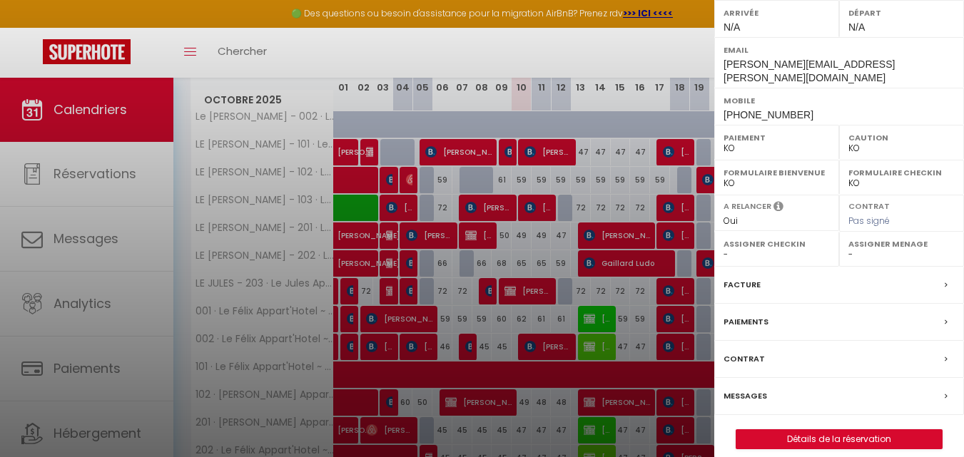
click at [741, 267] on div "Facture" at bounding box center [839, 285] width 250 height 37
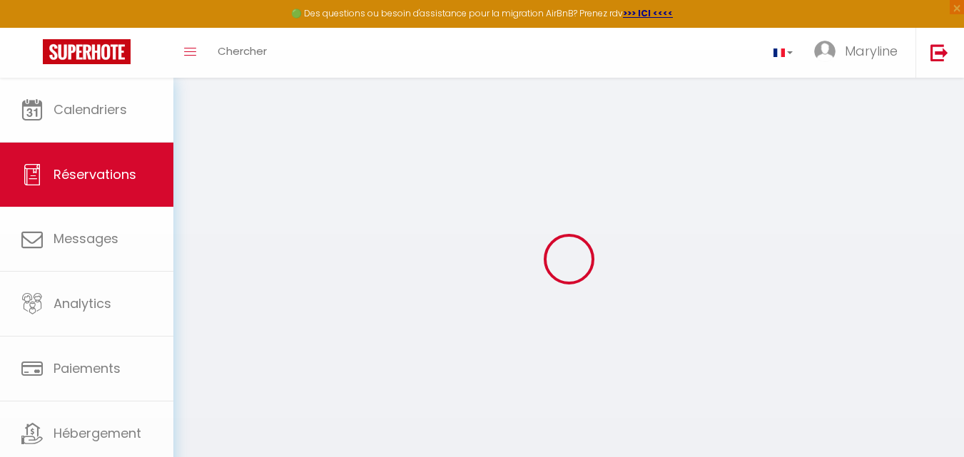
click at [748, 272] on div at bounding box center [482, 228] width 964 height 457
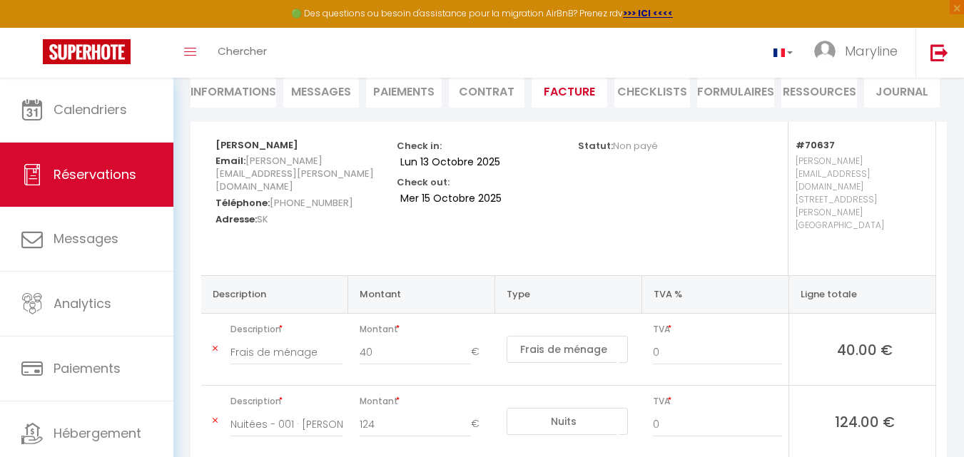
scroll to position [143, 0]
click at [392, 339] on input "40" at bounding box center [414, 352] width 111 height 26
click at [568, 184] on div "Statut: Non payé" at bounding box center [658, 197] width 181 height 153
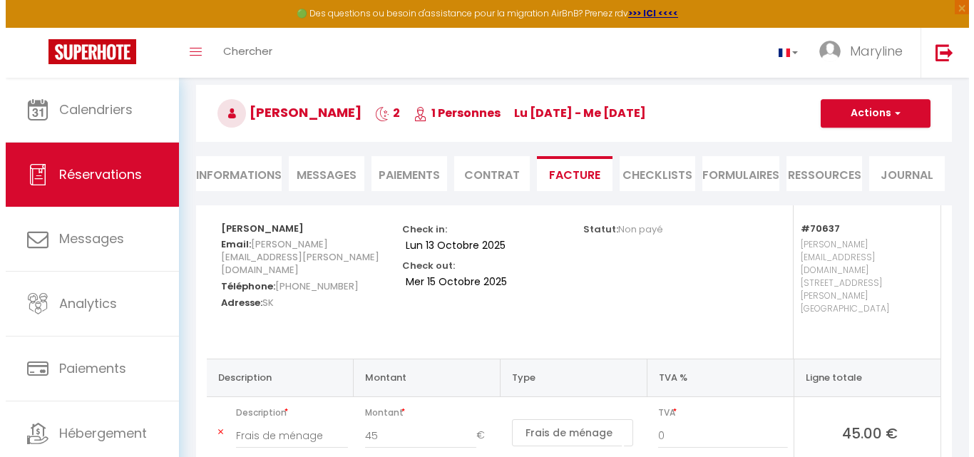
scroll to position [58, 0]
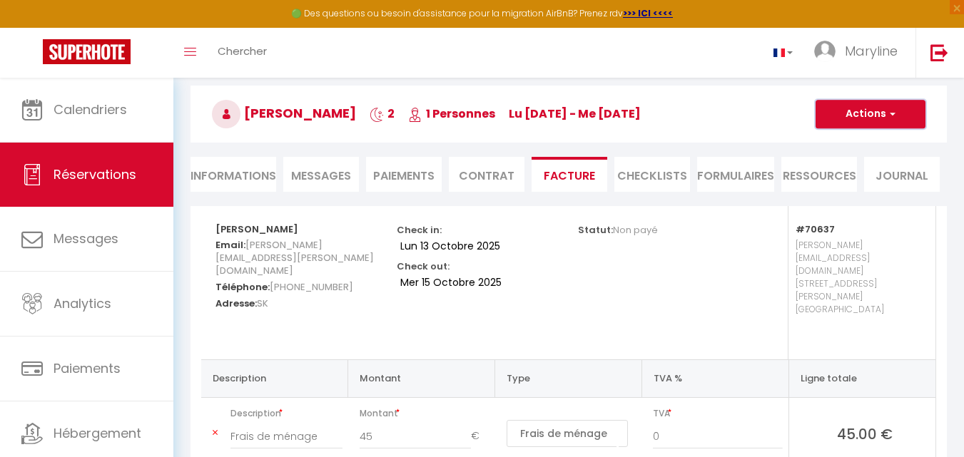
click at [859, 110] on button "Actions" at bounding box center [870, 114] width 110 height 29
click at [865, 180] on link "Envoyer la facture" at bounding box center [860, 182] width 120 height 19
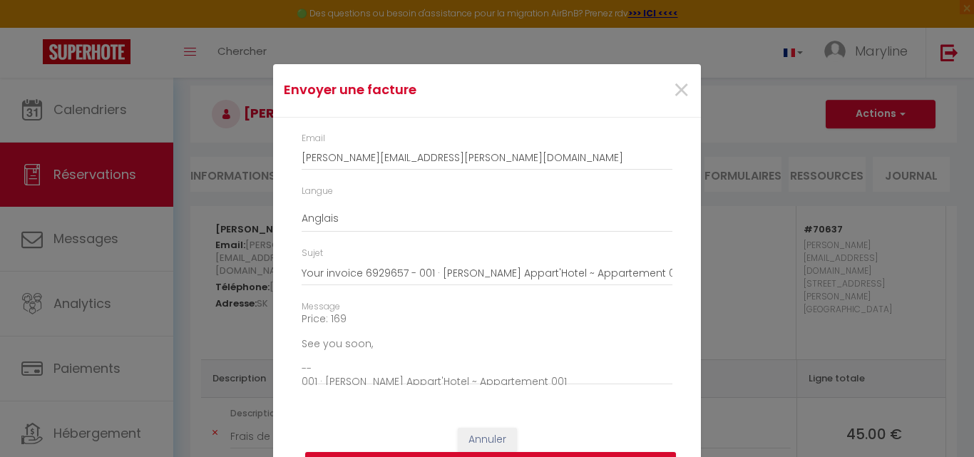
scroll to position [162, 0]
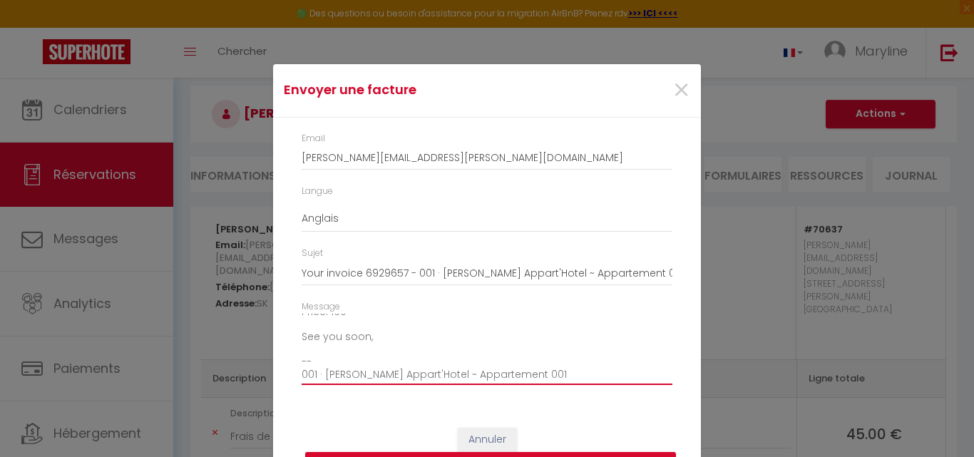
click at [402, 342] on textarea "Hi, Here is the link to download your invoice: [URL][DOMAIN_NAME] Reservation d…" at bounding box center [487, 350] width 371 height 72
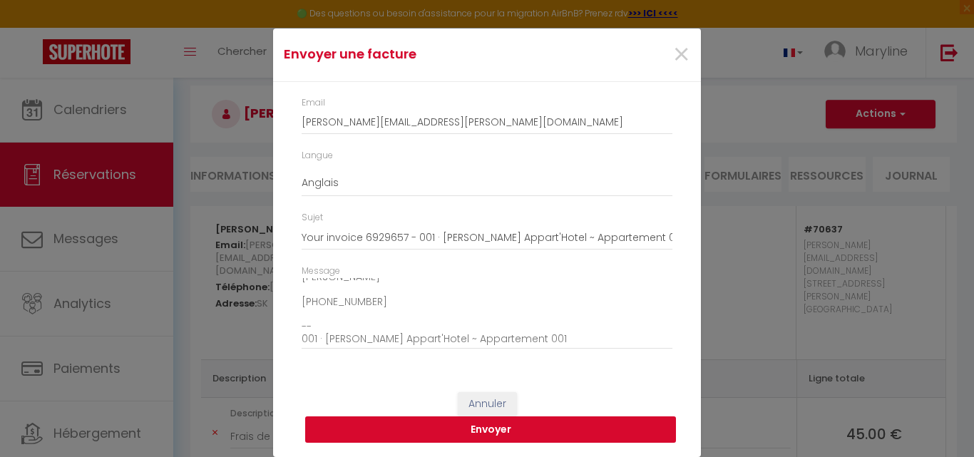
click at [468, 424] on button "Envoyer" at bounding box center [490, 430] width 371 height 27
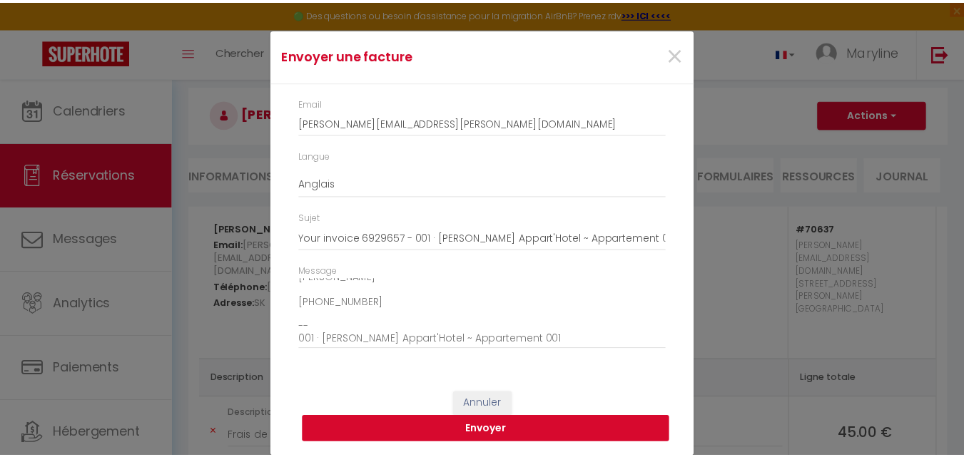
scroll to position [18, 0]
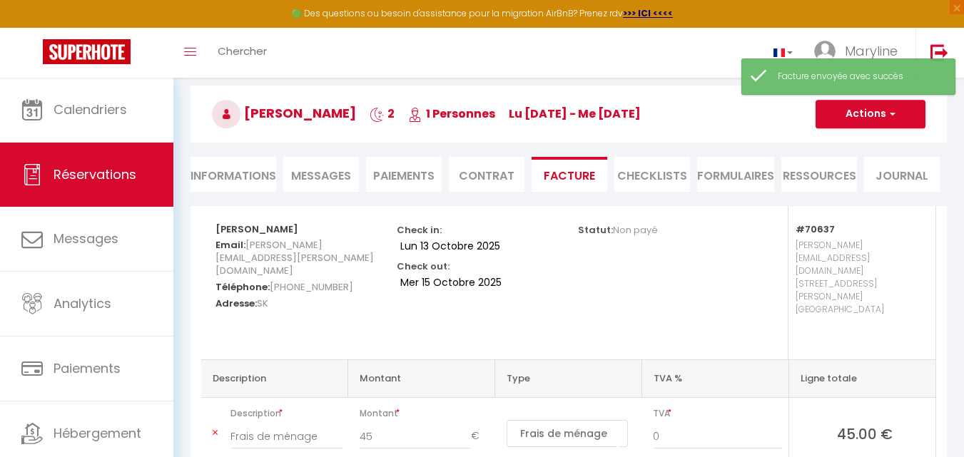
click at [402, 169] on li "Paiements" at bounding box center [404, 174] width 76 height 35
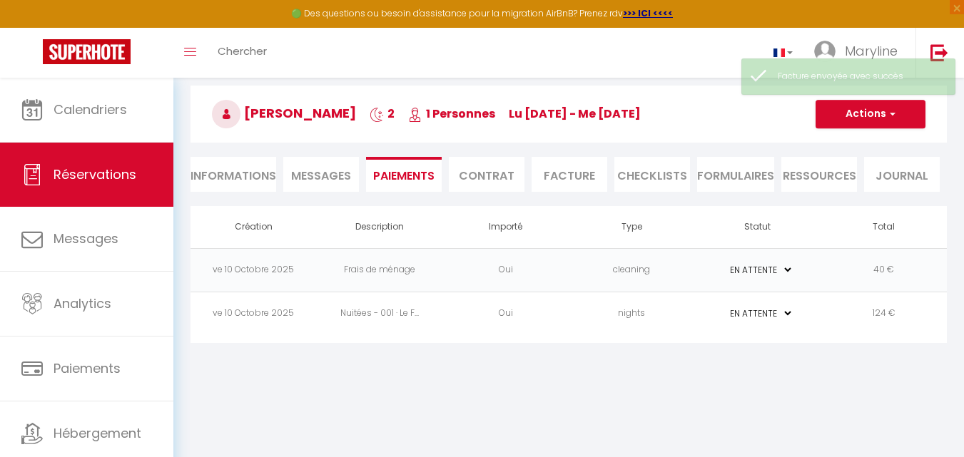
click at [583, 170] on li "Facture" at bounding box center [569, 174] width 76 height 35
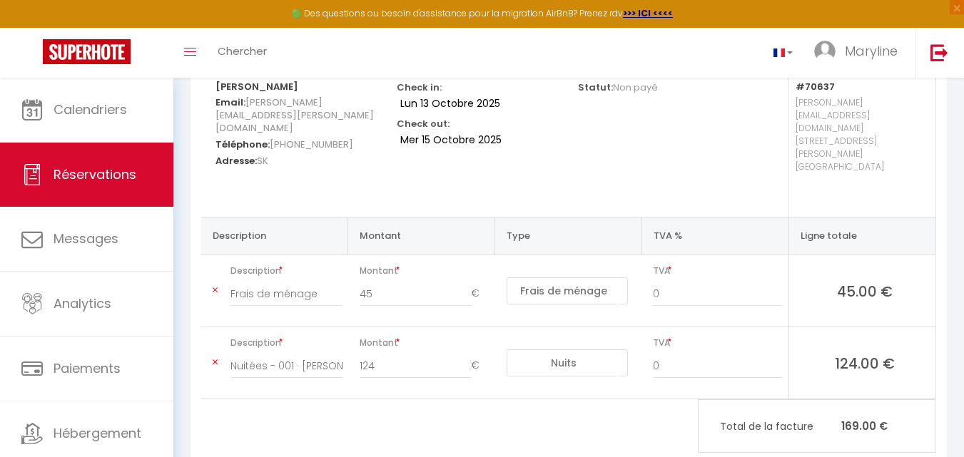
scroll to position [129, 0]
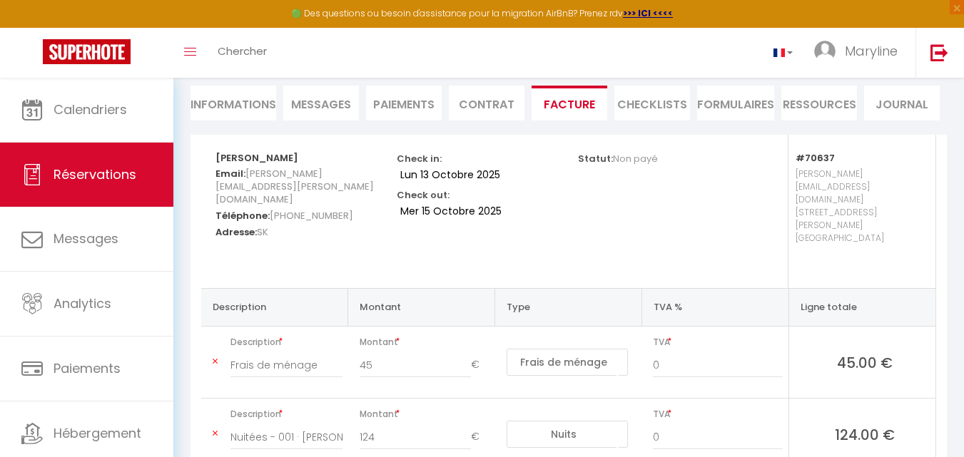
click at [404, 95] on li "Paiements" at bounding box center [404, 103] width 76 height 35
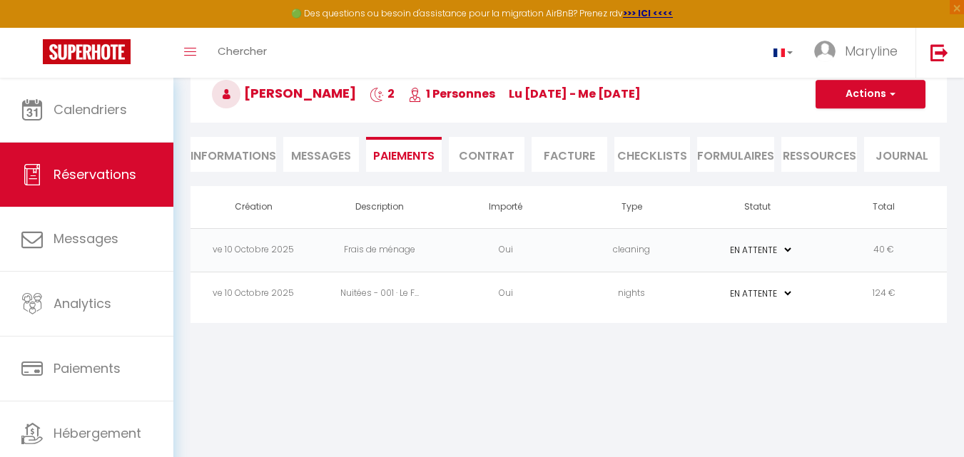
scroll to position [78, 0]
click at [562, 155] on li "Facture" at bounding box center [569, 154] width 76 height 35
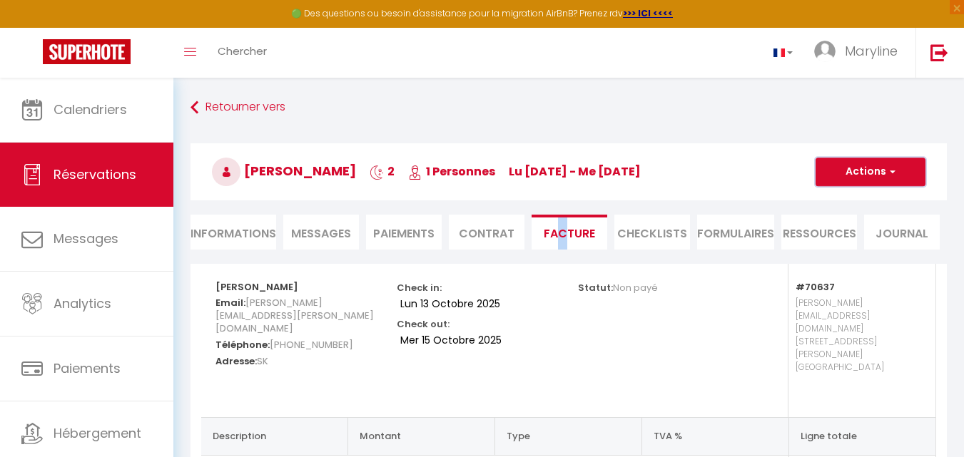
click at [848, 173] on button "Actions" at bounding box center [870, 172] width 110 height 29
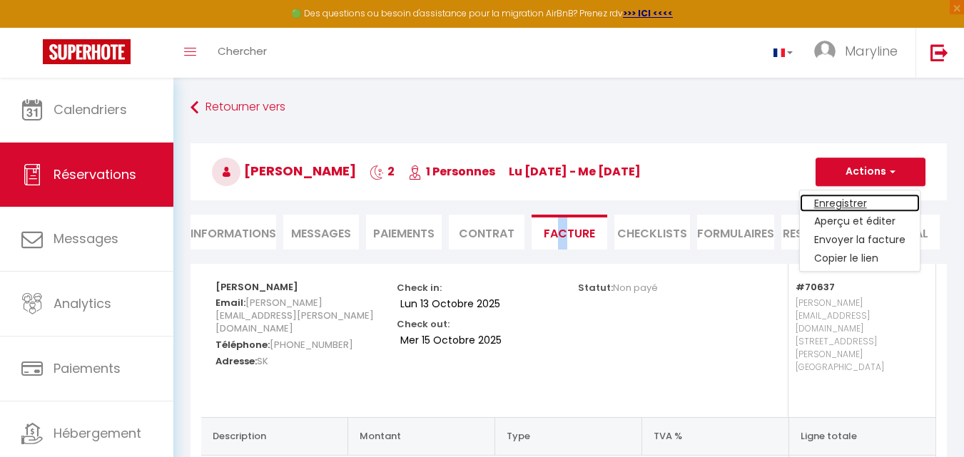
click at [854, 202] on link "Enregistrer" at bounding box center [860, 203] width 120 height 19
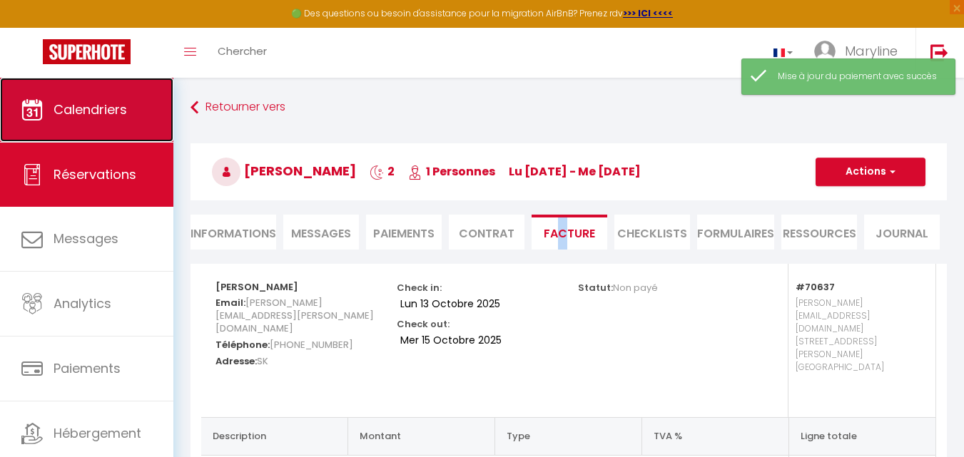
click at [111, 113] on span "Calendriers" at bounding box center [89, 110] width 73 height 18
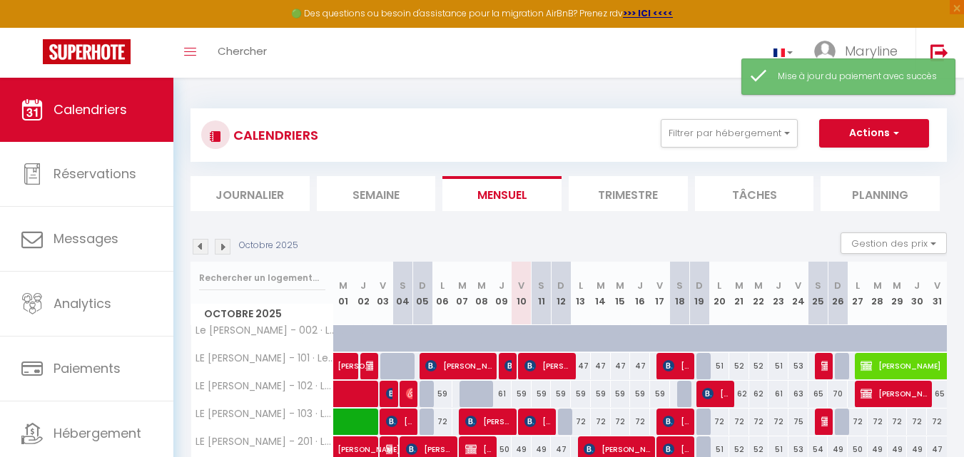
scroll to position [285, 0]
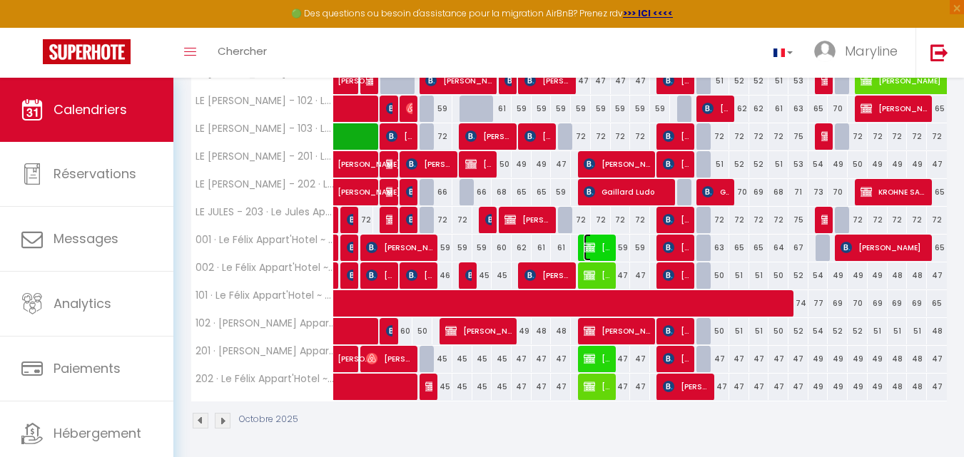
click at [595, 242] on img at bounding box center [588, 247] width 11 height 11
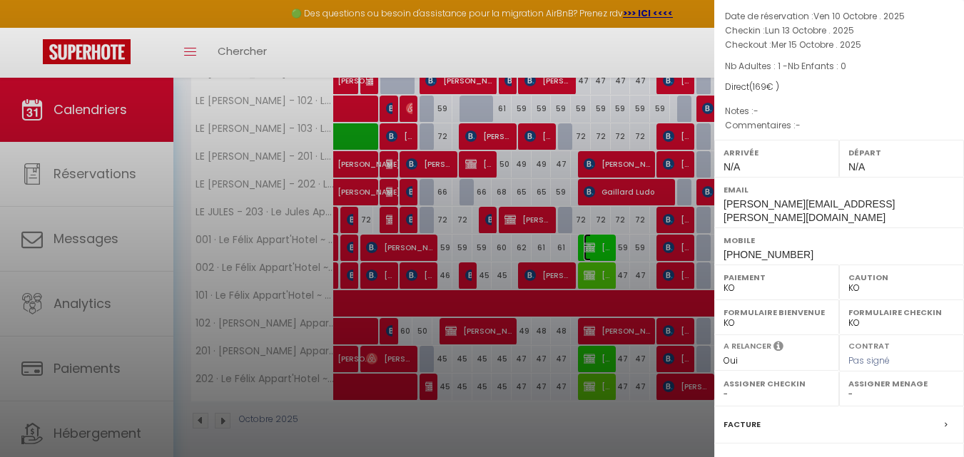
scroll to position [214, 0]
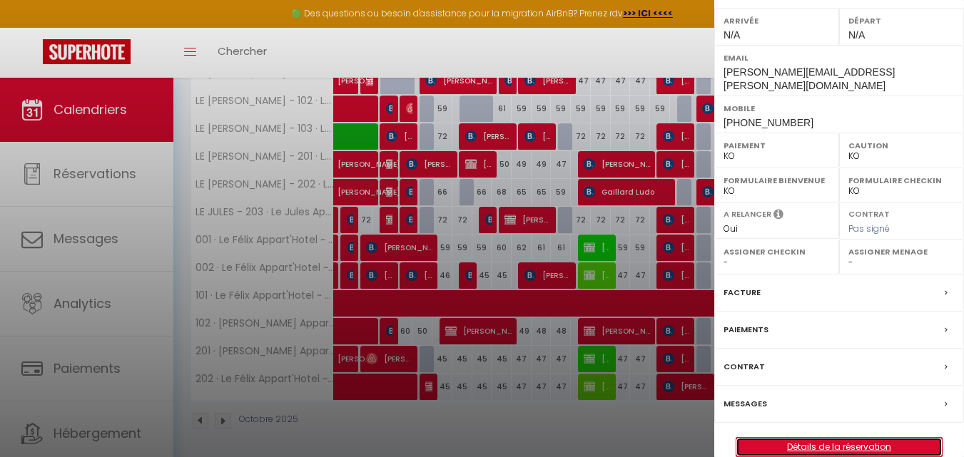
click at [822, 438] on link "Détails de la réservation" at bounding box center [838, 447] width 205 height 19
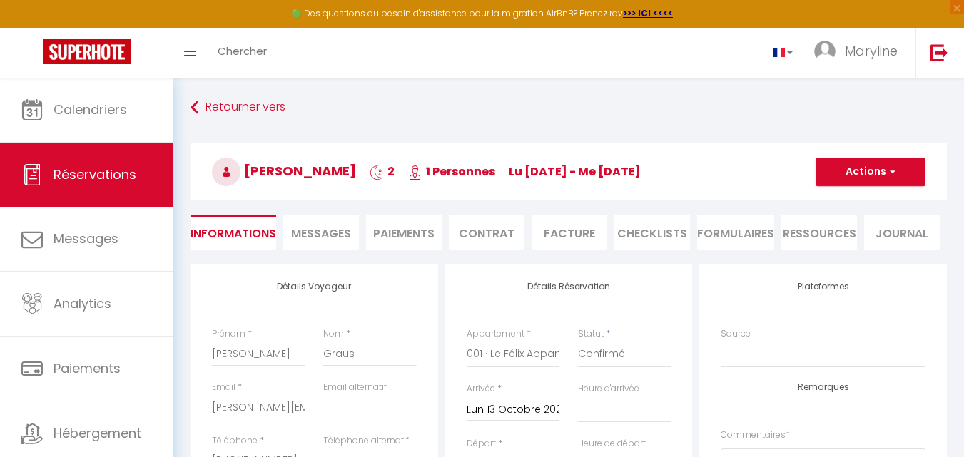
click at [392, 223] on li "Paiements" at bounding box center [404, 232] width 76 height 35
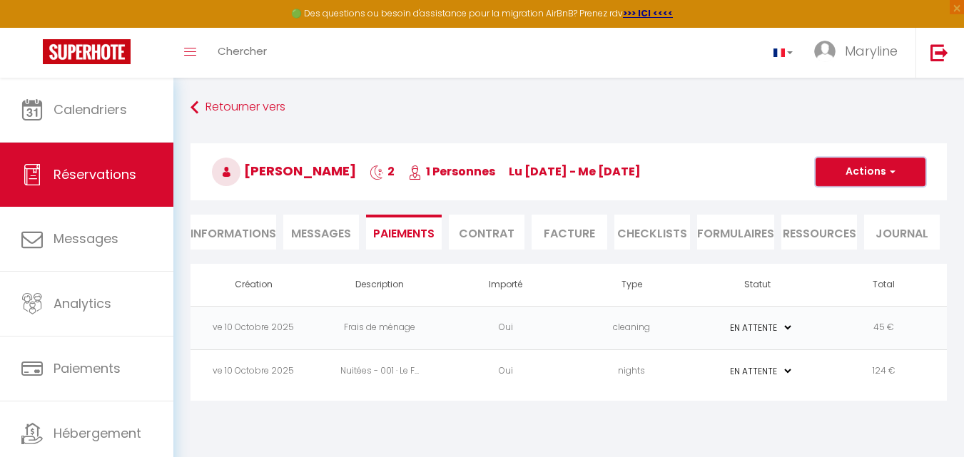
click at [863, 168] on button "Actions" at bounding box center [870, 172] width 110 height 29
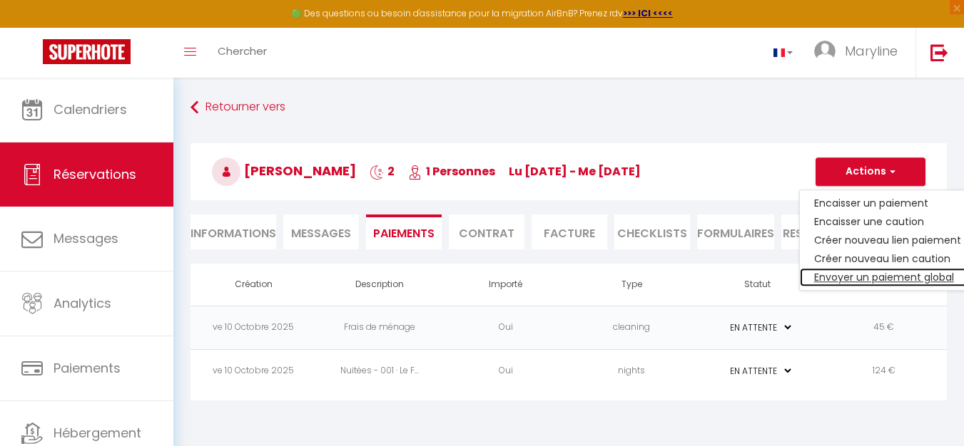
click at [867, 275] on link "Envoyer un paiement global" at bounding box center [887, 277] width 175 height 19
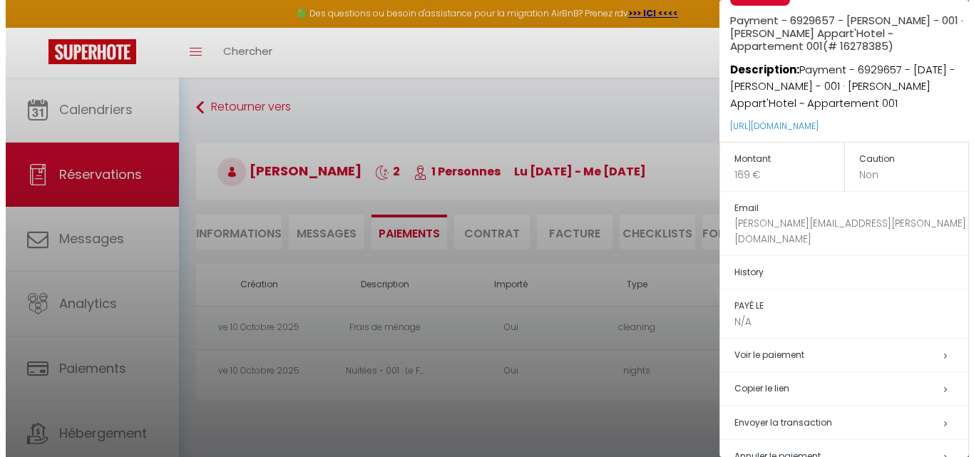
scroll to position [62, 0]
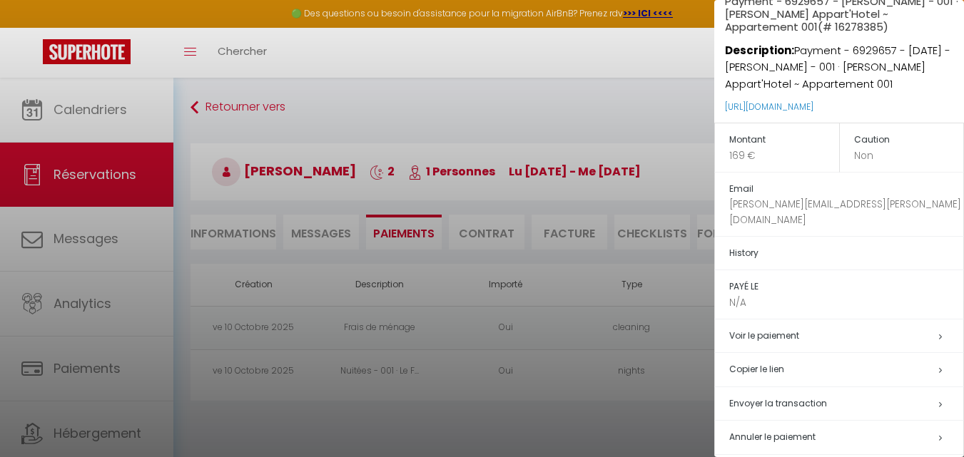
click at [800, 397] on span "Envoyer la transaction" at bounding box center [778, 403] width 98 height 12
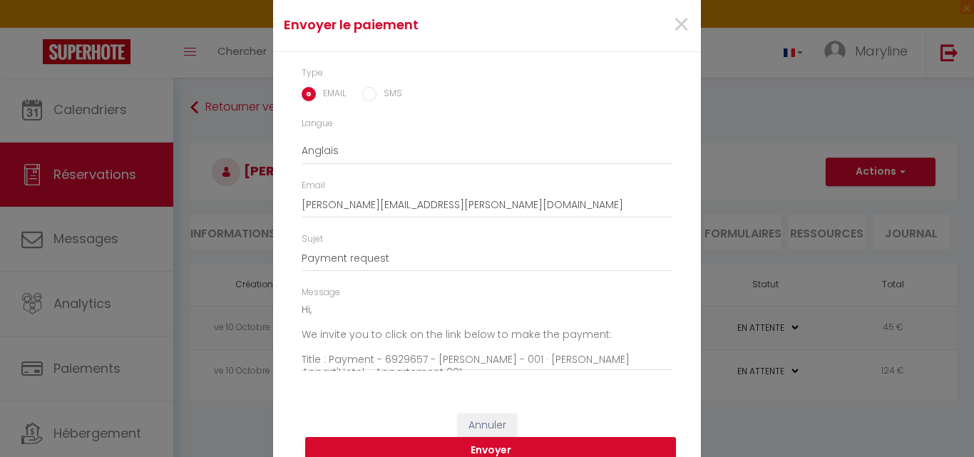
scroll to position [61, 0]
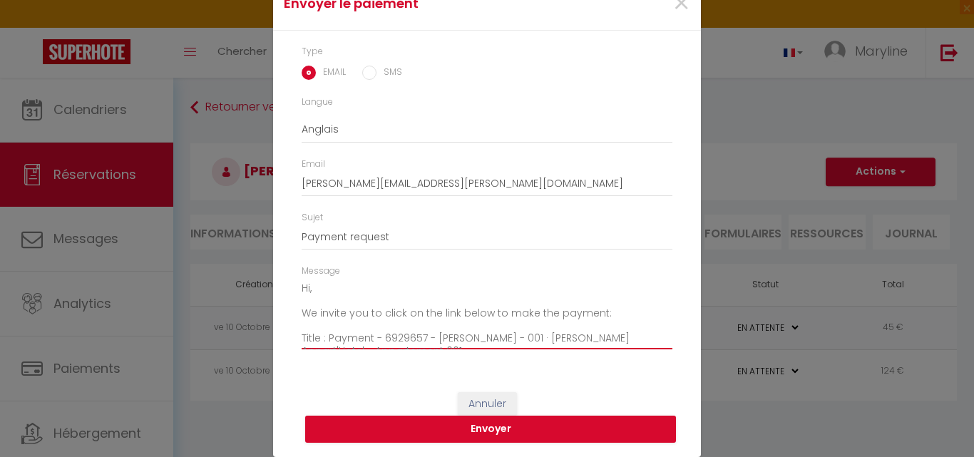
click at [500, 317] on textarea "Hi, We invite you to click on the link below to make the payment: Title : Payme…" at bounding box center [487, 313] width 371 height 72
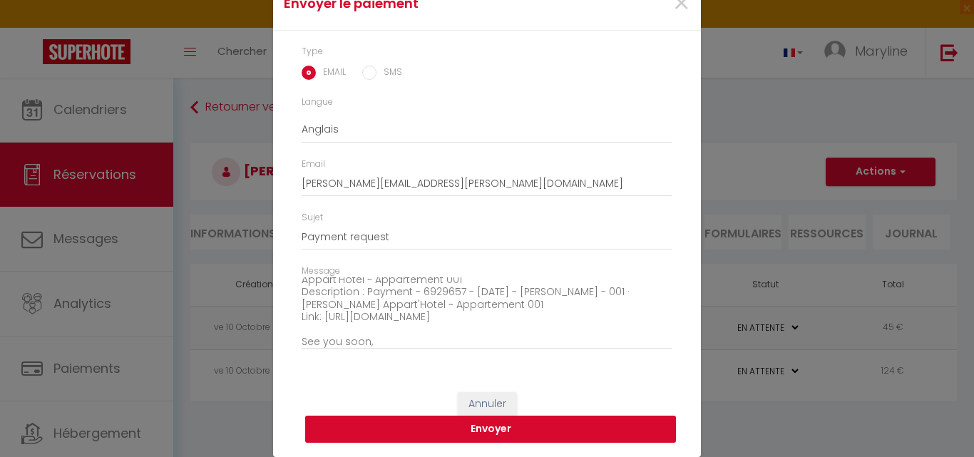
click at [520, 430] on button "Envoyer" at bounding box center [490, 429] width 371 height 27
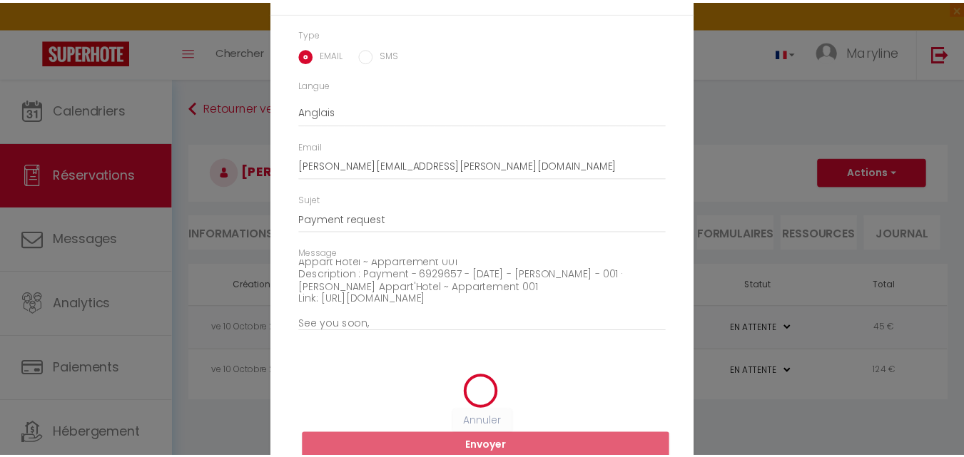
scroll to position [44, 0]
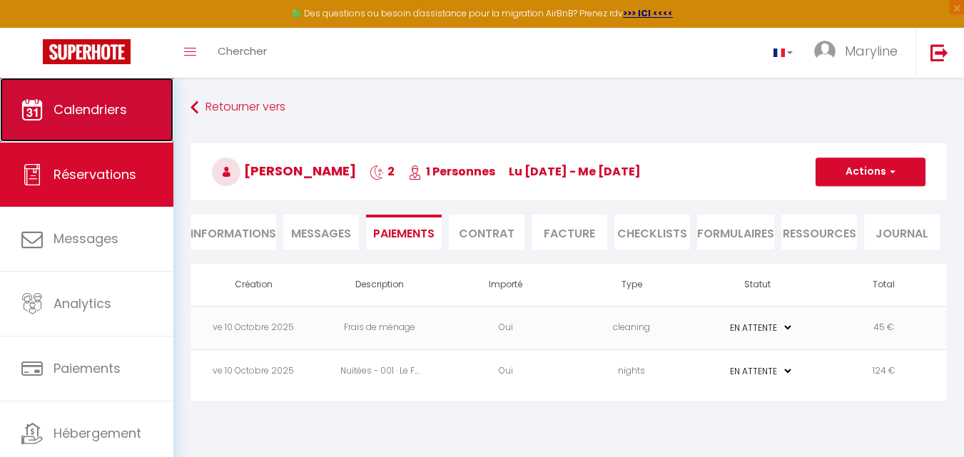
click at [104, 95] on link "Calendriers" at bounding box center [86, 110] width 173 height 64
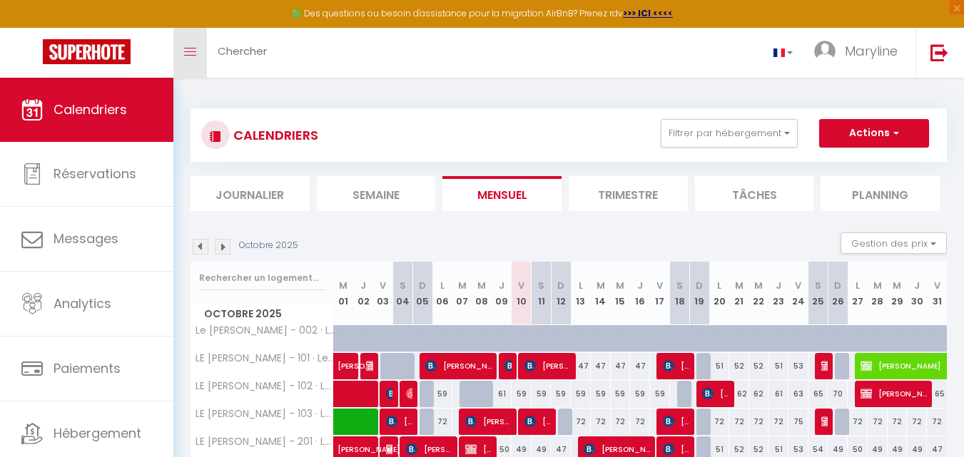
click at [187, 48] on icon "Toggle menubar" at bounding box center [190, 52] width 12 height 9
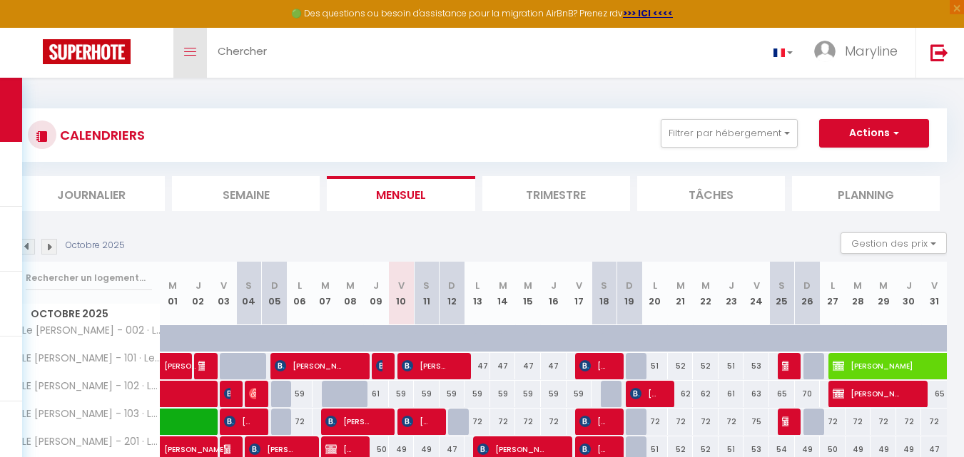
click at [194, 51] on span at bounding box center [190, 51] width 12 height 1
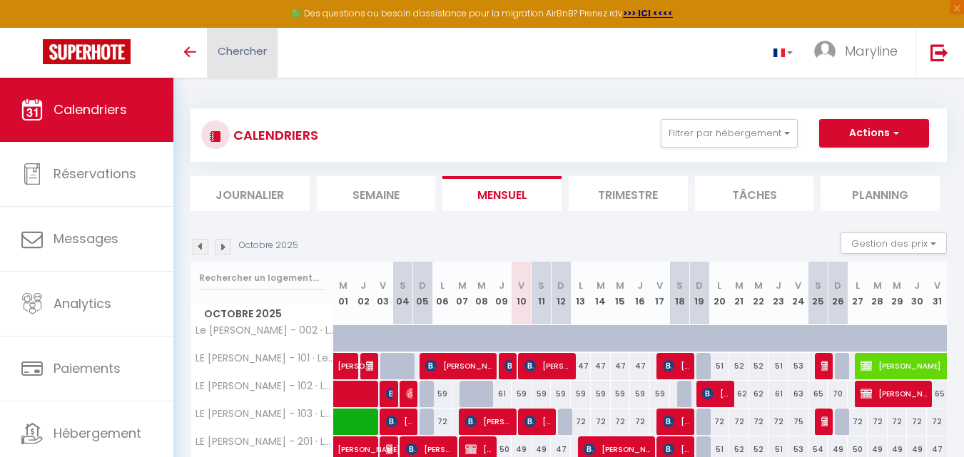
click at [247, 46] on span "Chercher" at bounding box center [242, 51] width 49 height 15
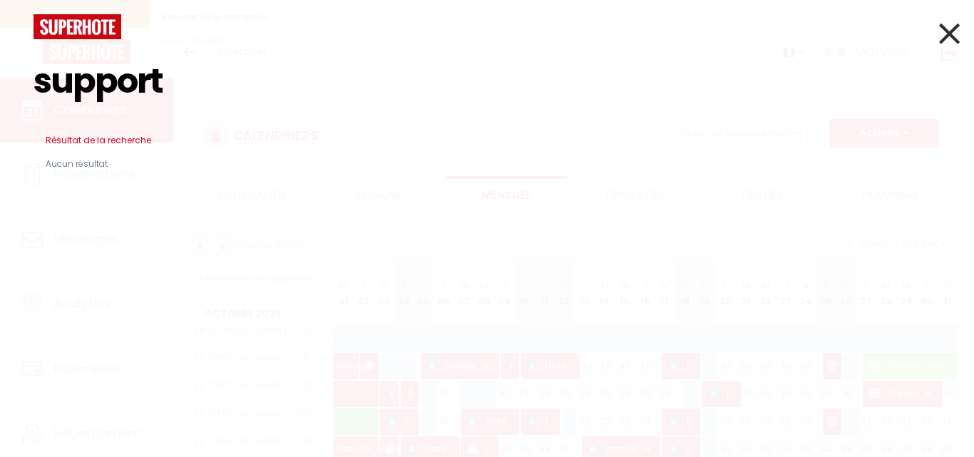
drag, startPoint x: 138, startPoint y: 141, endPoint x: 148, endPoint y: 123, distance: 20.2
click at [137, 141] on h3 "Résultat de la recherche" at bounding box center [487, 140] width 907 height 34
click at [945, 31] on icon at bounding box center [949, 34] width 21 height 36
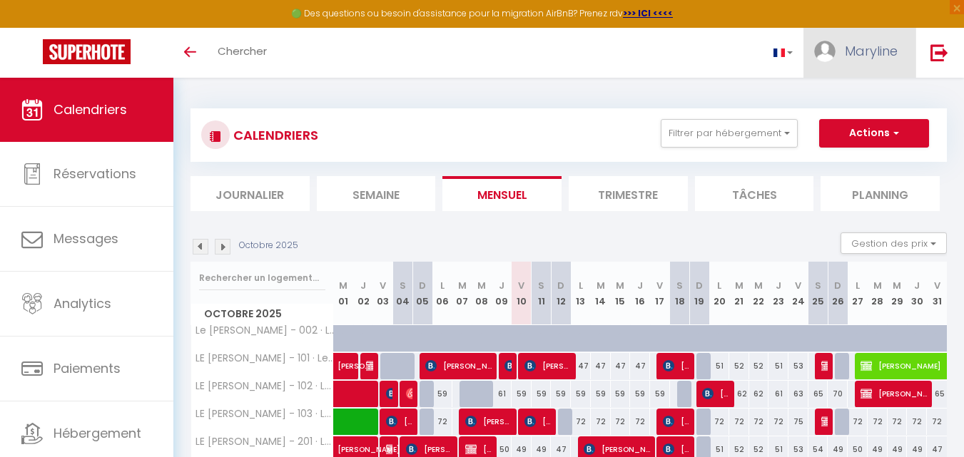
click at [822, 47] on img at bounding box center [824, 51] width 21 height 21
click at [864, 106] on link "Paramètres" at bounding box center [858, 99] width 106 height 24
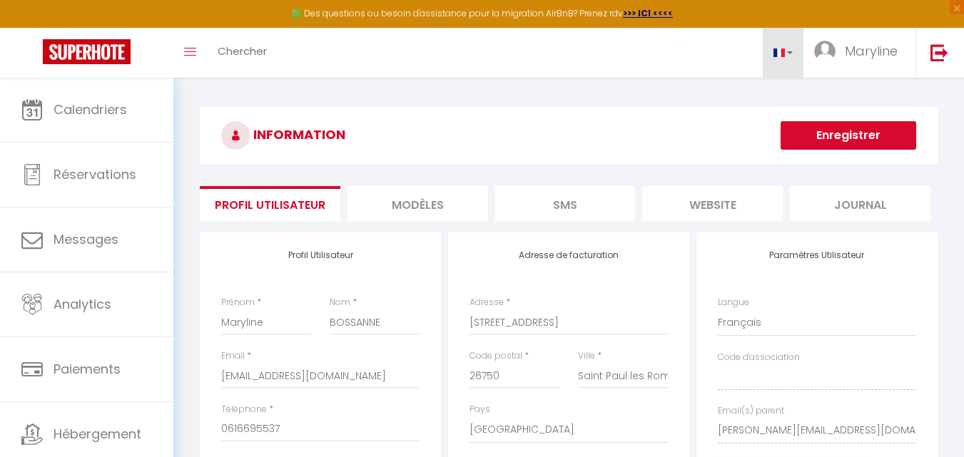
click at [791, 56] on link at bounding box center [782, 53] width 41 height 50
click at [792, 55] on link at bounding box center [782, 53] width 41 height 50
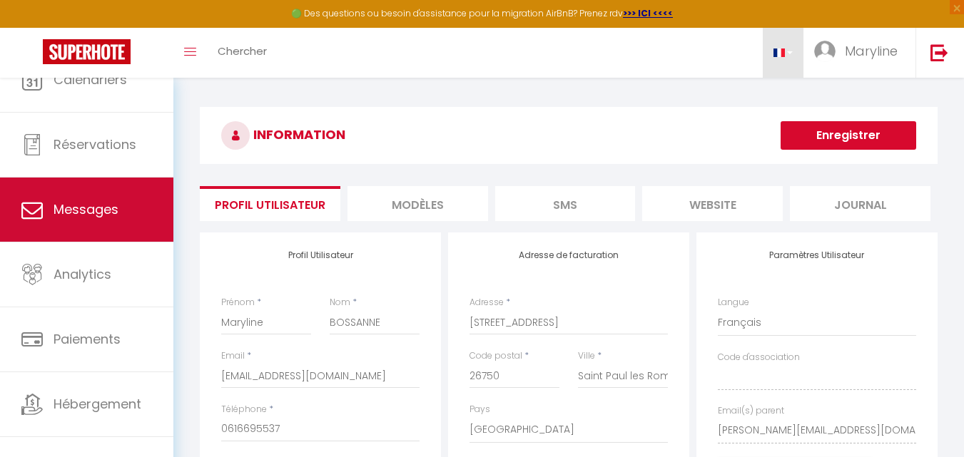
scroll to position [44, 0]
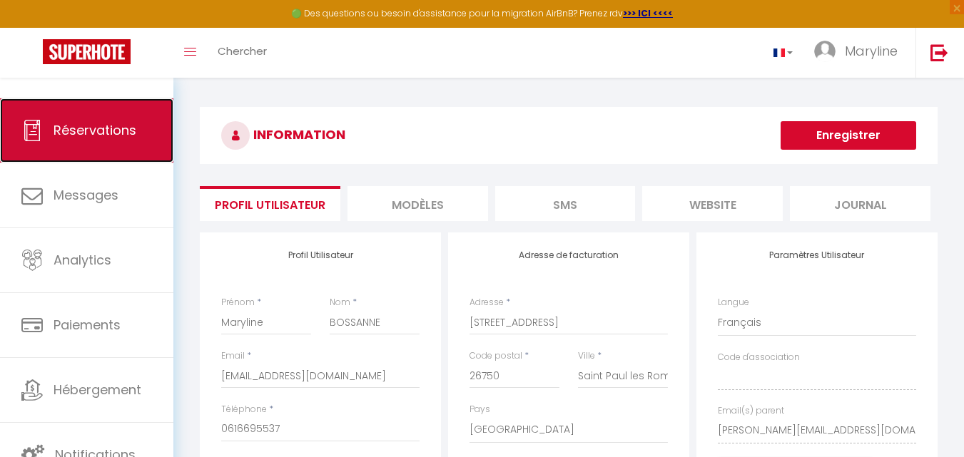
click at [102, 122] on span "Réservations" at bounding box center [94, 130] width 83 height 18
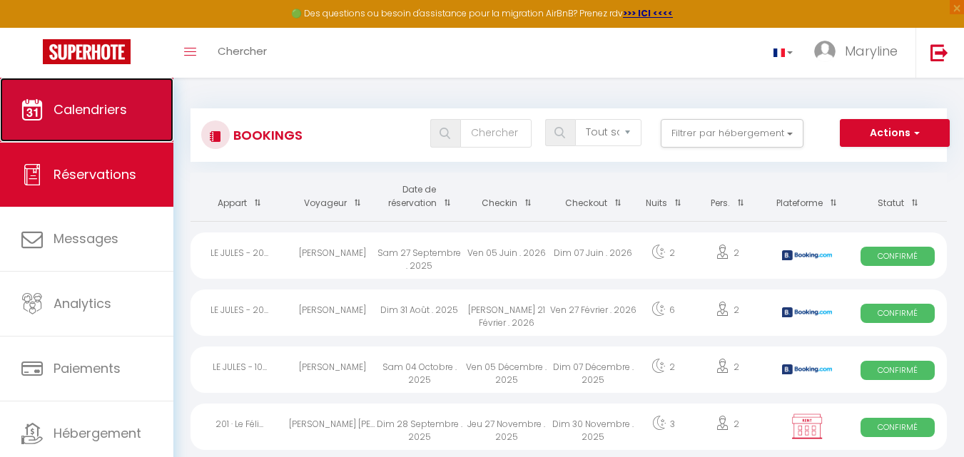
click at [113, 108] on span "Calendriers" at bounding box center [89, 110] width 73 height 18
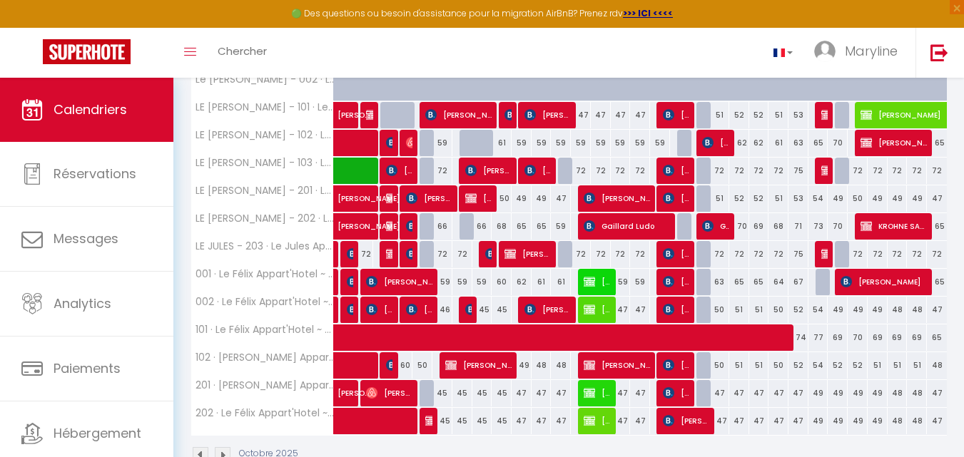
scroll to position [285, 0]
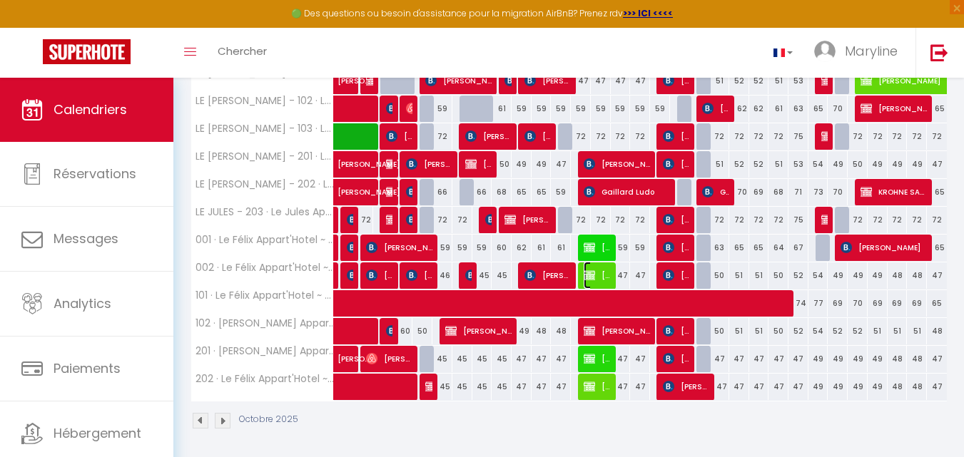
click at [603, 272] on span "[PERSON_NAME] Glasa" at bounding box center [596, 275] width 26 height 27
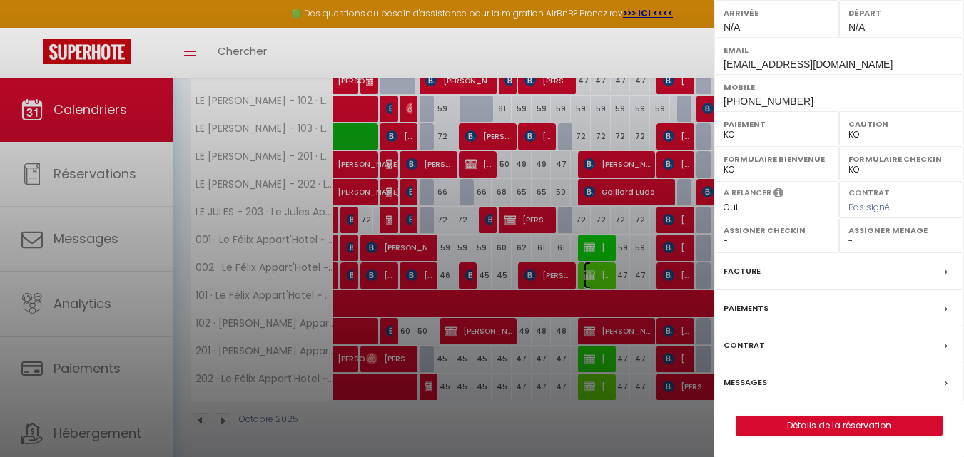
scroll to position [245, 0]
click at [861, 424] on link "Détails de la réservation" at bounding box center [838, 426] width 205 height 19
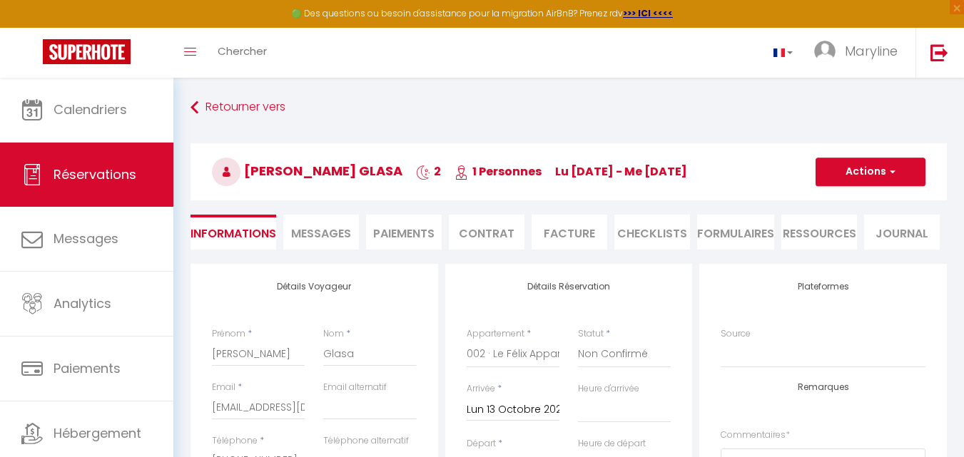
click at [327, 227] on span "Messages" at bounding box center [321, 233] width 60 height 16
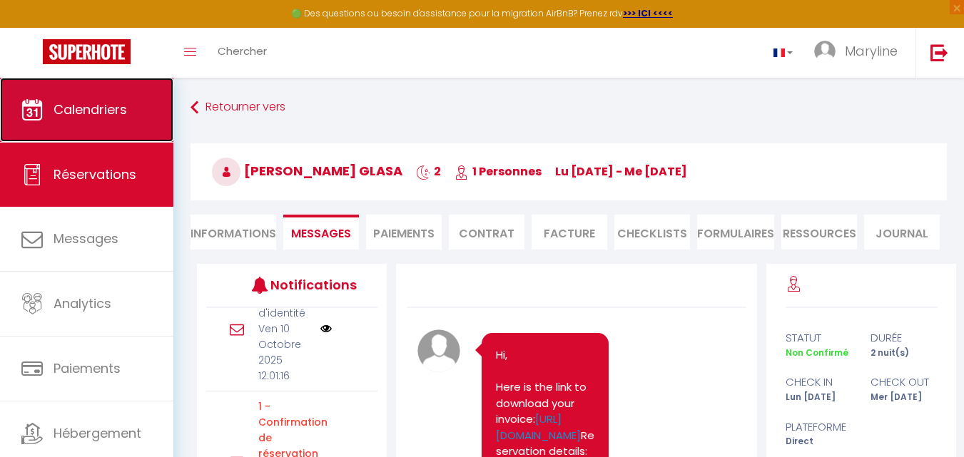
click at [105, 107] on span "Calendriers" at bounding box center [89, 110] width 73 height 18
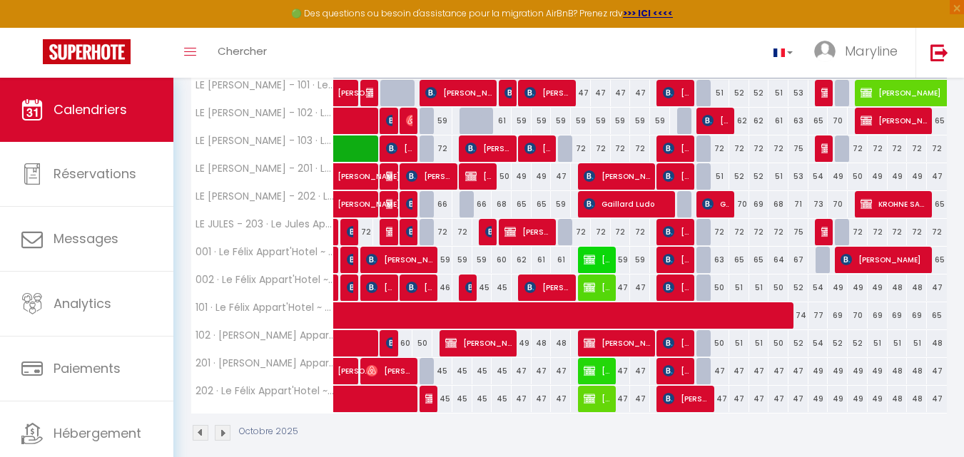
scroll to position [285, 0]
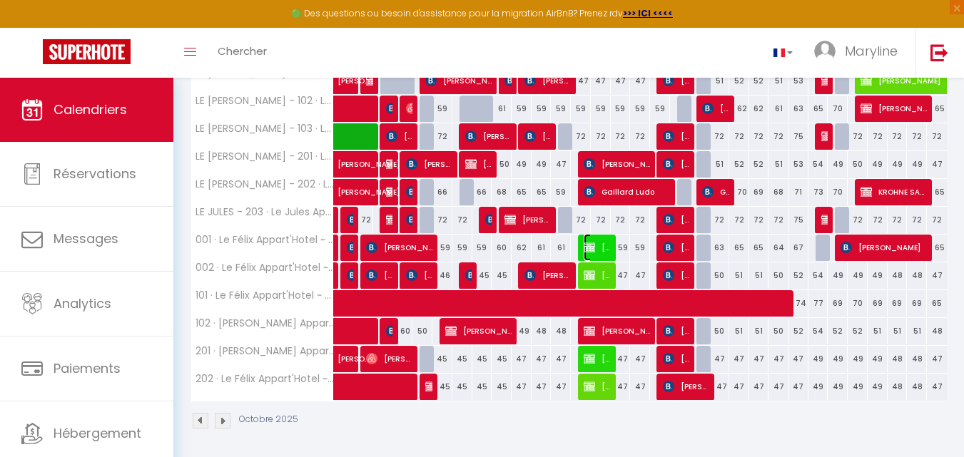
click at [594, 242] on img at bounding box center [588, 247] width 11 height 11
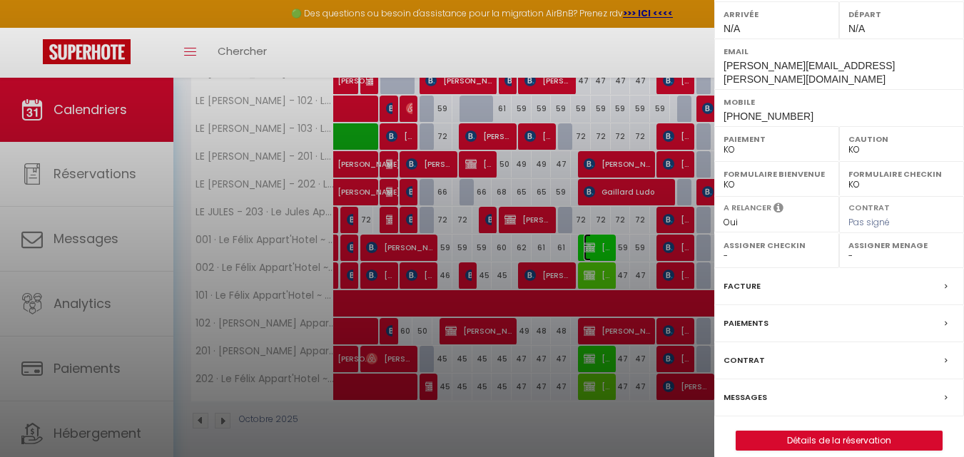
scroll to position [222, 0]
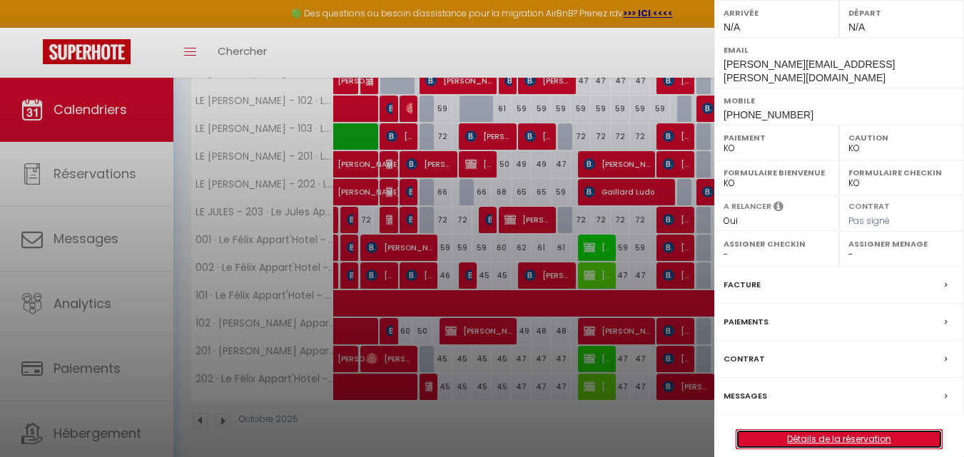
click at [860, 430] on link "Détails de la réservation" at bounding box center [838, 439] width 205 height 19
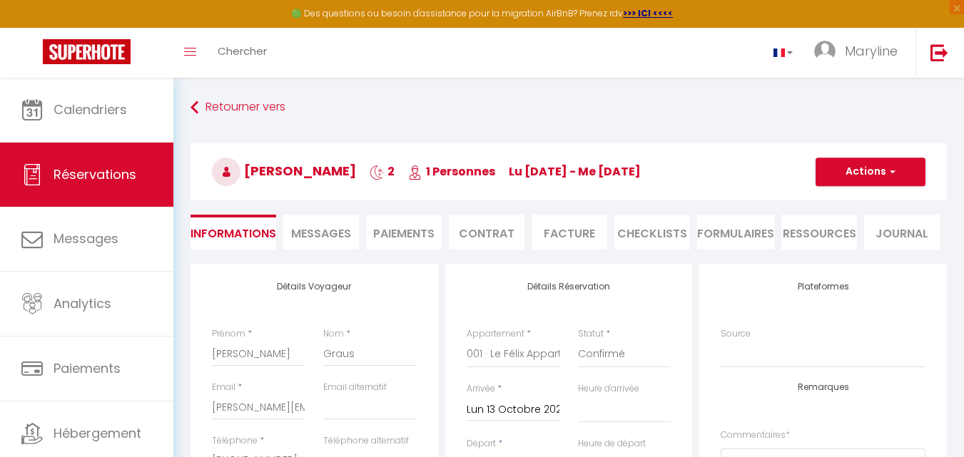
click at [414, 228] on li "Paiements" at bounding box center [404, 232] width 76 height 35
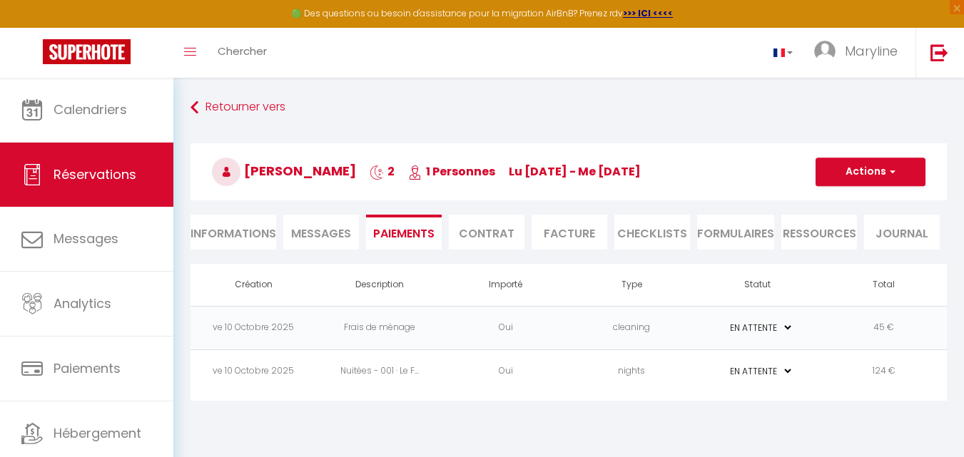
scroll to position [71, 0]
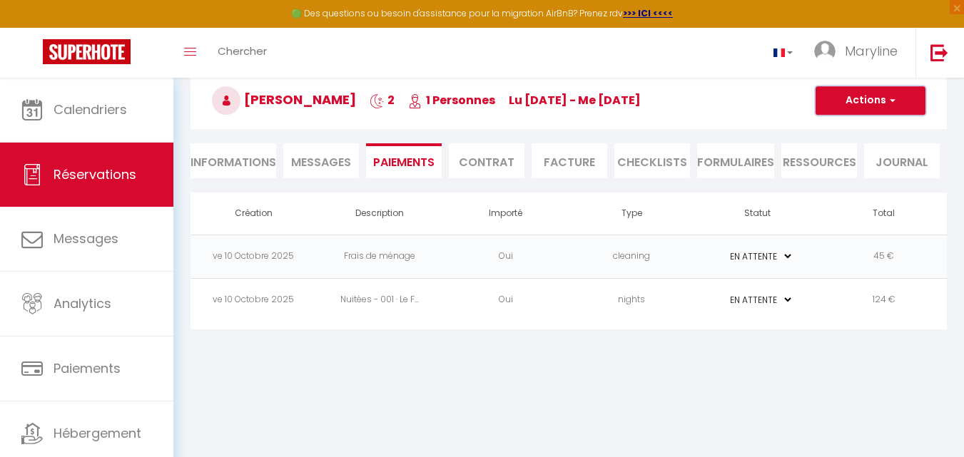
click at [884, 97] on button "Actions" at bounding box center [870, 100] width 110 height 29
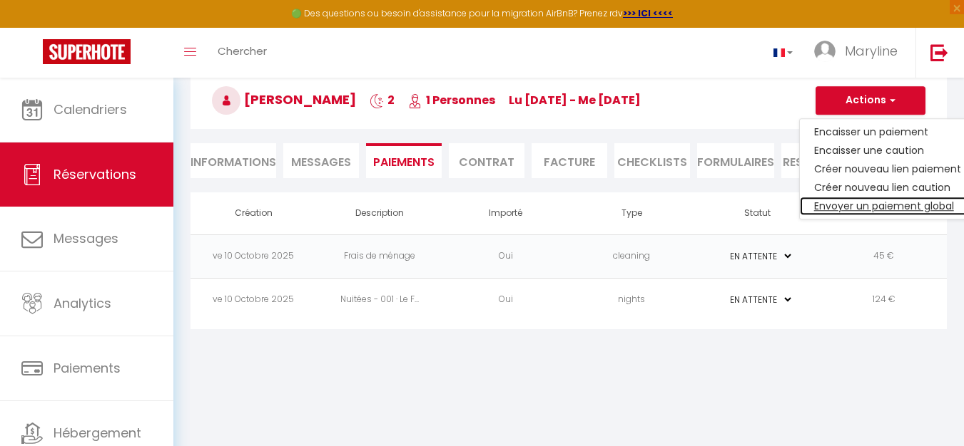
click at [889, 199] on link "Envoyer un paiement global" at bounding box center [887, 206] width 175 height 19
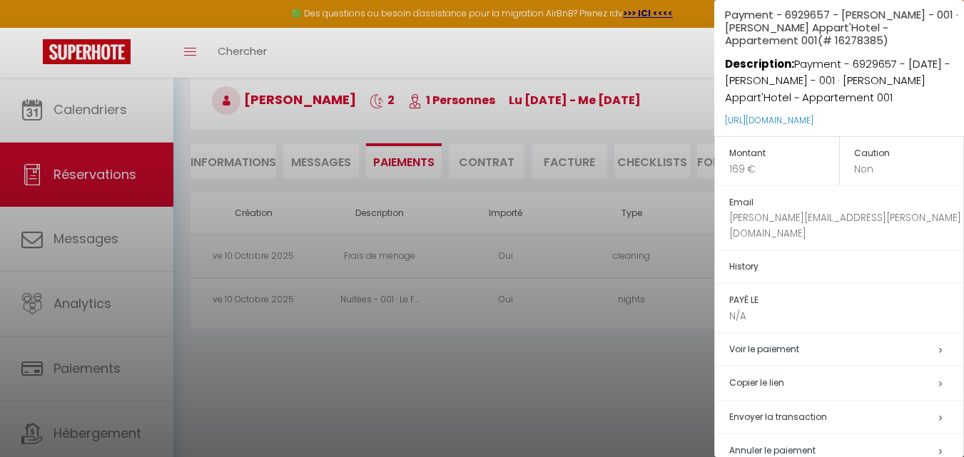
scroll to position [62, 0]
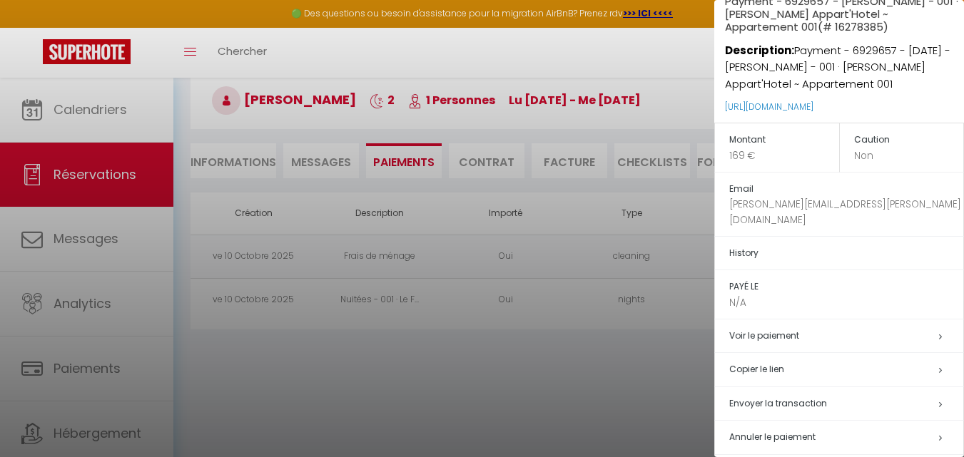
click at [798, 200] on p "[PERSON_NAME][EMAIL_ADDRESS][PERSON_NAME][DOMAIN_NAME]" at bounding box center [846, 212] width 234 height 30
drag, startPoint x: 852, startPoint y: 206, endPoint x: 840, endPoint y: 203, distance: 12.5
click at [849, 206] on p "[PERSON_NAME][EMAIL_ADDRESS][PERSON_NAME][DOMAIN_NAME]" at bounding box center [846, 212] width 234 height 30
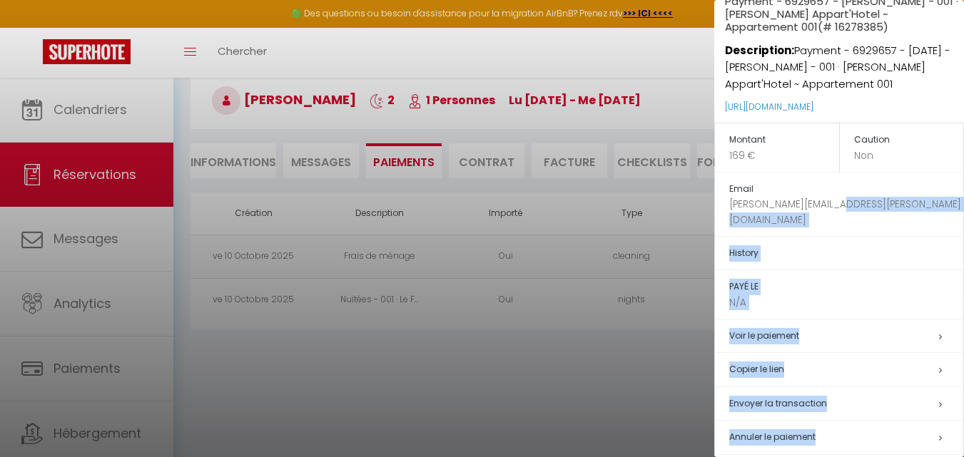
drag, startPoint x: 851, startPoint y: 206, endPoint x: 696, endPoint y: 165, distance: 160.2
click at [698, 201] on body "🟢 Des questions ou besoin d'assistance pour la migration AirBnB? Prenez rdv >>>…" at bounding box center [482, 234] width 964 height 457
click at [867, 203] on p "[PERSON_NAME][EMAIL_ADDRESS][PERSON_NAME][DOMAIN_NAME]" at bounding box center [846, 212] width 234 height 30
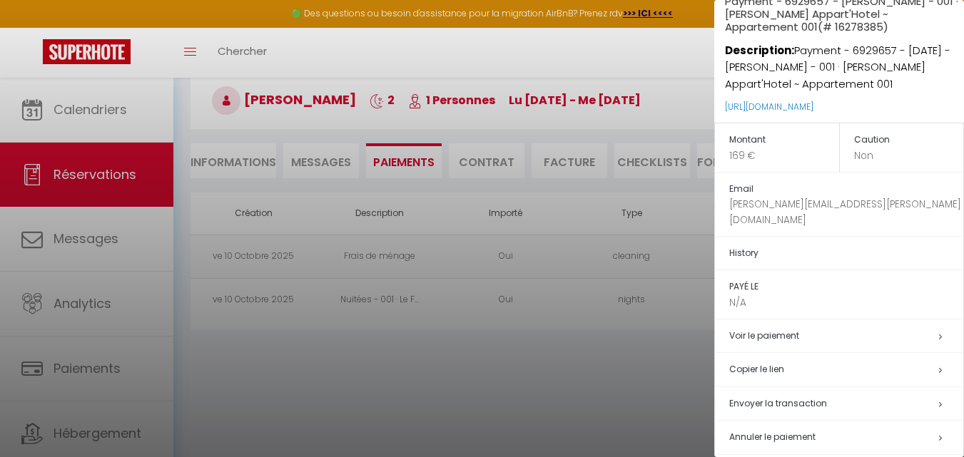
click at [834, 203] on p "[PERSON_NAME][EMAIL_ADDRESS][PERSON_NAME][DOMAIN_NAME]" at bounding box center [846, 212] width 234 height 30
drag, startPoint x: 839, startPoint y: 201, endPoint x: 779, endPoint y: 185, distance: 62.6
click at [781, 205] on p "[PERSON_NAME][EMAIL_ADDRESS][PERSON_NAME][DOMAIN_NAME]" at bounding box center [846, 212] width 234 height 30
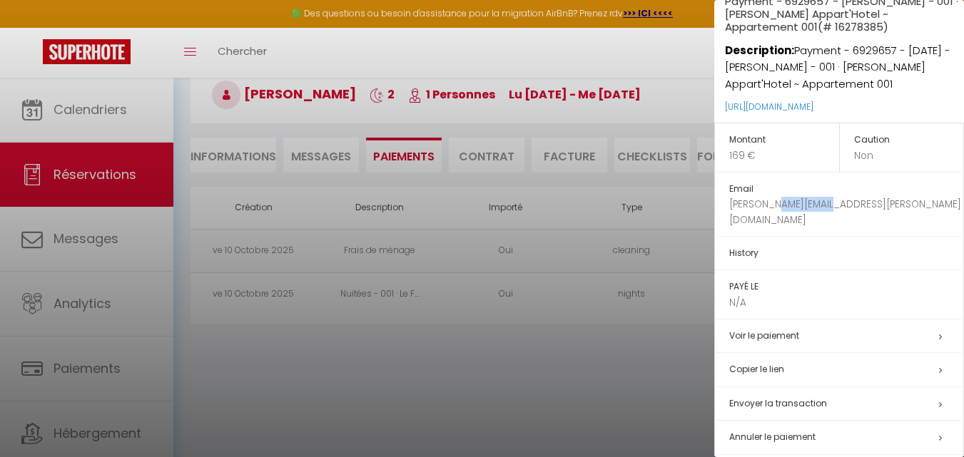
scroll to position [78, 0]
click at [918, 206] on p "[PERSON_NAME][EMAIL_ADDRESS][PERSON_NAME][DOMAIN_NAME]" at bounding box center [846, 212] width 234 height 30
click at [777, 397] on span "Envoyer la transaction" at bounding box center [778, 403] width 98 height 12
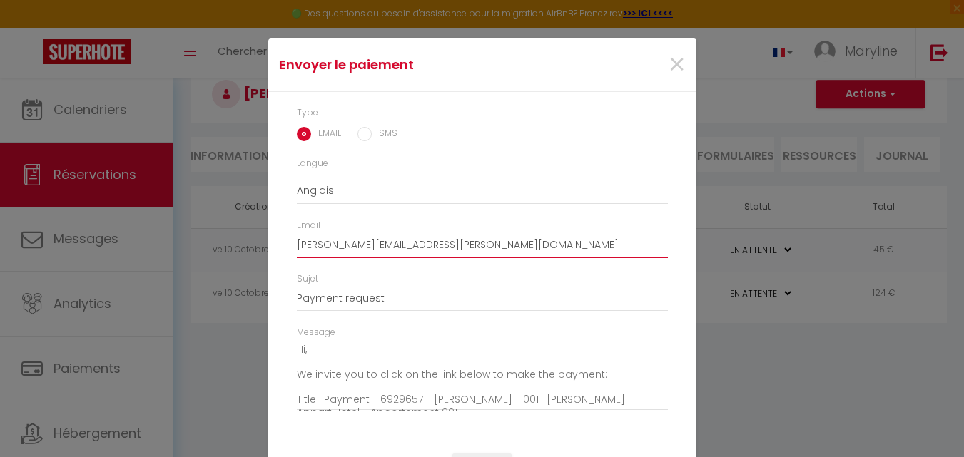
drag, startPoint x: 429, startPoint y: 243, endPoint x: 157, endPoint y: 143, distance: 289.7
click at [213, 235] on div "Envoyer le paiement × Type EMAIL SMS Langue Anglais Français Espagnol Portugais…" at bounding box center [482, 228] width 964 height 457
paste input "[PERSON_NAME][EMAIL_ADDRESS][DOMAIN_NAME]"
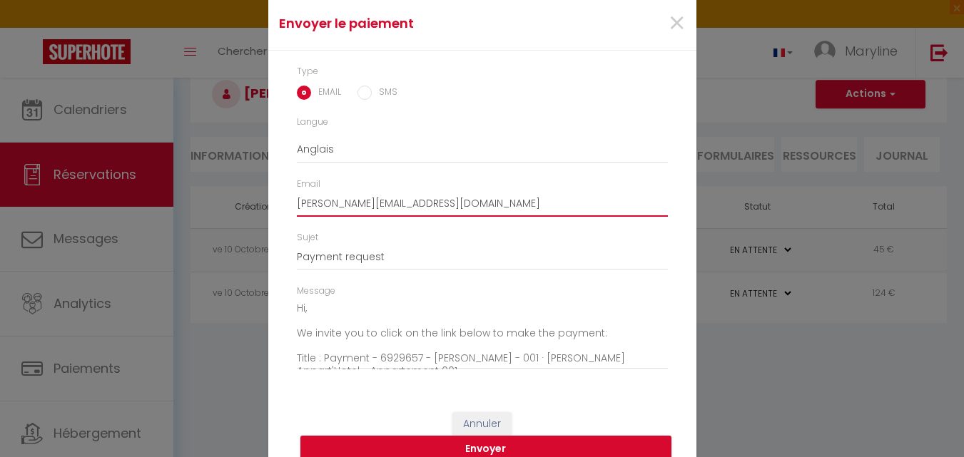
scroll to position [61, 0]
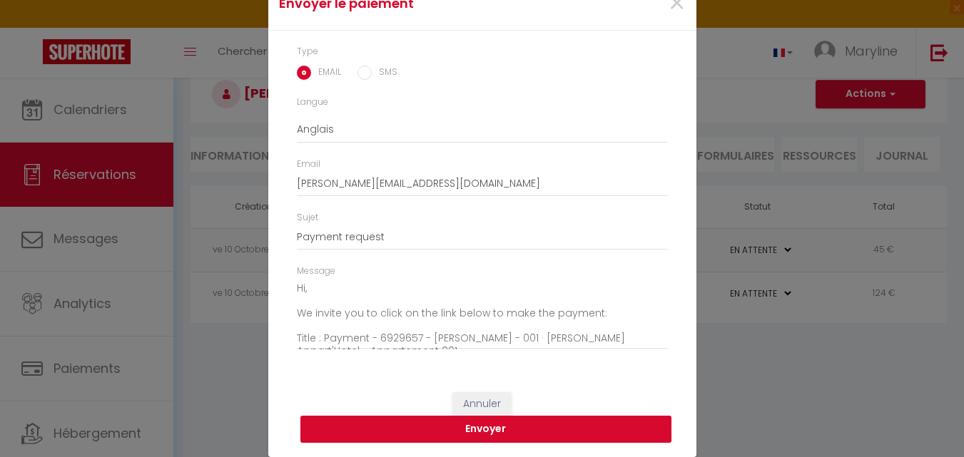
click at [489, 428] on button "Envoyer" at bounding box center [485, 429] width 371 height 27
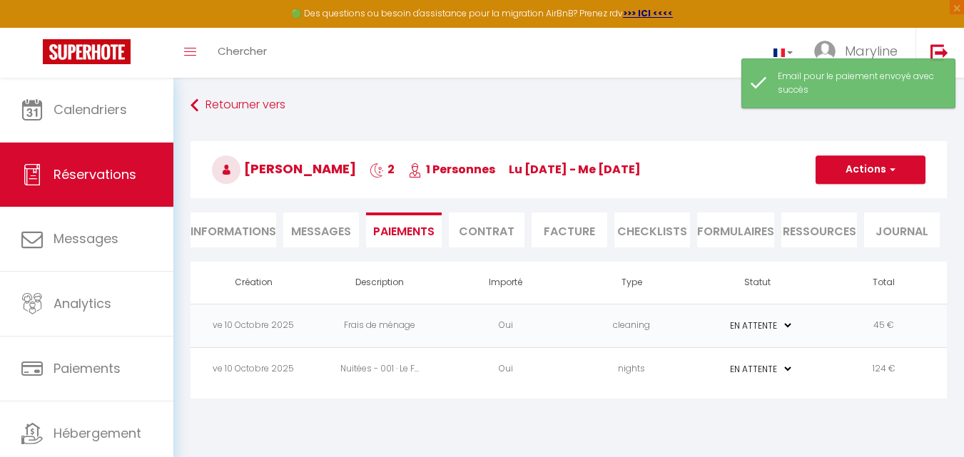
scroll to position [0, 0]
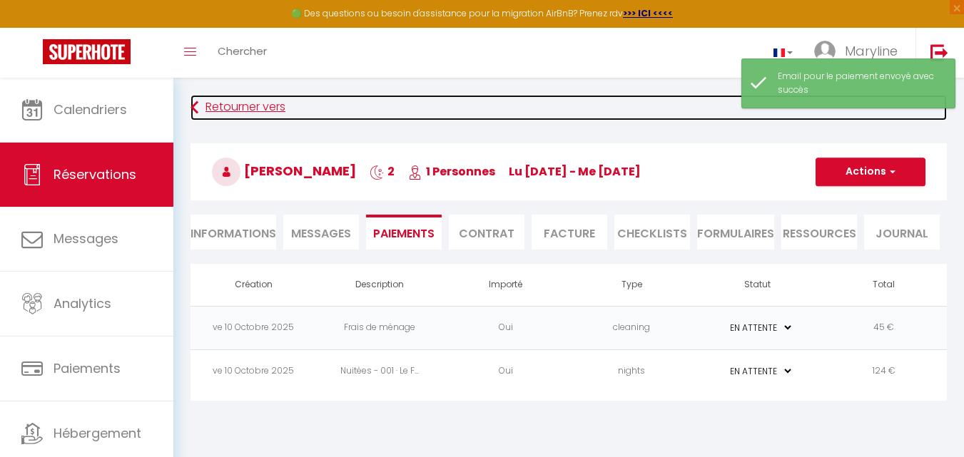
click at [194, 103] on icon at bounding box center [194, 108] width 8 height 26
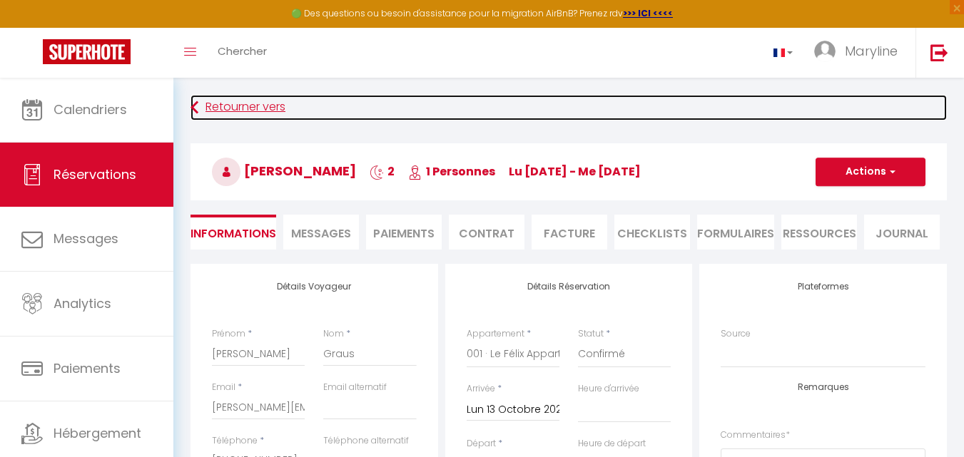
click at [198, 103] on icon at bounding box center [194, 108] width 8 height 26
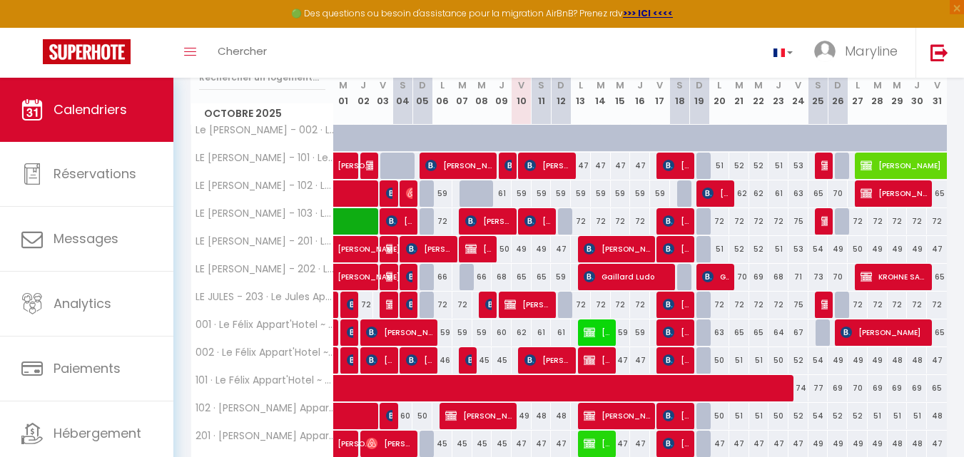
scroll to position [220, 0]
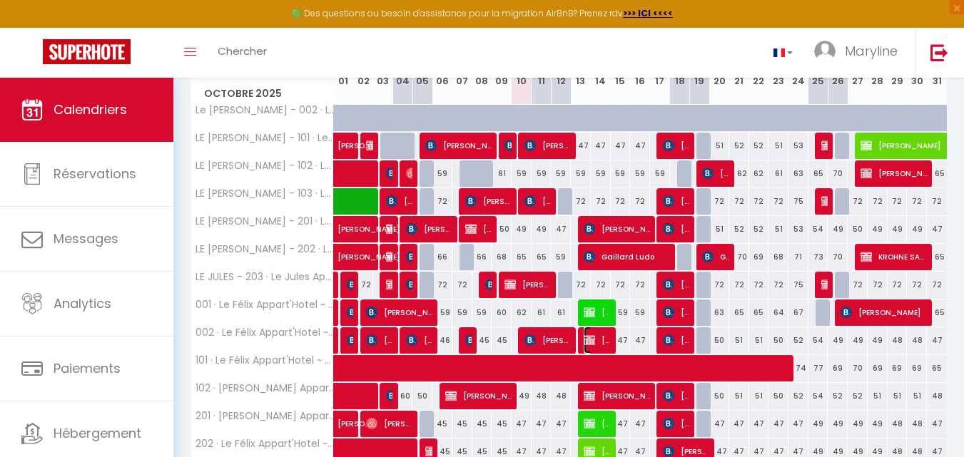
click at [601, 334] on span "[PERSON_NAME] Glasa" at bounding box center [596, 340] width 26 height 27
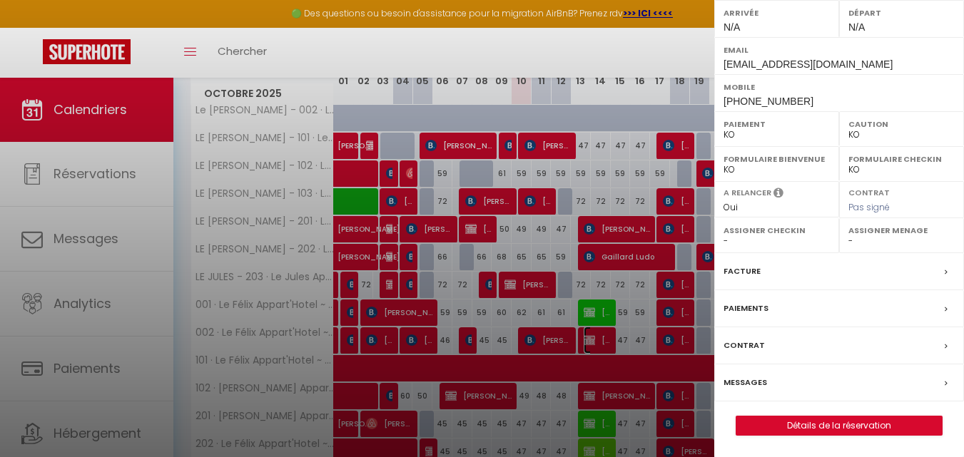
scroll to position [245, 0]
click at [855, 426] on link "Détails de la réservation" at bounding box center [838, 426] width 205 height 19
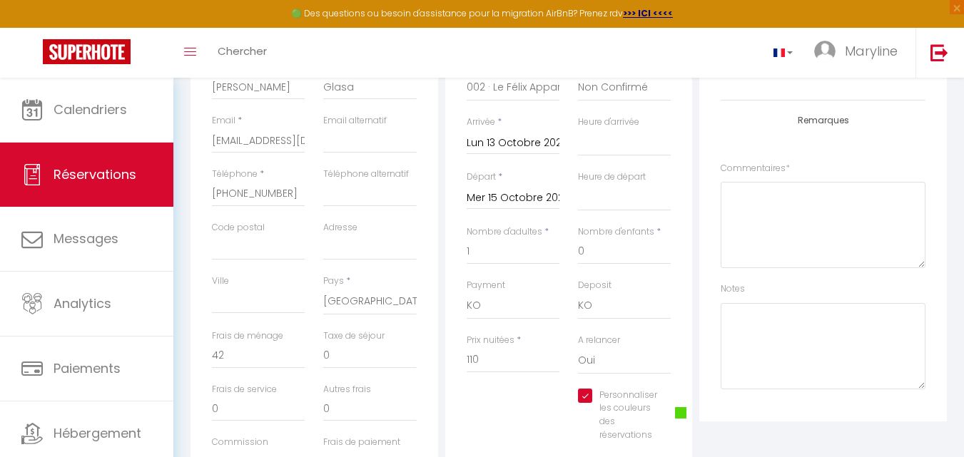
scroll to position [428, 0]
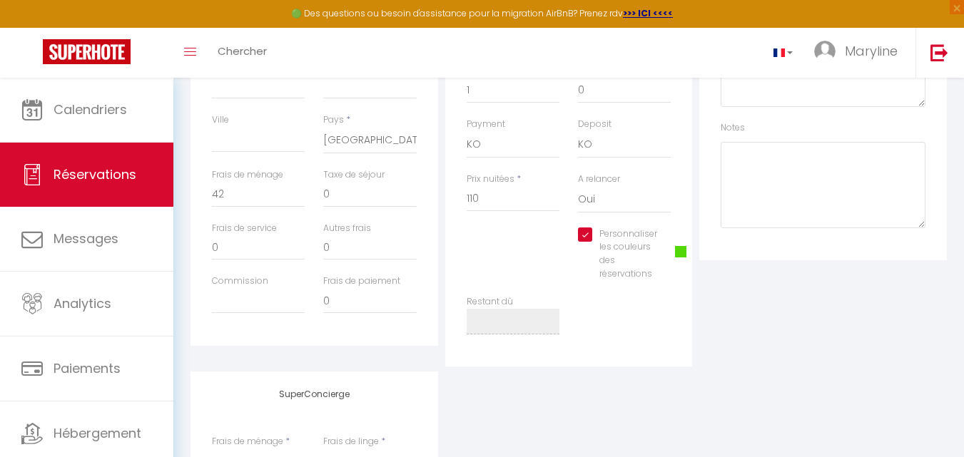
click at [675, 252] on span at bounding box center [680, 251] width 11 height 11
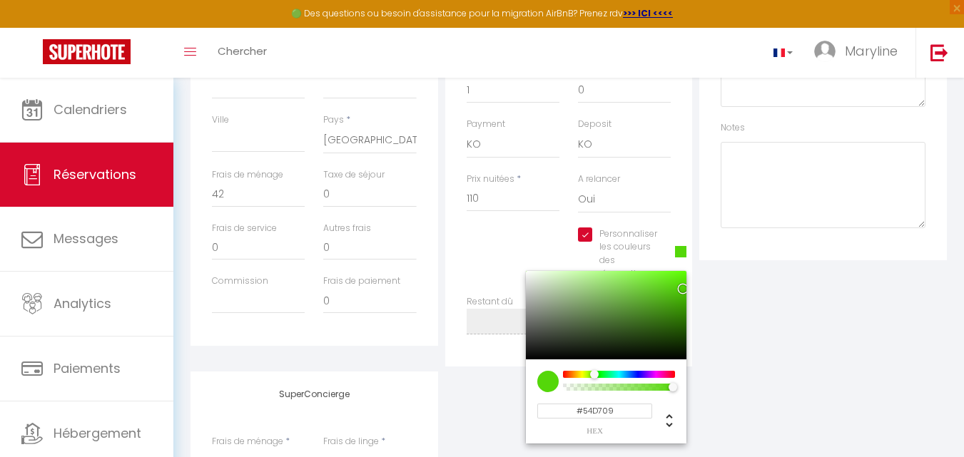
click at [662, 304] on div at bounding box center [606, 315] width 160 height 88
click at [750, 328] on div "Plateformes Source Direct [DOMAIN_NAME] [DOMAIN_NAME] Chalet montagne Expedia G…" at bounding box center [822, 101] width 255 height 531
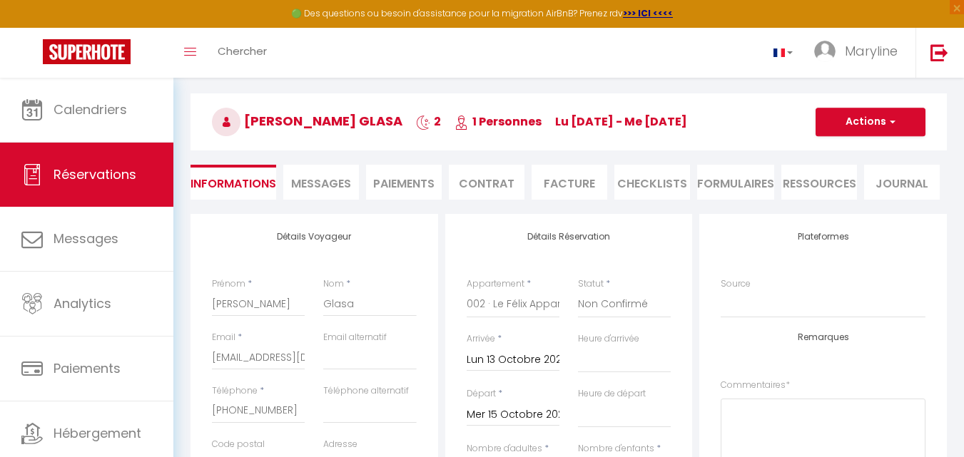
scroll to position [0, 0]
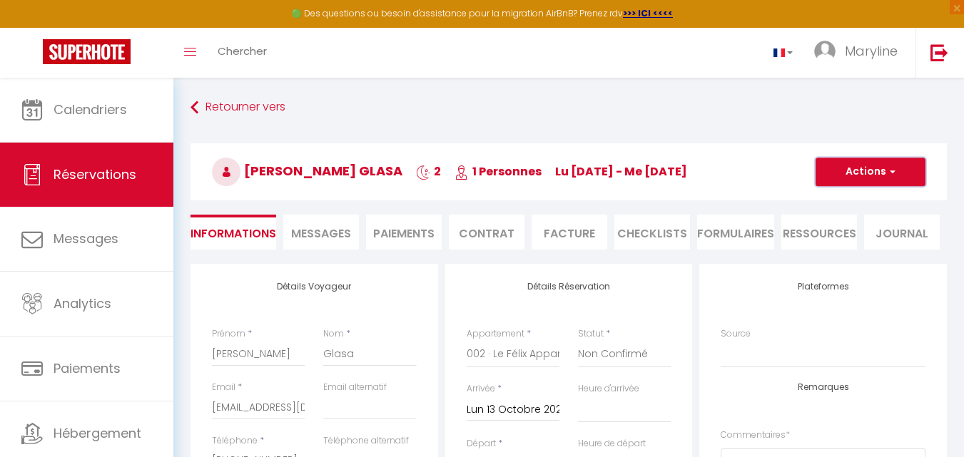
click at [864, 168] on button "Actions" at bounding box center [870, 172] width 110 height 29
click at [861, 199] on link "Enregistrer" at bounding box center [856, 203] width 113 height 19
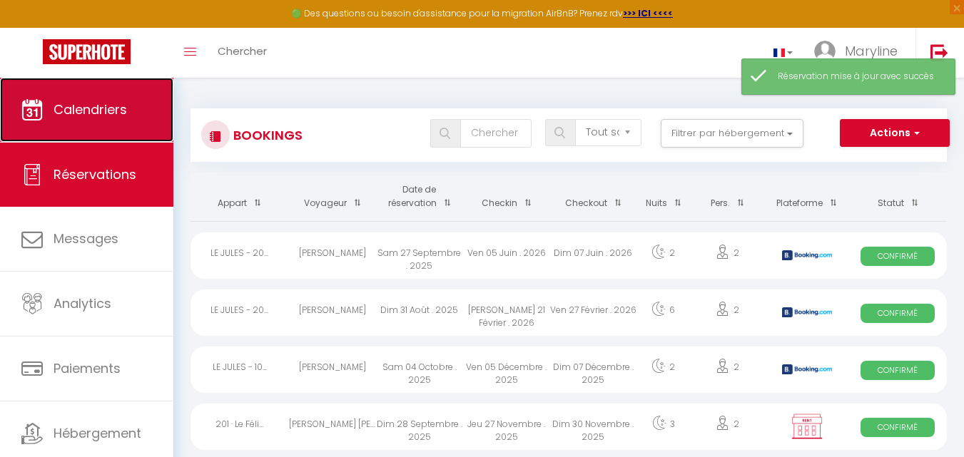
click at [70, 113] on span "Calendriers" at bounding box center [89, 110] width 73 height 18
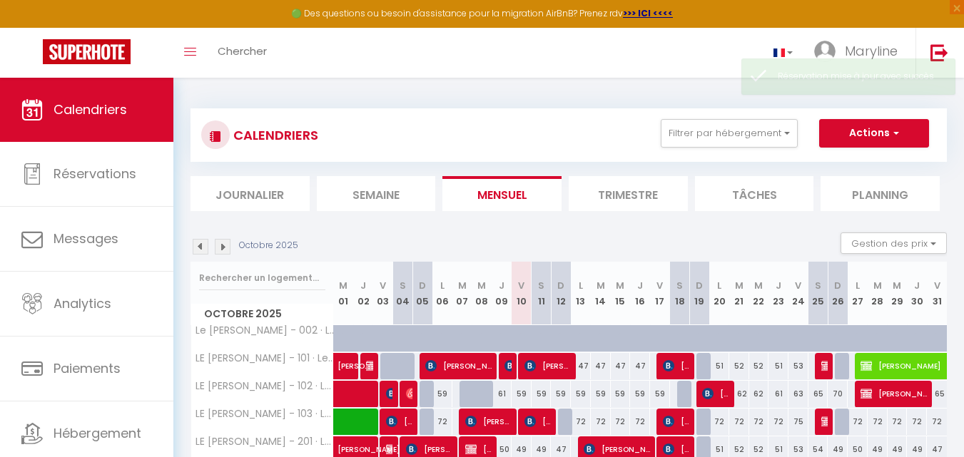
scroll to position [289, 0]
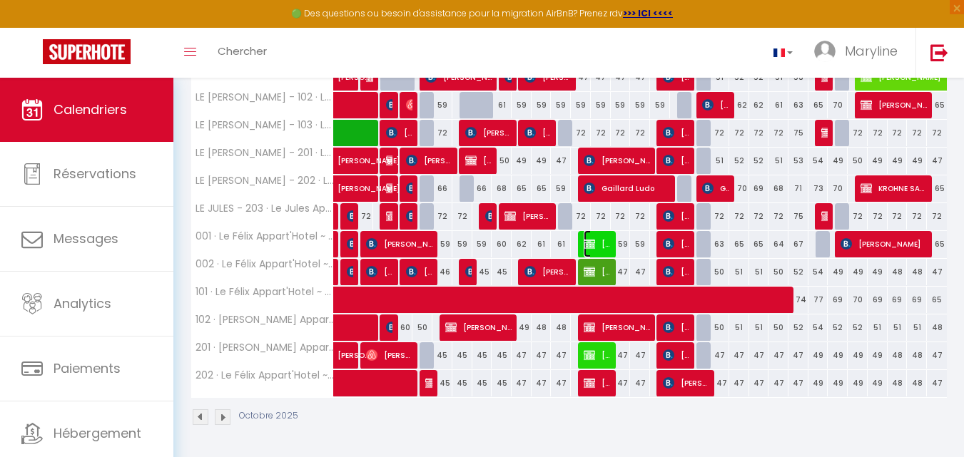
click at [606, 240] on span "[PERSON_NAME]" at bounding box center [596, 243] width 26 height 27
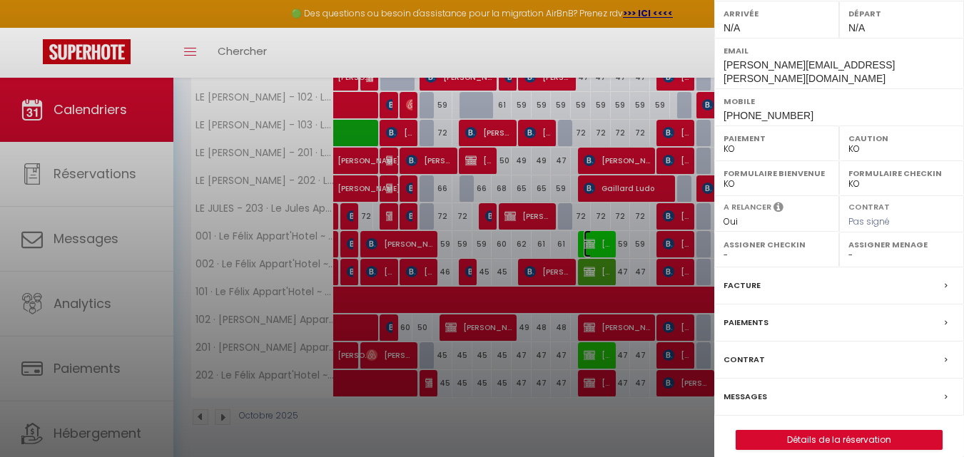
scroll to position [222, 0]
click at [751, 315] on label "Paiements" at bounding box center [745, 322] width 45 height 15
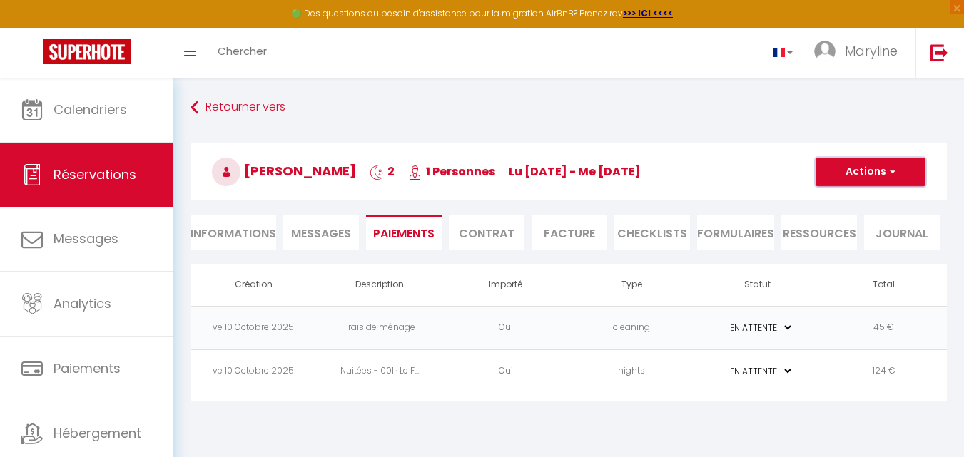
click at [872, 174] on button "Actions" at bounding box center [870, 172] width 110 height 29
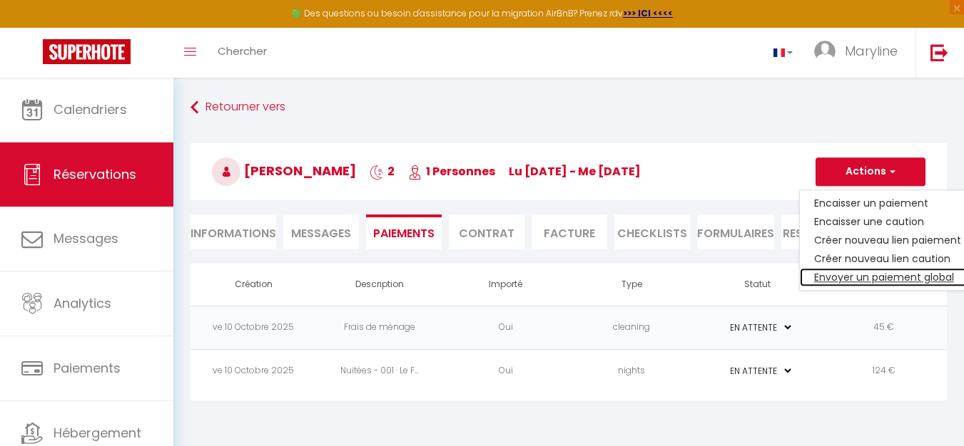
click at [899, 274] on link "Envoyer un paiement global" at bounding box center [887, 277] width 175 height 19
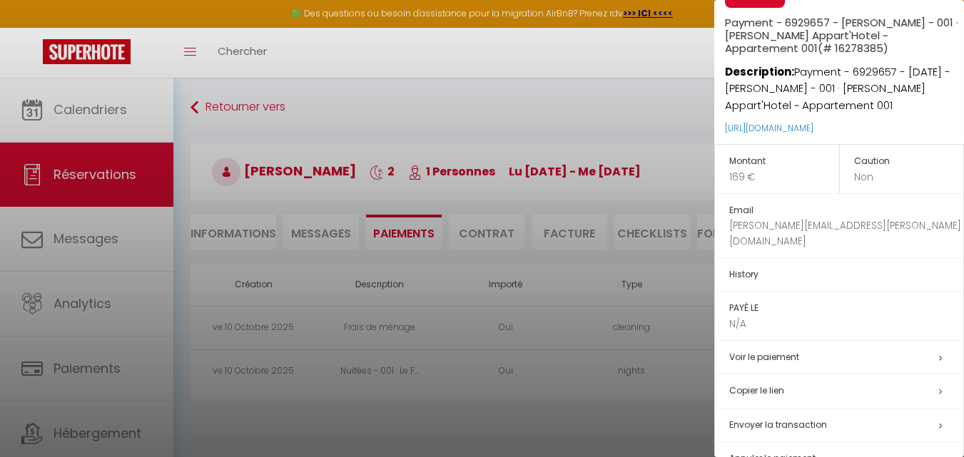
scroll to position [62, 0]
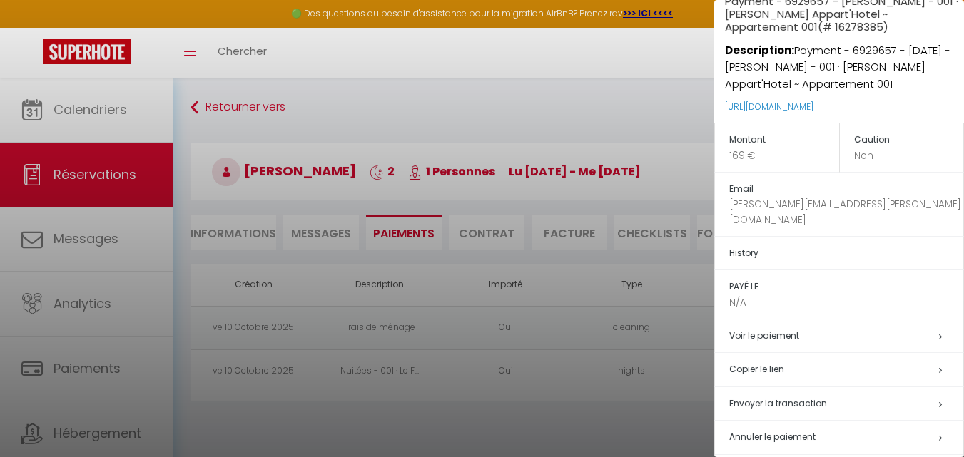
click at [803, 397] on span "Envoyer la transaction" at bounding box center [778, 403] width 98 height 12
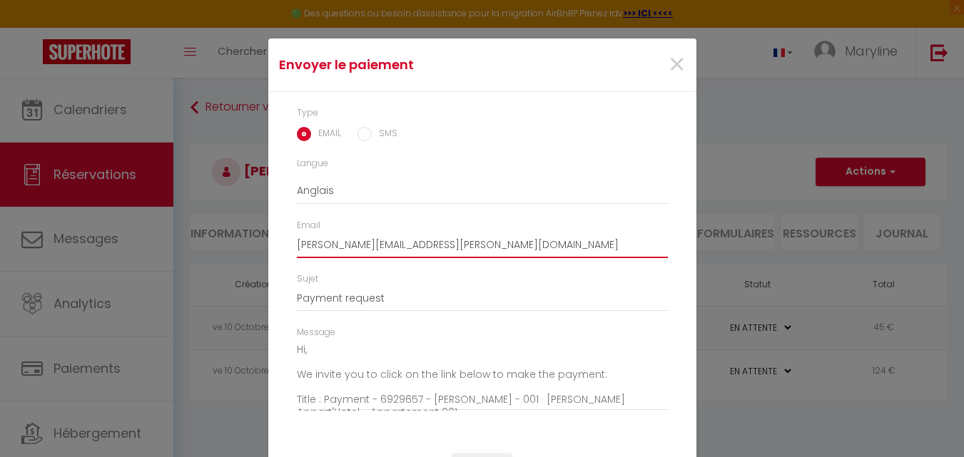
drag, startPoint x: 438, startPoint y: 250, endPoint x: 184, endPoint y: 245, distance: 253.9
click at [184, 245] on div "Envoyer le paiement × Type EMAIL SMS Langue Anglais Français Espagnol Portugais…" at bounding box center [482, 228] width 964 height 457
paste input "[PERSON_NAME][EMAIL_ADDRESS][DOMAIN_NAME]"
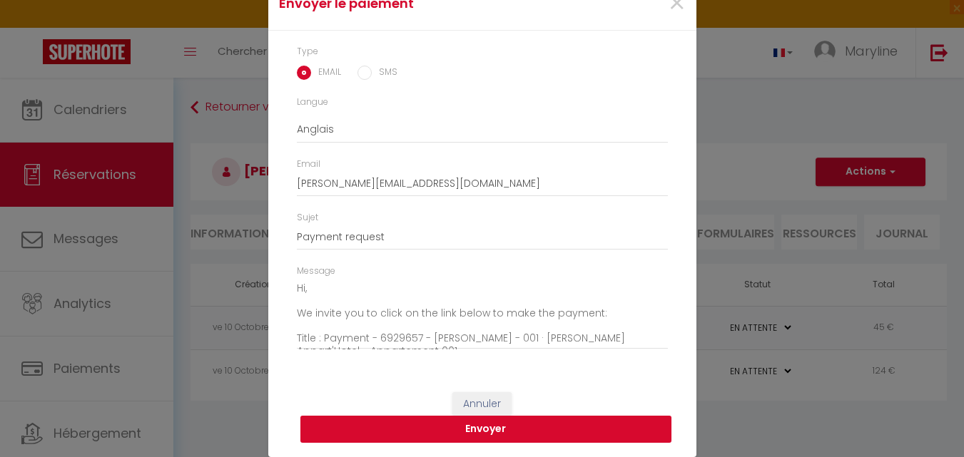
click at [509, 427] on button "Envoyer" at bounding box center [485, 429] width 371 height 27
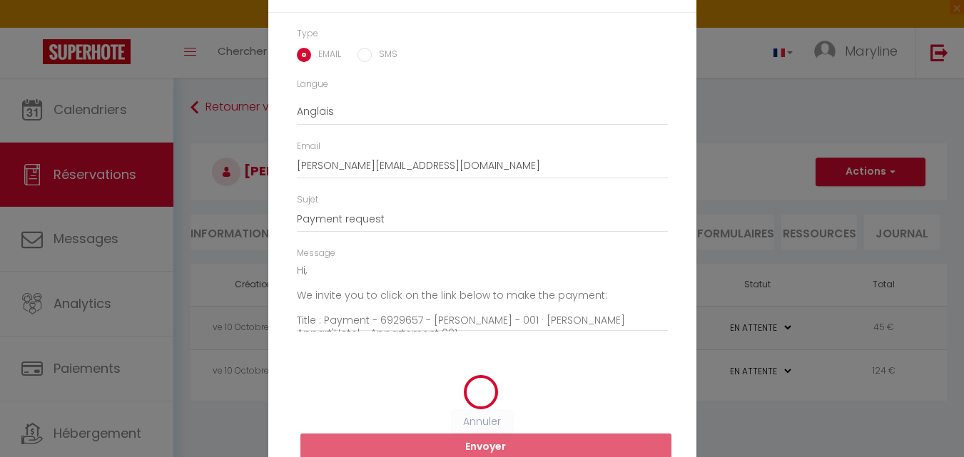
scroll to position [44, 0]
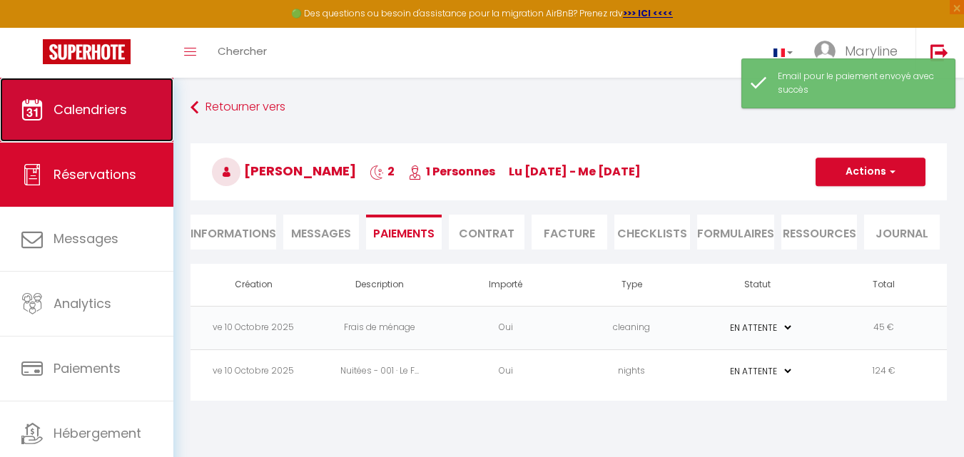
click at [97, 108] on span "Calendriers" at bounding box center [89, 110] width 73 height 18
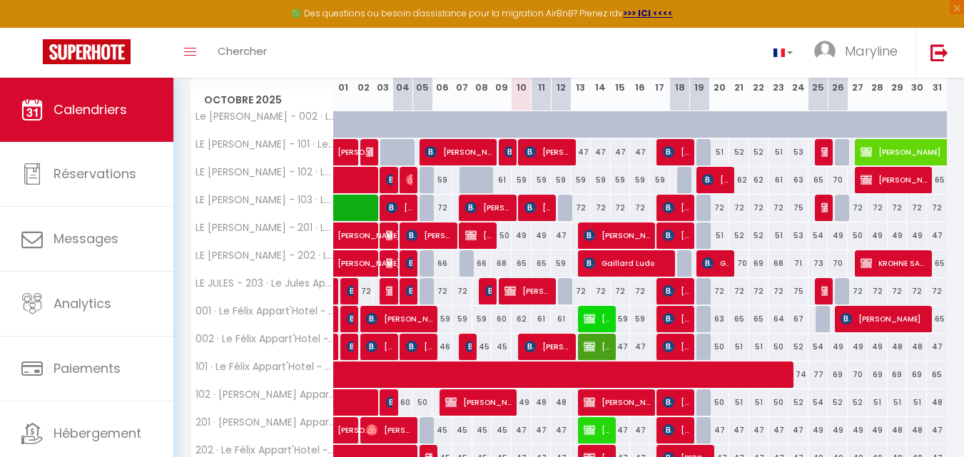
scroll to position [285, 0]
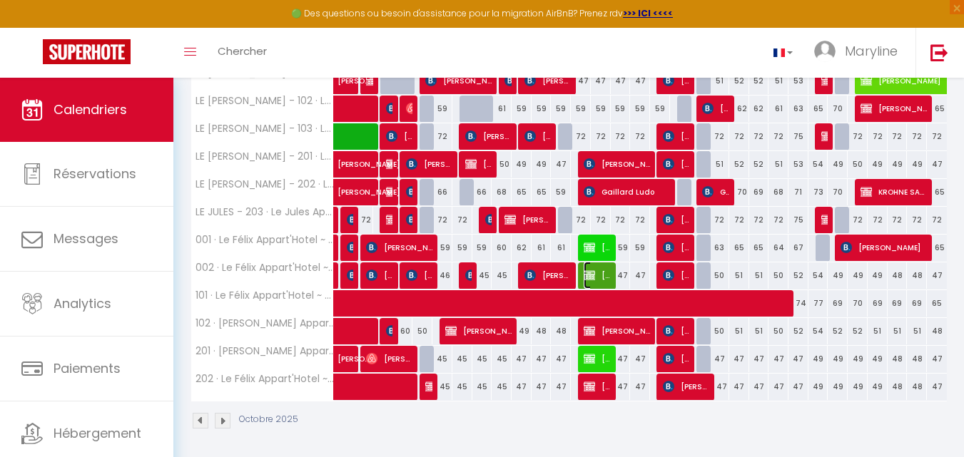
click at [592, 270] on img at bounding box center [588, 275] width 11 height 11
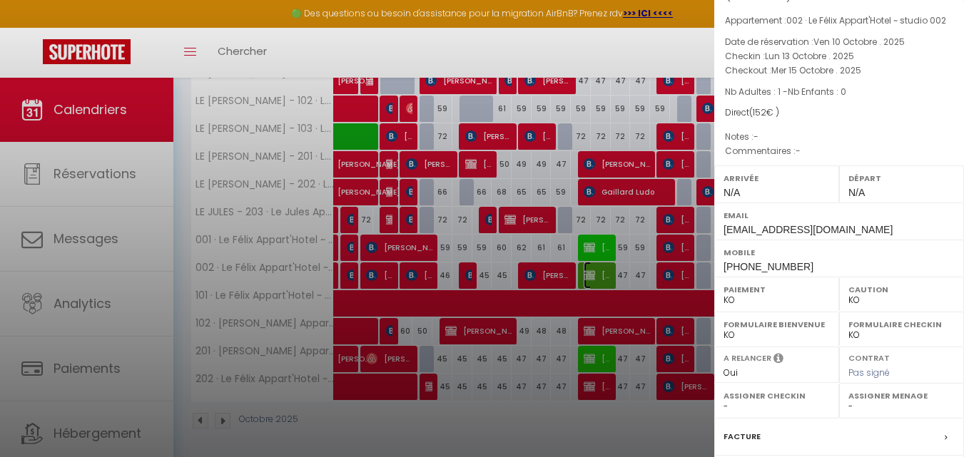
scroll to position [0, 0]
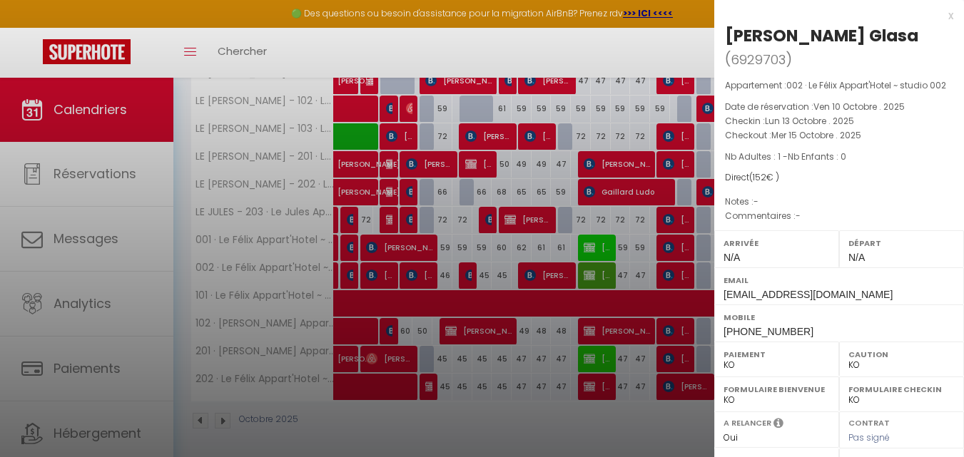
click at [939, 14] on div "x" at bounding box center [833, 15] width 239 height 17
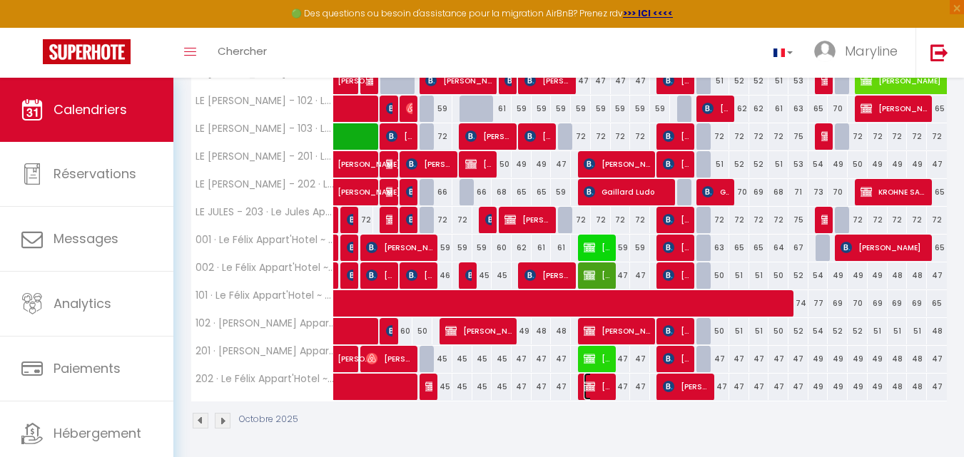
click at [593, 384] on img at bounding box center [588, 386] width 11 height 11
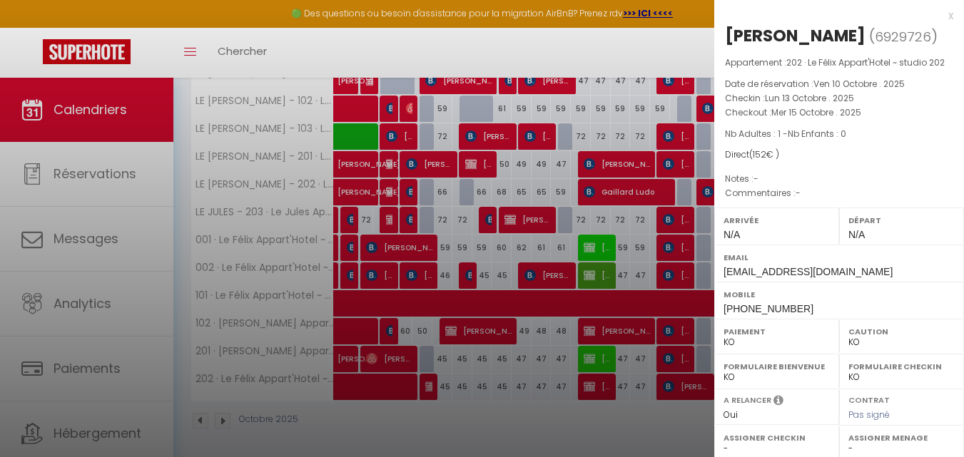
drag, startPoint x: 941, startPoint y: 11, endPoint x: 852, endPoint y: 144, distance: 160.4
click at [940, 11] on div "x" at bounding box center [833, 15] width 239 height 17
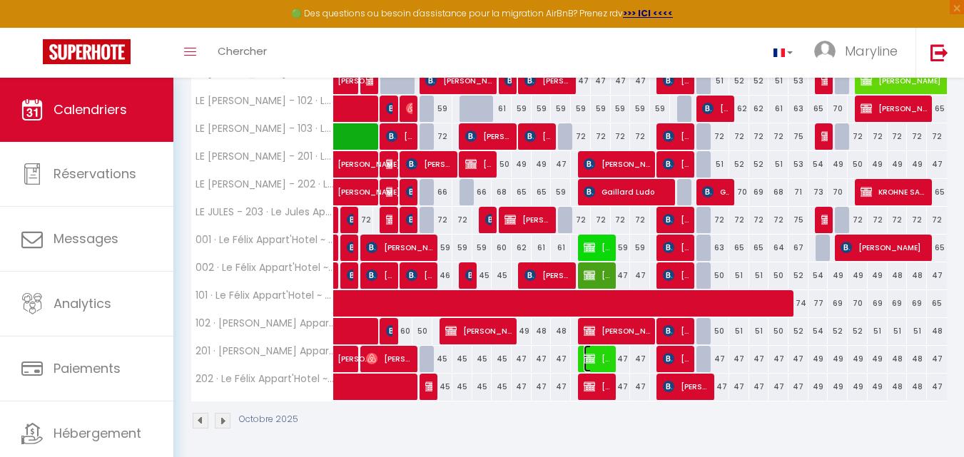
click at [598, 353] on span "[PERSON_NAME]" at bounding box center [596, 358] width 26 height 27
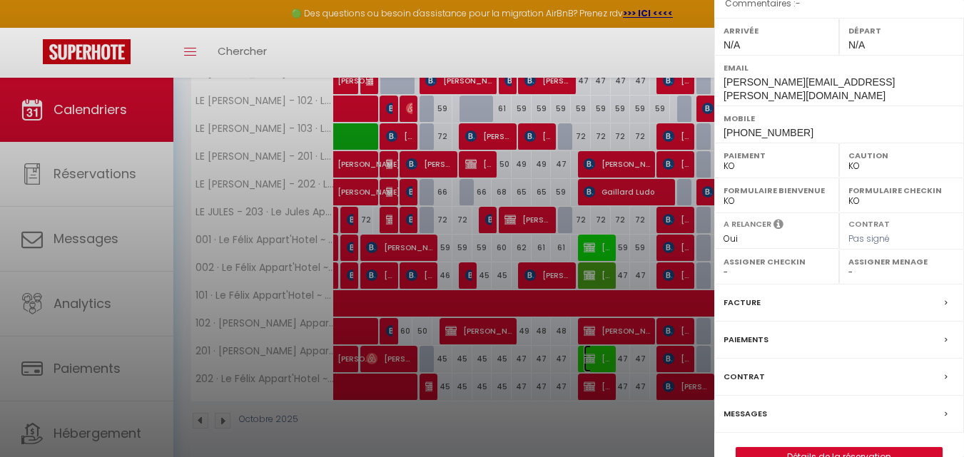
scroll to position [222, 0]
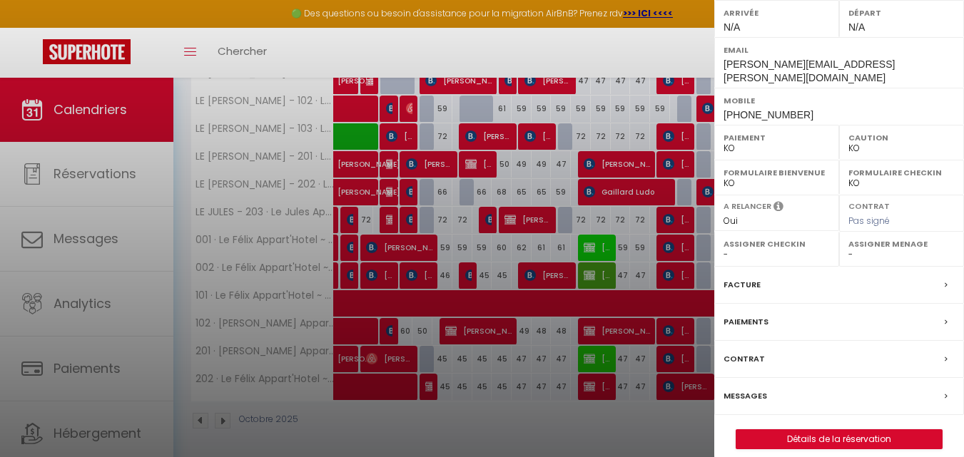
click at [754, 304] on div "Paiements" at bounding box center [839, 322] width 250 height 37
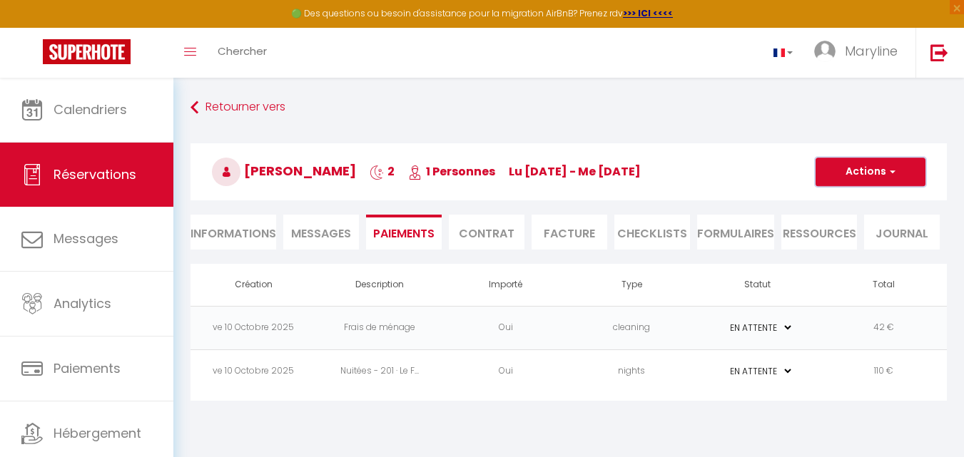
click at [857, 163] on button "Actions" at bounding box center [870, 172] width 110 height 29
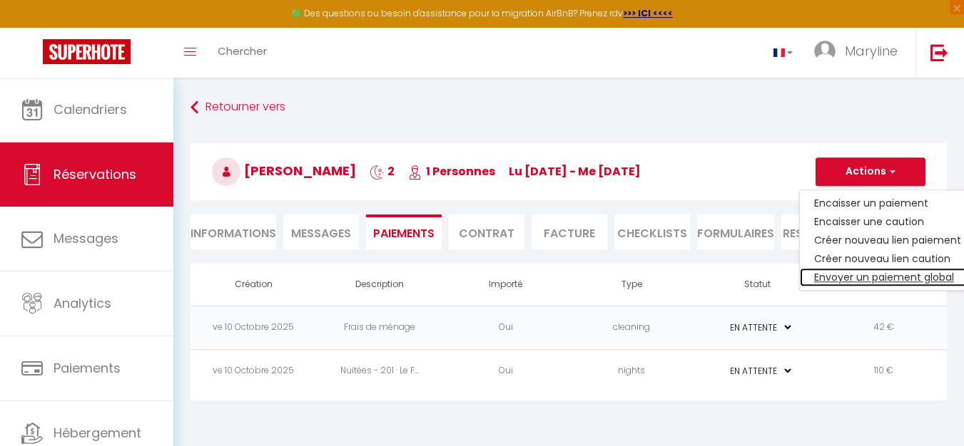
click at [870, 276] on link "Envoyer un paiement global" at bounding box center [887, 277] width 175 height 19
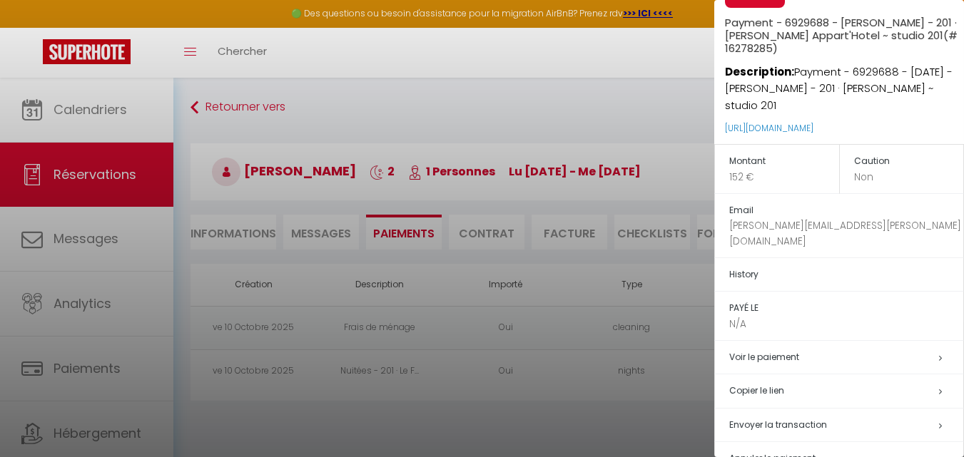
scroll to position [62, 0]
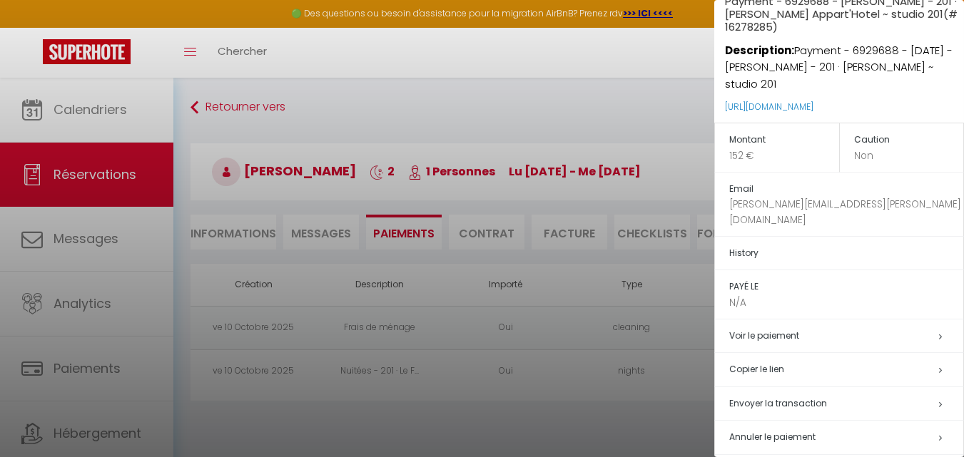
click at [766, 397] on span "Envoyer la transaction" at bounding box center [778, 403] width 98 height 12
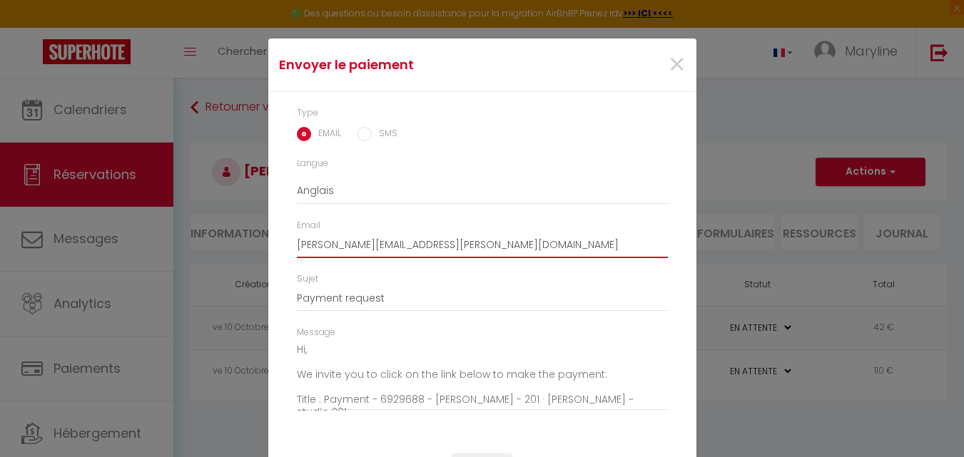
drag, startPoint x: 426, startPoint y: 246, endPoint x: 251, endPoint y: 237, distance: 175.0
click at [268, 241] on div "Type EMAIL SMS Langue Anglais Français Espagnol Portugais Email [PERSON_NAME][E…" at bounding box center [482, 265] width 428 height 347
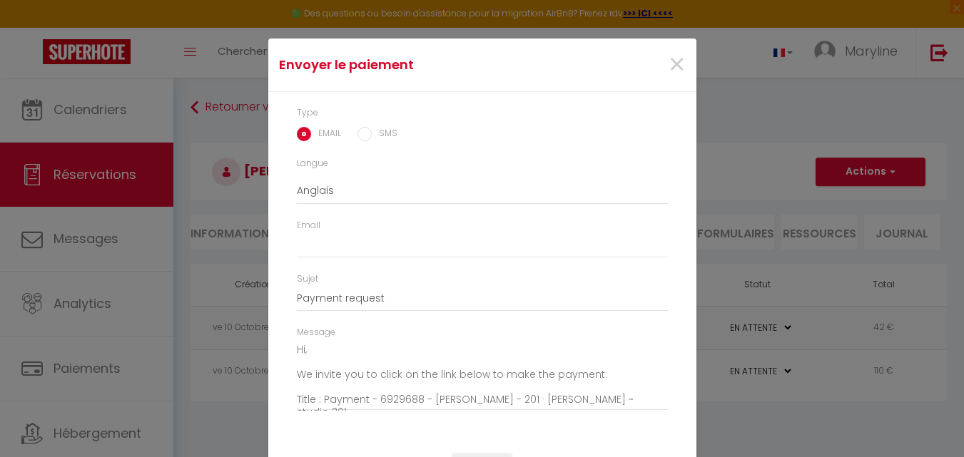
drag, startPoint x: 288, startPoint y: 243, endPoint x: 275, endPoint y: 250, distance: 15.3
click at [275, 250] on div "Type EMAIL SMS Langue Anglais Français Espagnol Portugais Email Sujet Payment r…" at bounding box center [482, 265] width 428 height 347
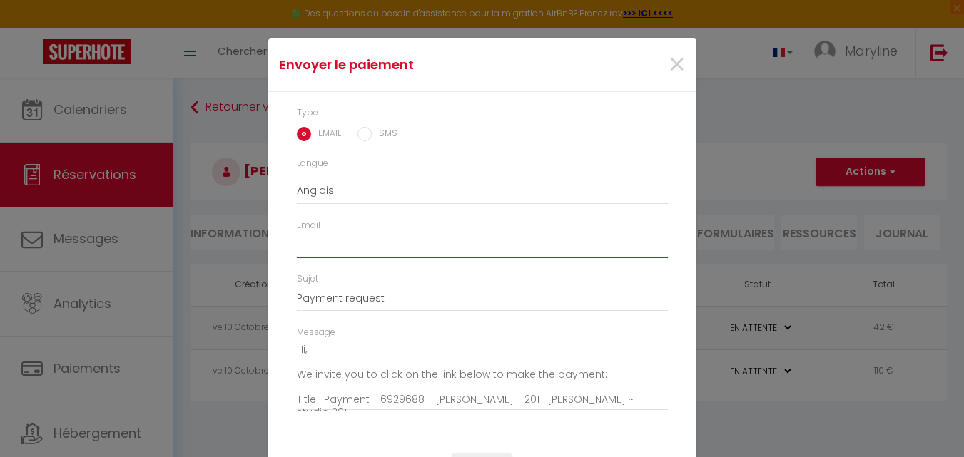
paste input "[PERSON_NAME][EMAIL_ADDRESS][DOMAIN_NAME]"
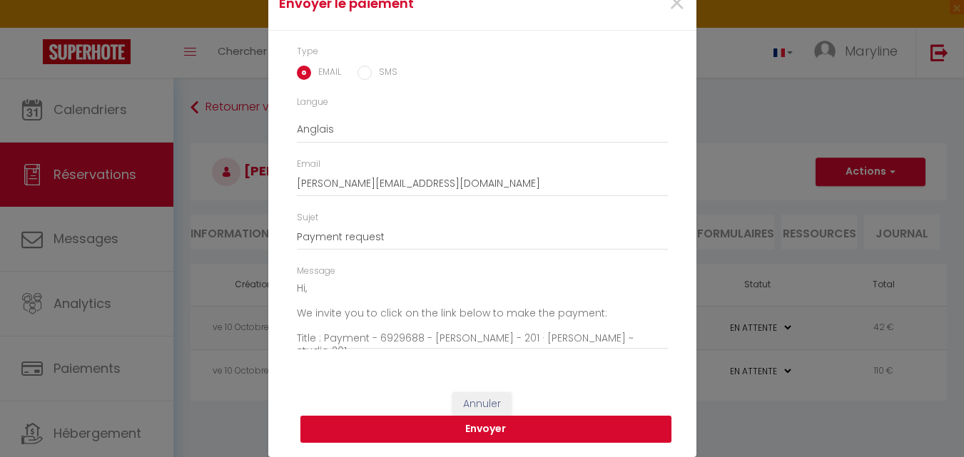
click at [524, 423] on button "Envoyer" at bounding box center [485, 429] width 371 height 27
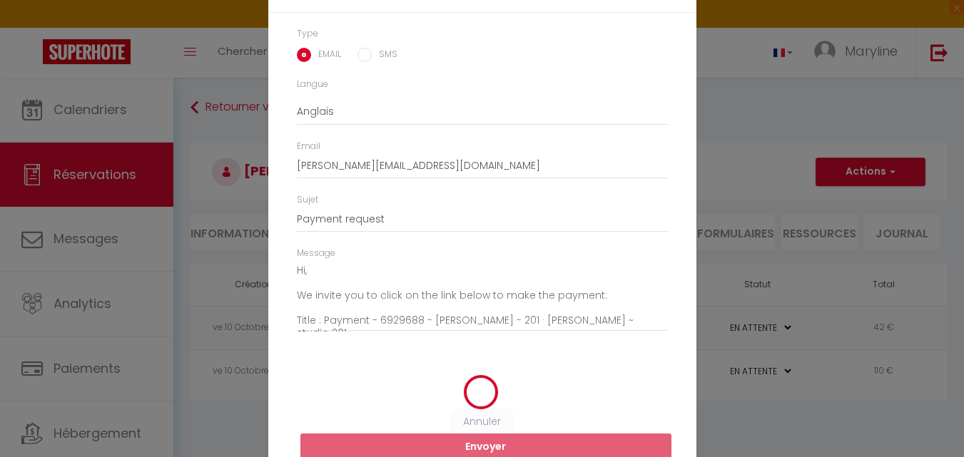
scroll to position [44, 0]
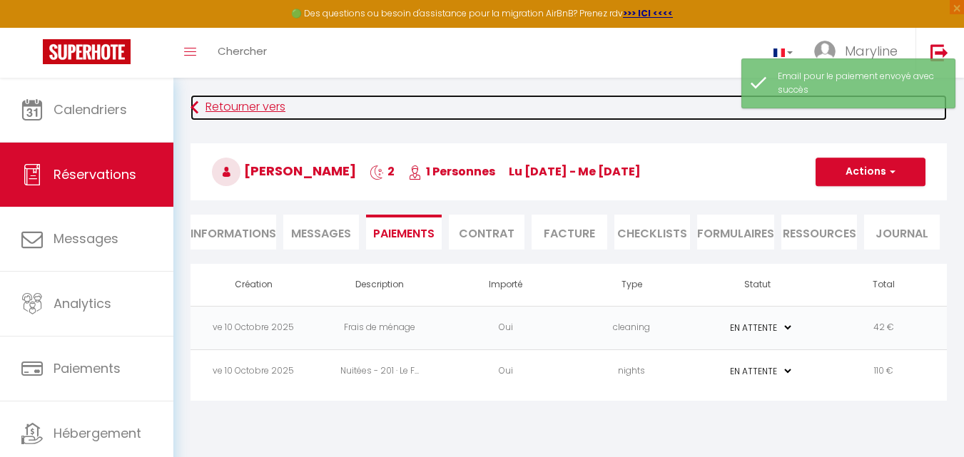
click at [205, 103] on link "Retourner vers" at bounding box center [568, 108] width 756 height 26
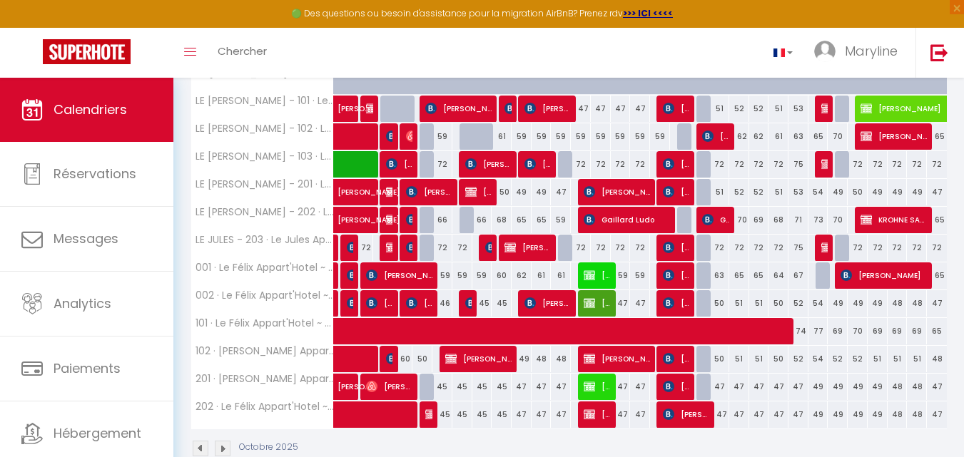
scroll to position [289, 0]
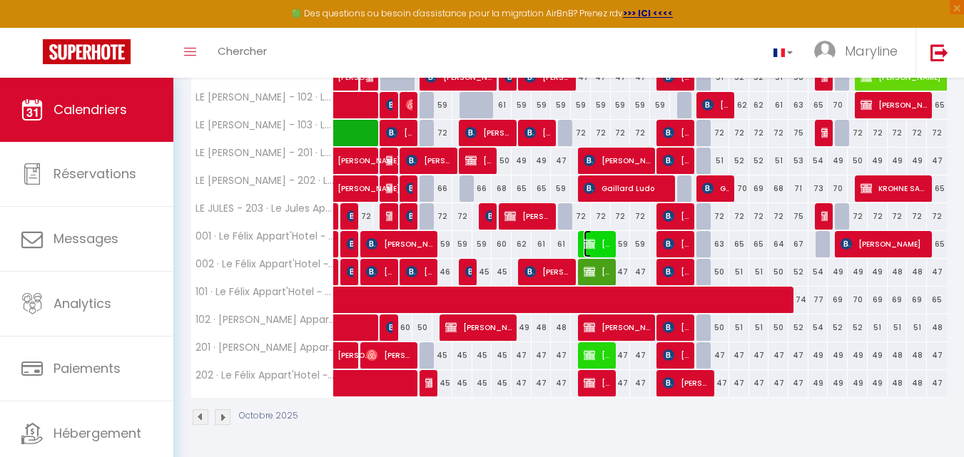
click at [591, 239] on img at bounding box center [588, 243] width 11 height 11
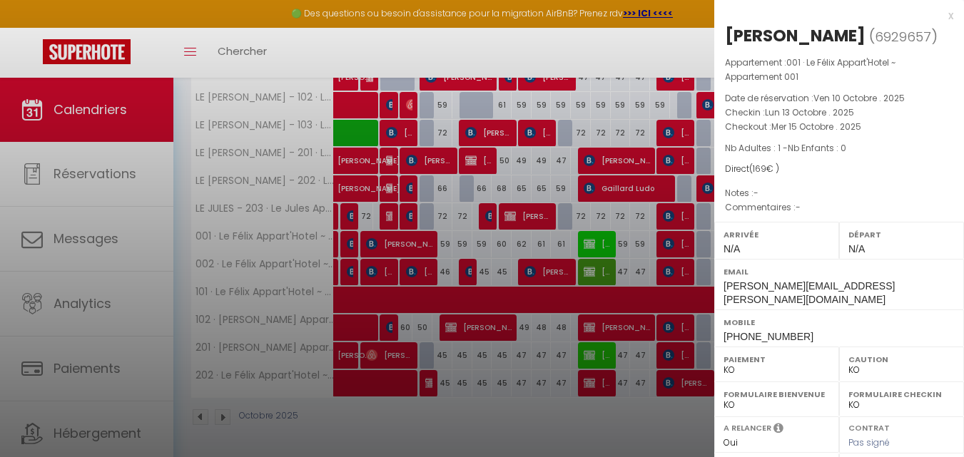
click at [941, 16] on div "x" at bounding box center [833, 15] width 239 height 17
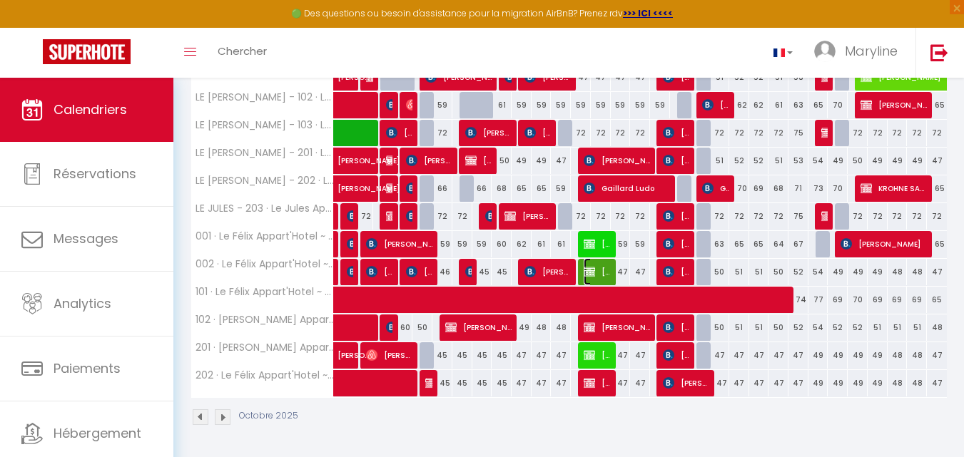
click at [601, 270] on span "[PERSON_NAME] Glasa" at bounding box center [596, 271] width 26 height 27
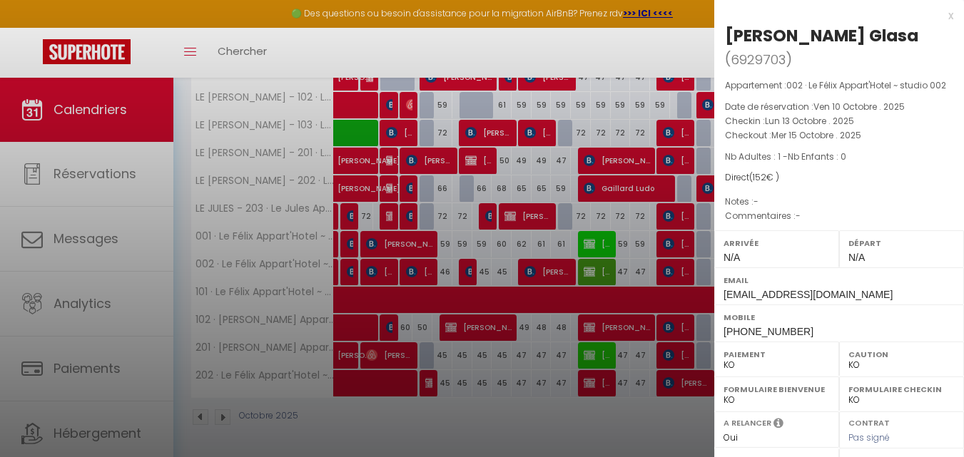
click at [938, 16] on div "x" at bounding box center [833, 15] width 239 height 17
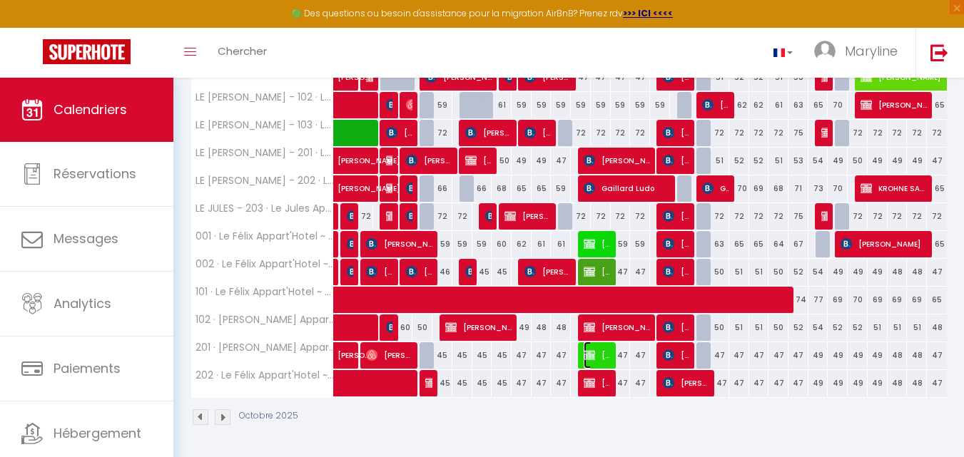
click at [589, 352] on img at bounding box center [588, 354] width 11 height 11
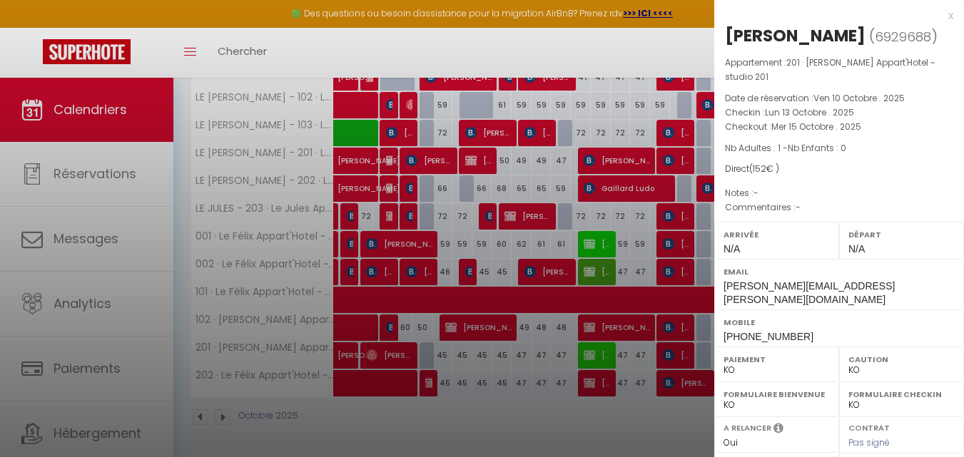
click at [939, 14] on div "x" at bounding box center [833, 15] width 239 height 17
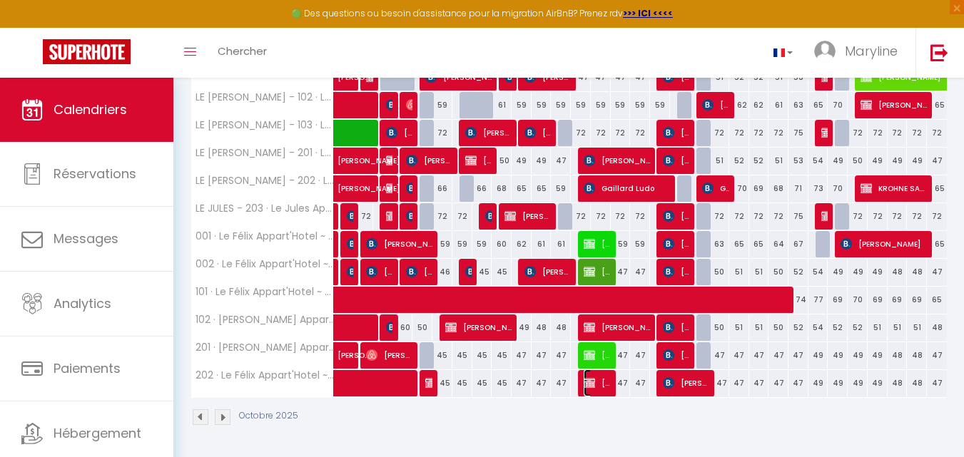
click at [596, 381] on span "[PERSON_NAME]" at bounding box center [596, 382] width 26 height 27
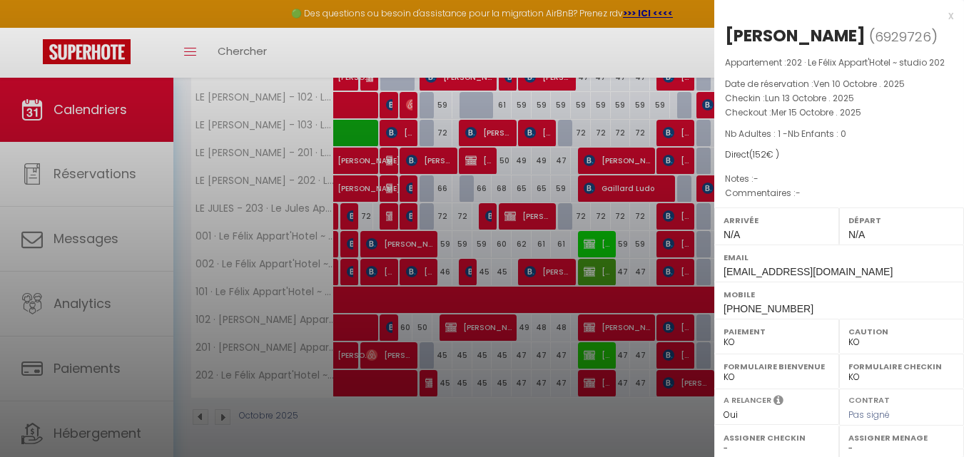
click at [947, 16] on div "x [PERSON_NAME] ( 6929726 ) Appartement : 202 · [PERSON_NAME] Appart'Hotel ~ st…" at bounding box center [839, 332] width 250 height 665
click at [593, 374] on div at bounding box center [482, 228] width 964 height 457
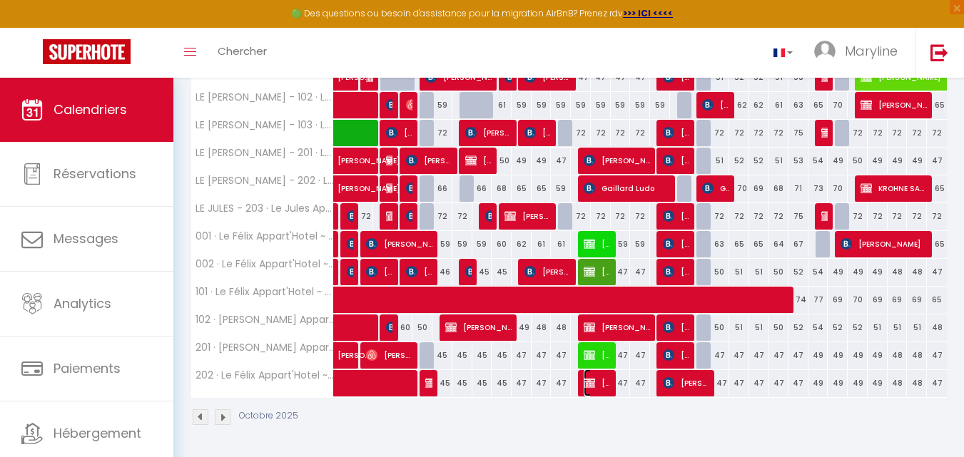
click at [598, 381] on span "[PERSON_NAME]" at bounding box center [596, 382] width 26 height 27
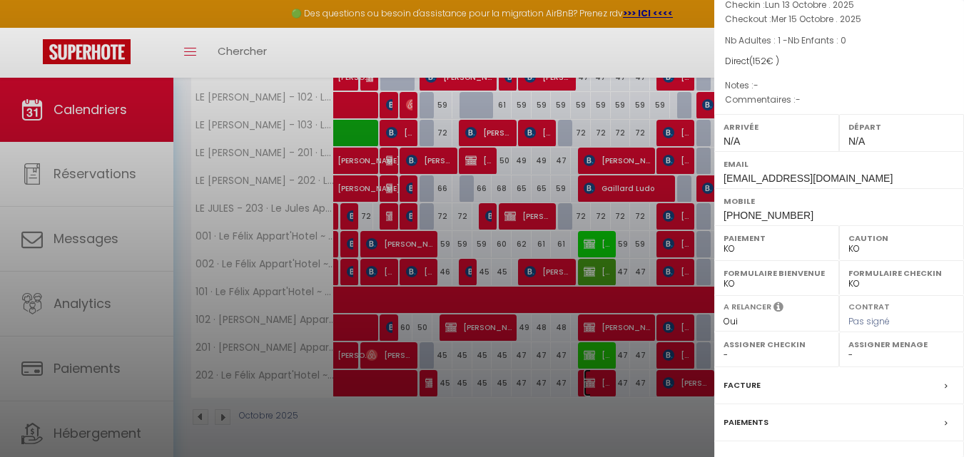
scroll to position [222, 0]
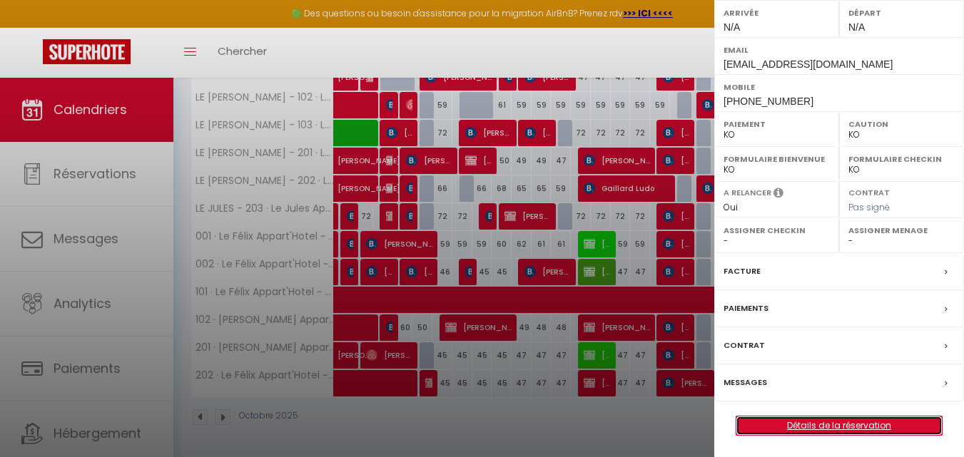
click at [840, 419] on link "Détails de la réservation" at bounding box center [838, 426] width 205 height 19
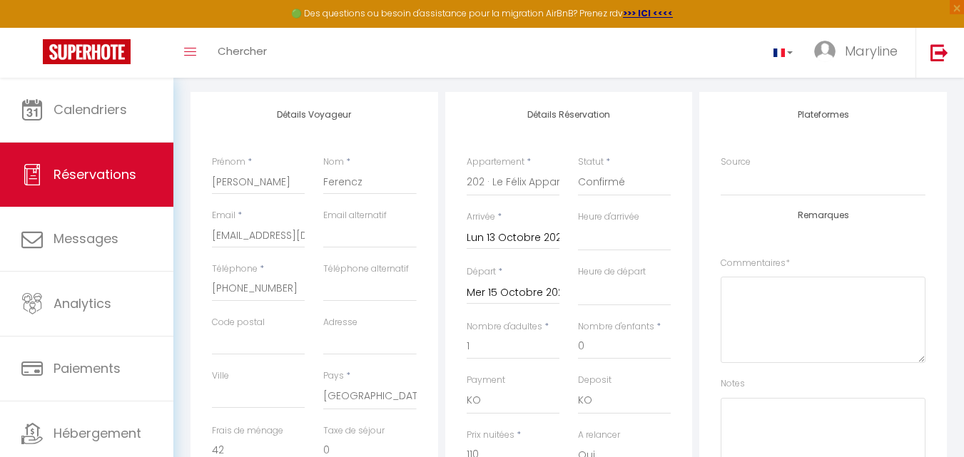
scroll to position [285, 0]
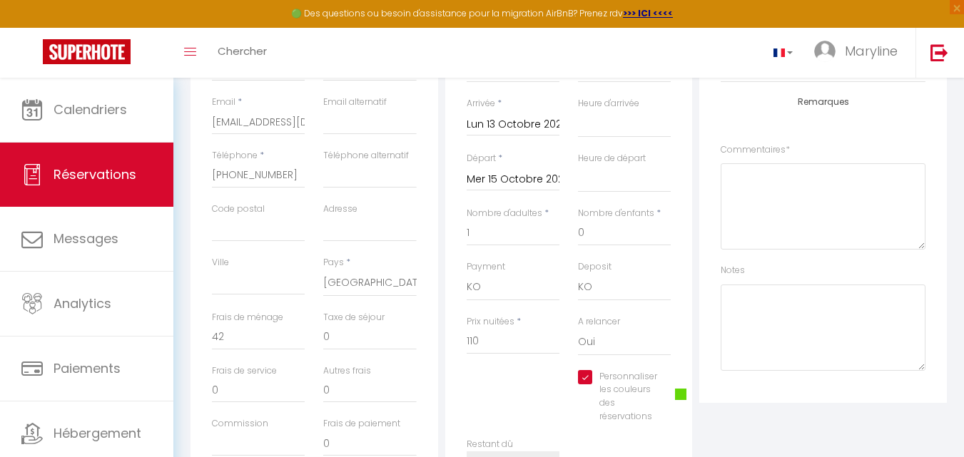
click at [675, 394] on span at bounding box center [680, 394] width 11 height 11
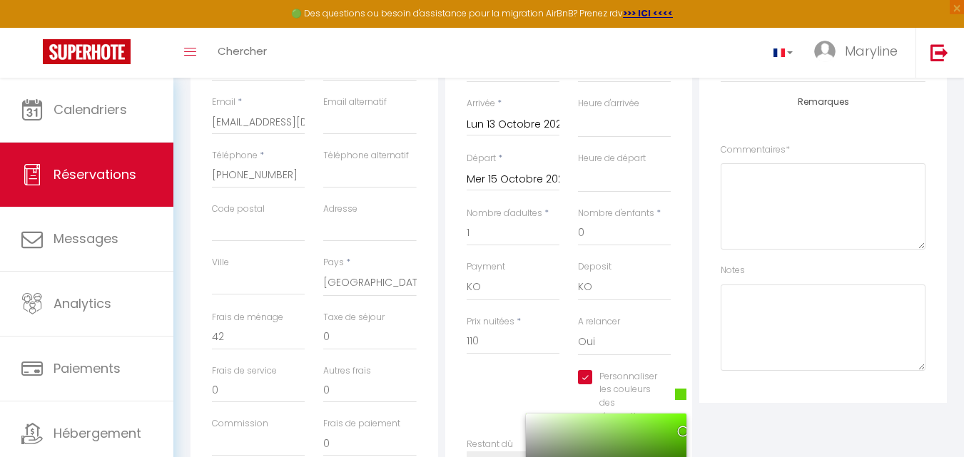
click at [670, 418] on div at bounding box center [606, 458] width 160 height 88
click at [716, 425] on div "Plateformes Source Direct [DOMAIN_NAME] [DOMAIN_NAME] Chalet montagne Expedia G…" at bounding box center [822, 244] width 255 height 531
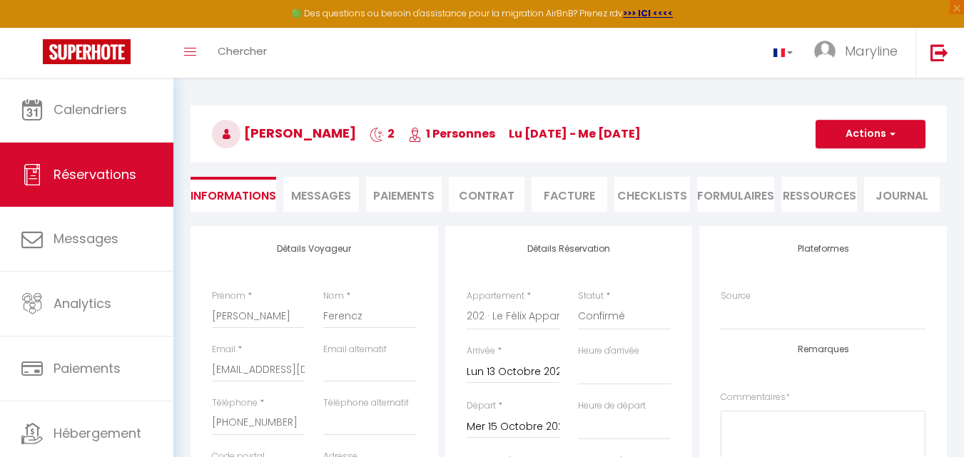
scroll to position [0, 0]
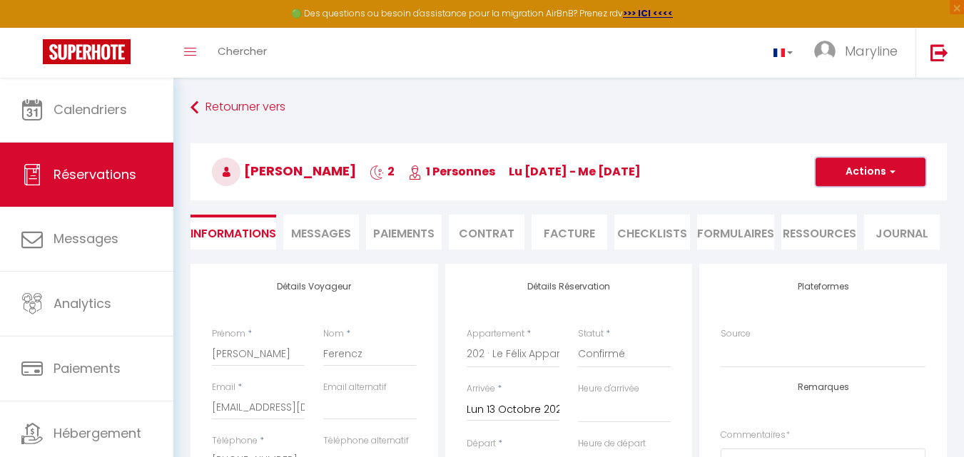
click at [847, 163] on button "Actions" at bounding box center [870, 172] width 110 height 29
click at [852, 199] on link "Enregistrer" at bounding box center [856, 203] width 113 height 19
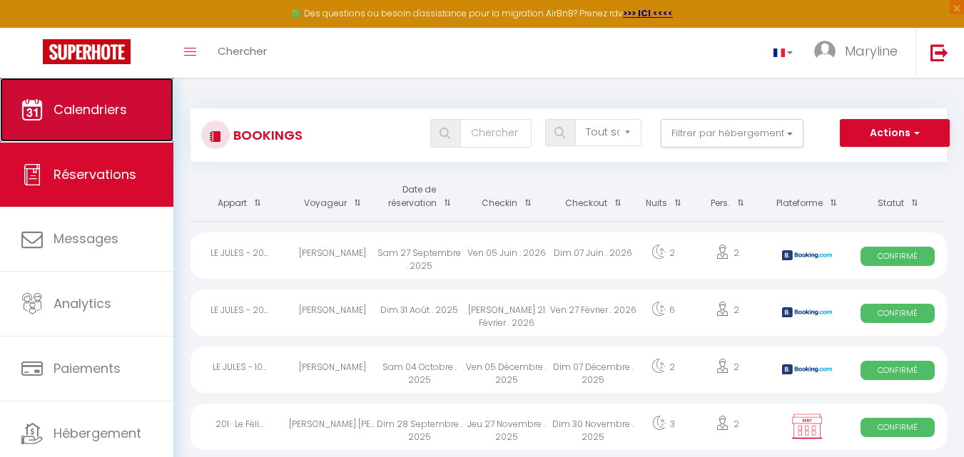
click at [84, 96] on link "Calendriers" at bounding box center [86, 110] width 173 height 64
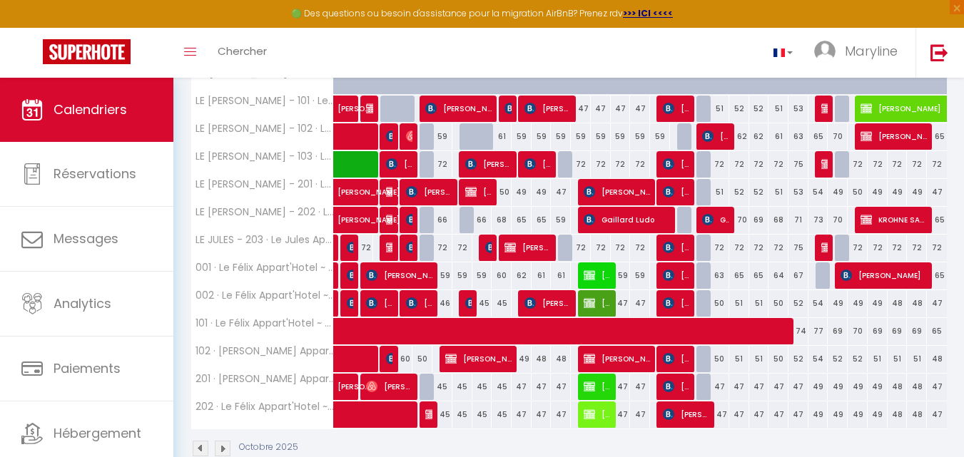
scroll to position [289, 0]
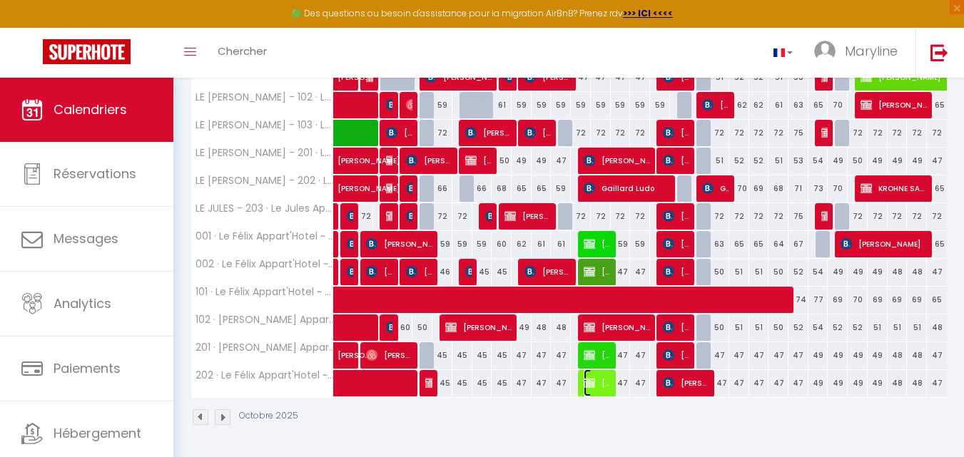
click at [596, 382] on span "[PERSON_NAME]" at bounding box center [596, 382] width 26 height 27
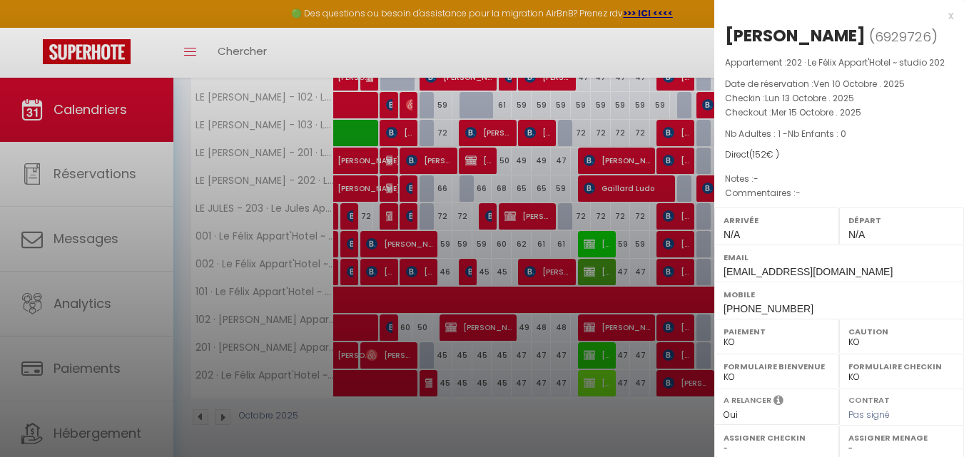
click at [606, 349] on div at bounding box center [482, 228] width 964 height 457
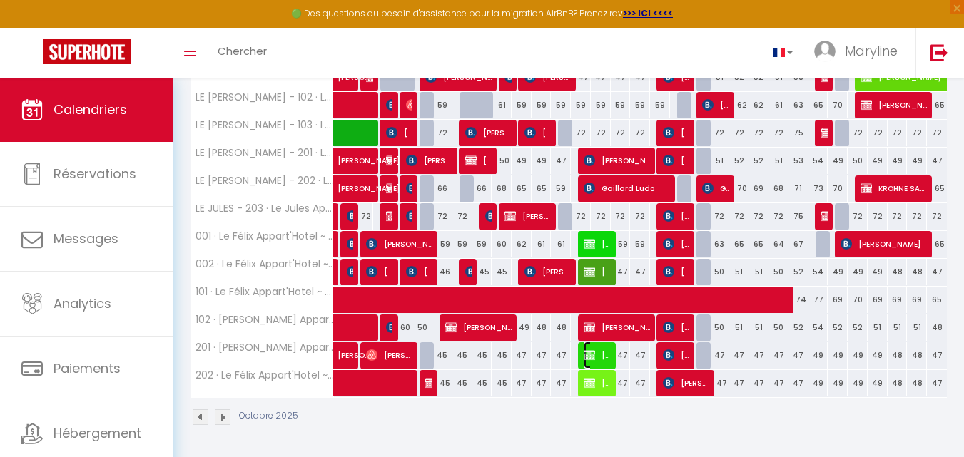
click at [606, 349] on span "[PERSON_NAME]" at bounding box center [596, 355] width 26 height 27
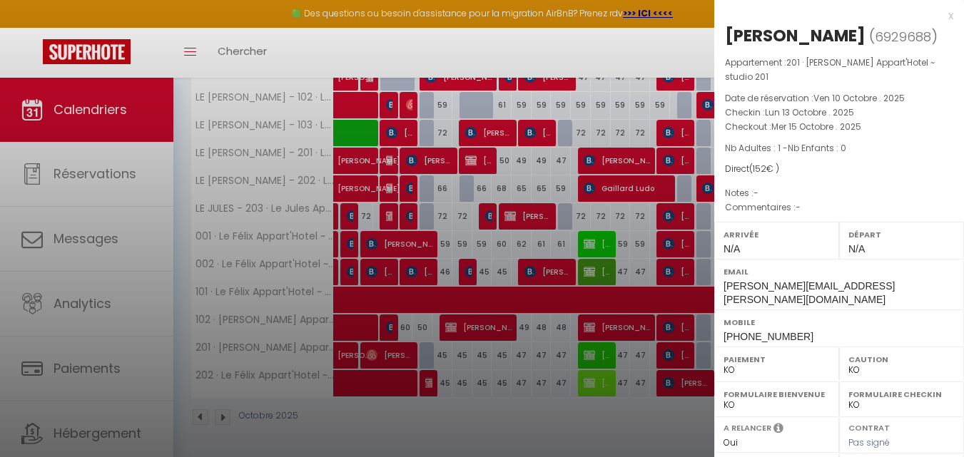
click at [595, 267] on div at bounding box center [482, 228] width 964 height 457
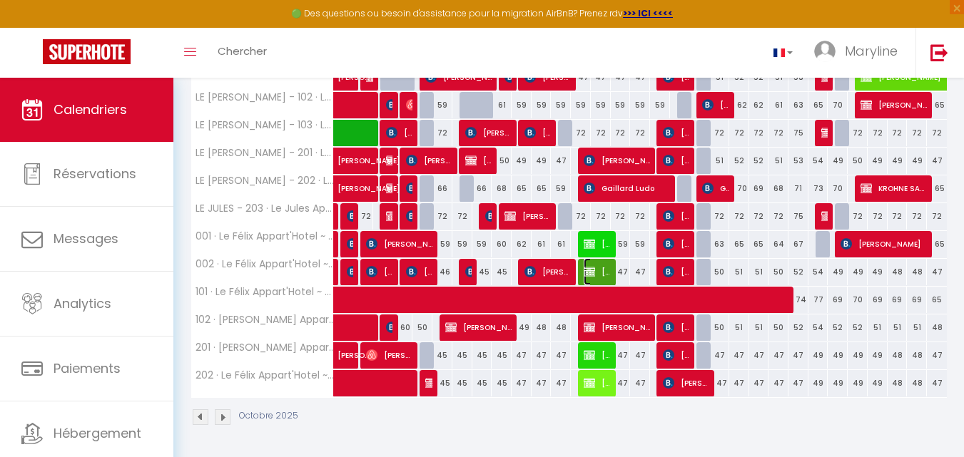
click at [595, 267] on img at bounding box center [588, 271] width 11 height 11
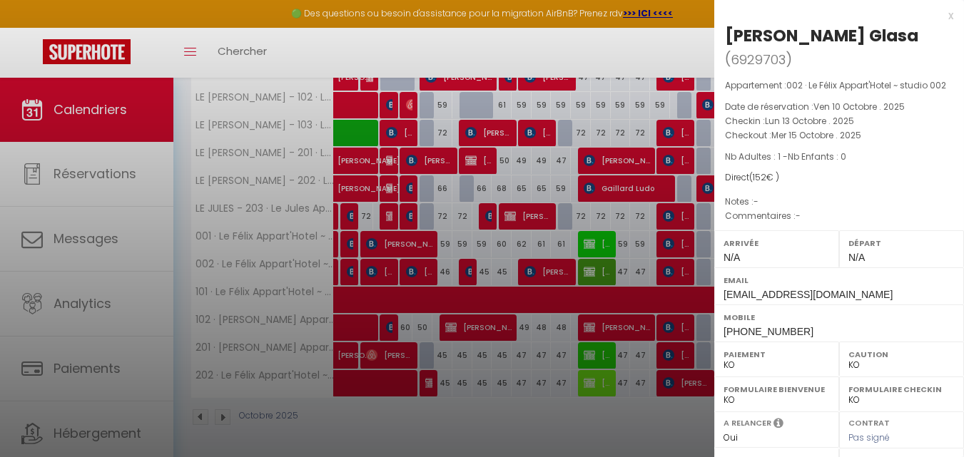
click at [588, 242] on div at bounding box center [482, 228] width 964 height 457
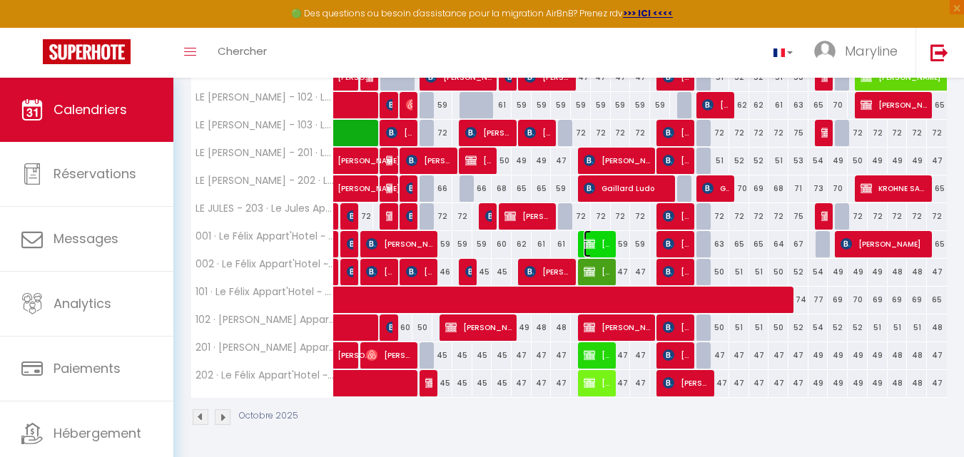
click at [588, 241] on img at bounding box center [588, 243] width 11 height 11
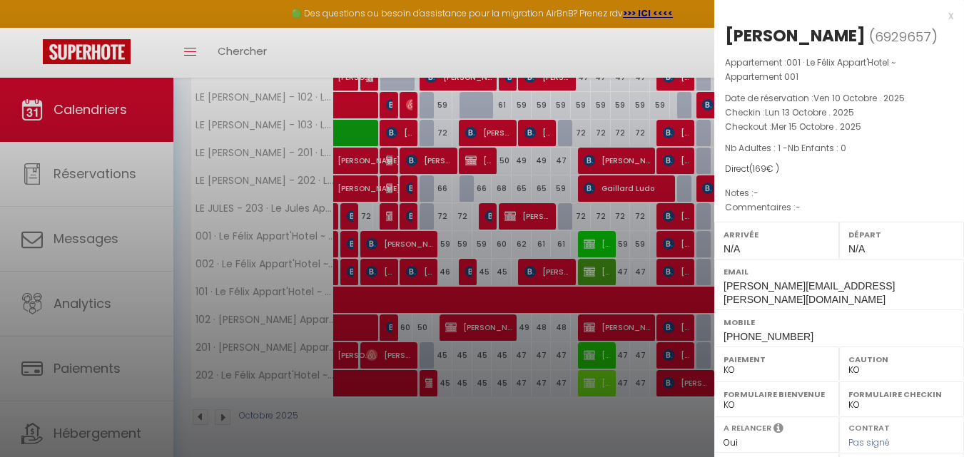
click at [591, 241] on div at bounding box center [482, 228] width 964 height 457
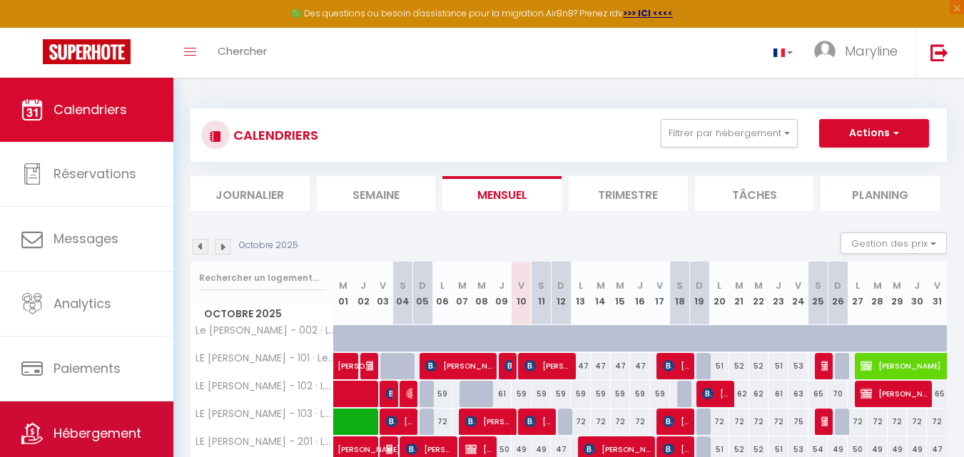
scroll to position [44, 0]
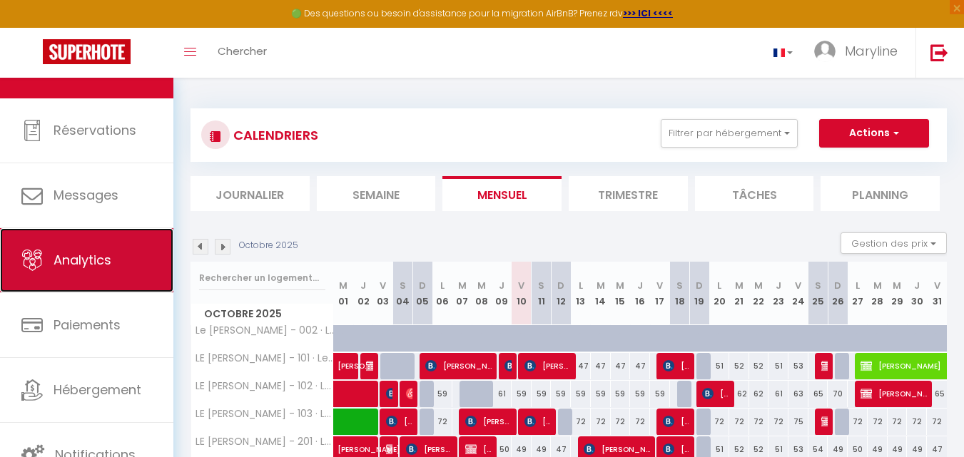
click at [72, 255] on span "Analytics" at bounding box center [82, 260] width 58 height 18
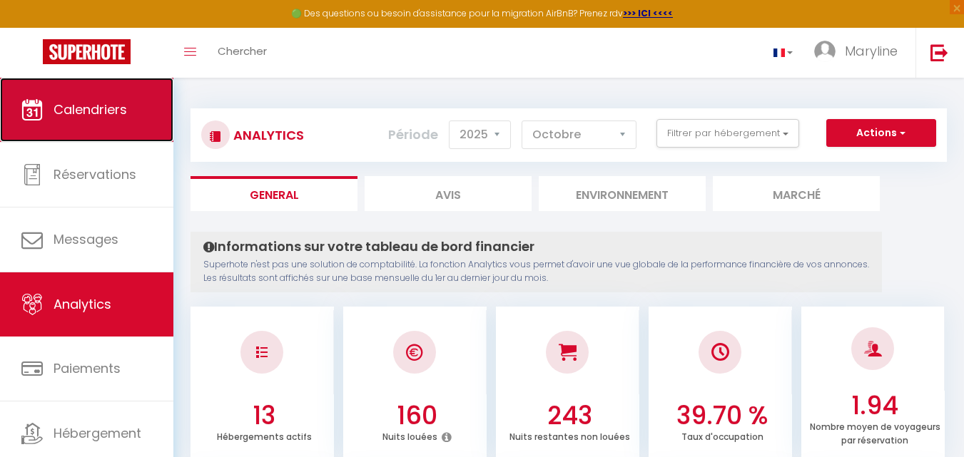
click at [75, 99] on link "Calendriers" at bounding box center [86, 110] width 173 height 64
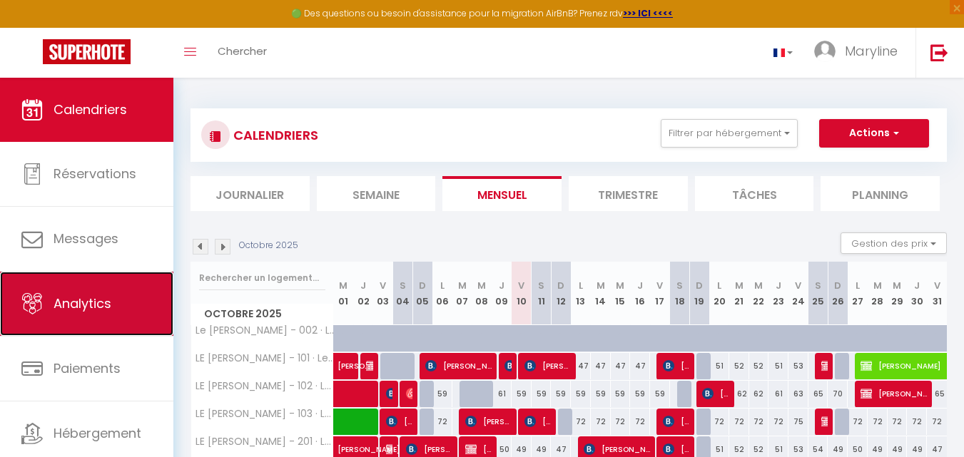
click at [118, 294] on link "Analytics" at bounding box center [86, 304] width 173 height 64
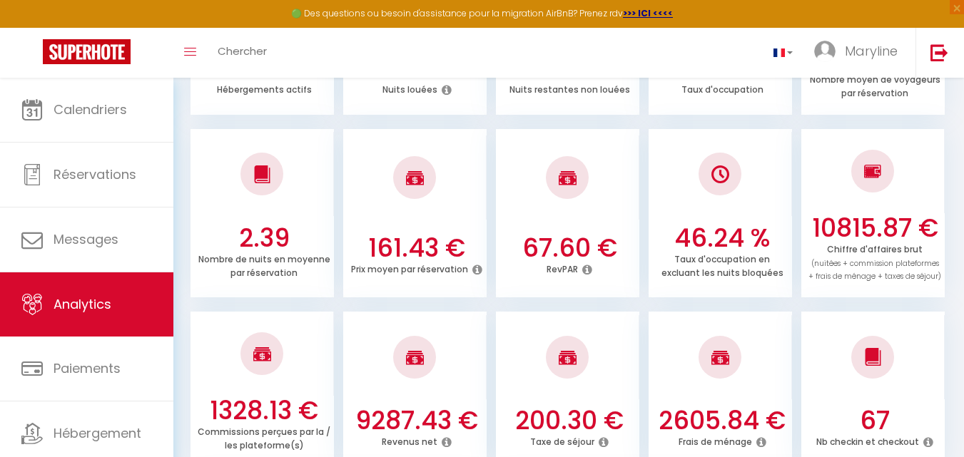
scroll to position [357, 0]
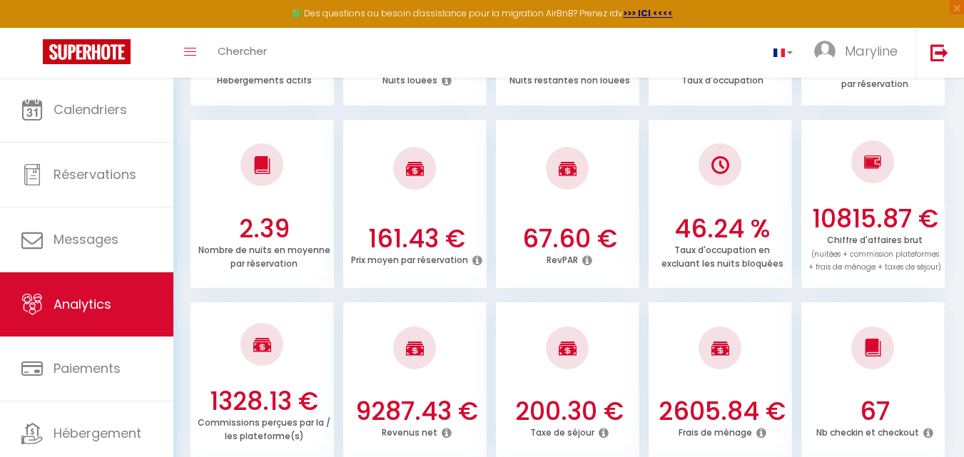
click at [588, 258] on icon at bounding box center [587, 260] width 10 height 11
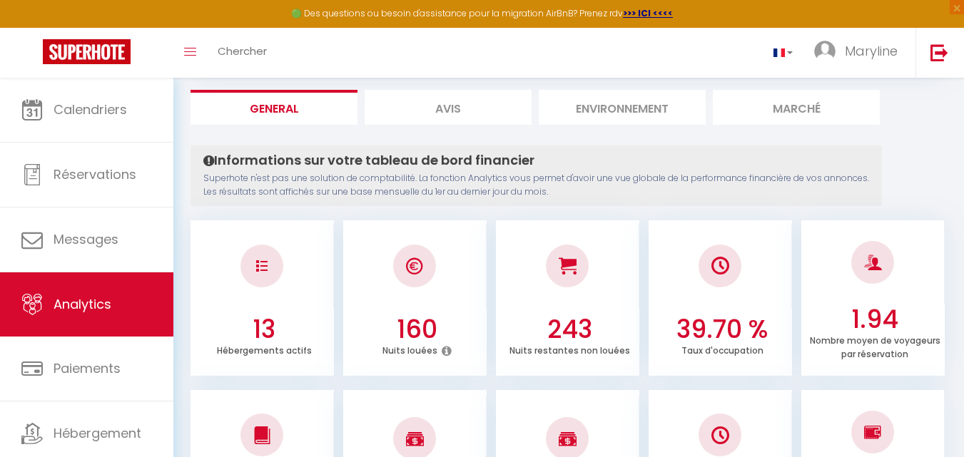
scroll to position [0, 0]
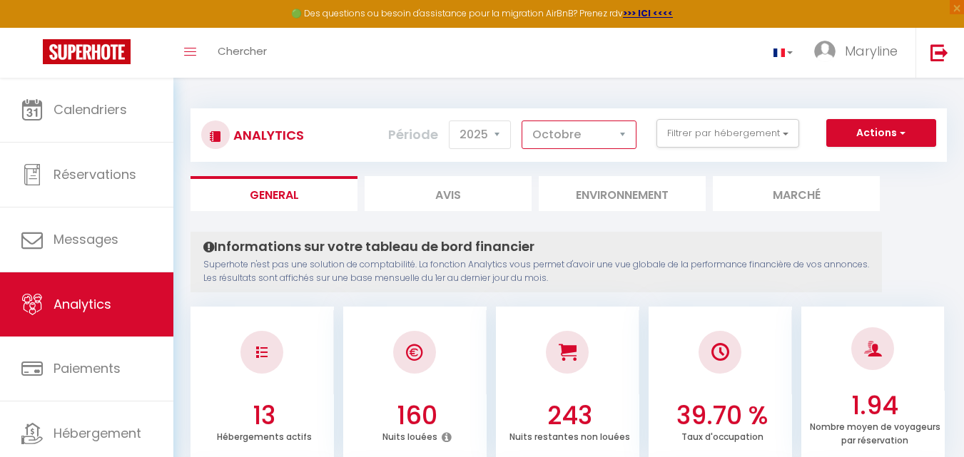
click at [564, 123] on select "[PERSON_NAME] Mars [PERSON_NAME] Juin Juillet Août Septembre Octobre Novembre D…" at bounding box center [578, 135] width 115 height 29
click at [522, 121] on select "[PERSON_NAME] Mars [PERSON_NAME] Juin Juillet Août Septembre Octobre Novembre D…" at bounding box center [578, 135] width 115 height 29
click at [623, 133] on select "[PERSON_NAME] Mars [PERSON_NAME] Juin Juillet Août Septembre Octobre Novembre D…" at bounding box center [578, 135] width 115 height 29
click at [522, 121] on select "[PERSON_NAME] Mars [PERSON_NAME] Juin Juillet Août Septembre Octobre Novembre D…" at bounding box center [578, 135] width 115 height 29
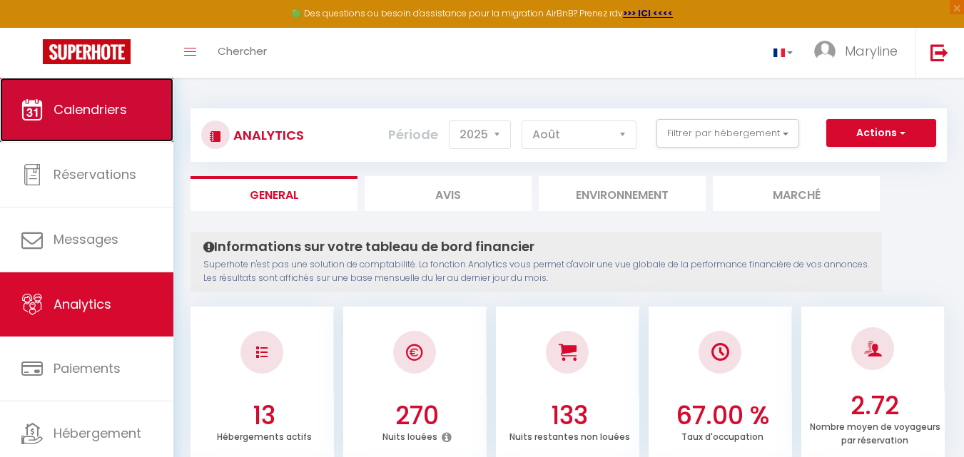
click at [86, 110] on span "Calendriers" at bounding box center [89, 110] width 73 height 18
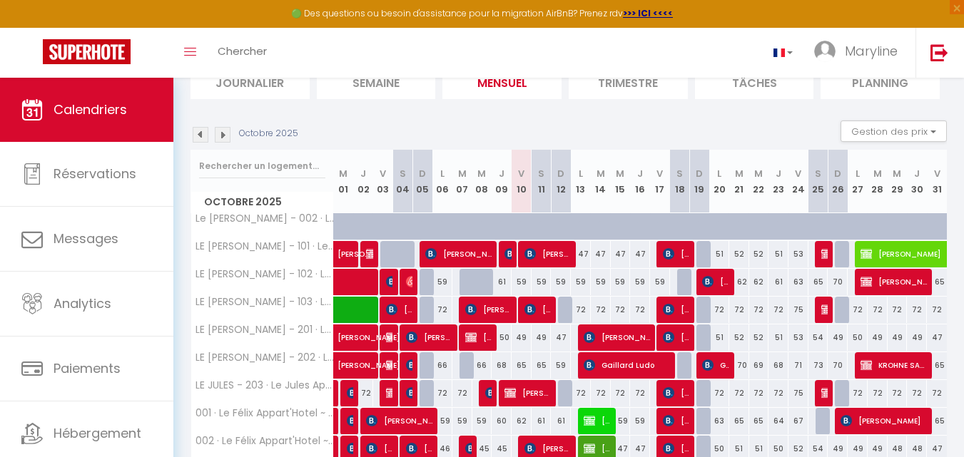
scroll to position [146, 0]
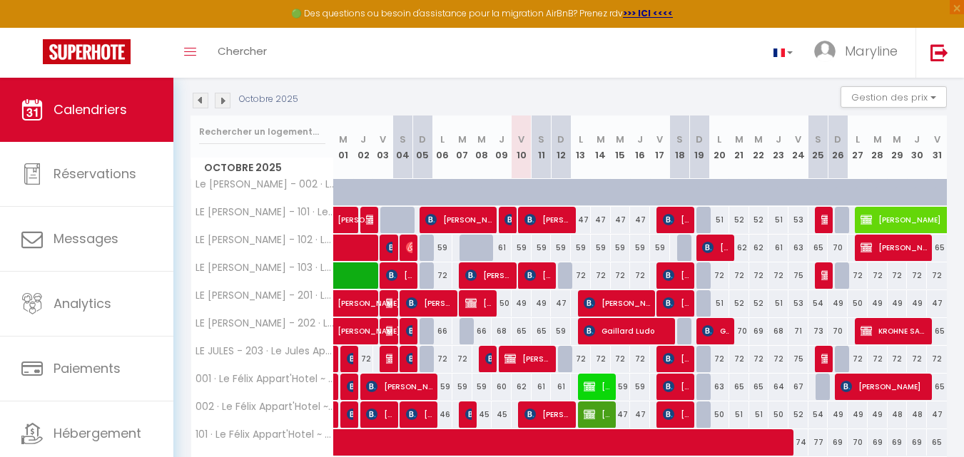
click at [202, 101] on img at bounding box center [201, 101] width 16 height 16
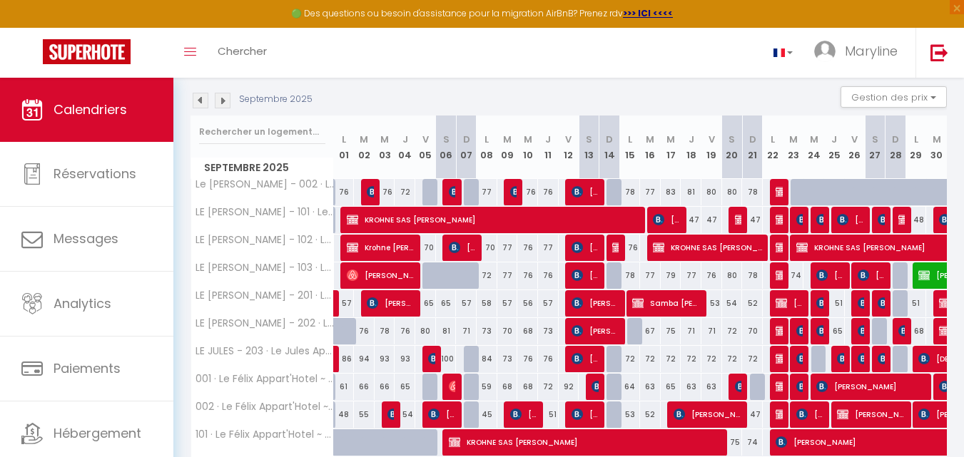
click at [202, 101] on img at bounding box center [201, 101] width 16 height 16
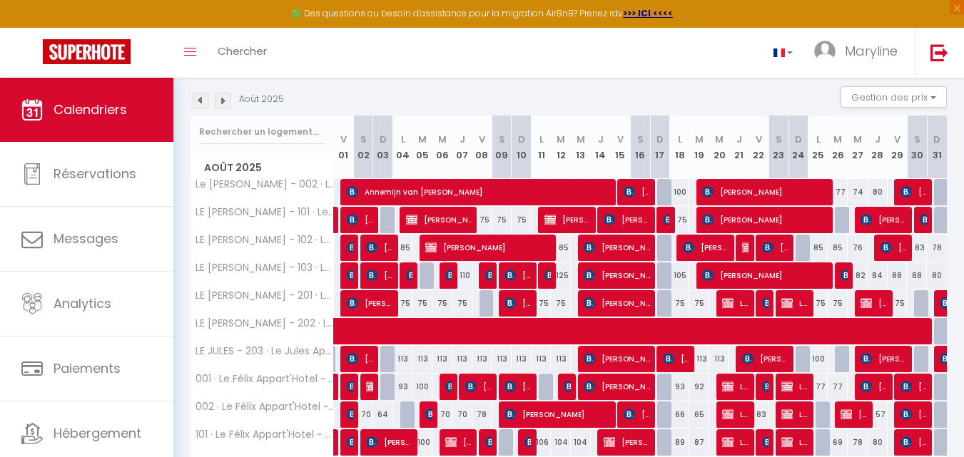
click at [203, 101] on img at bounding box center [201, 101] width 16 height 16
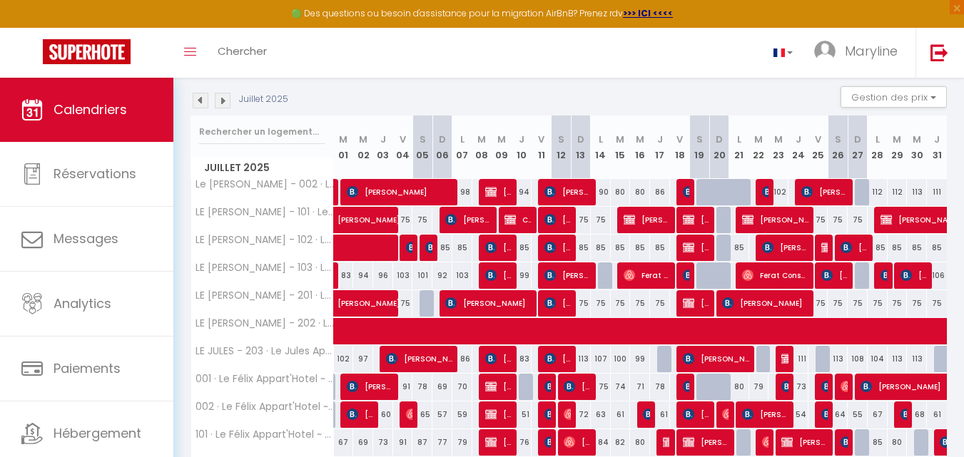
click at [203, 101] on img at bounding box center [201, 101] width 16 height 16
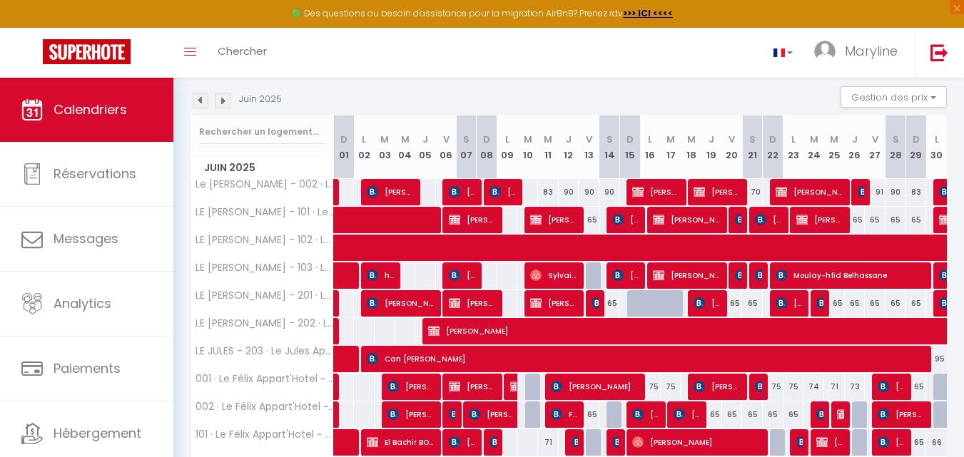
click at [205, 100] on img at bounding box center [201, 101] width 16 height 16
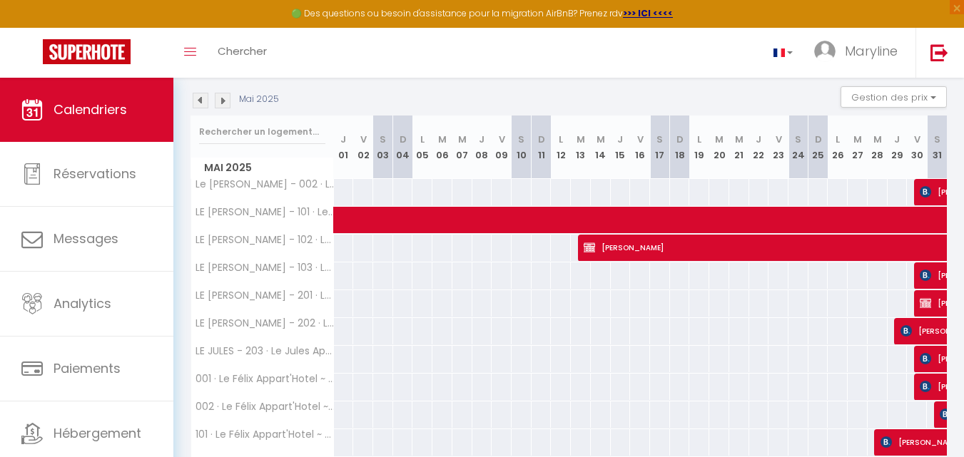
click at [205, 100] on img at bounding box center [201, 101] width 16 height 16
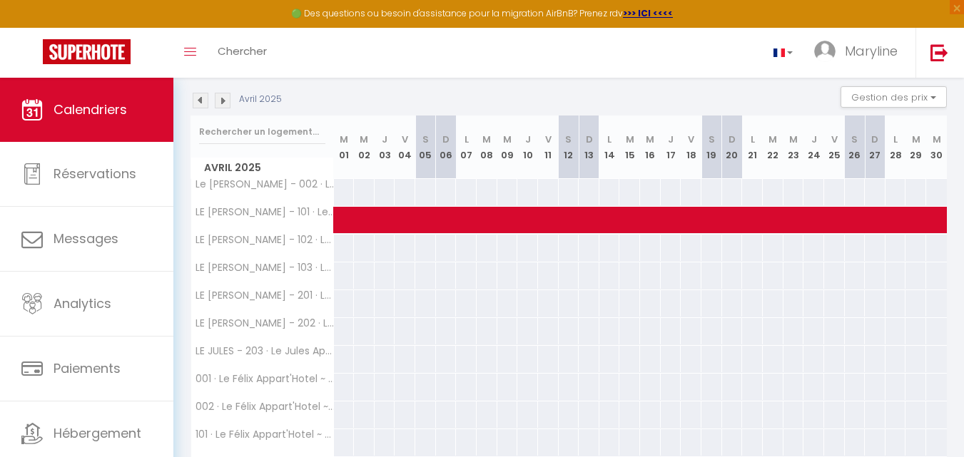
click at [226, 99] on img at bounding box center [223, 101] width 16 height 16
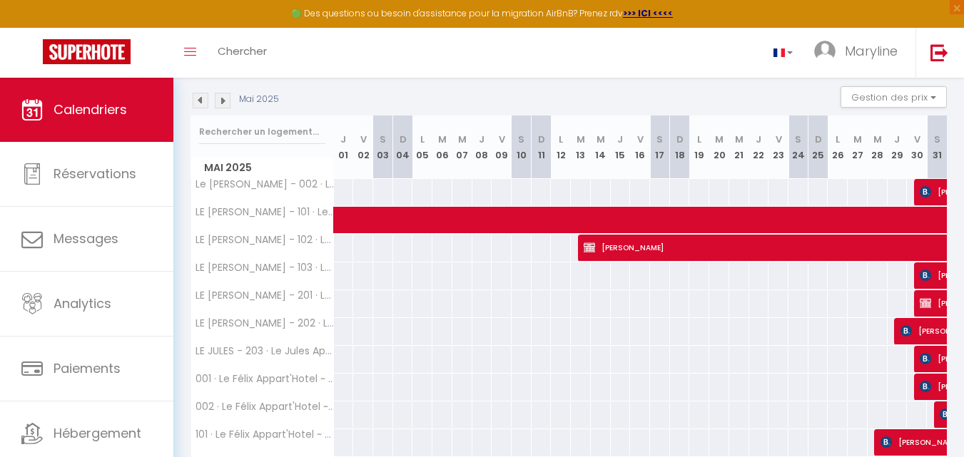
click at [226, 99] on img at bounding box center [223, 101] width 16 height 16
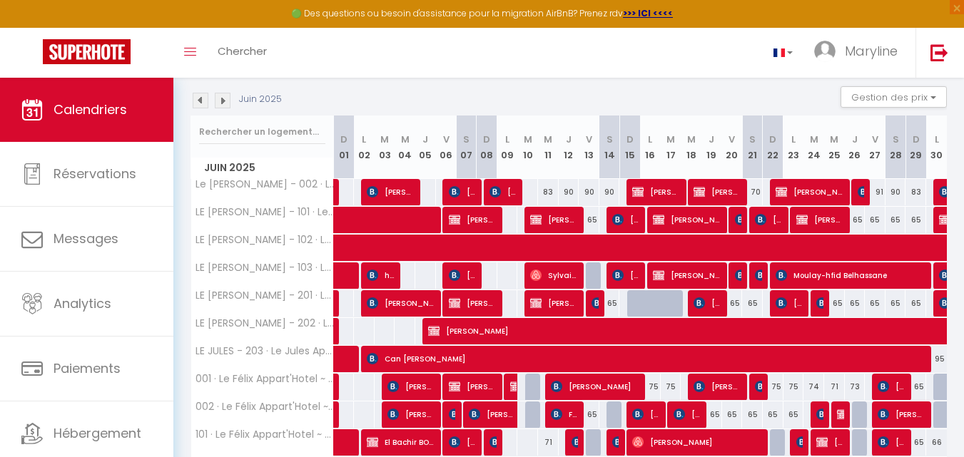
click at [227, 99] on img at bounding box center [223, 101] width 16 height 16
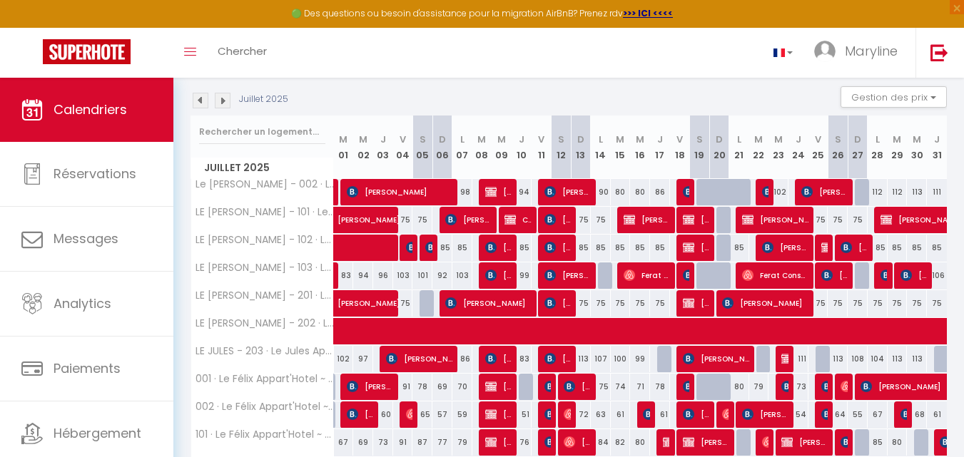
click at [227, 99] on img at bounding box center [223, 101] width 16 height 16
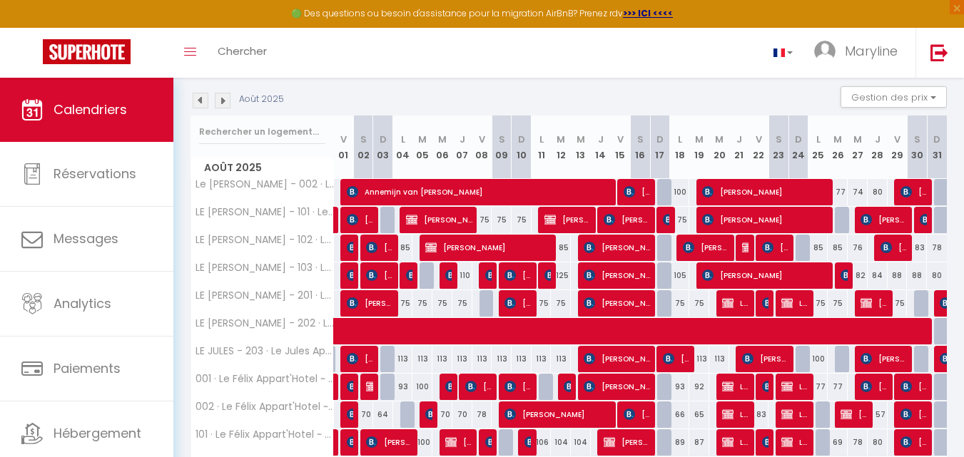
click at [227, 99] on img at bounding box center [223, 101] width 16 height 16
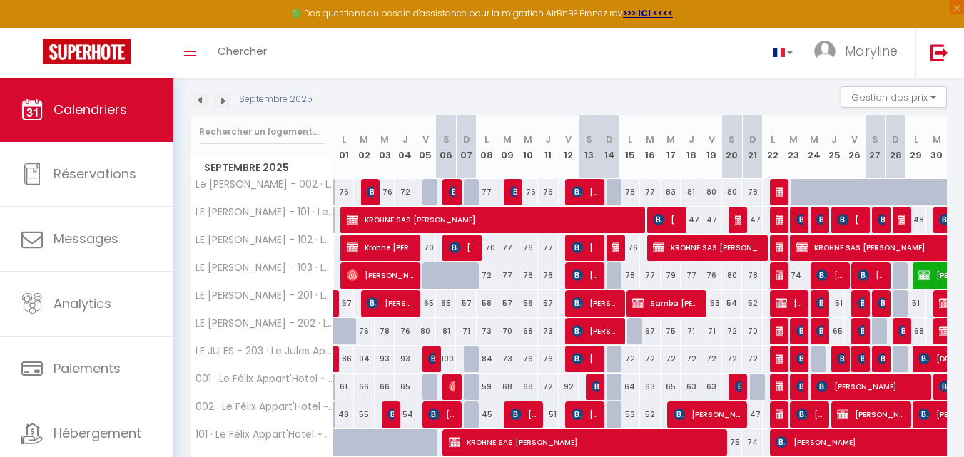
click at [227, 99] on img at bounding box center [223, 101] width 16 height 16
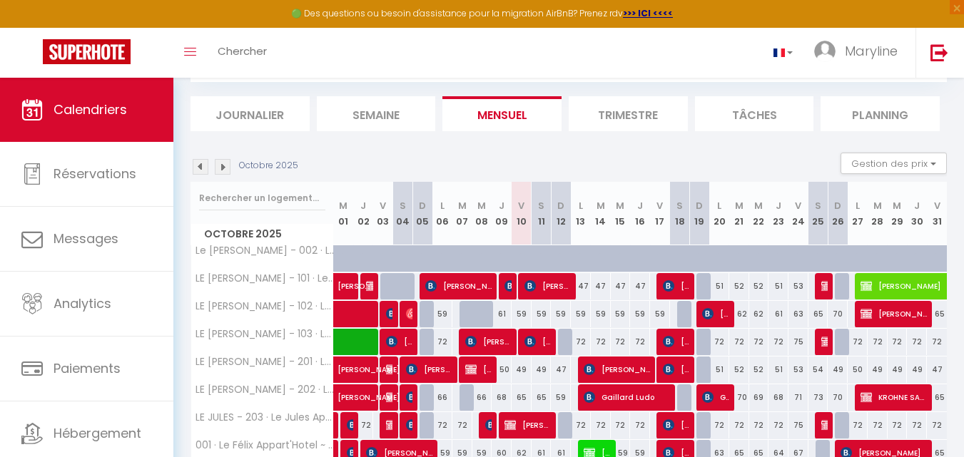
scroll to position [0, 0]
